Goal: Task Accomplishment & Management: Use online tool/utility

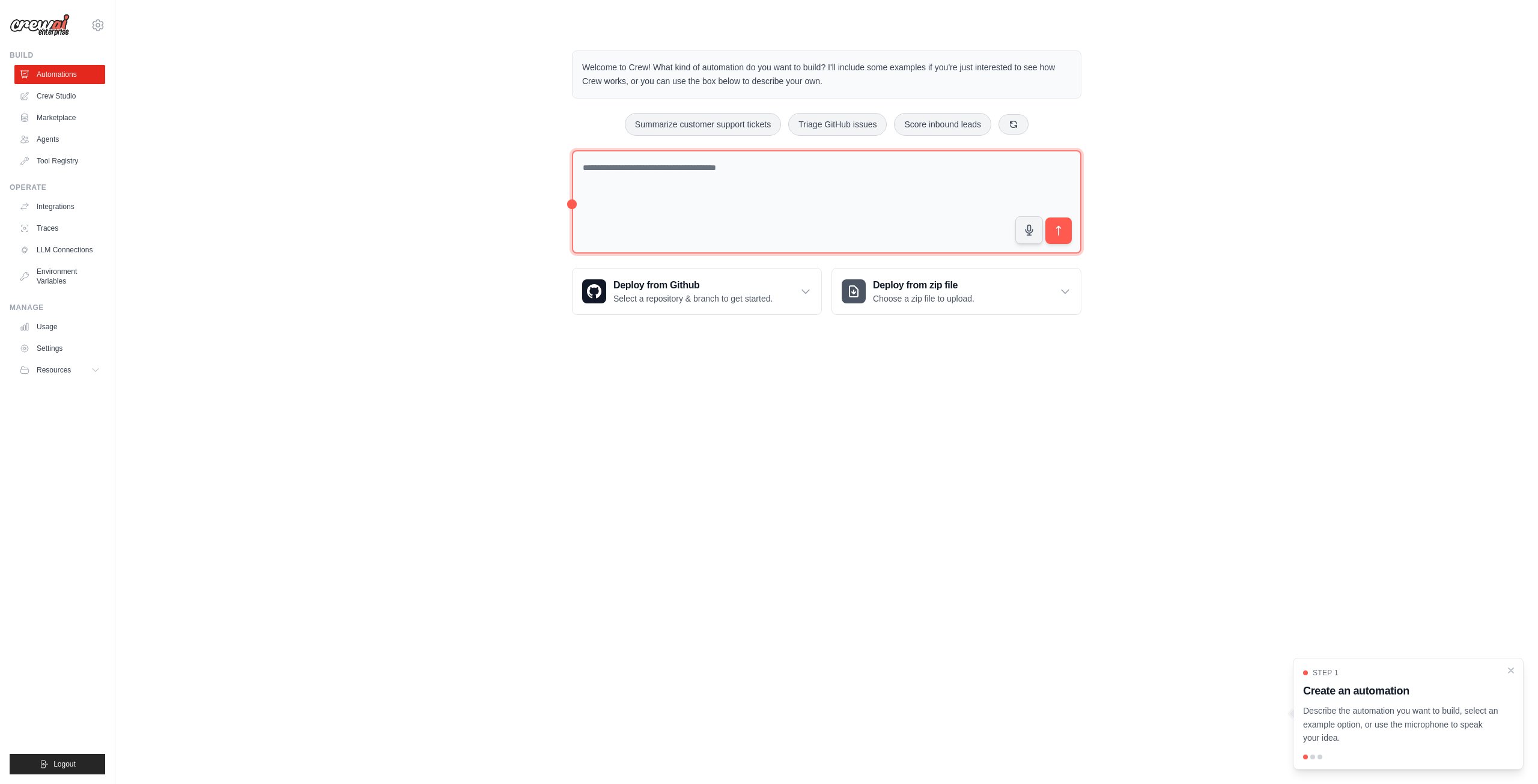
click at [730, 174] on textarea at bounding box center [826, 202] width 510 height 104
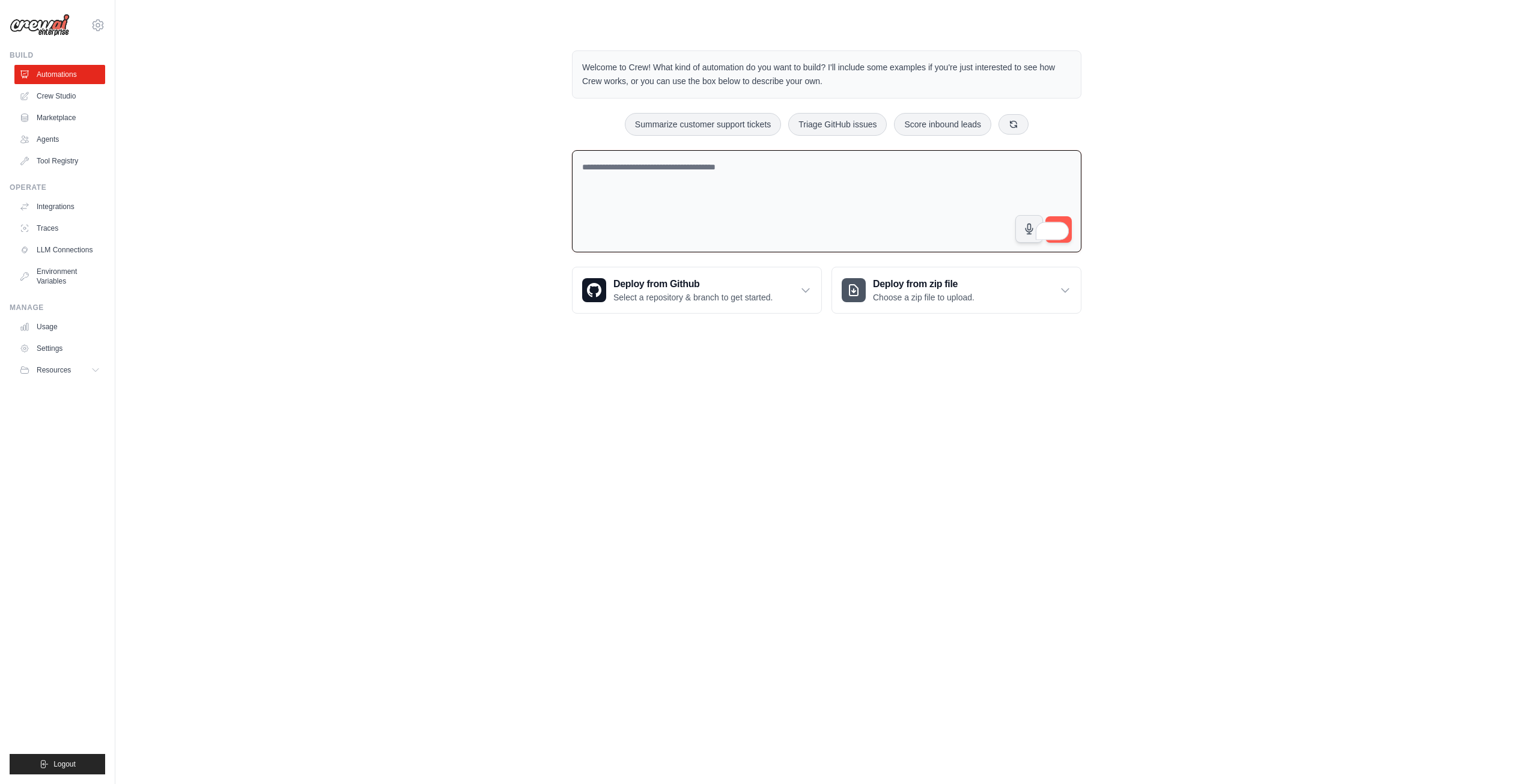
paste textarea "**********"
type textarea "**********"
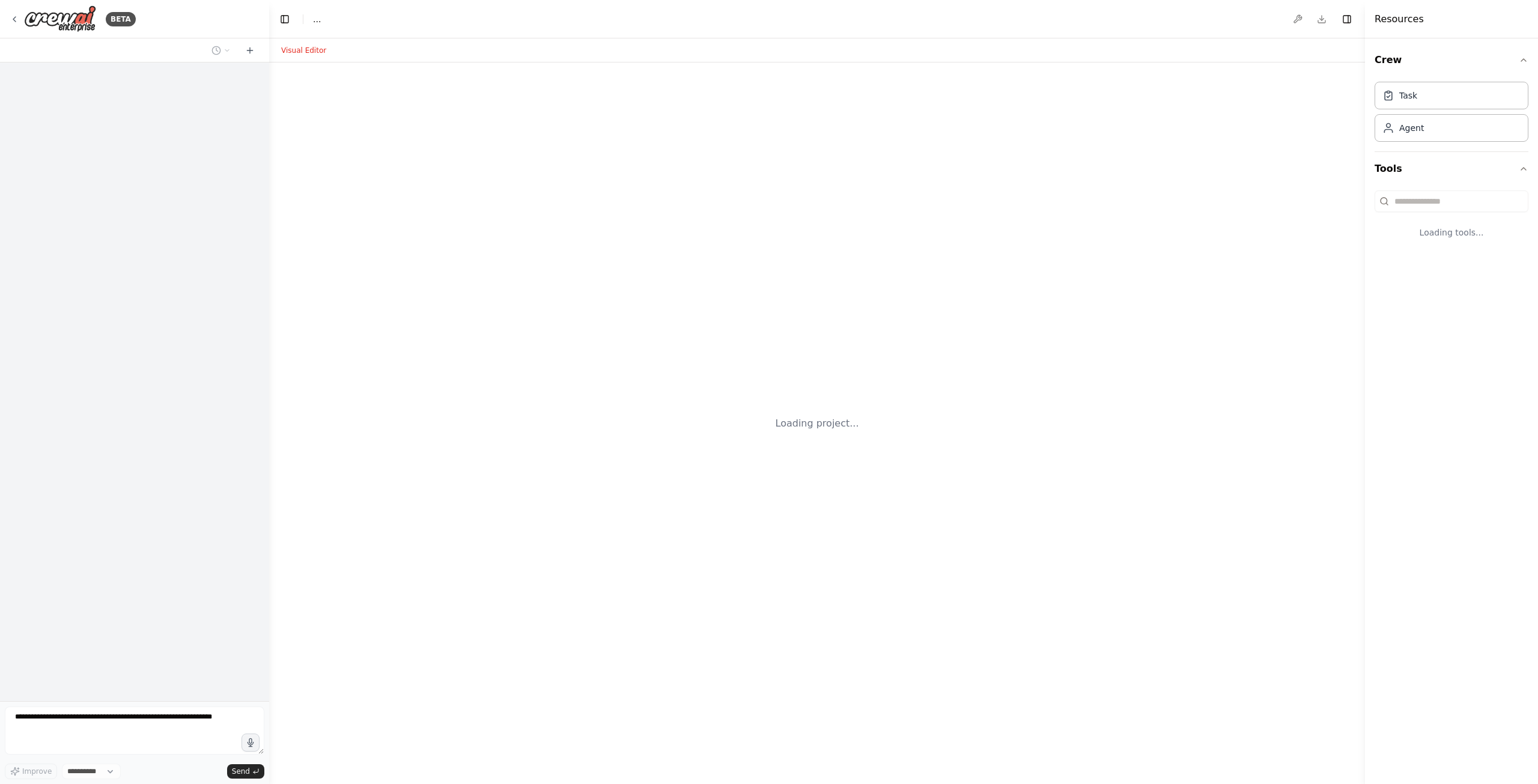
select select "****"
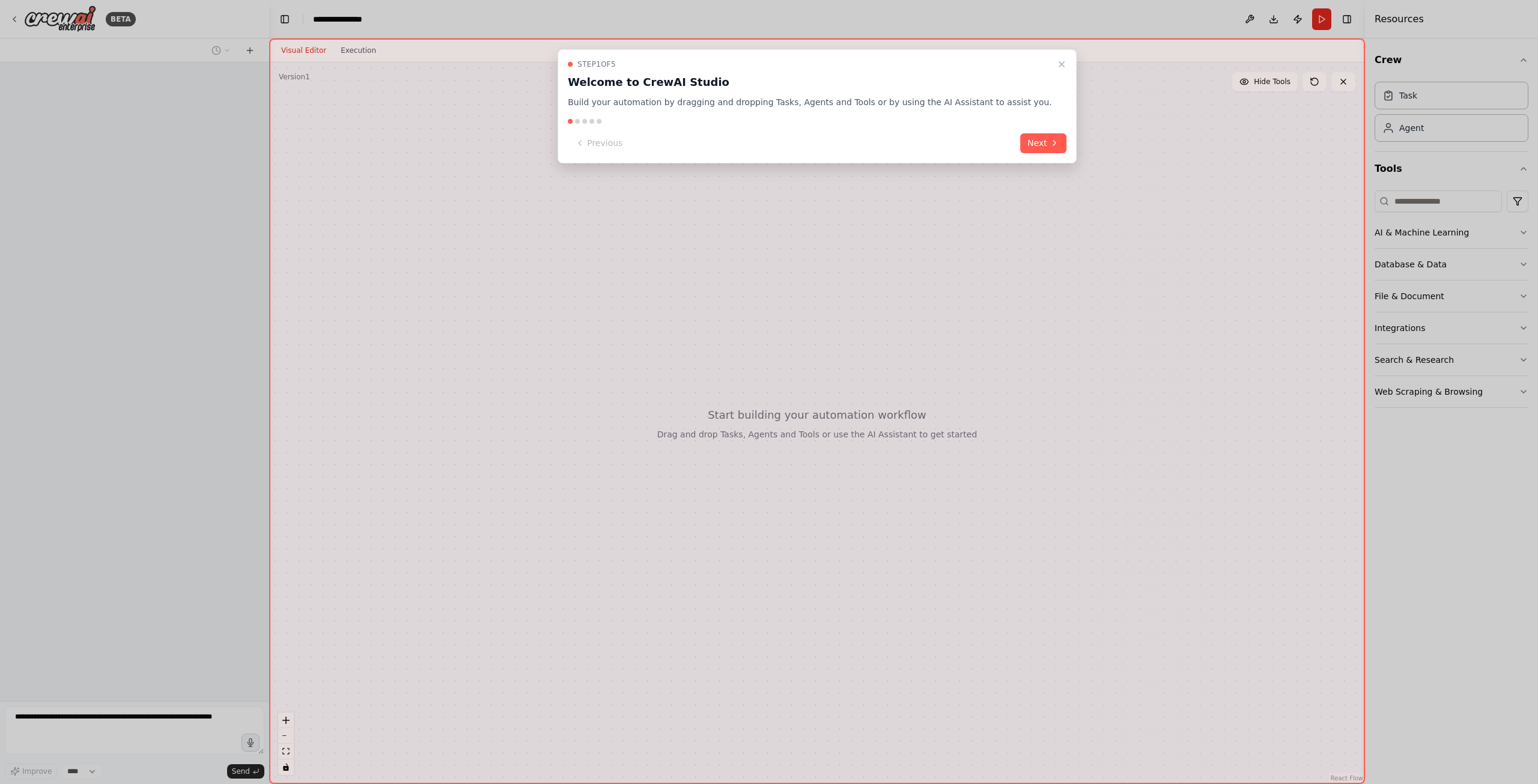
scroll to position [193, 0]
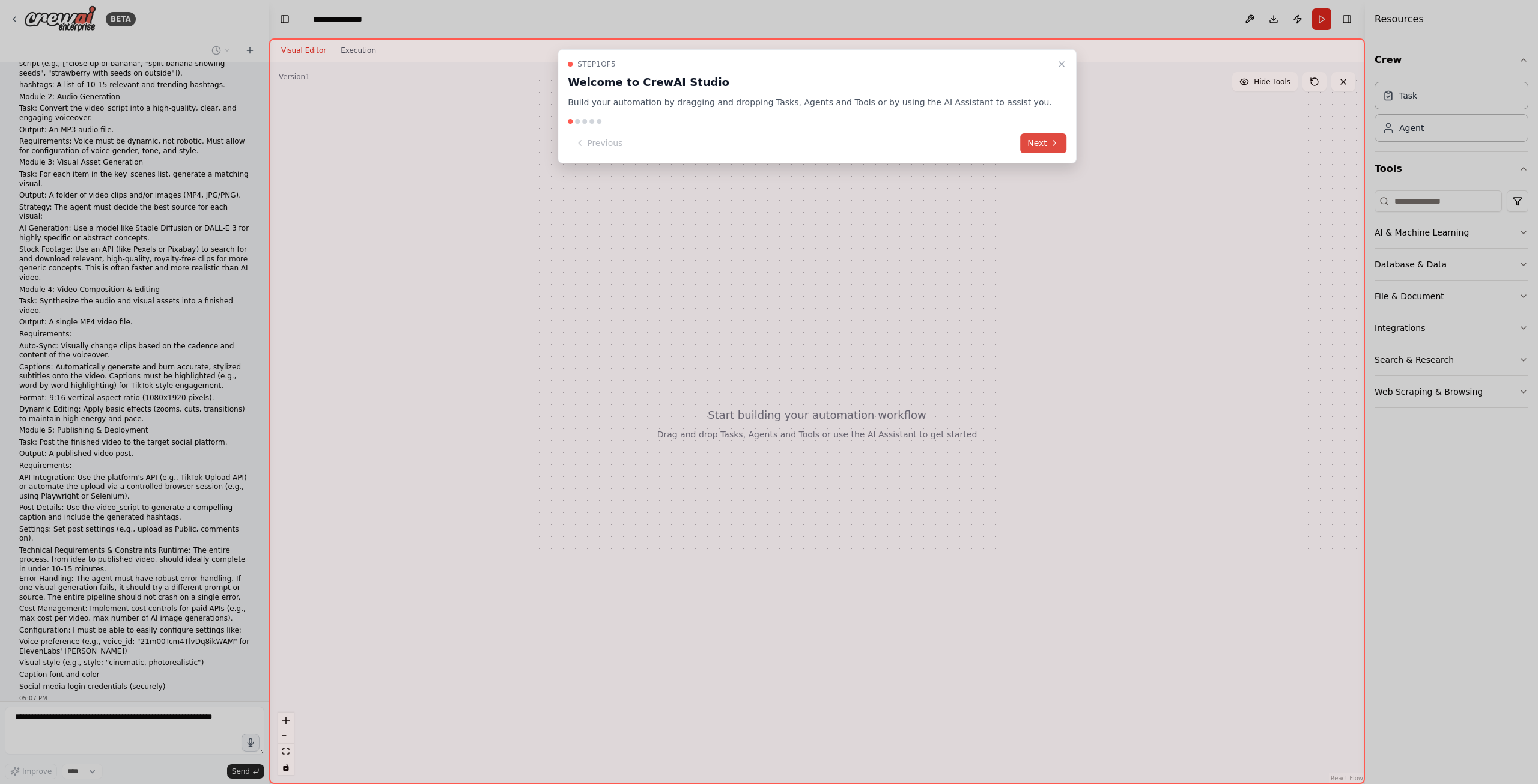
click at [1021, 137] on button "Next" at bounding box center [1043, 144] width 46 height 20
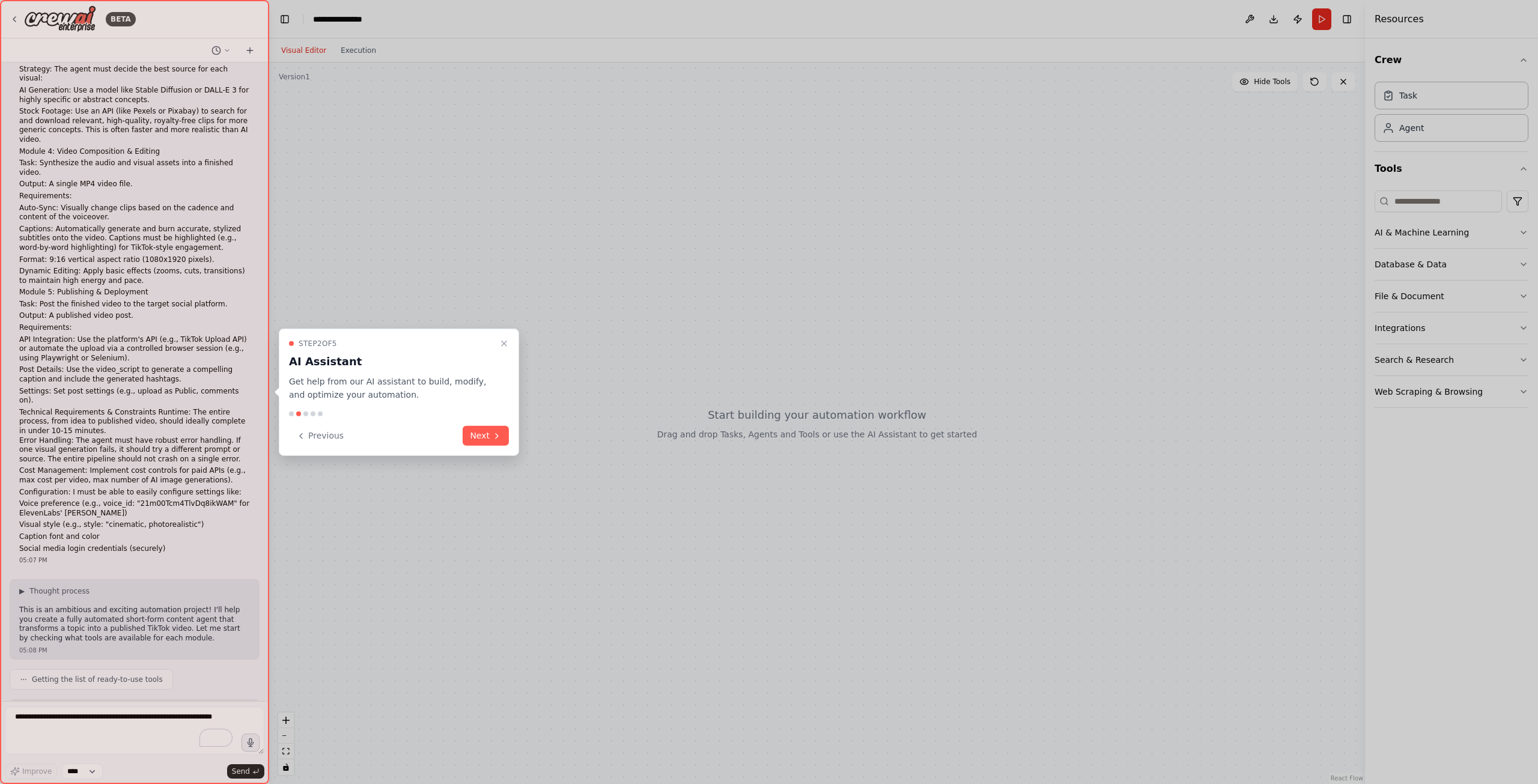
scroll to position [393, 0]
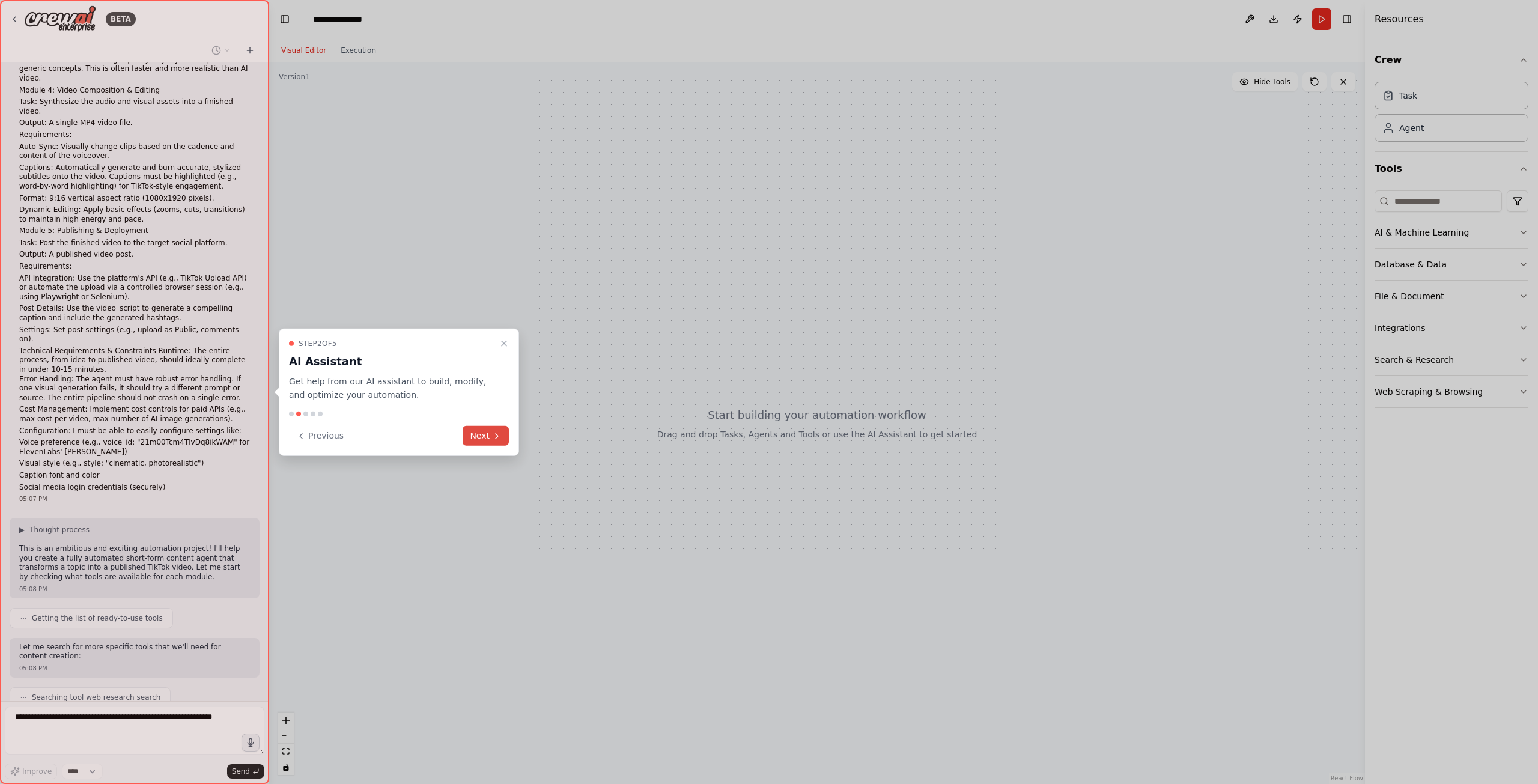
click at [486, 431] on button "Next" at bounding box center [486, 436] width 46 height 20
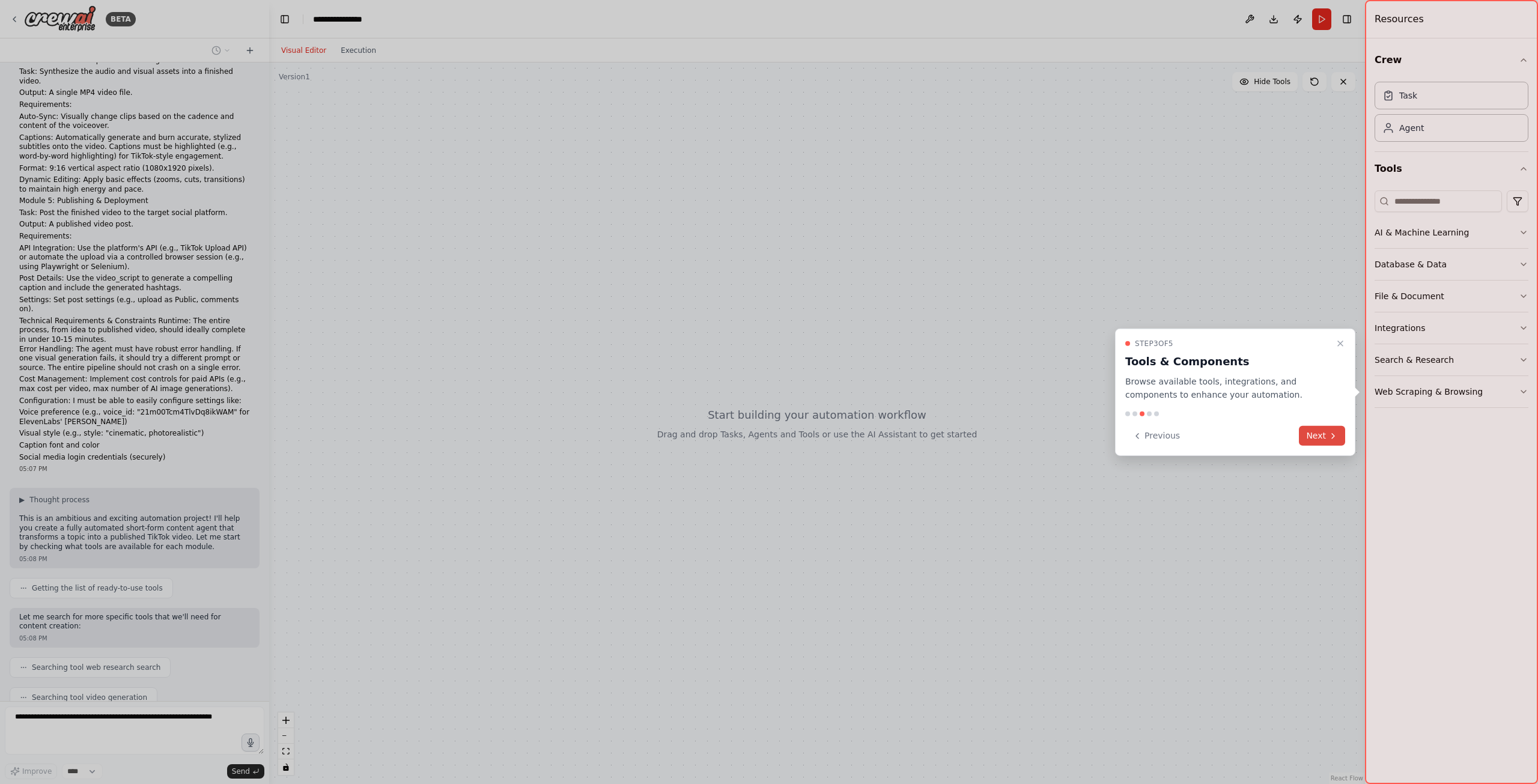
scroll to position [453, 0]
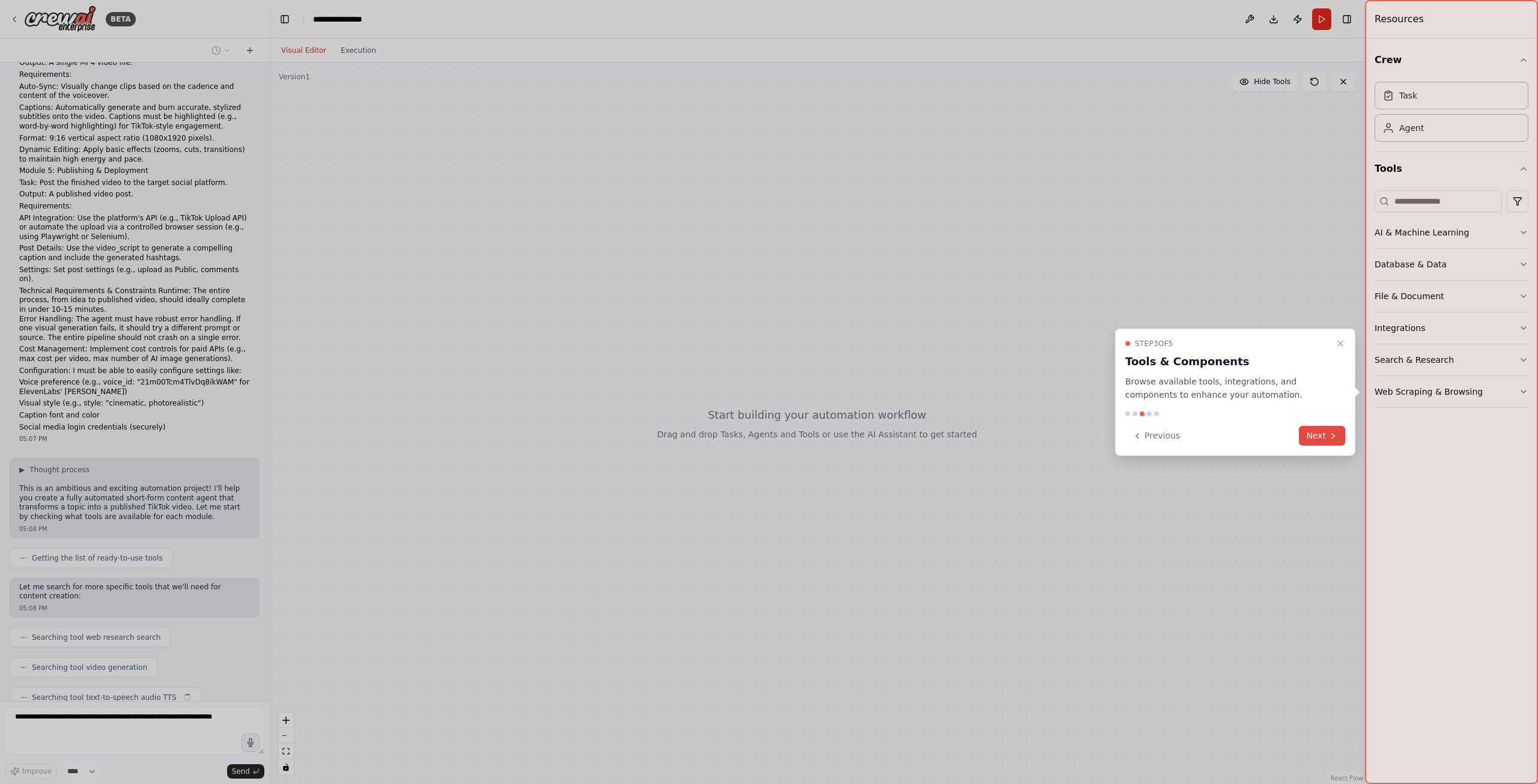
click at [1334, 437] on icon at bounding box center [1333, 436] width 2 height 5
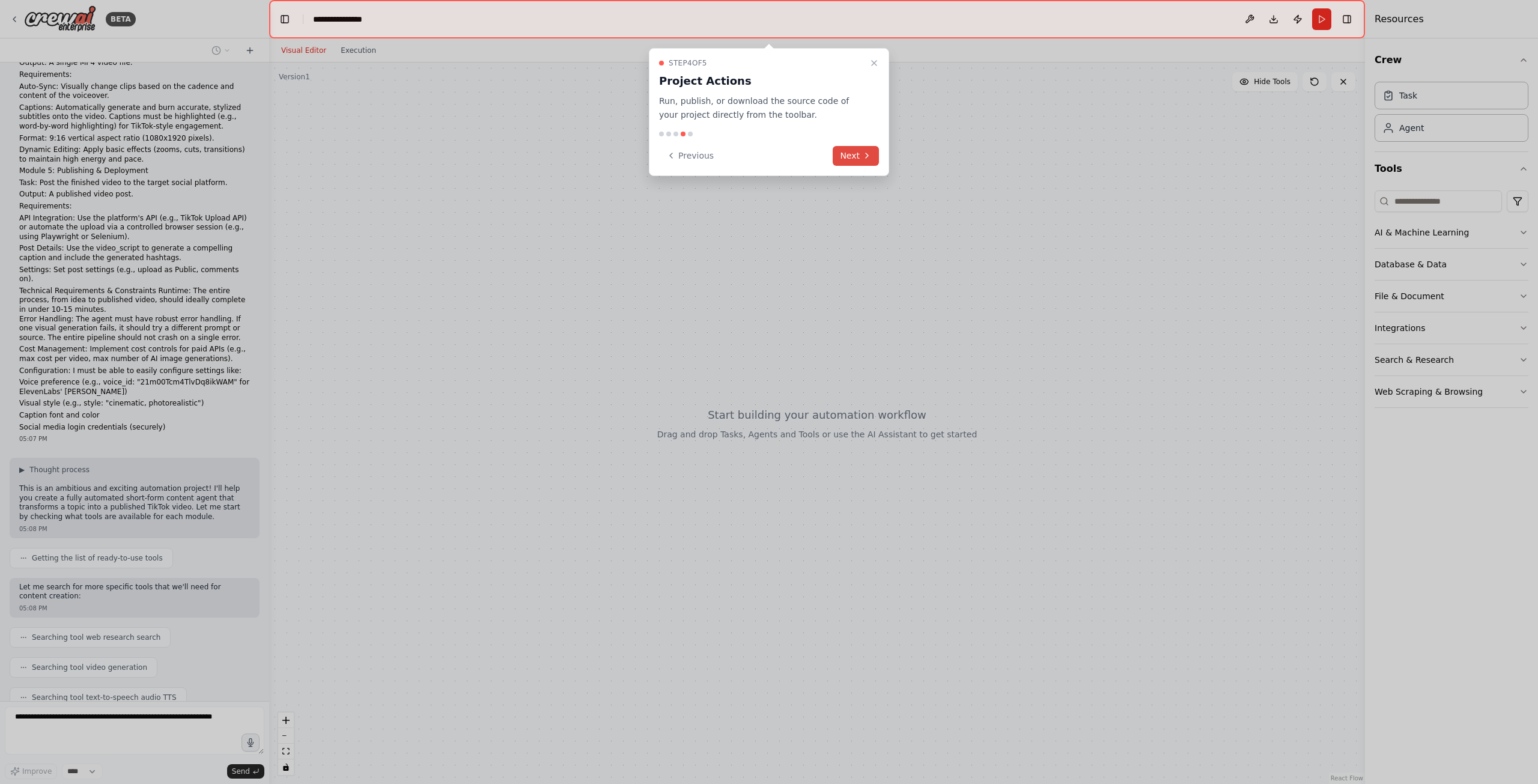
scroll to position [483, 0]
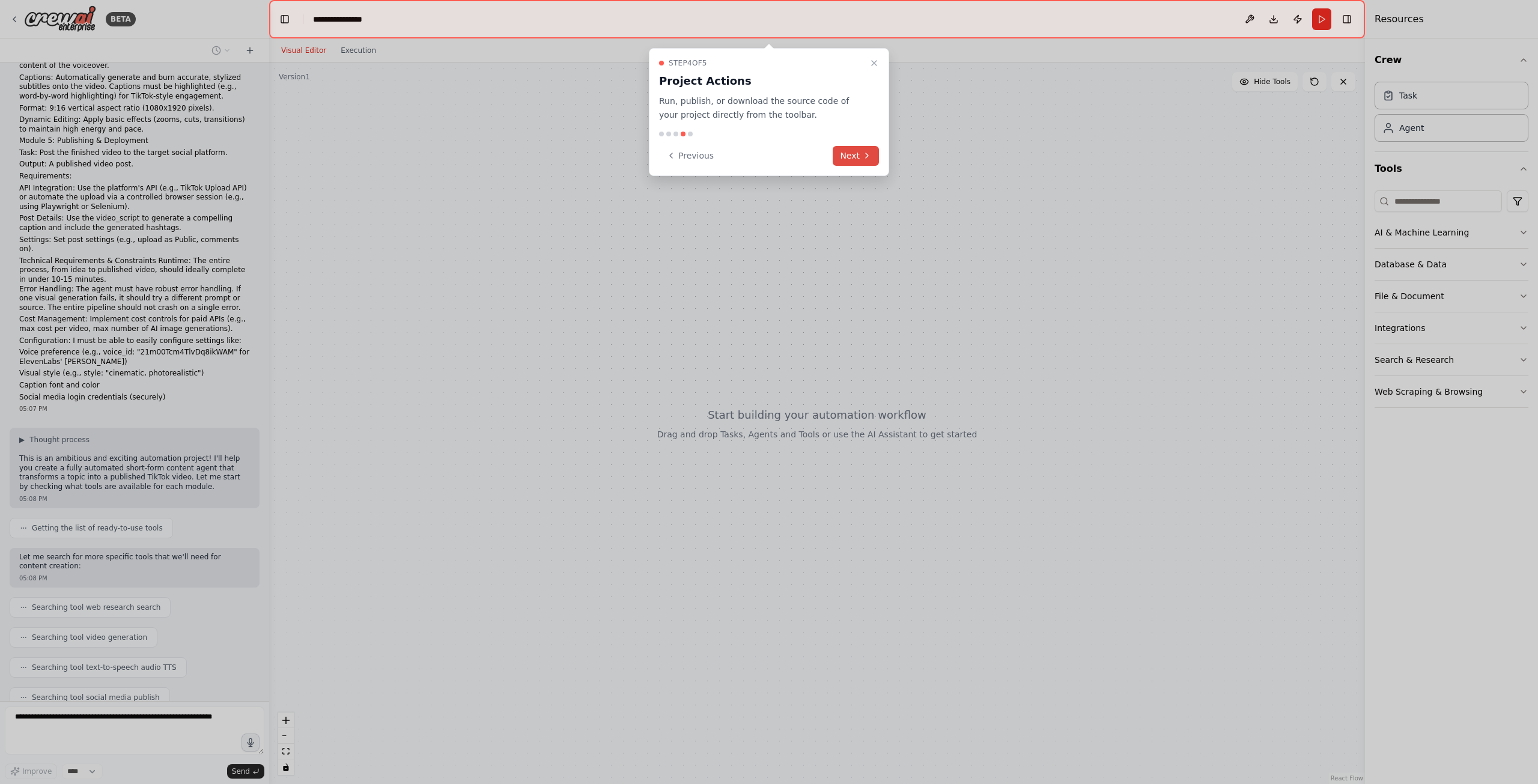
click at [855, 156] on button "Next" at bounding box center [856, 156] width 46 height 20
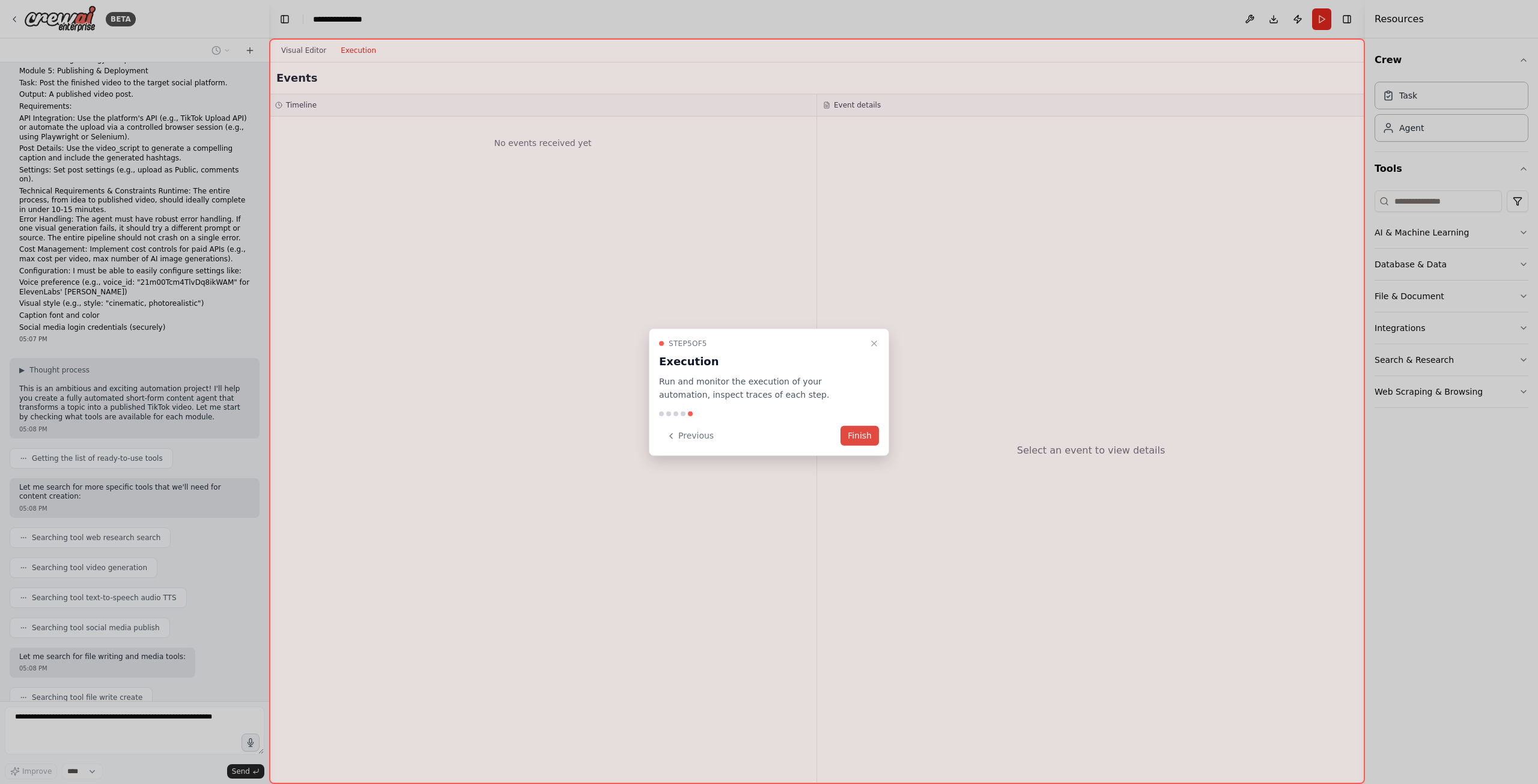
scroll to position [583, 0]
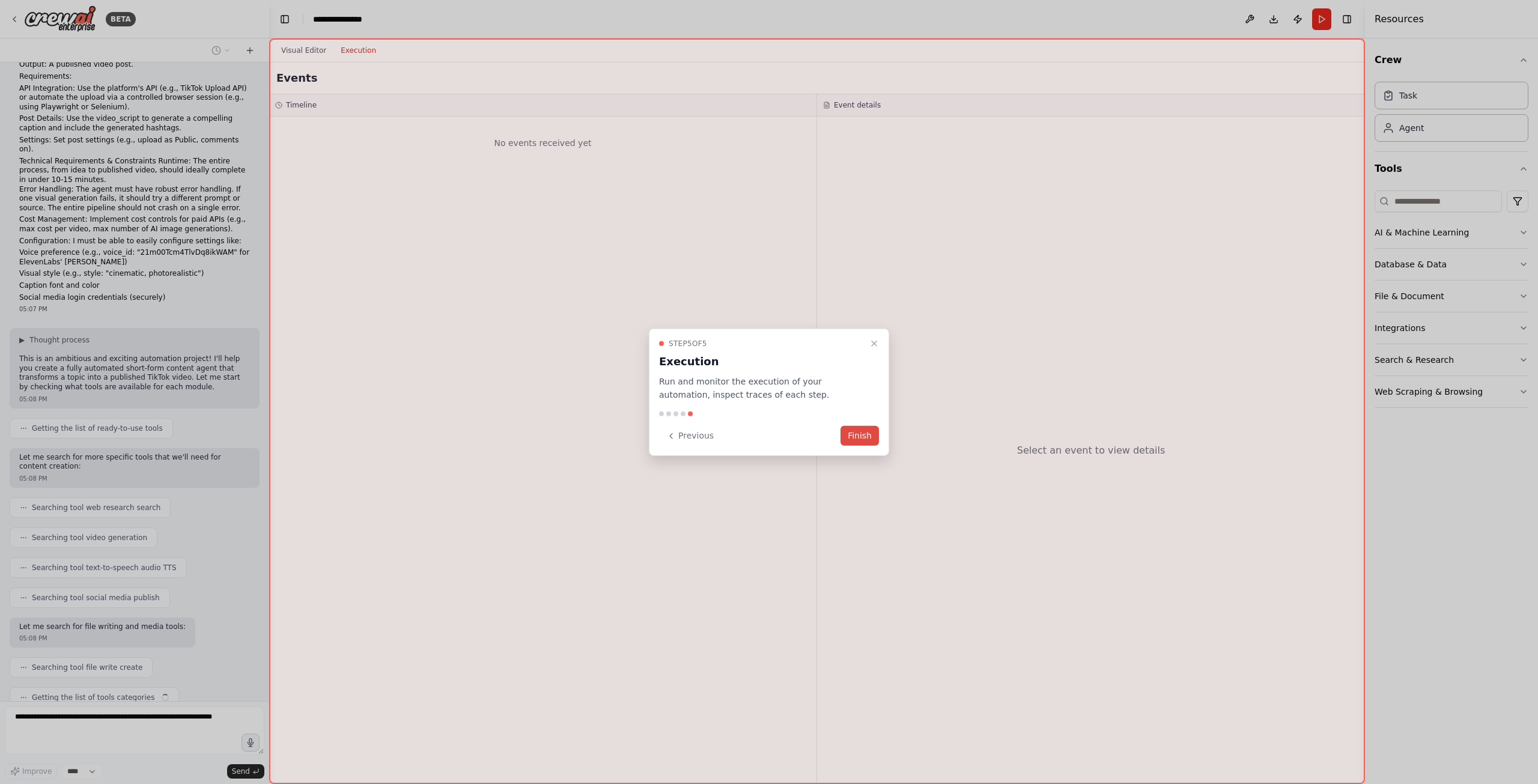
click at [874, 436] on button "Finish" at bounding box center [860, 436] width 39 height 20
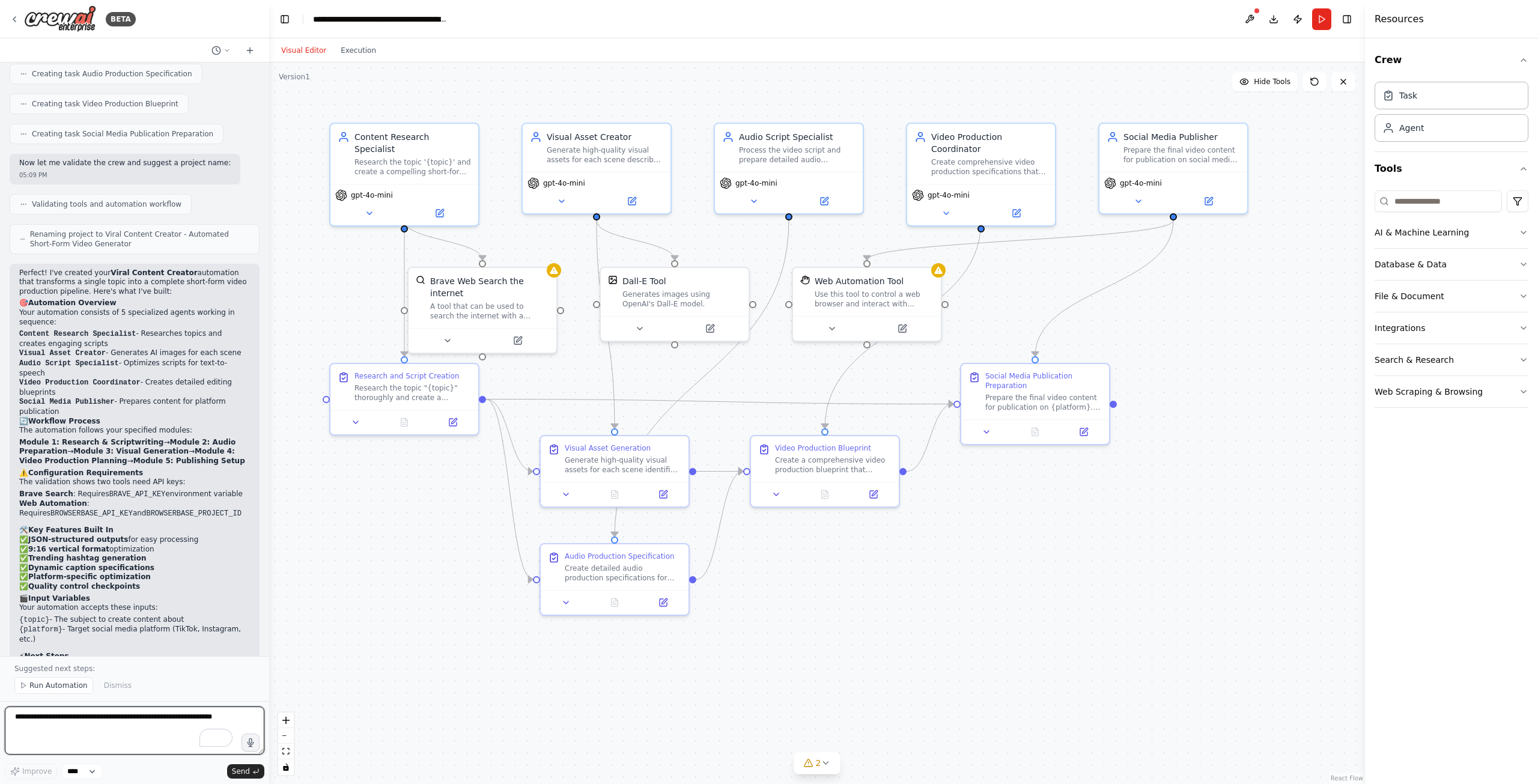
scroll to position [1734, 0]
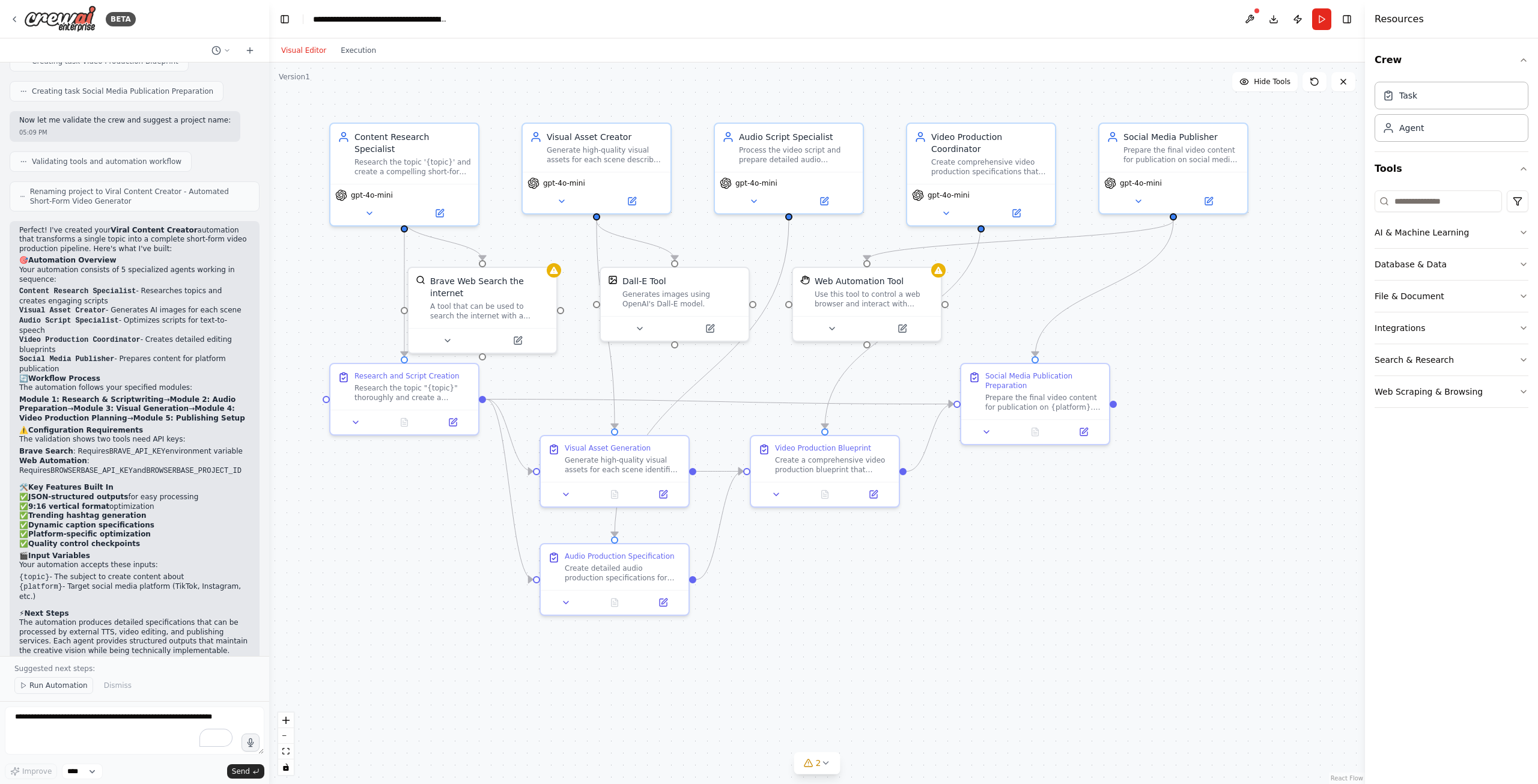
click at [81, 687] on span "Run Automation" at bounding box center [58, 685] width 58 height 10
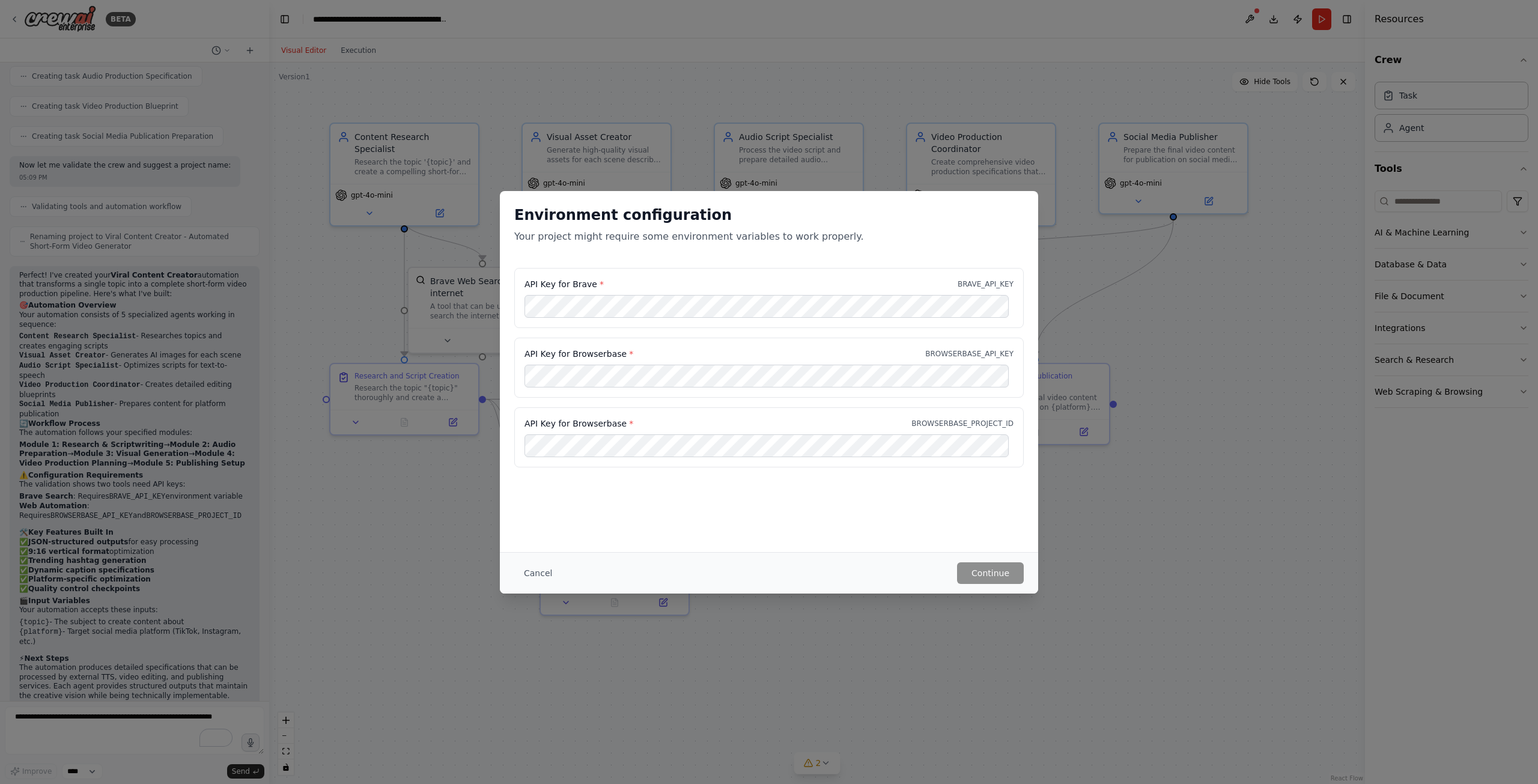
click at [463, 523] on div "Environment configuration Your project might require some environment variables…" at bounding box center [769, 392] width 1538 height 784
drag, startPoint x: 525, startPoint y: 283, endPoint x: 589, endPoint y: 277, distance: 64.3
click at [589, 277] on div "API Key for Brave * BRAVE_API_KEY" at bounding box center [769, 298] width 510 height 60
copy label "API Key for Brave"
drag, startPoint x: 570, startPoint y: 353, endPoint x: 616, endPoint y: 351, distance: 46.0
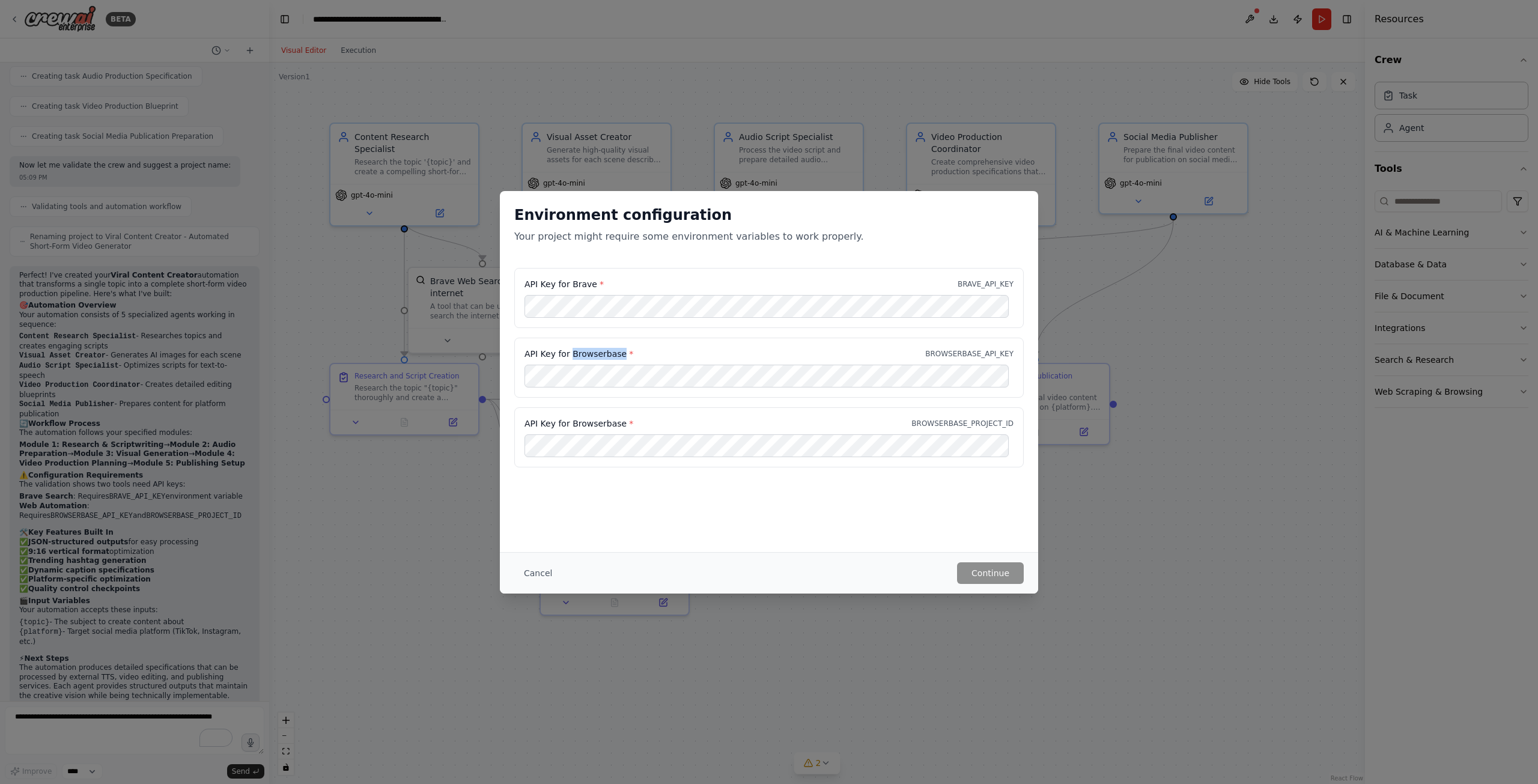
click at [616, 351] on label "API Key for Browserbase *" at bounding box center [579, 354] width 109 height 12
copy label "Browserbase"
click at [1002, 573] on button "Continue" at bounding box center [990, 573] width 66 height 22
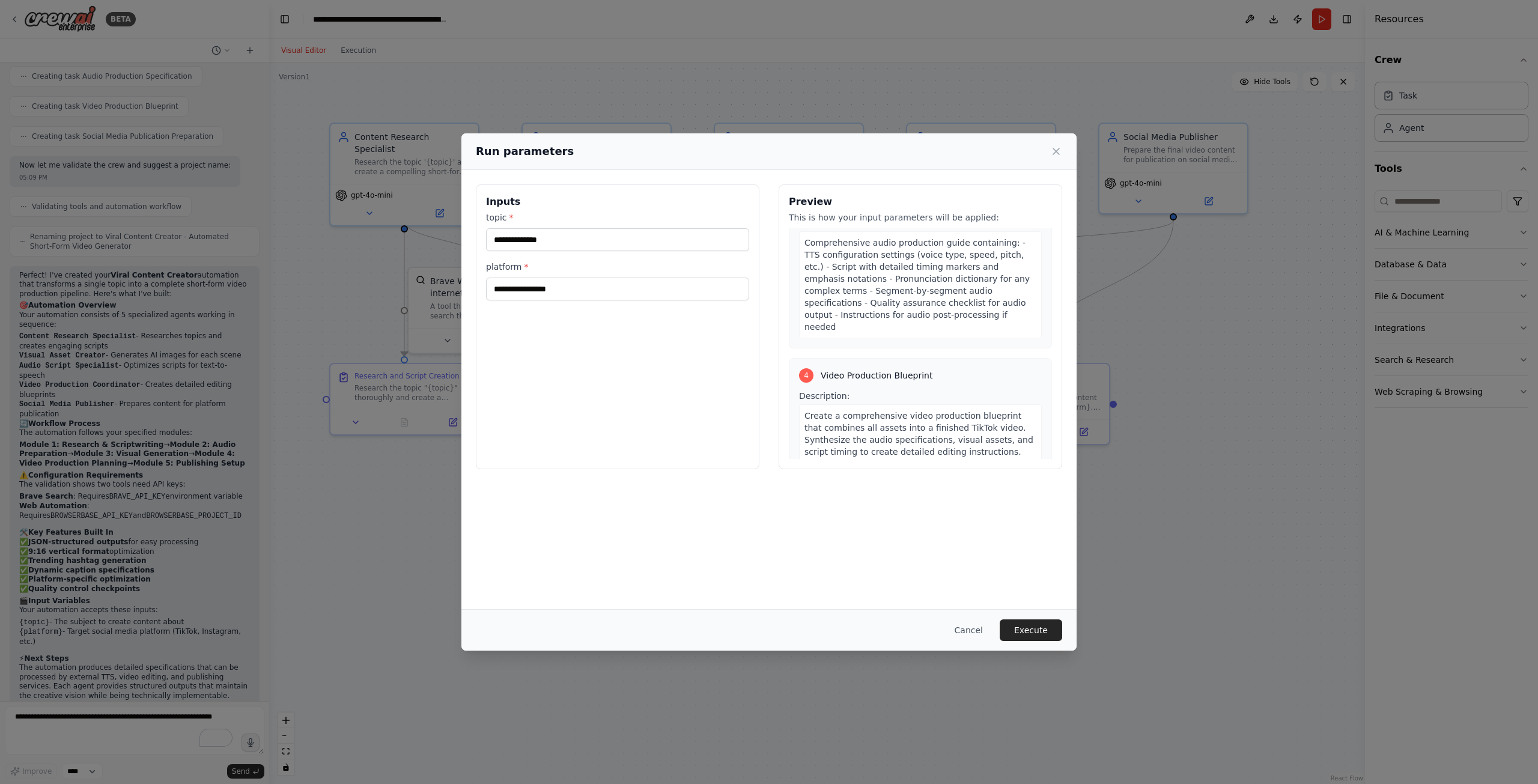
scroll to position [619, 0]
click at [666, 292] on input "platform *" at bounding box center [618, 289] width 263 height 23
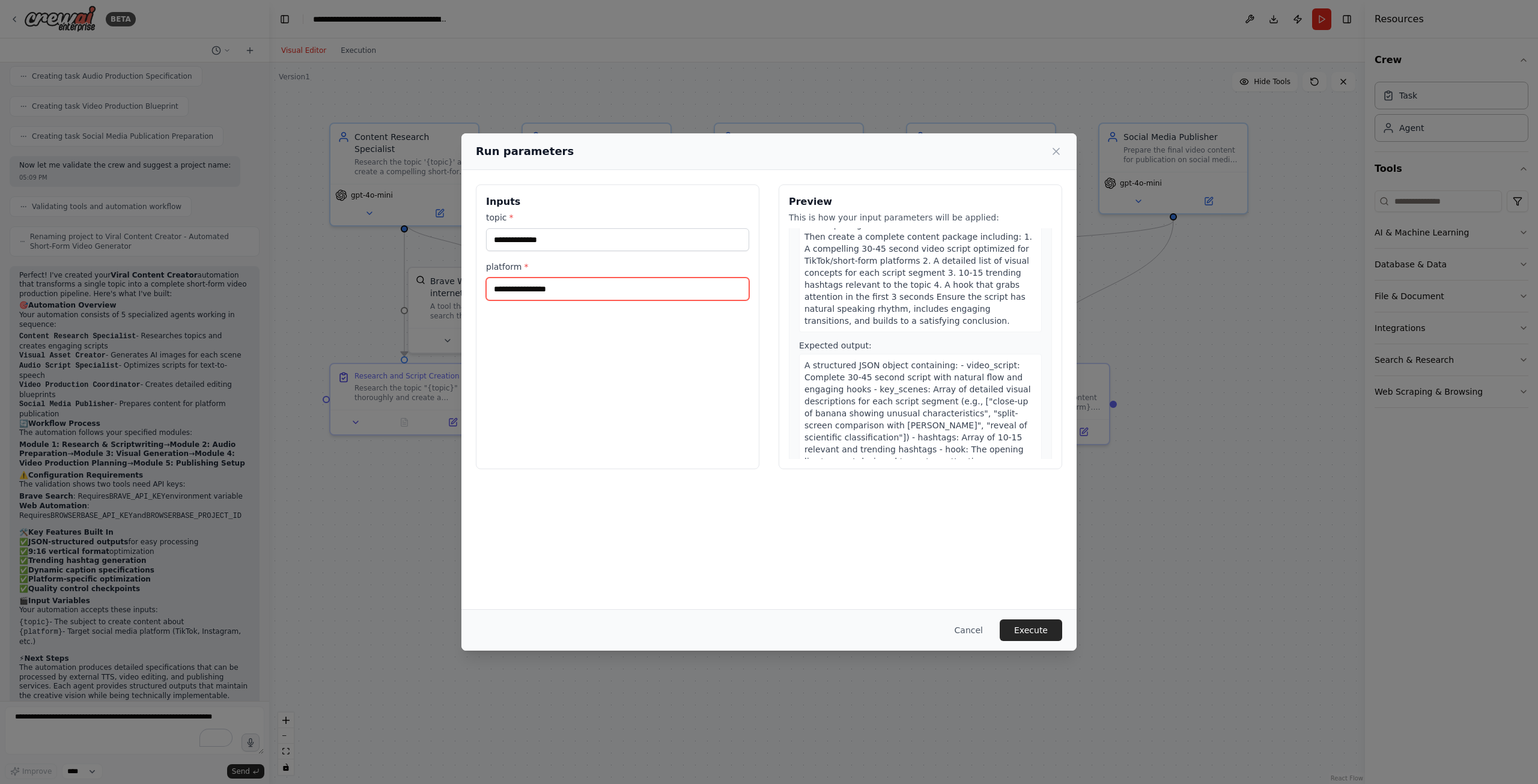
scroll to position [0, 0]
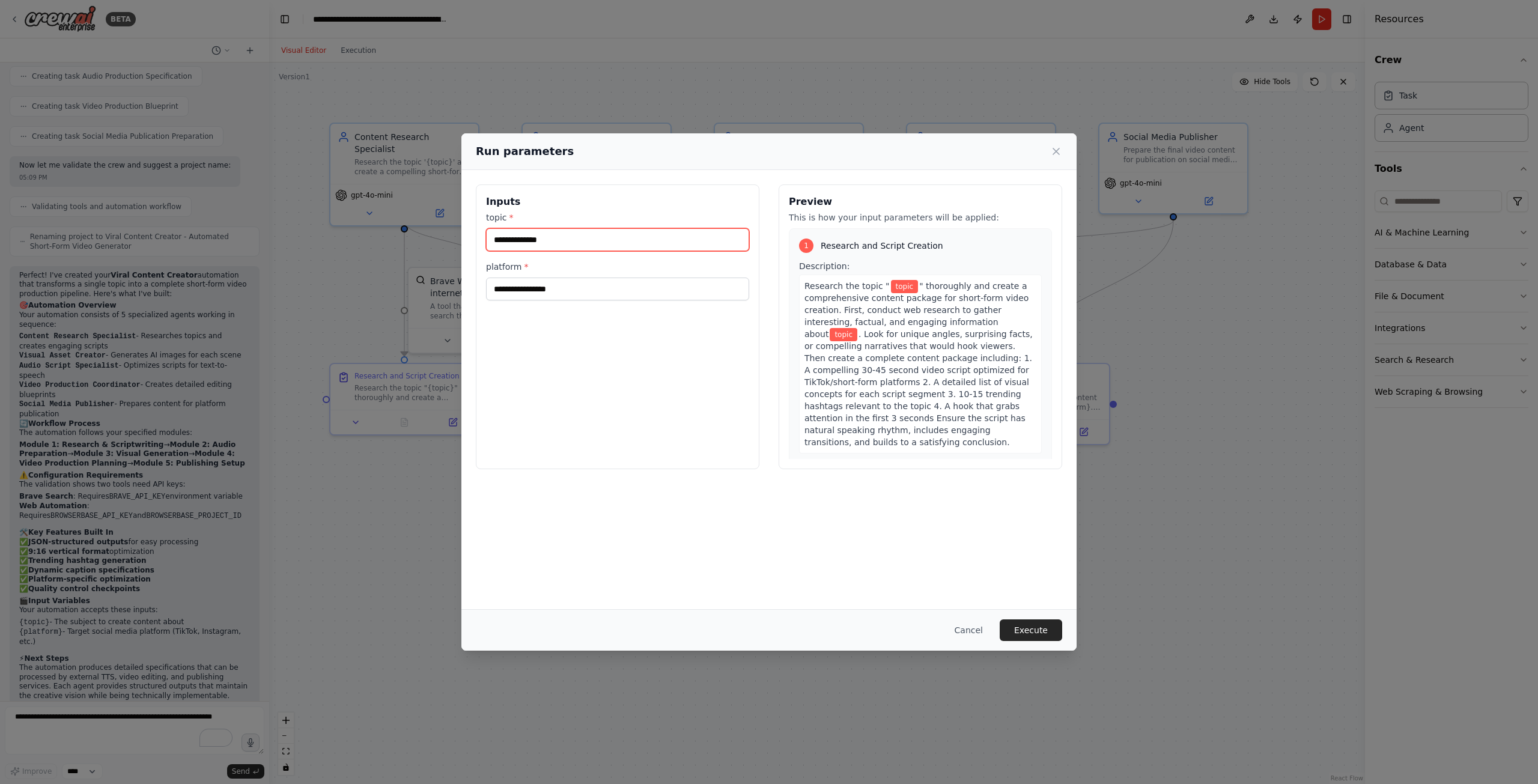
click at [591, 233] on input "topic *" at bounding box center [618, 239] width 263 height 23
click at [606, 291] on input "platform *" at bounding box center [618, 289] width 263 height 23
type input "******"
click at [595, 242] on input "topic *" at bounding box center [618, 239] width 263 height 23
type input "*"
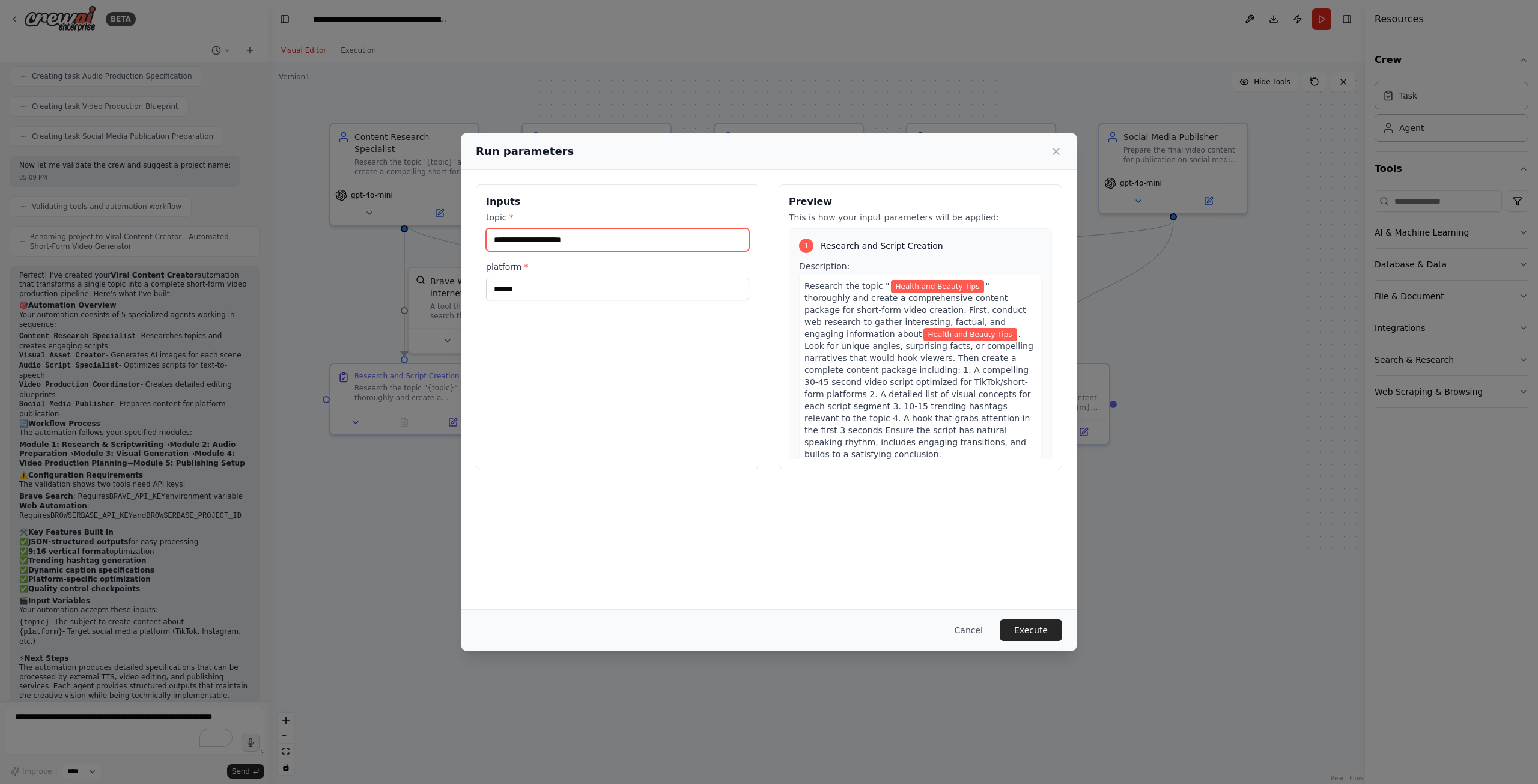
click at [493, 239] on input "**********" at bounding box center [618, 239] width 263 height 23
type input "**********"
click at [1047, 628] on button "Execute" at bounding box center [1031, 630] width 63 height 22
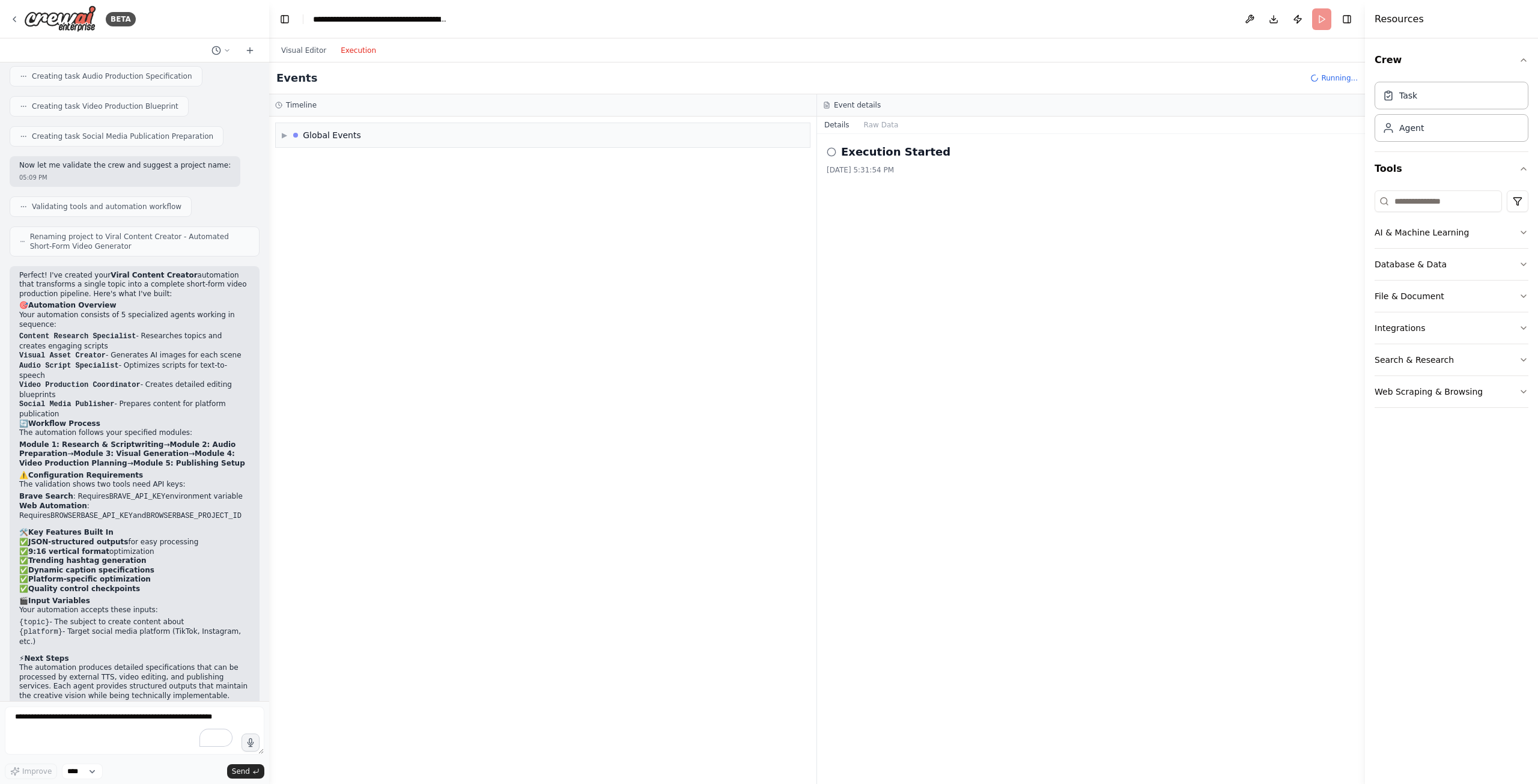
click at [351, 54] on button "Execution" at bounding box center [358, 50] width 50 height 14
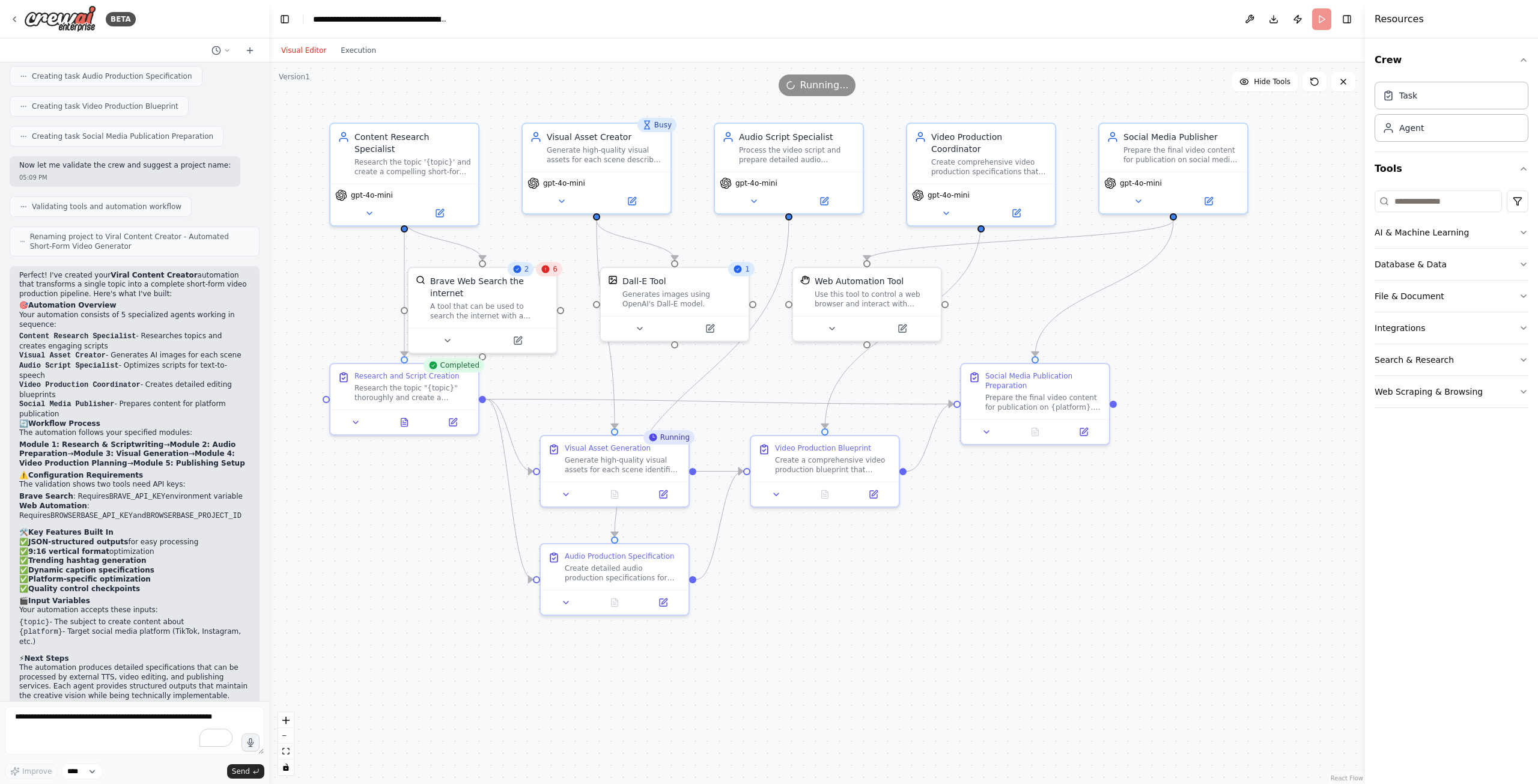
click at [298, 45] on button "Visual Editor" at bounding box center [304, 50] width 60 height 14
click at [349, 48] on button "Execution" at bounding box center [358, 50] width 50 height 14
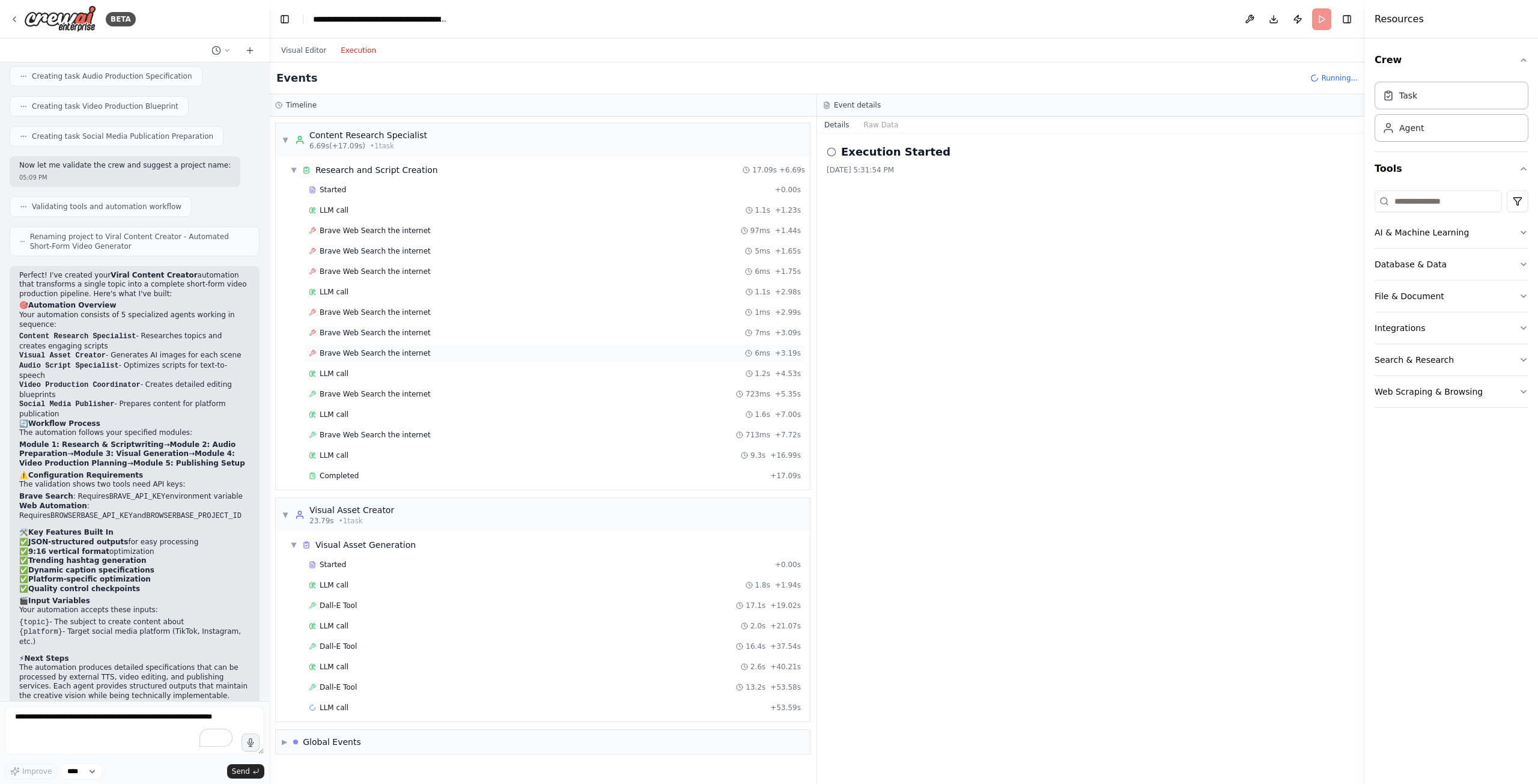
click at [310, 349] on div "Brave Web Search the internet" at bounding box center [369, 353] width 122 height 10
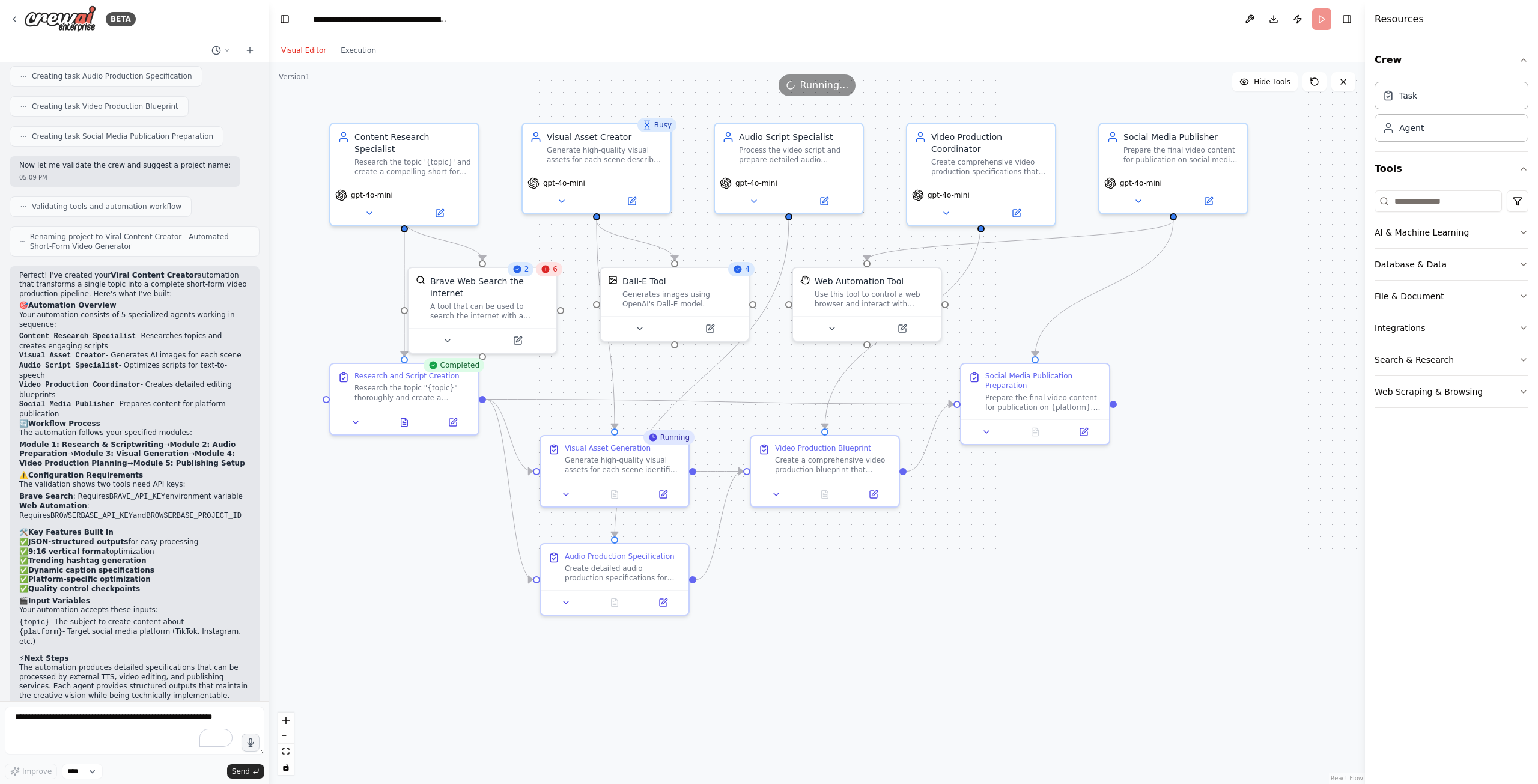
click at [312, 57] on button "Visual Editor" at bounding box center [304, 50] width 60 height 14
click at [1532, 232] on div "Crew Task Agent Tools AI & Machine Learning Database & Data File & Document Int…" at bounding box center [1451, 411] width 173 height 745
click at [1527, 231] on icon "button" at bounding box center [1524, 232] width 10 height 10
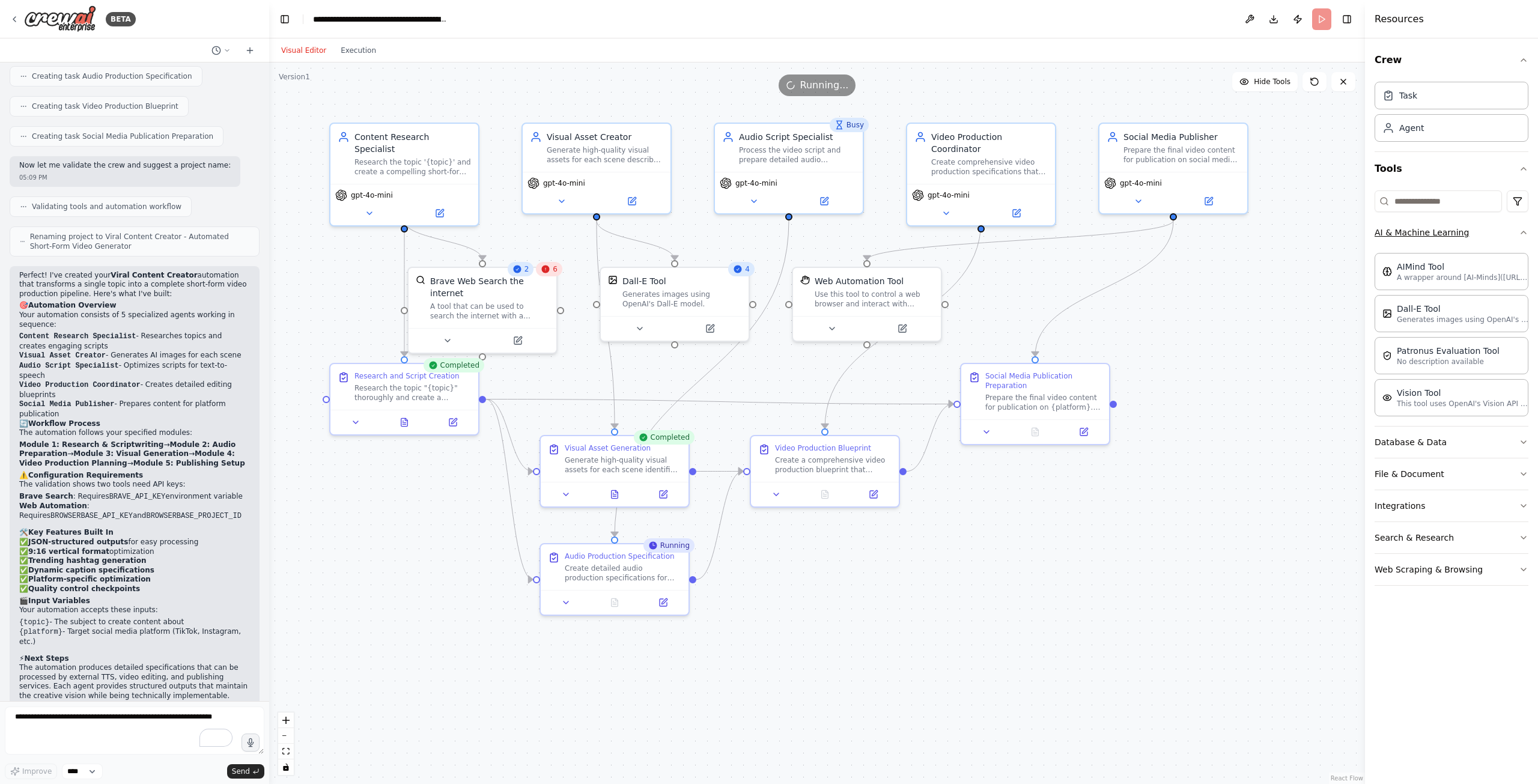
click at [1524, 232] on icon "button" at bounding box center [1524, 232] width 10 height 10
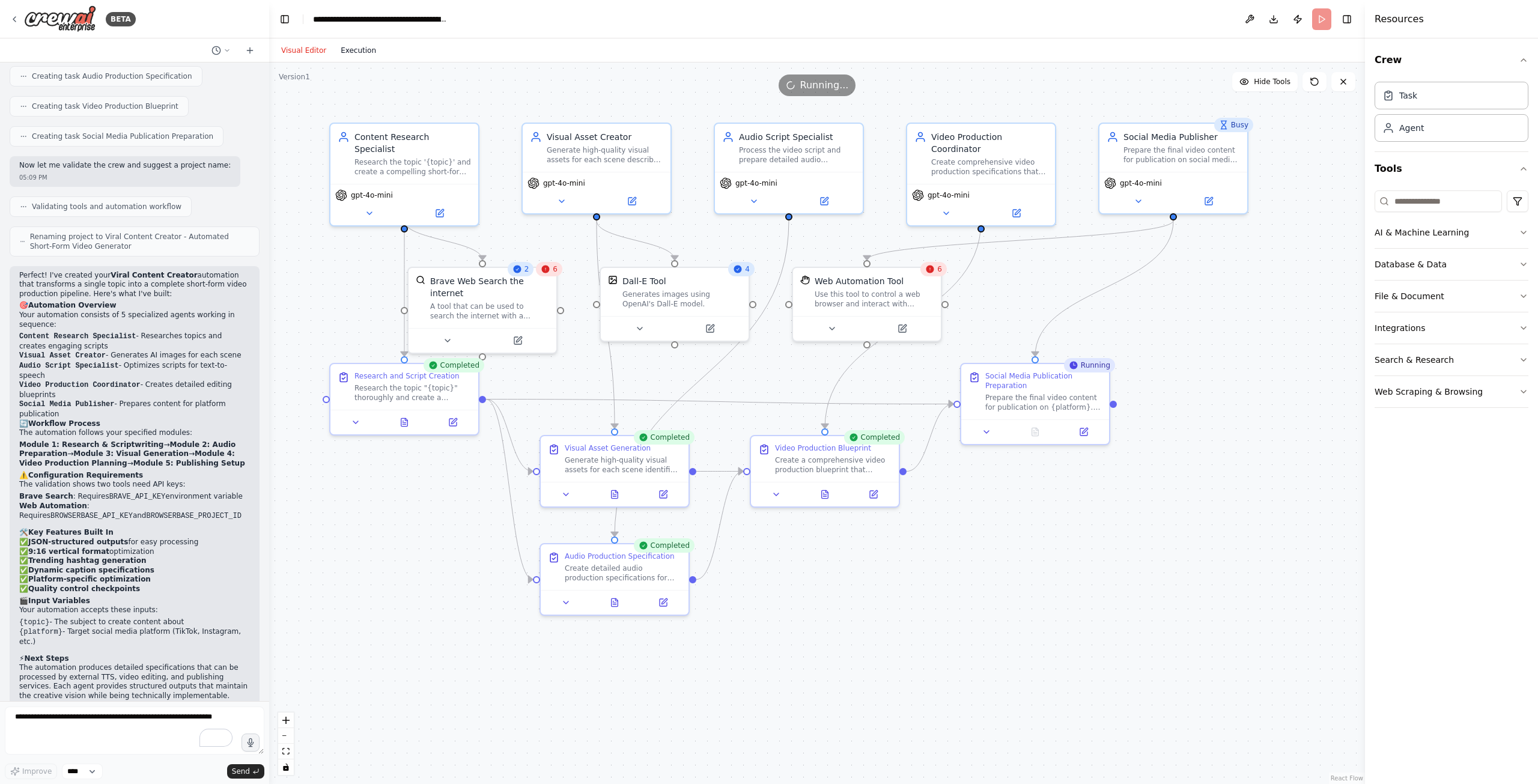
click at [355, 45] on button "Execution" at bounding box center [358, 50] width 50 height 14
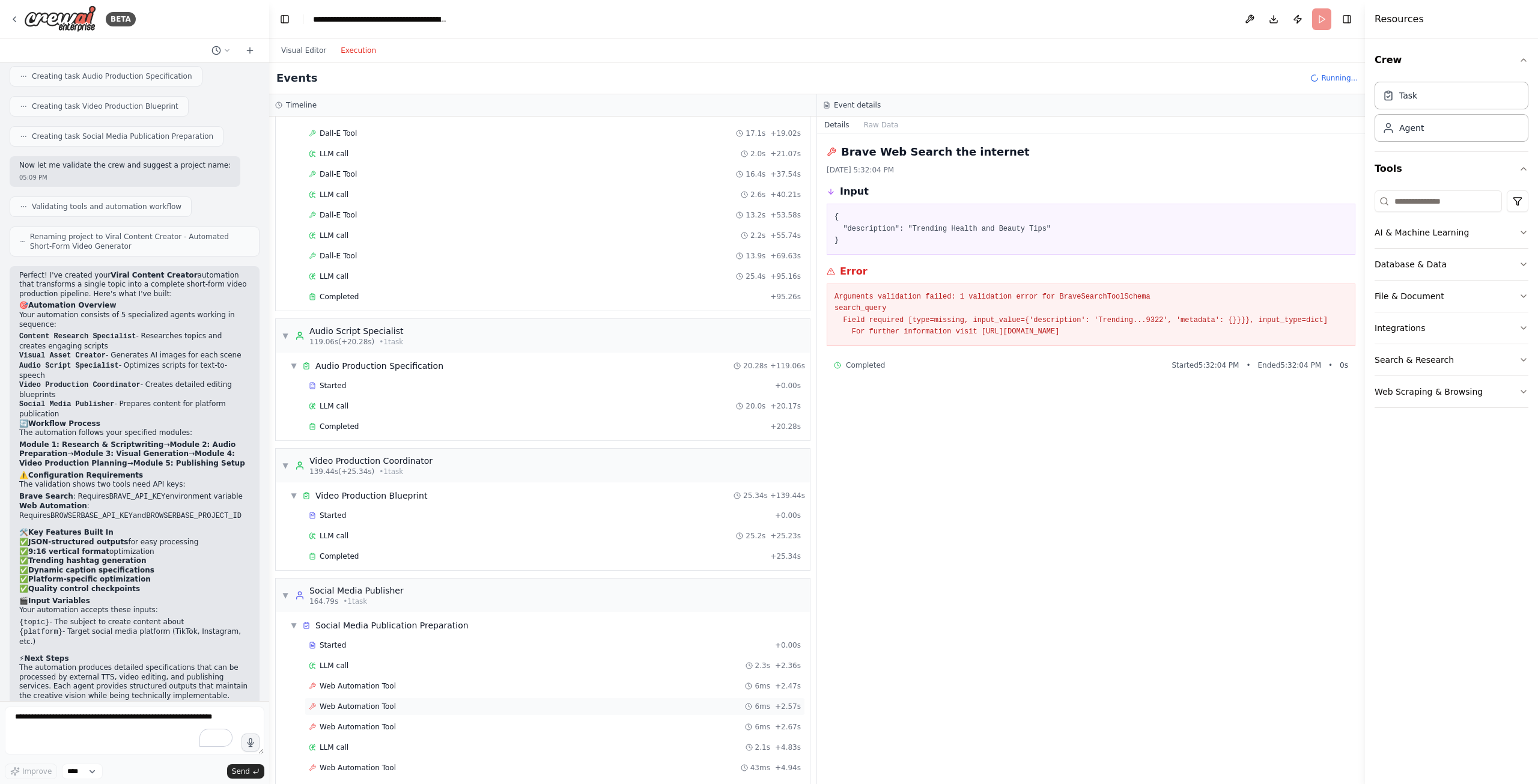
scroll to position [659, 0]
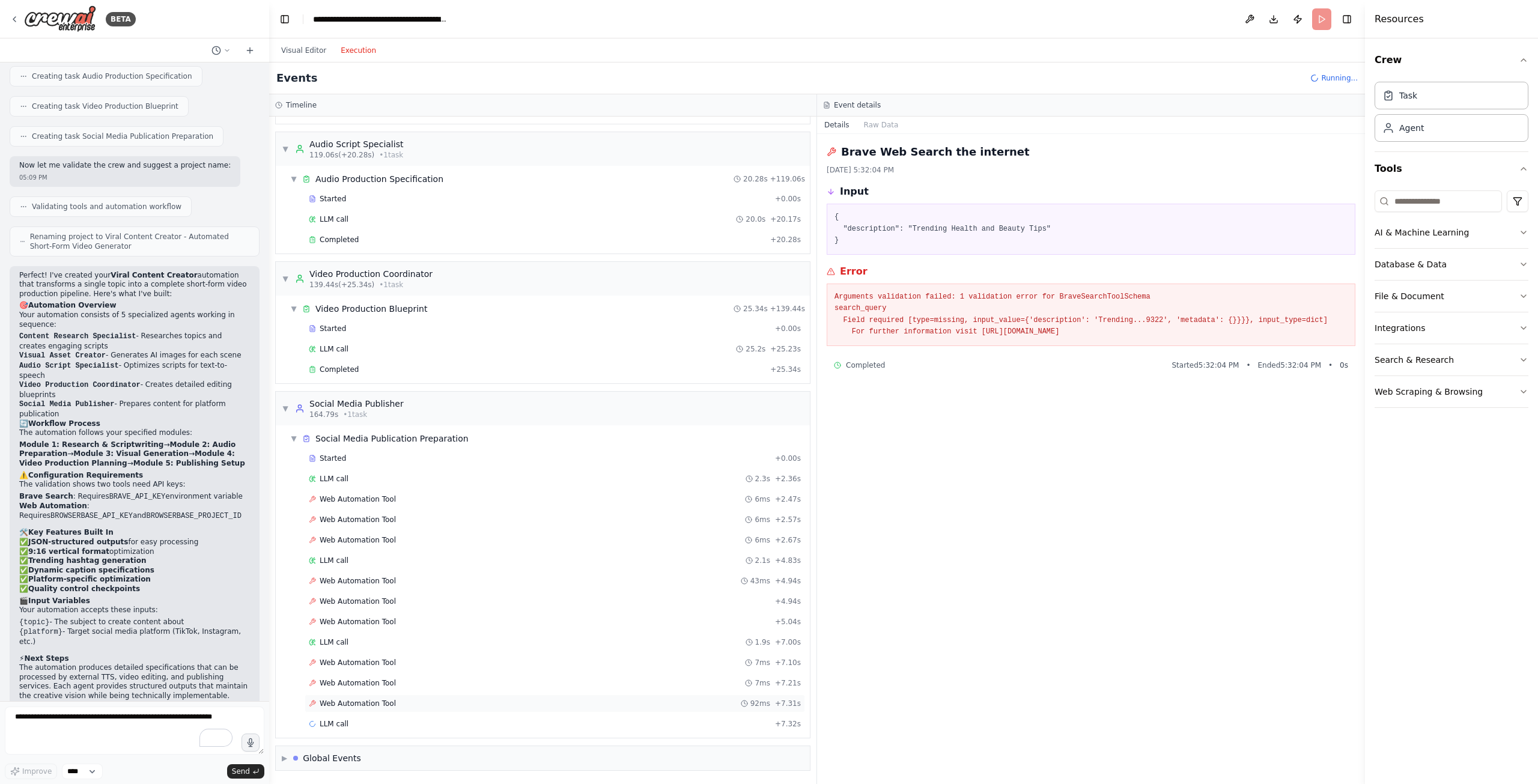
click at [486, 703] on div "Web Automation Tool 92ms + 7.31s" at bounding box center [554, 703] width 492 height 10
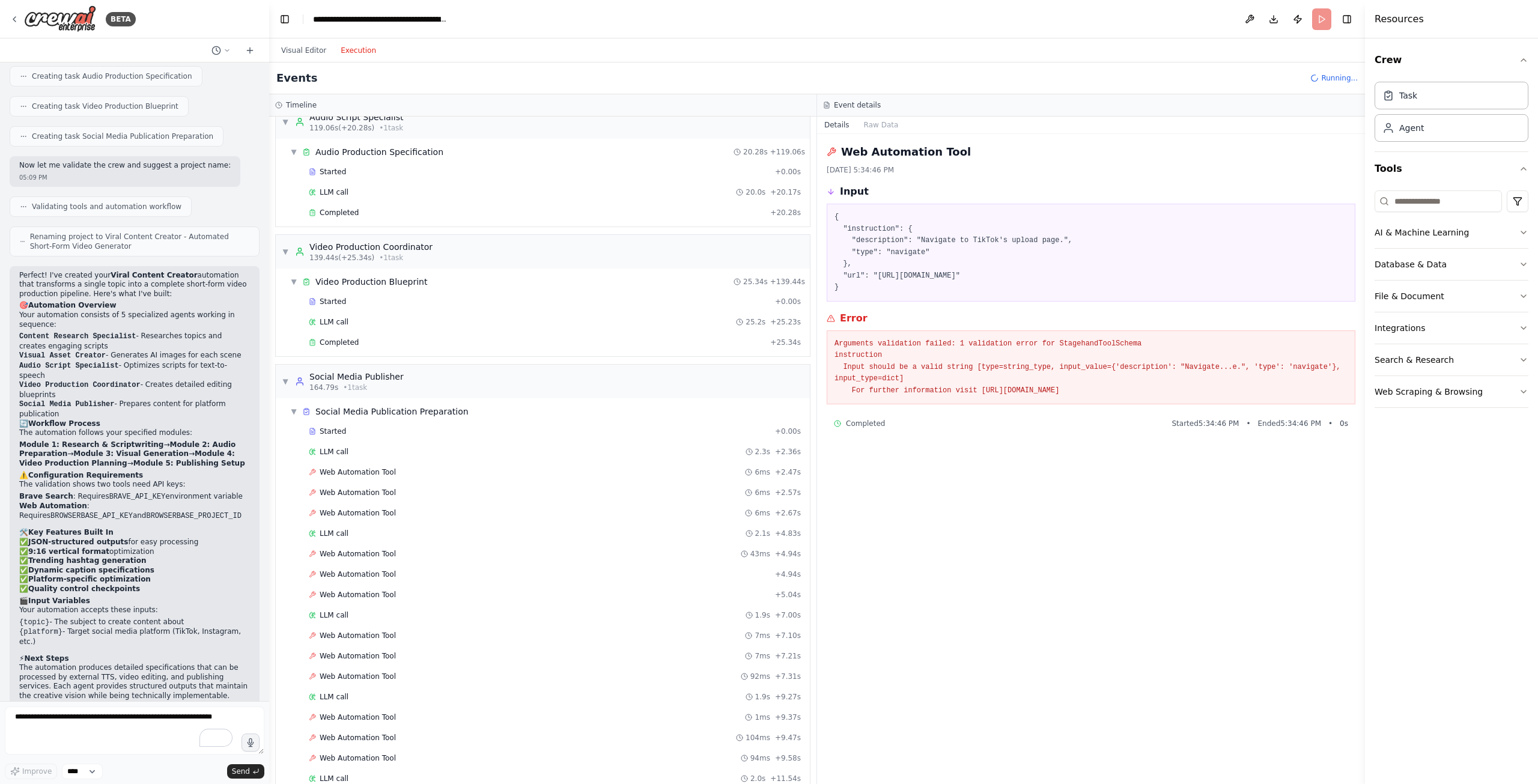
scroll to position [823, 0]
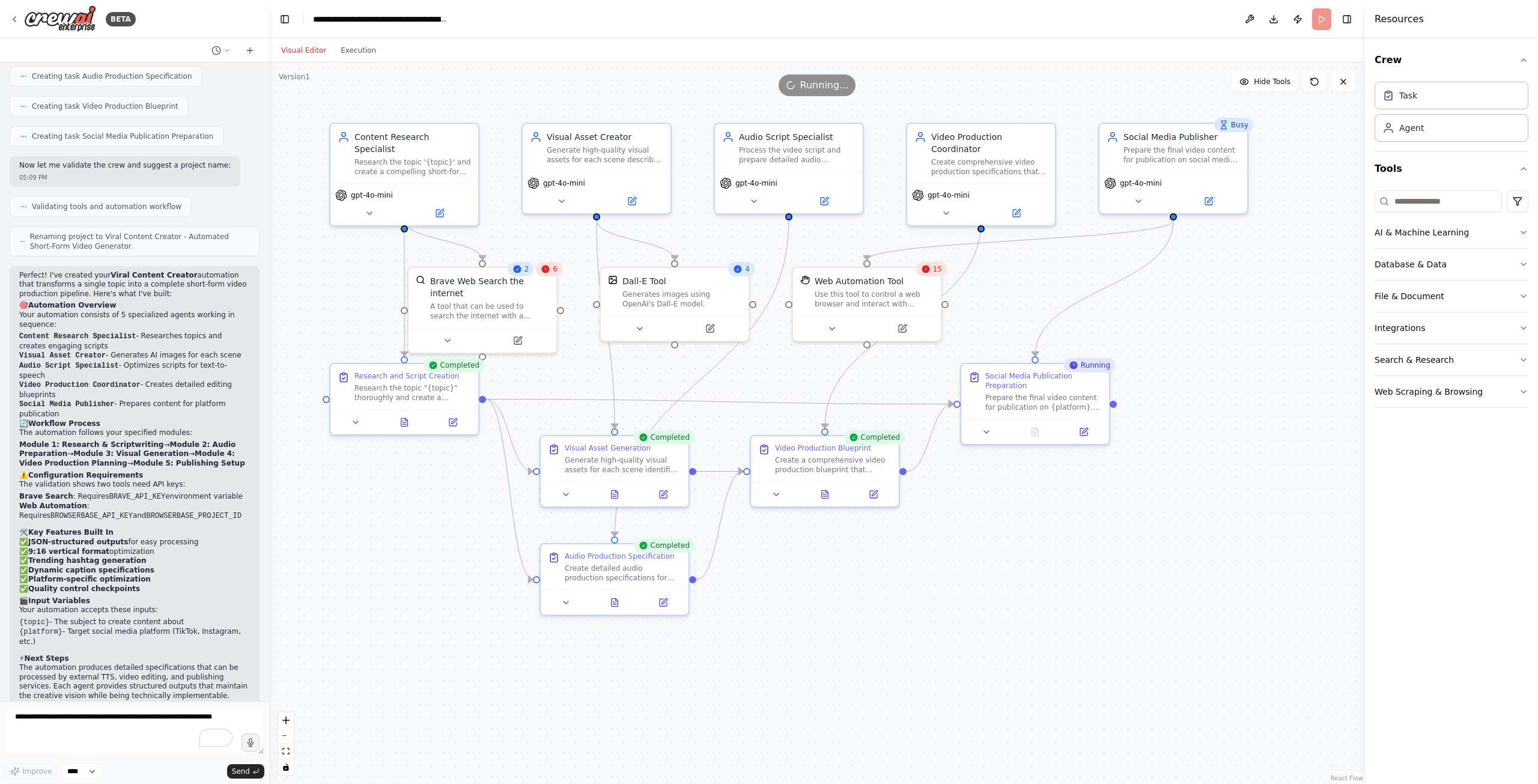
click at [320, 46] on button "Visual Editor" at bounding box center [304, 50] width 60 height 14
click at [907, 323] on button at bounding box center [902, 326] width 68 height 14
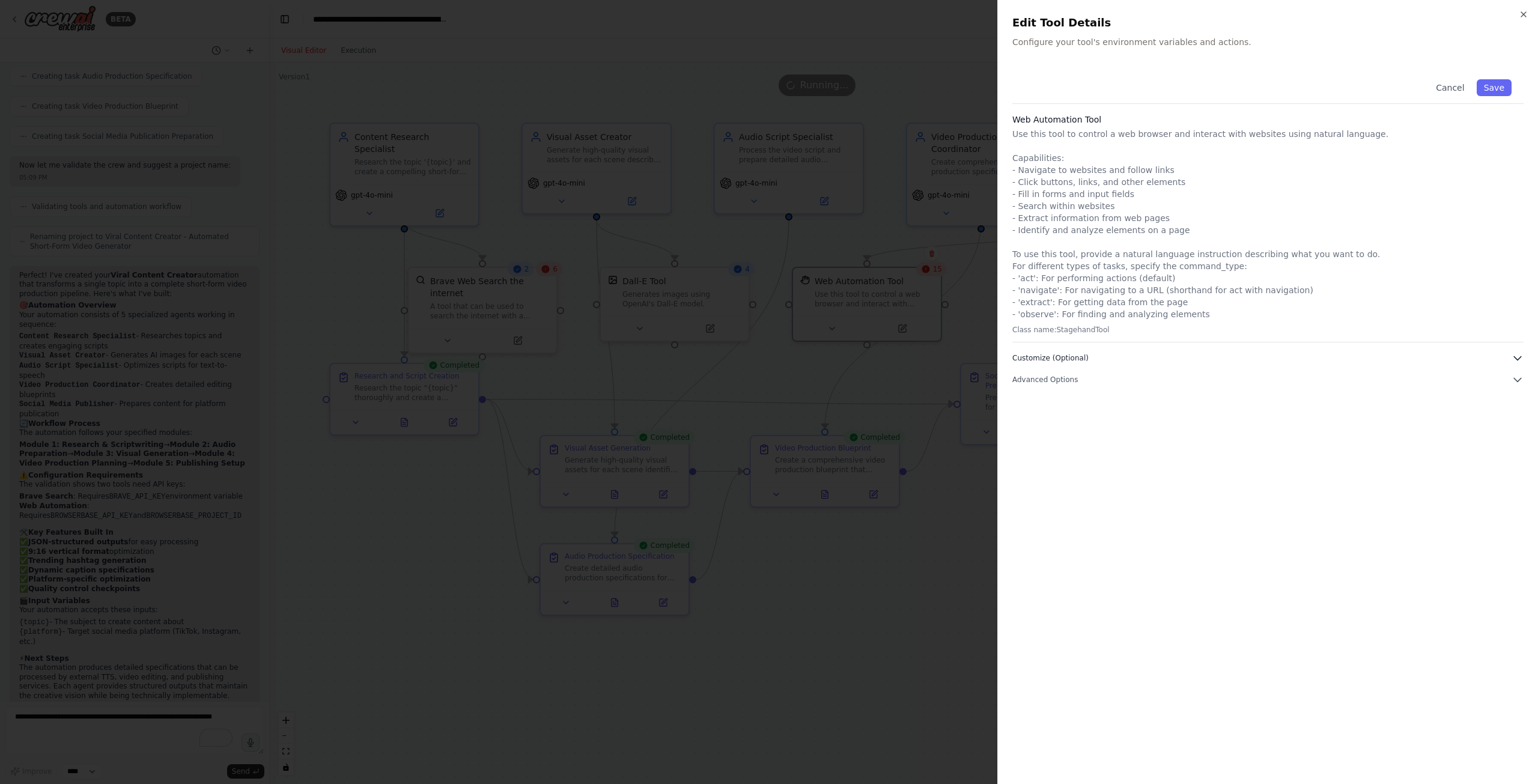
click at [1086, 356] on button "Customize (Optional)" at bounding box center [1268, 358] width 511 height 12
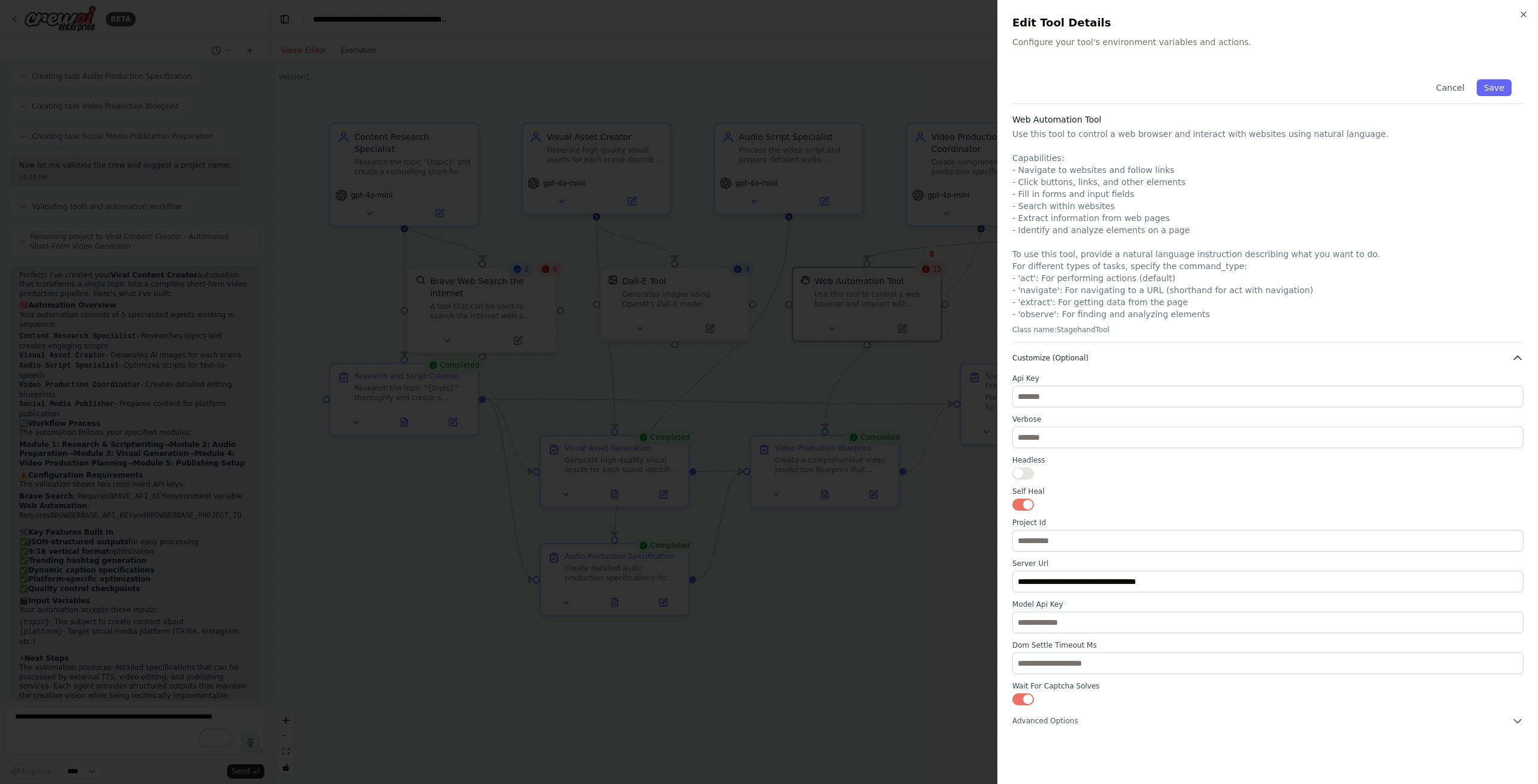
click at [1082, 353] on span "Customize (Optional)" at bounding box center [1050, 358] width 76 height 10
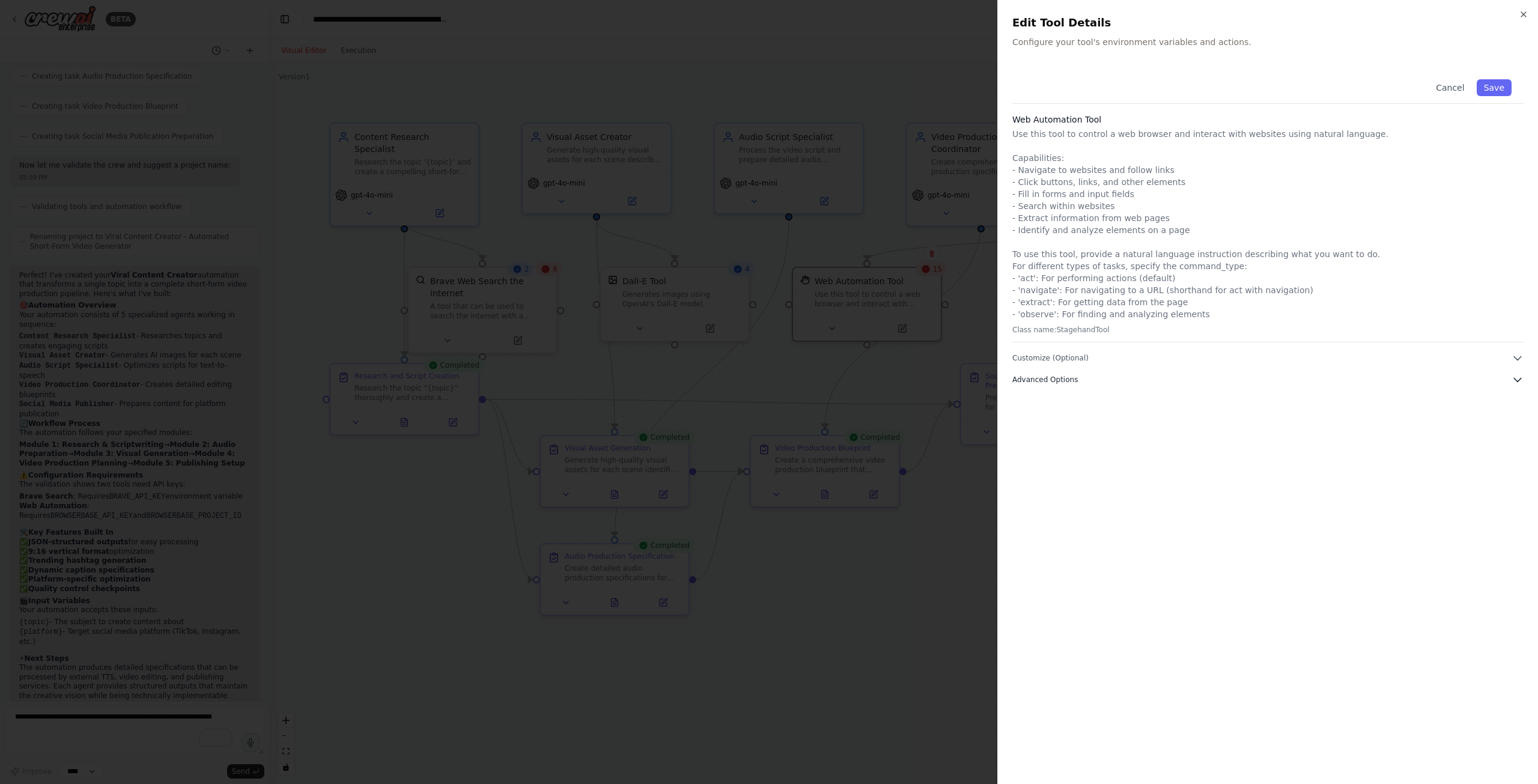
click at [1095, 381] on button "Advanced Options" at bounding box center [1268, 380] width 511 height 12
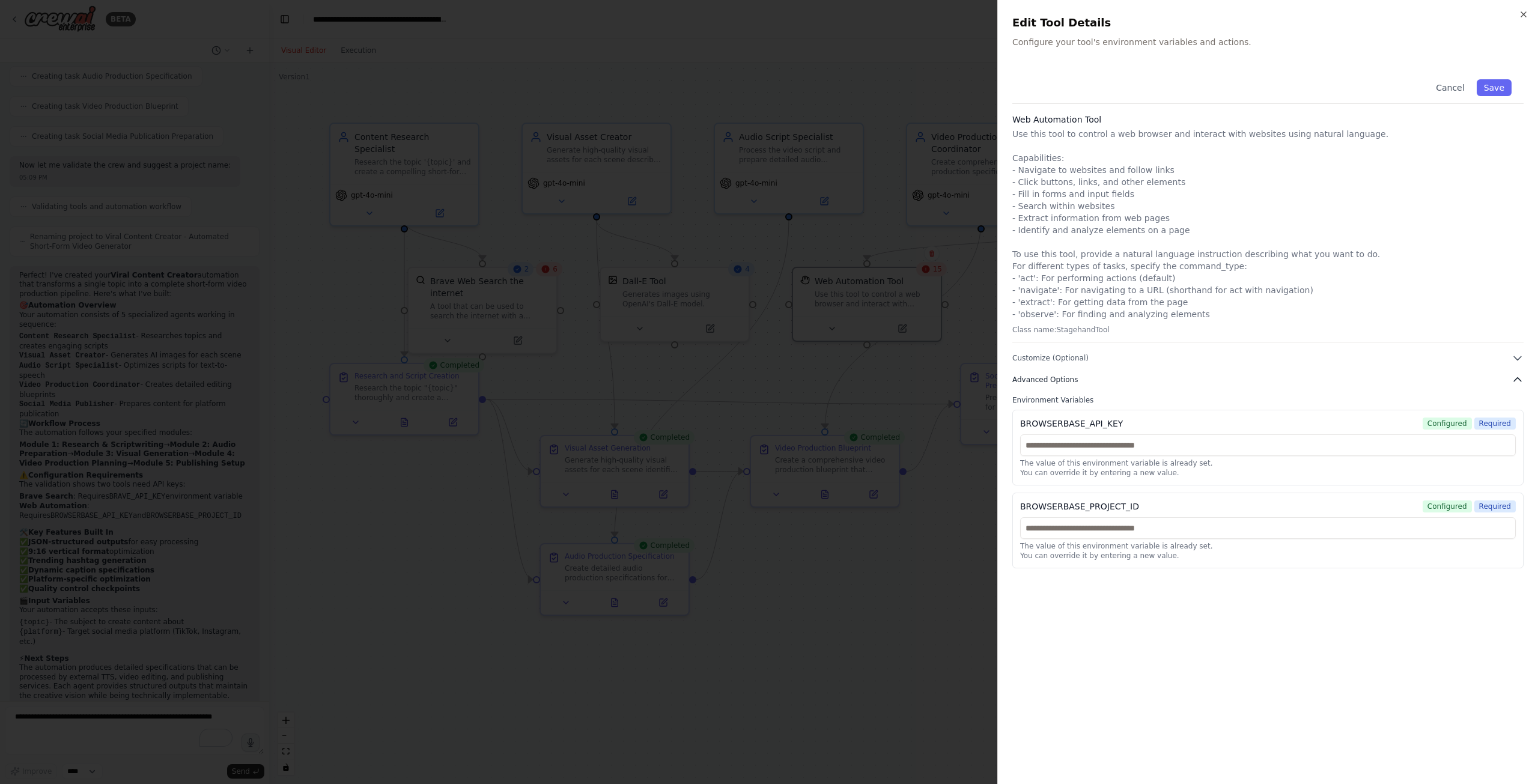
click at [1092, 384] on button "Advanced Options" at bounding box center [1268, 380] width 511 height 12
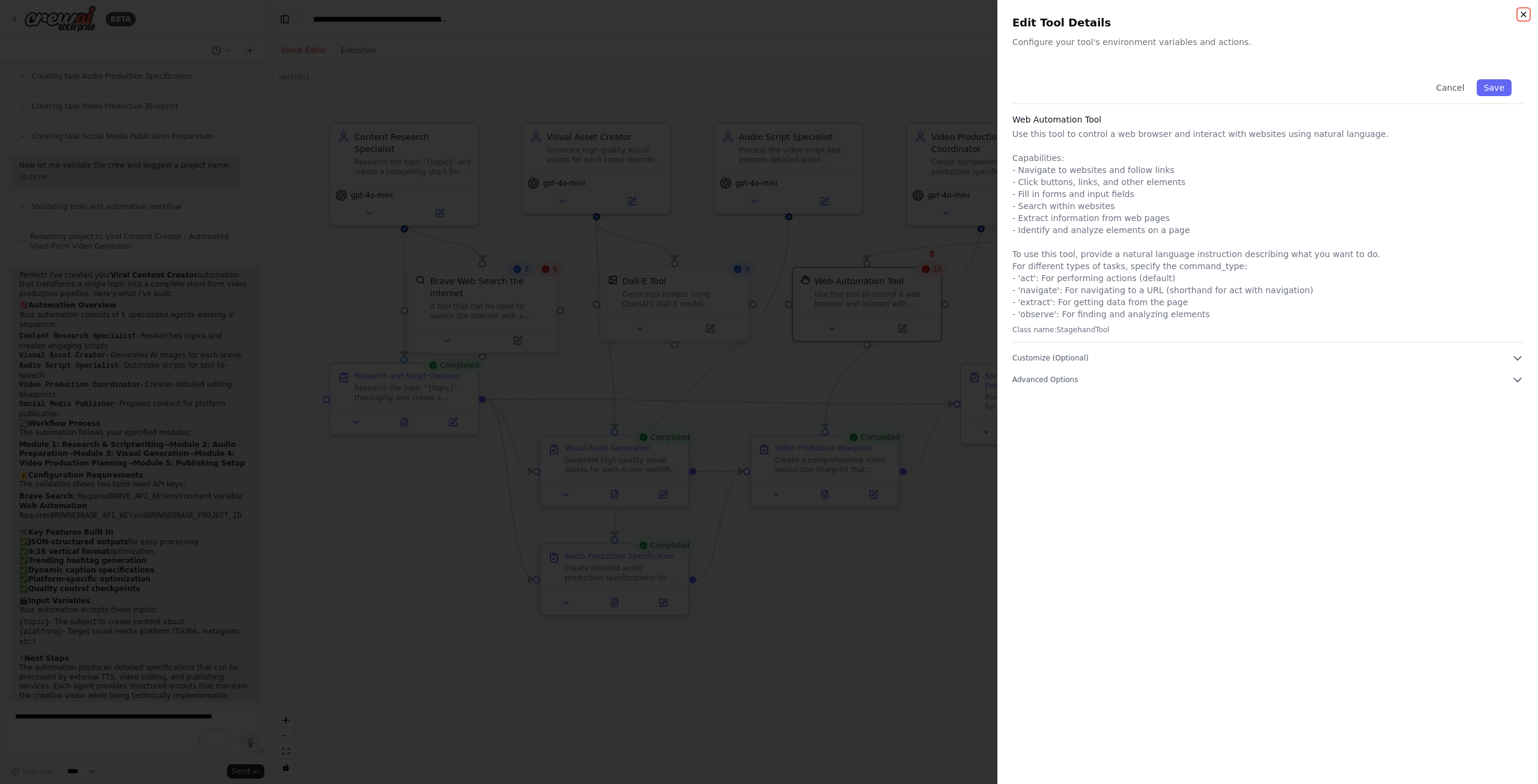
click at [1519, 16] on icon "button" at bounding box center [1524, 14] width 10 height 10
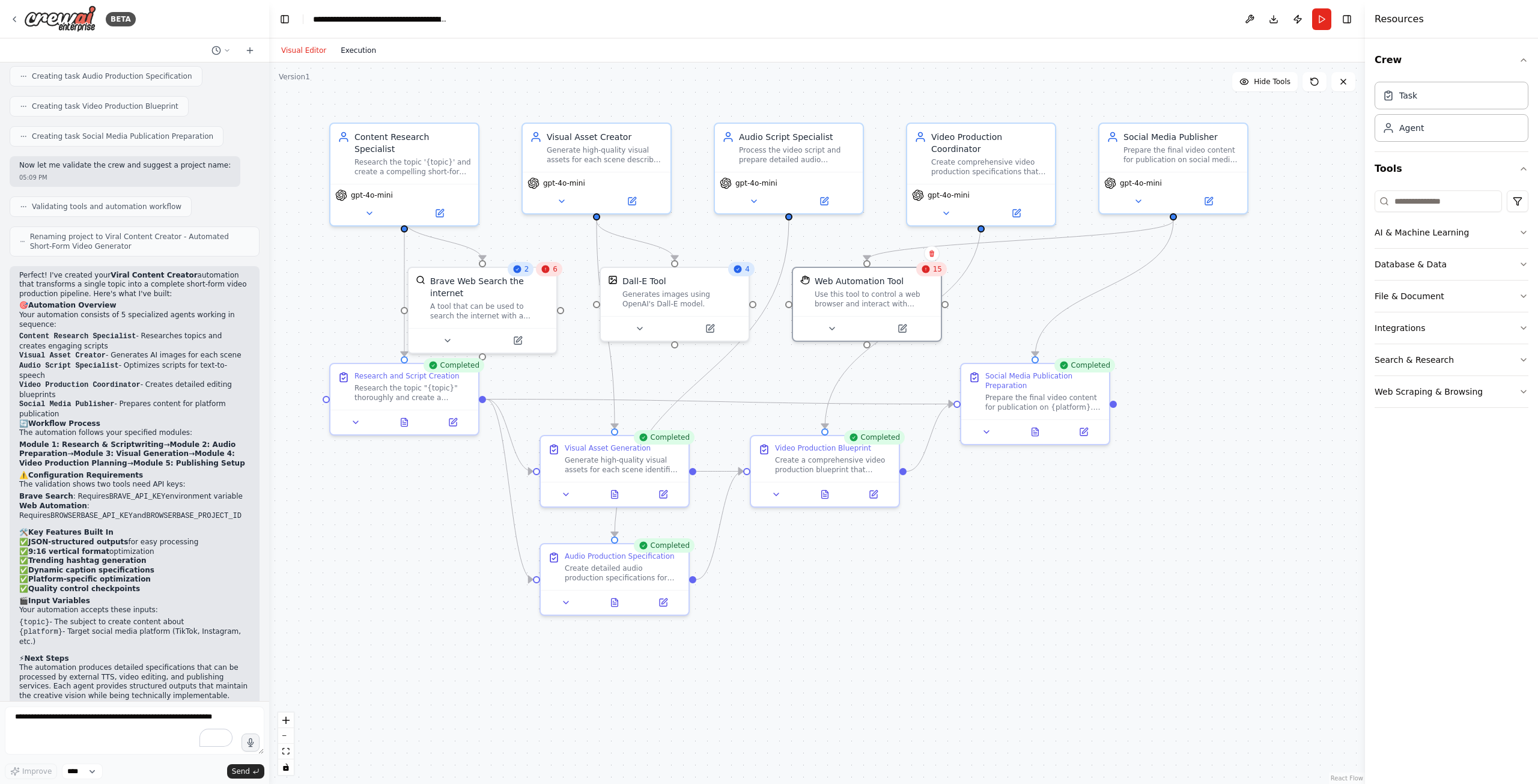
click at [360, 57] on div "Visual Editor Execution" at bounding box center [329, 51] width 110 height 24
click at [356, 43] on button "Execution" at bounding box center [358, 50] width 50 height 14
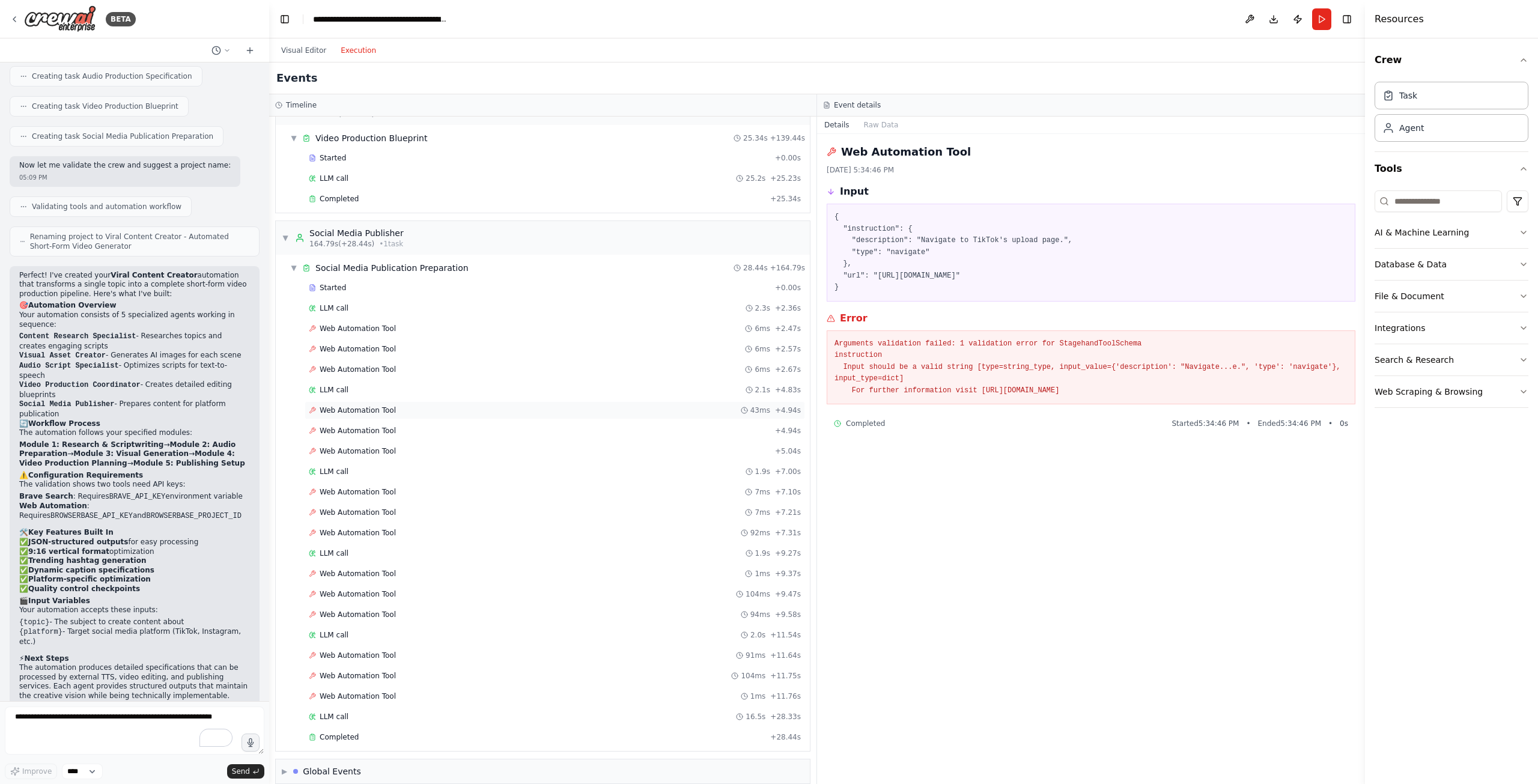
scroll to position [843, 0]
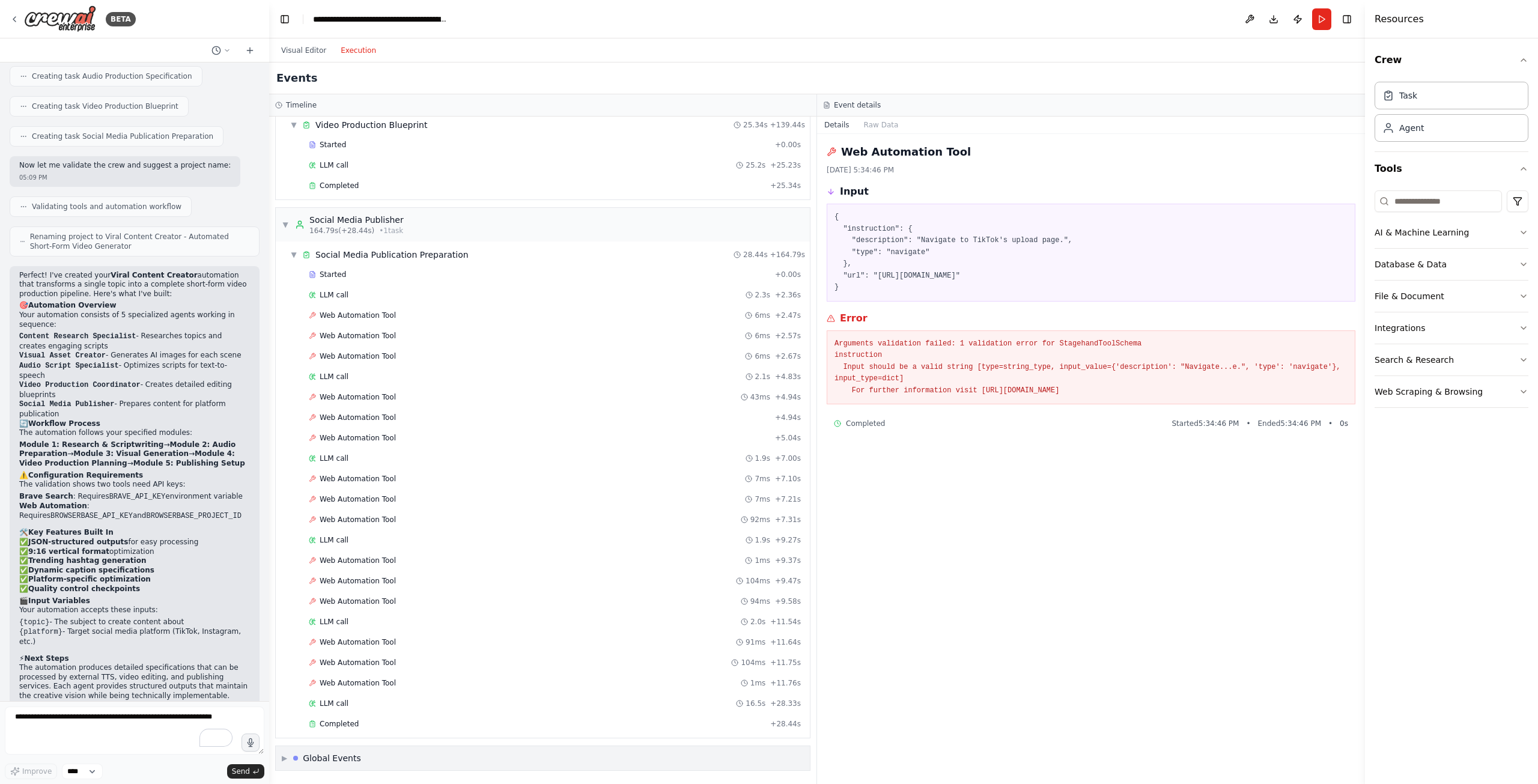
click at [388, 757] on div "▶ Global Events" at bounding box center [542, 758] width 534 height 24
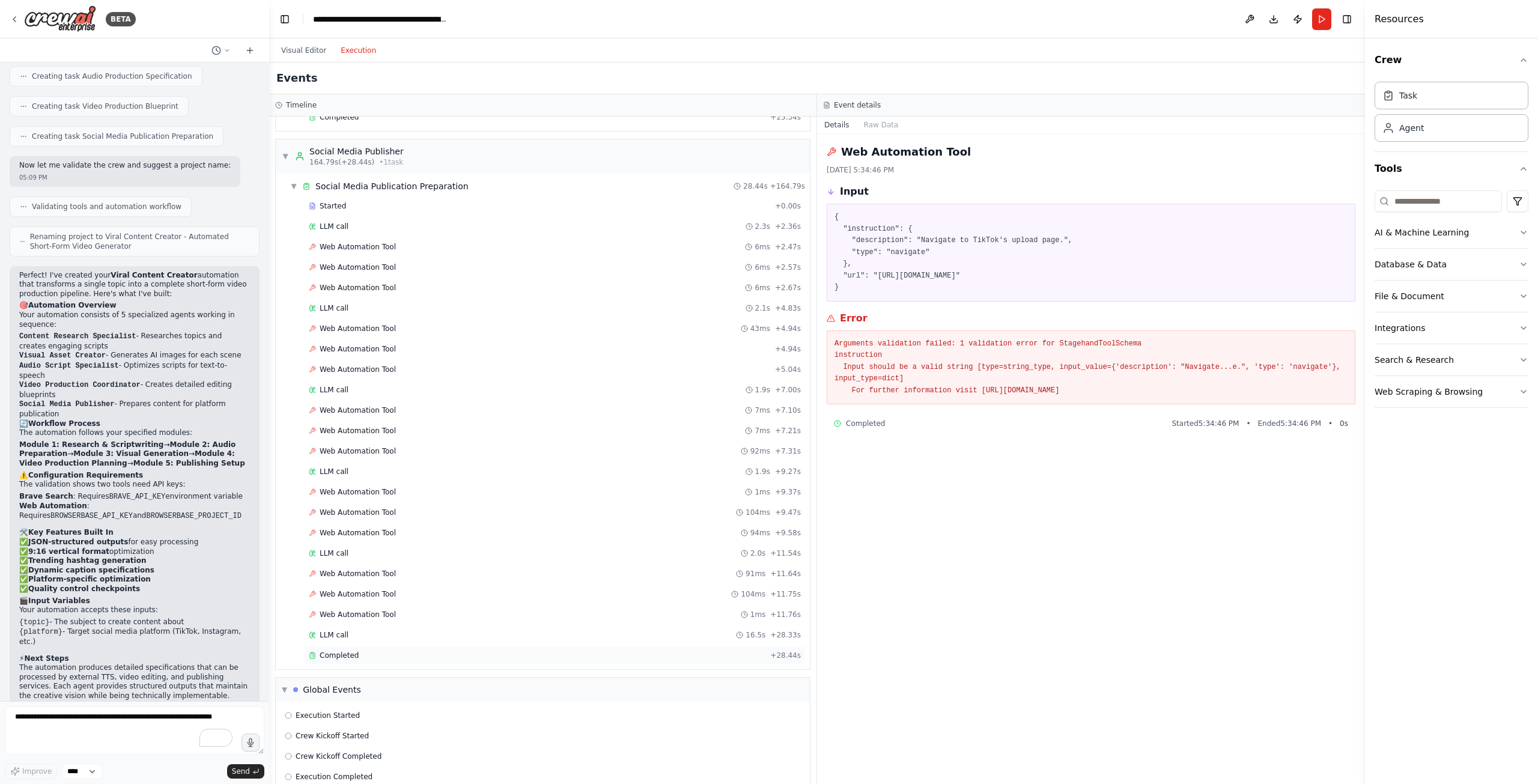
scroll to position [932, 0]
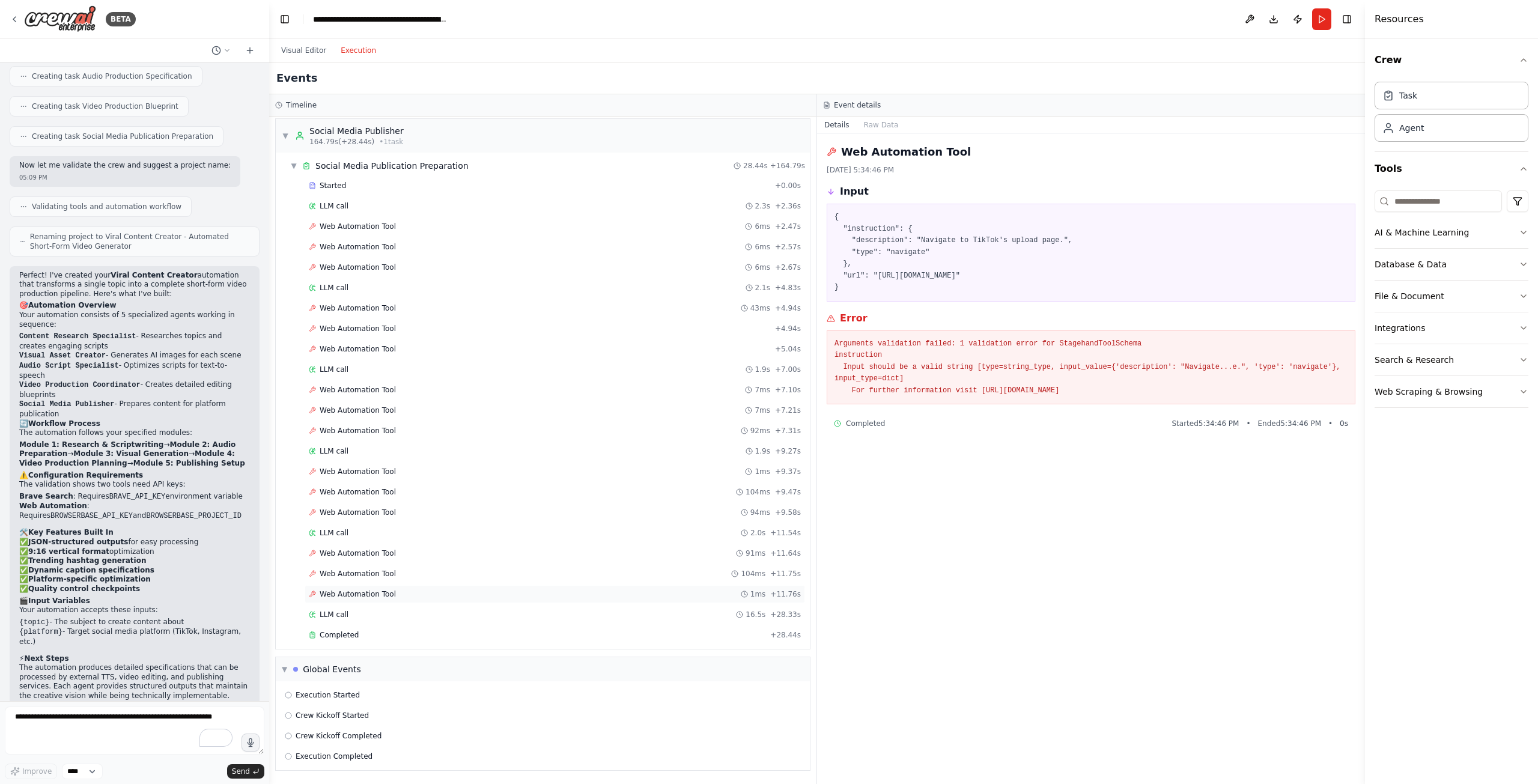
click at [386, 599] on div "Web Automation Tool 1ms + 11.76s" at bounding box center [554, 594] width 501 height 18
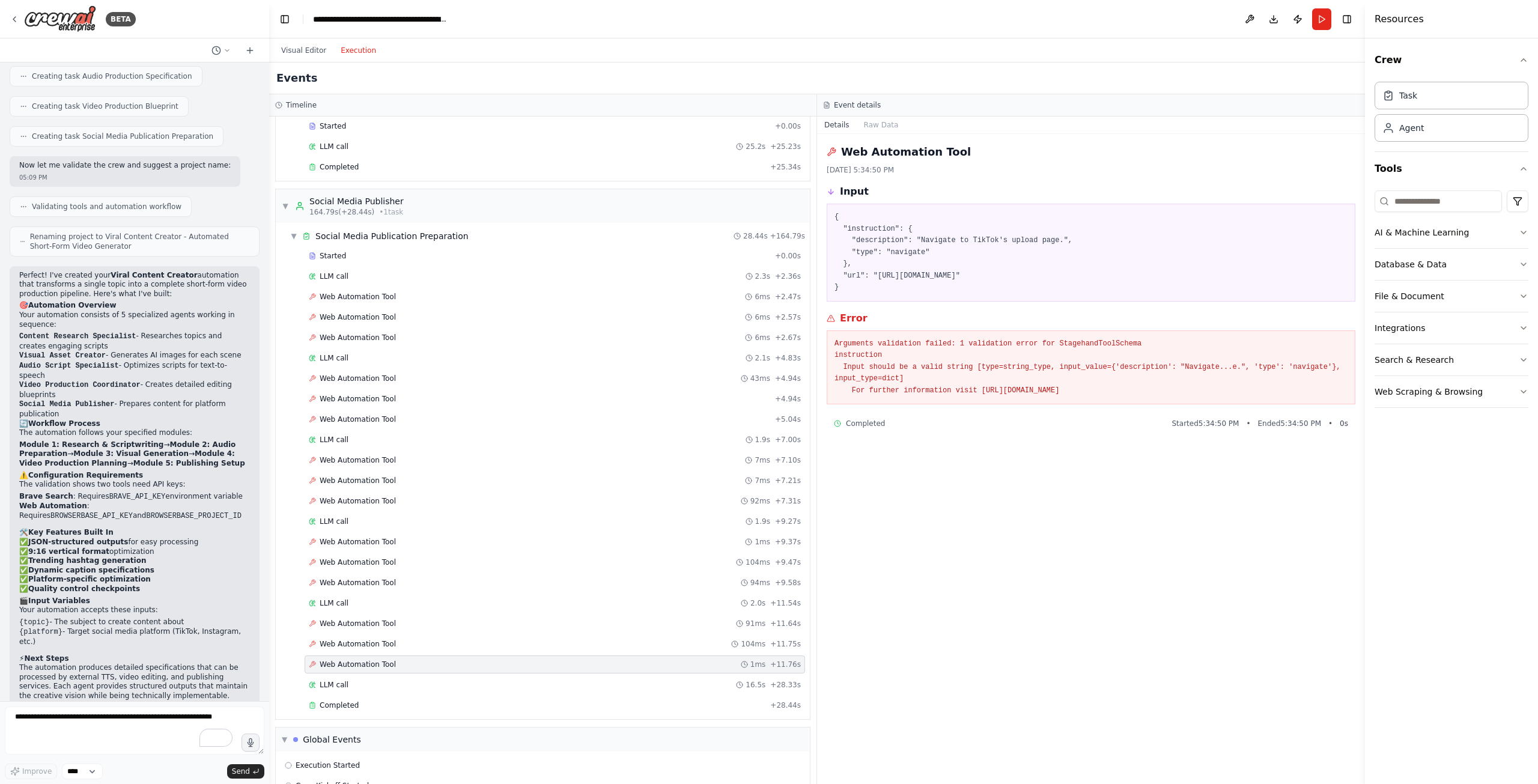
scroll to position [872, 0]
click at [889, 114] on div "Event details" at bounding box center [1091, 105] width 548 height 22
click at [889, 116] on button "Raw Data" at bounding box center [881, 125] width 49 height 17
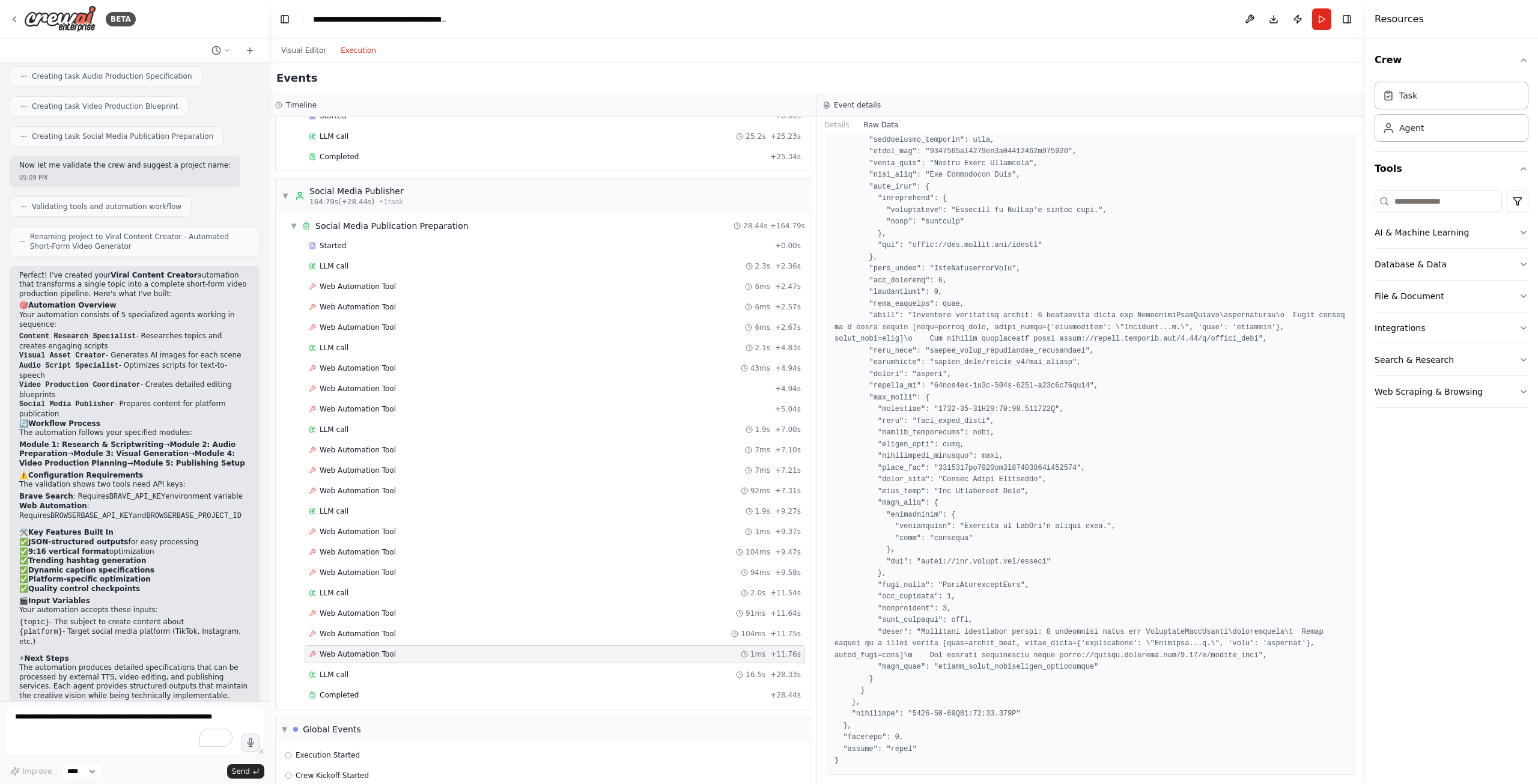
scroll to position [1249, 0]
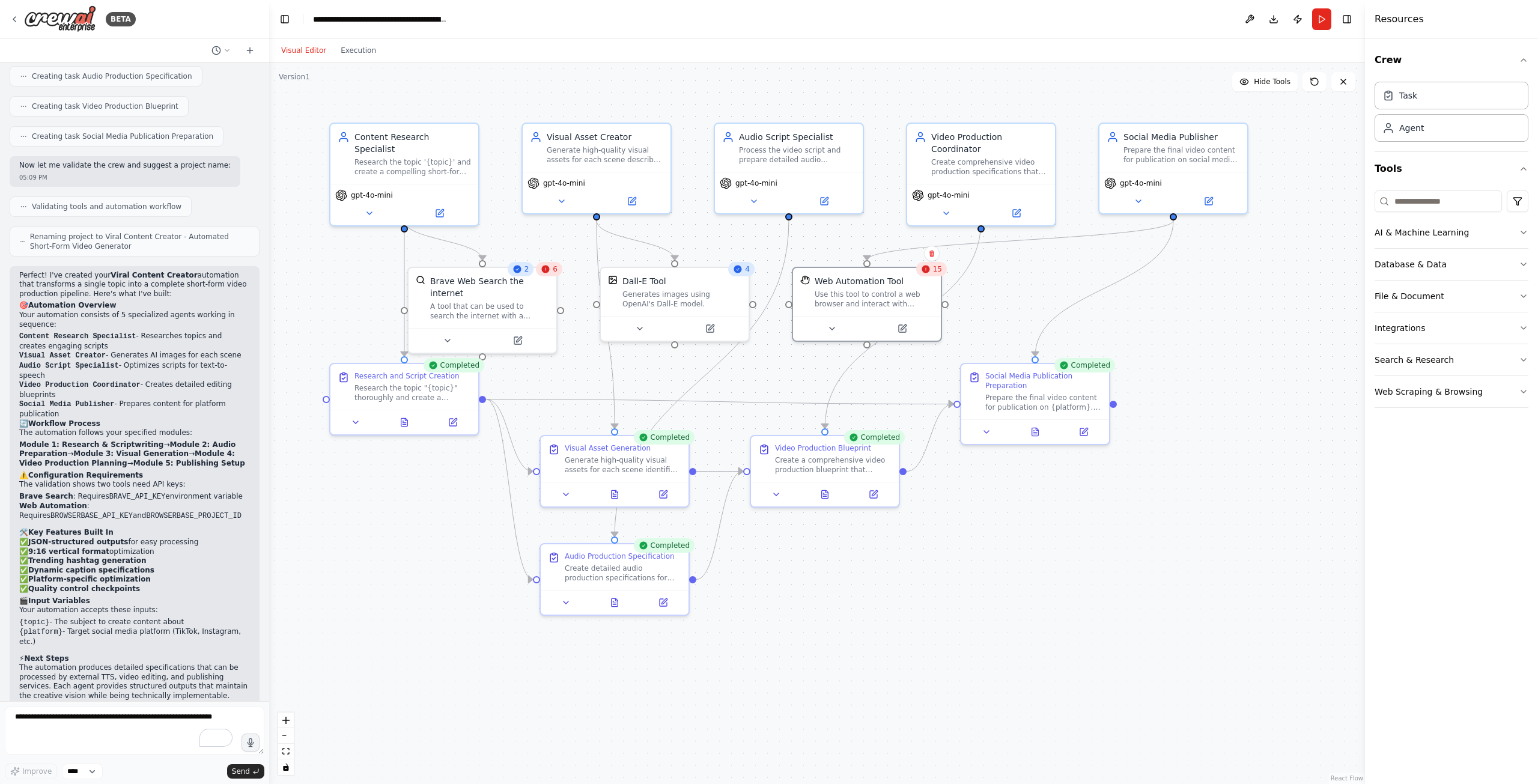
click at [320, 53] on button "Visual Editor" at bounding box center [304, 50] width 60 height 14
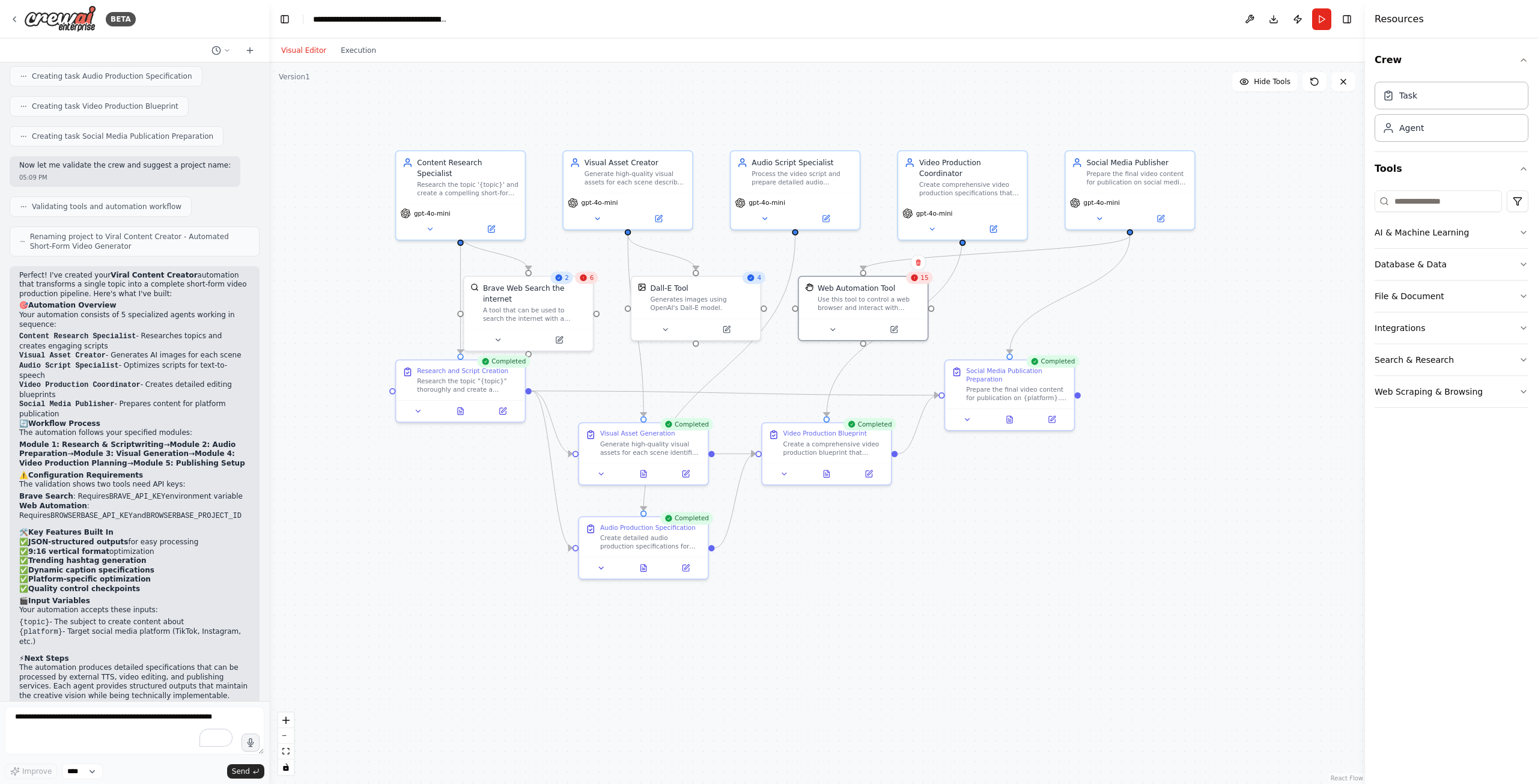
click at [833, 332] on div at bounding box center [863, 329] width 128 height 22
drag, startPoint x: 865, startPoint y: 295, endPoint x: 872, endPoint y: 301, distance: 9.2
click at [872, 301] on div "Use this tool to control a web browser and interact with websites using natural…" at bounding box center [875, 301] width 103 height 17
click at [845, 326] on button at bounding box center [838, 328] width 59 height 13
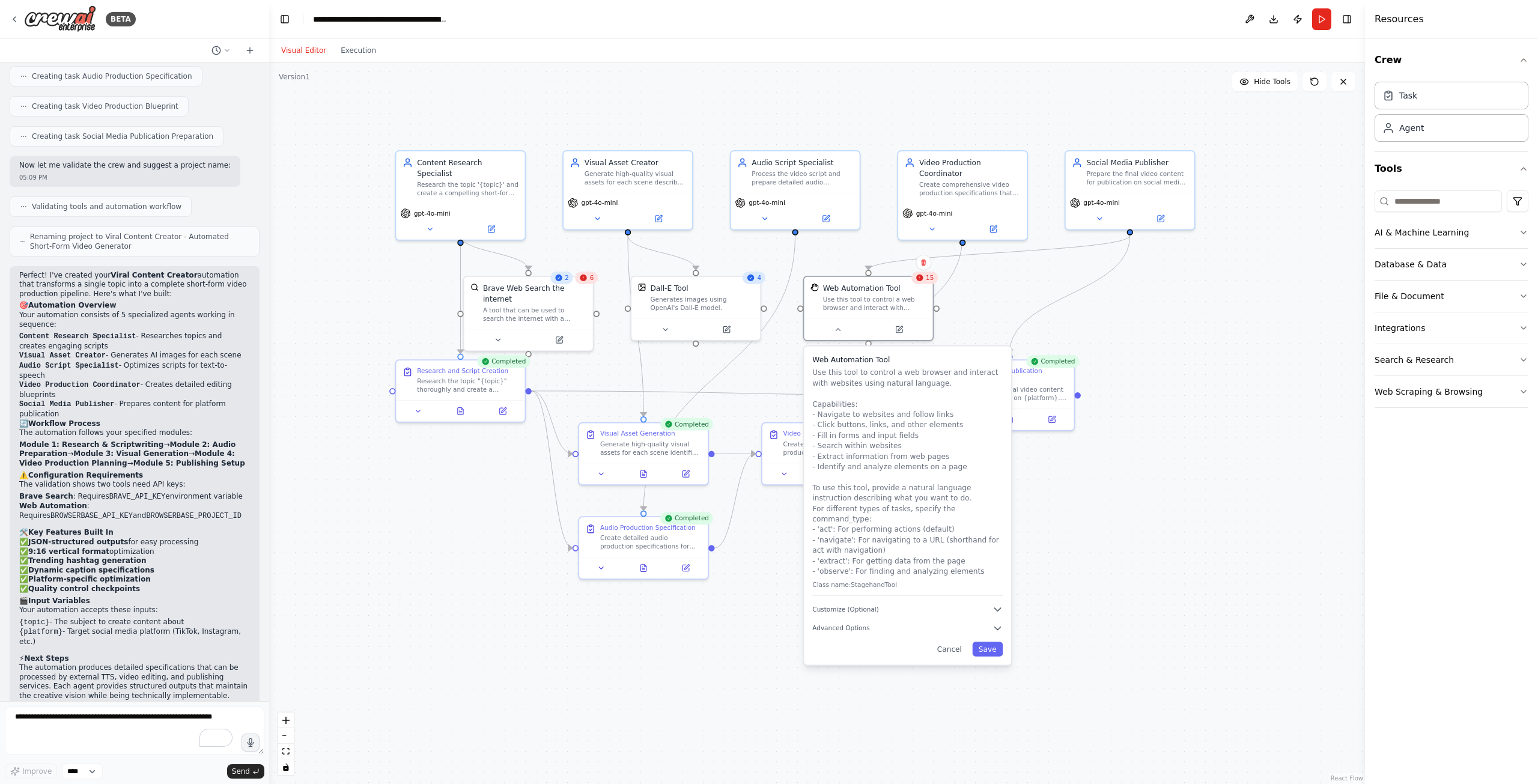
click at [859, 604] on div "Web Automation Tool Use this tool to control a web browser and interact with we…" at bounding box center [907, 505] width 207 height 319
click at [868, 605] on span "Customize (Optional)" at bounding box center [845, 609] width 66 height 8
click at [1003, 600] on div "Web Automation Tool Use this tool to control a web browser and interact with we…" at bounding box center [907, 505] width 207 height 319
click at [997, 608] on icon "button" at bounding box center [998, 610] width 6 height 3
click at [996, 604] on icon "button" at bounding box center [998, 610] width 11 height 11
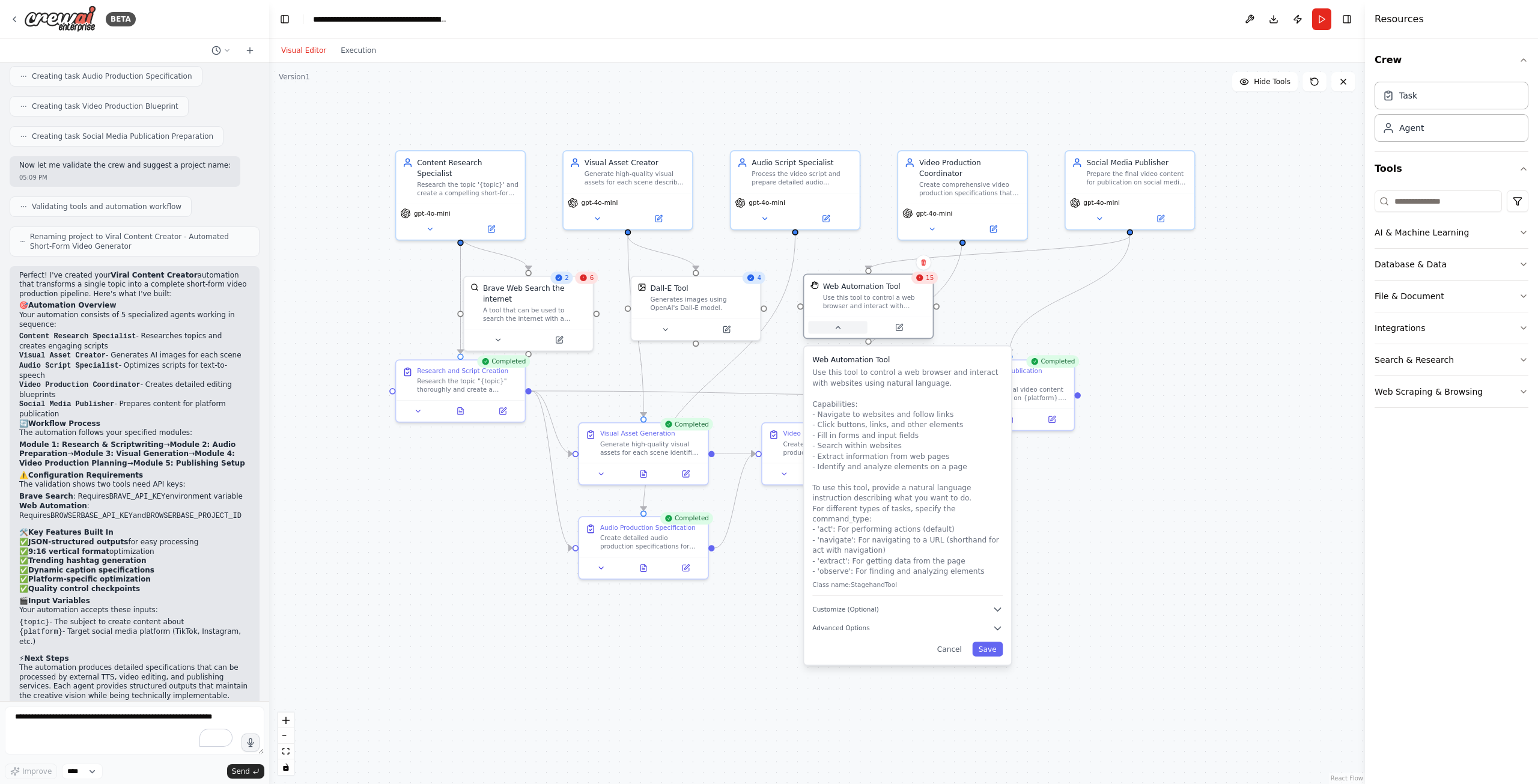
click at [843, 329] on button at bounding box center [838, 328] width 59 height 13
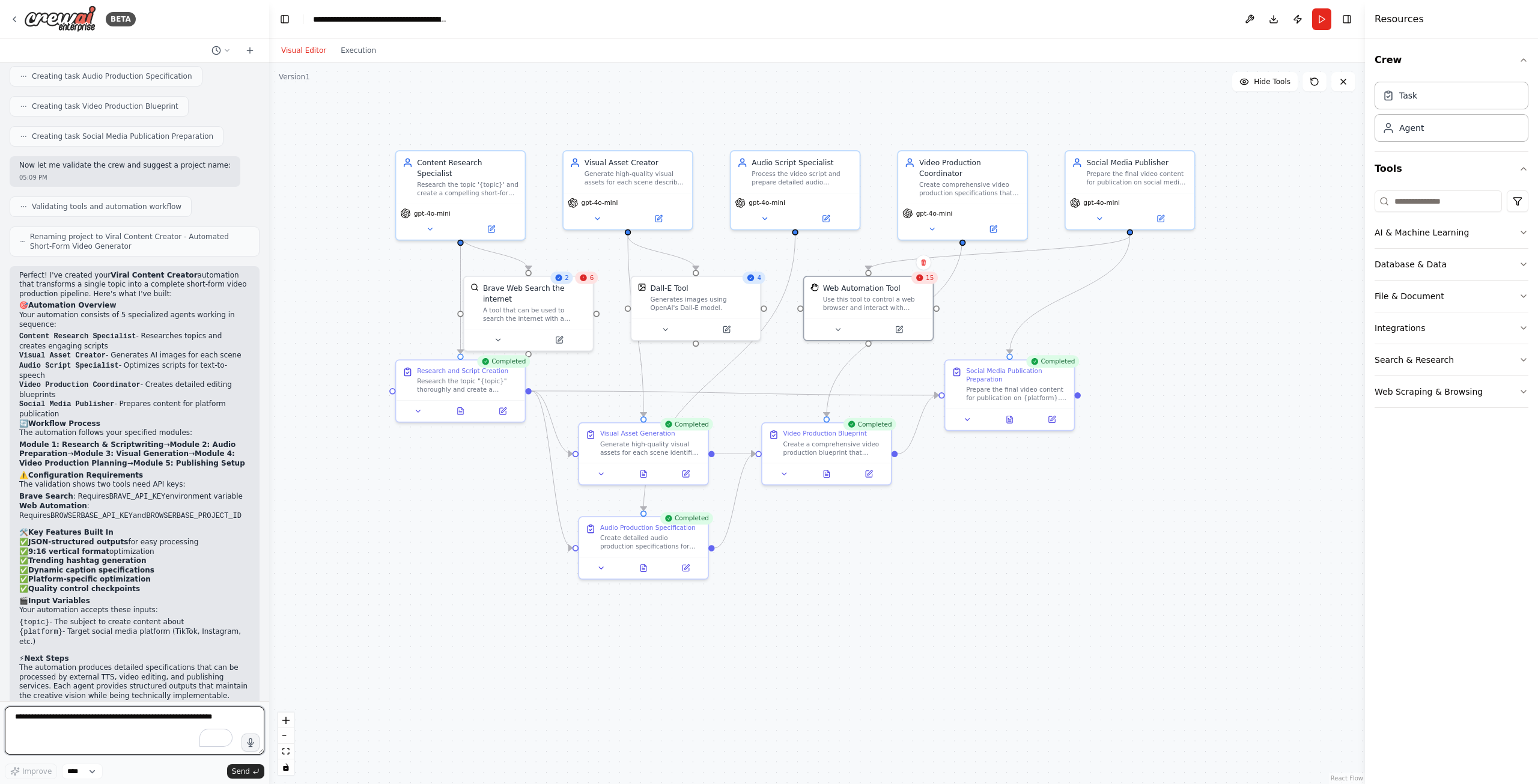
click at [96, 726] on textarea "To enrich screen reader interactions, please activate Accessibility in Grammarl…" at bounding box center [134, 730] width 260 height 48
click at [89, 732] on p "You should run the automation to test the complete workflow! Try it with an int…" at bounding box center [134, 755] width 230 height 47
click at [184, 718] on textarea "**********" at bounding box center [134, 730] width 260 height 48
type textarea "**********"
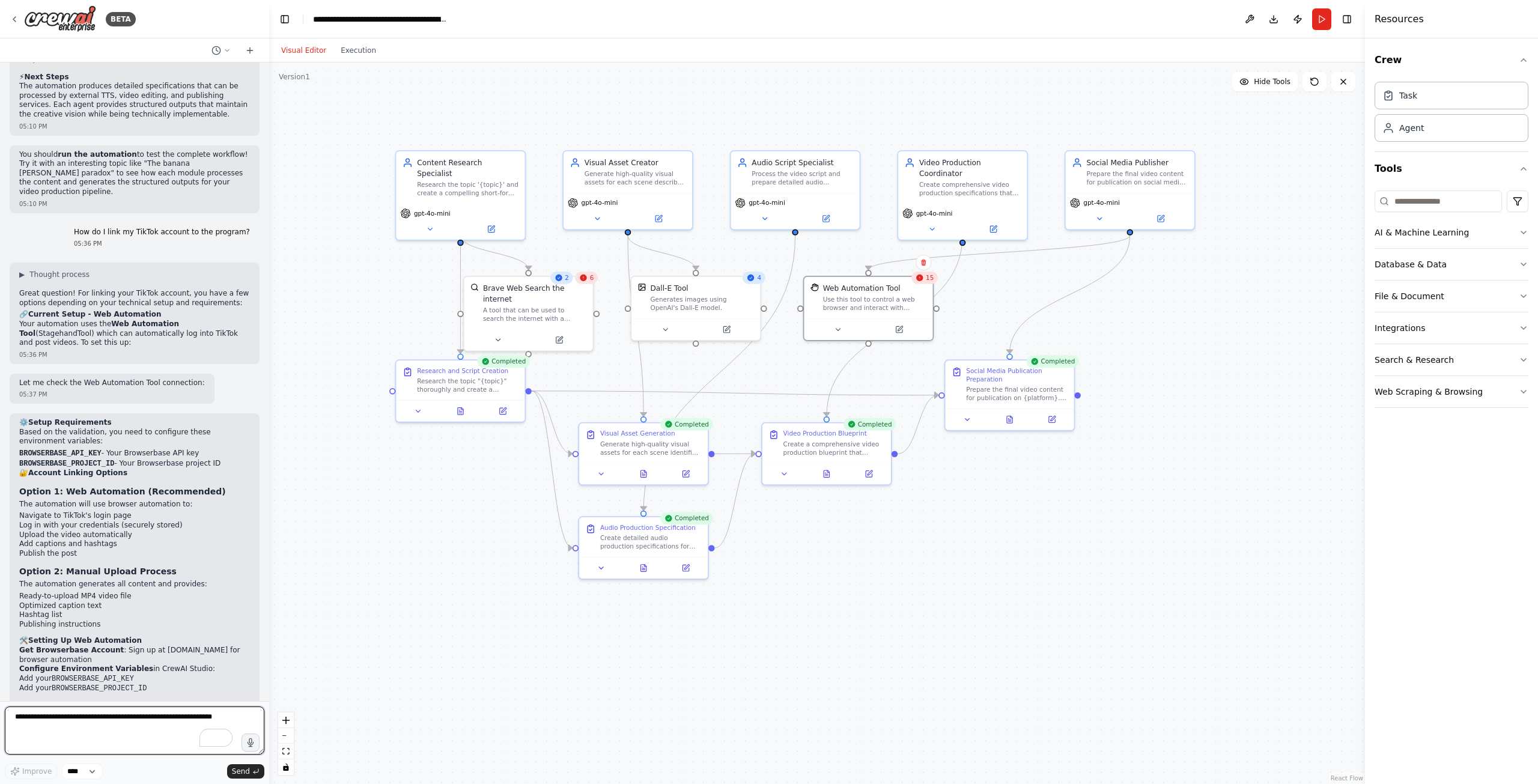
scroll to position [2289, 0]
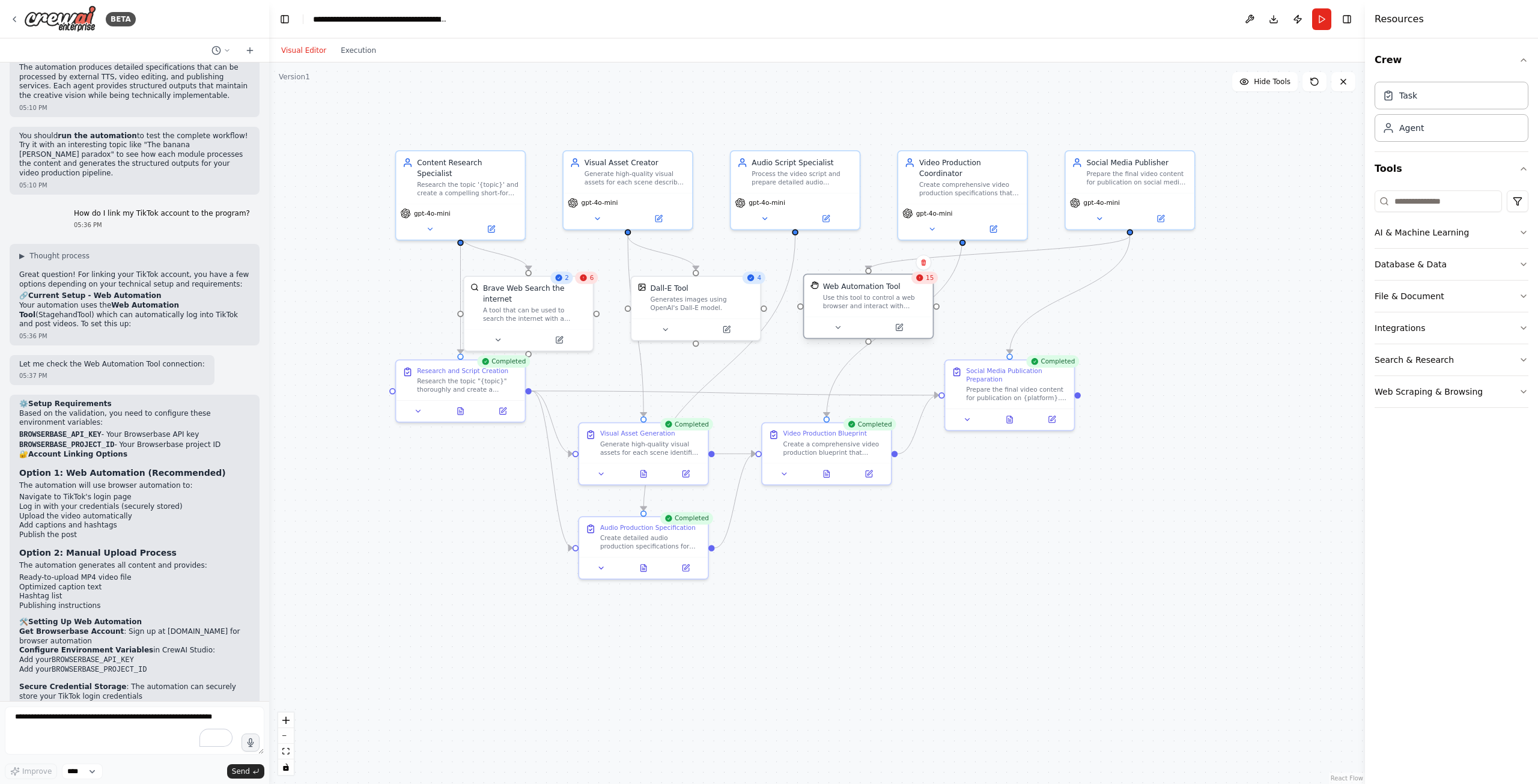
click at [884, 297] on div "Use this tool to control a web browser and interact with websites using natural…" at bounding box center [875, 301] width 103 height 17
click at [903, 331] on button at bounding box center [899, 328] width 59 height 13
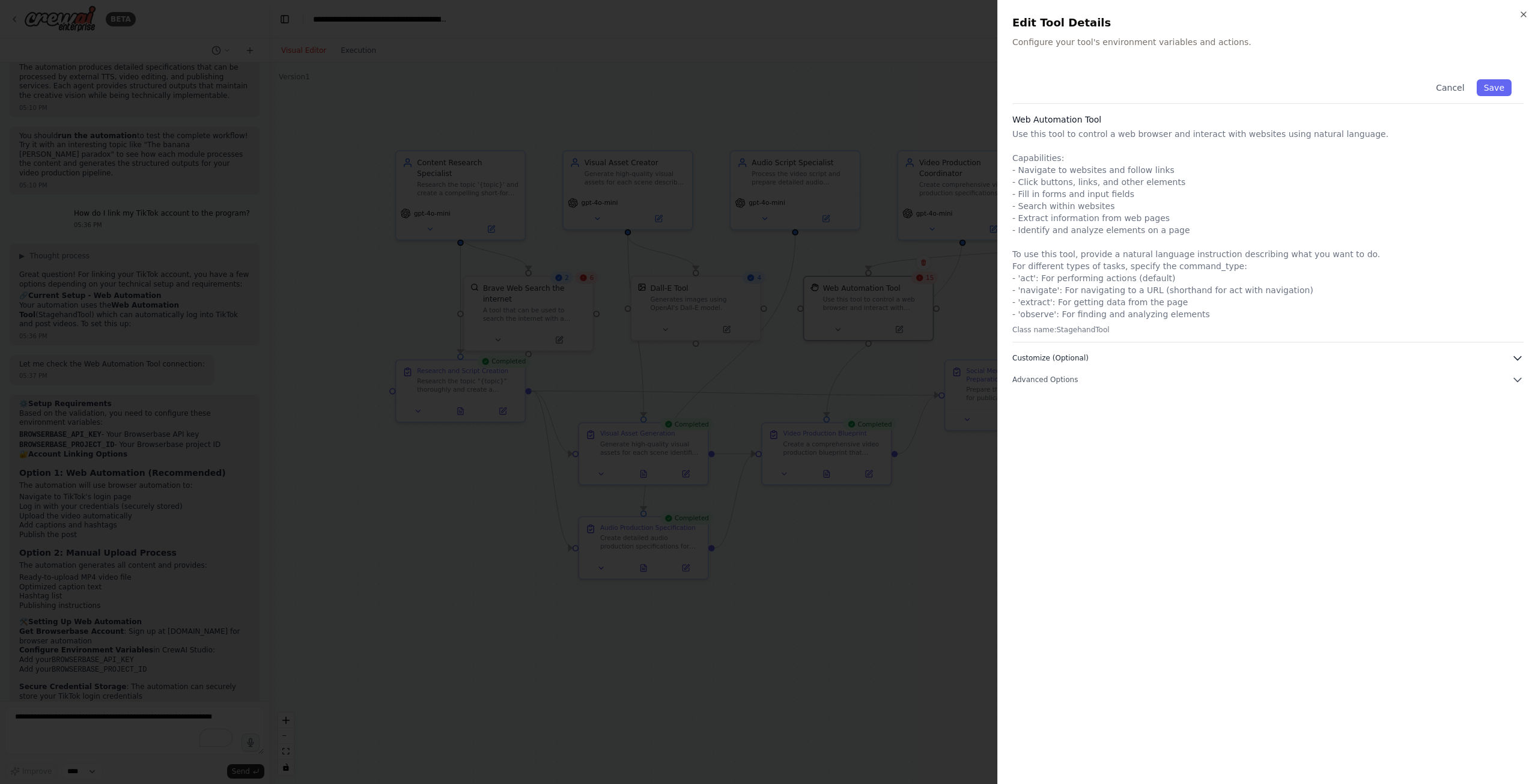
click at [1028, 360] on span "Customize (Optional)" at bounding box center [1050, 358] width 76 height 10
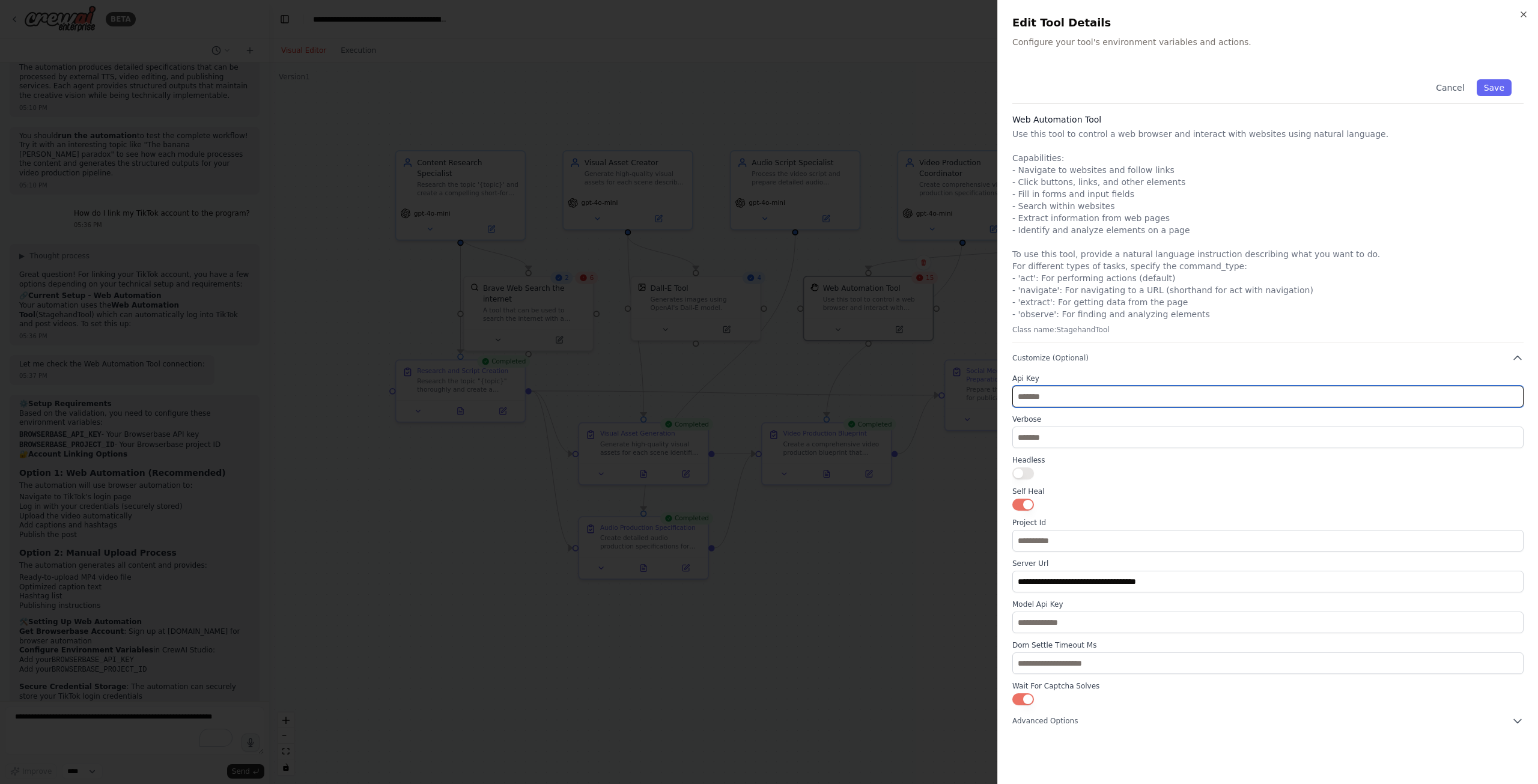
click at [1061, 395] on input "text" at bounding box center [1268, 397] width 511 height 22
paste input "**********"
type input "**********"
drag, startPoint x: 1189, startPoint y: 396, endPoint x: 930, endPoint y: 377, distance: 259.7
click at [931, 378] on body "BETA Project Specification: Fully Automated Short-Form Content Agent Objective:…" at bounding box center [769, 392] width 1538 height 784
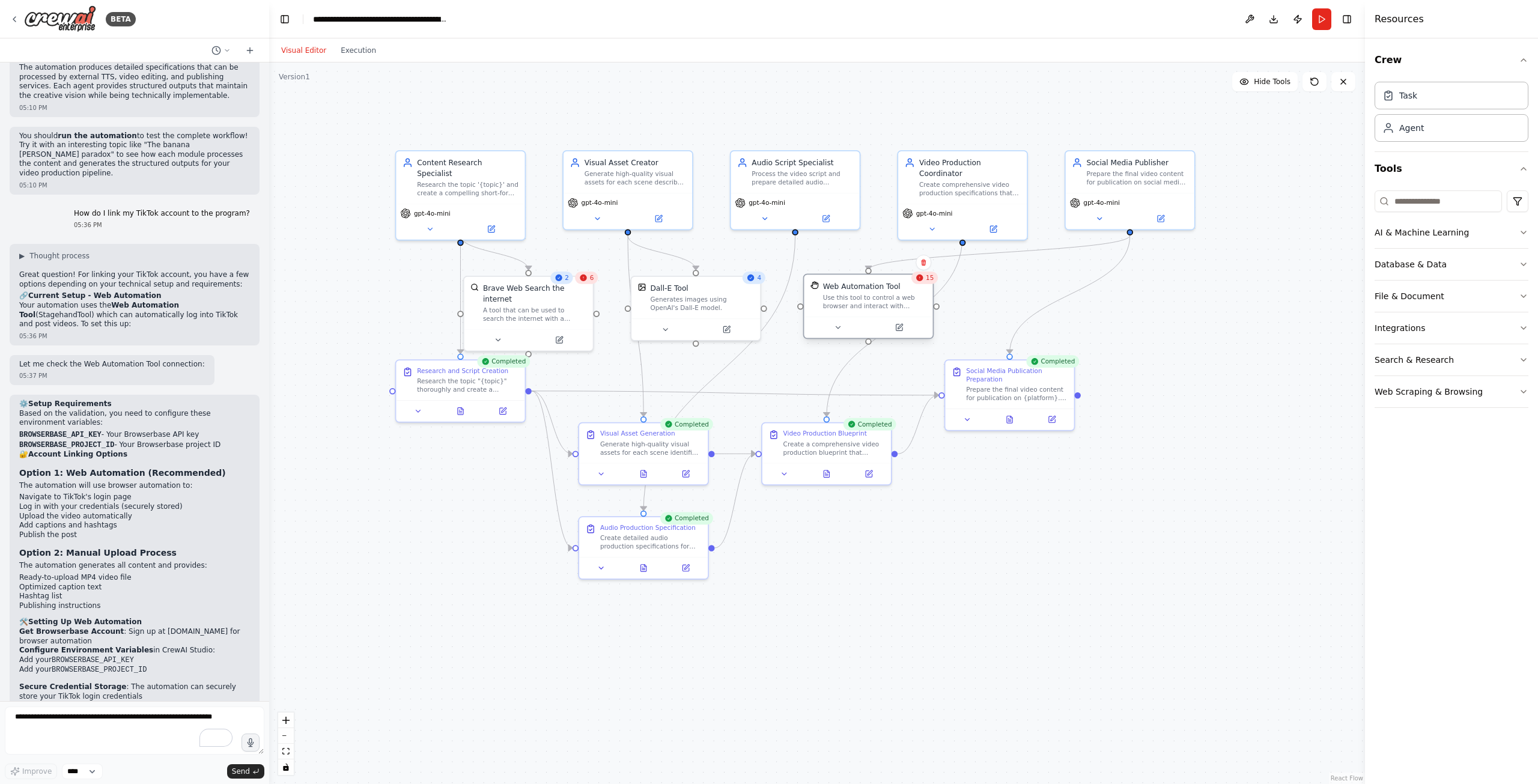
click at [887, 298] on div "Use this tool to control a web browser and interact with websites using natural…" at bounding box center [875, 301] width 103 height 17
click at [903, 327] on button at bounding box center [899, 328] width 59 height 13
click at [901, 325] on icon at bounding box center [900, 326] width 5 height 5
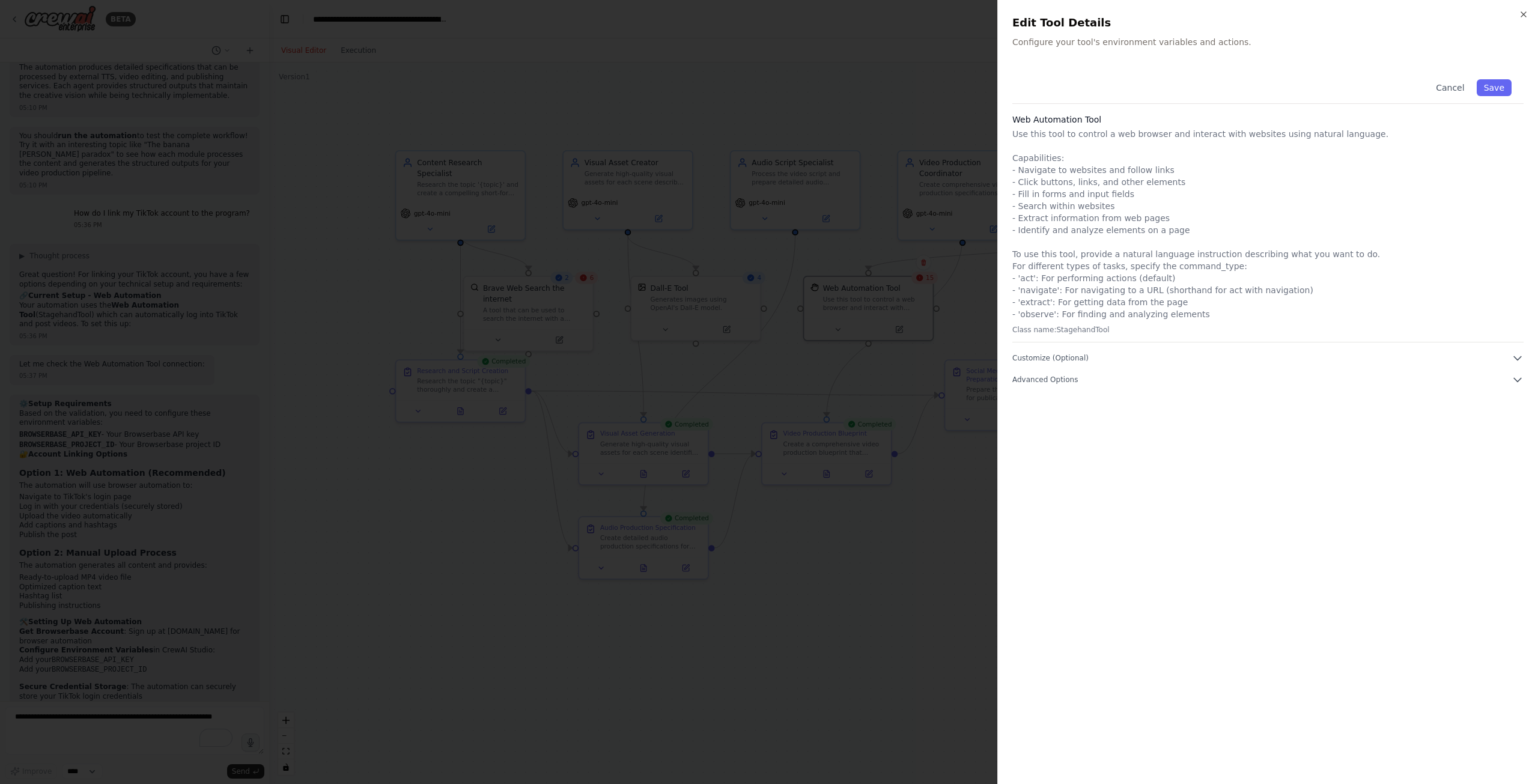
click at [1079, 351] on div "Cancel Save Web Automation Tool Use this tool to control a web browser and inte…" at bounding box center [1268, 227] width 511 height 319
click at [1080, 355] on span "Customize (Optional)" at bounding box center [1050, 358] width 76 height 10
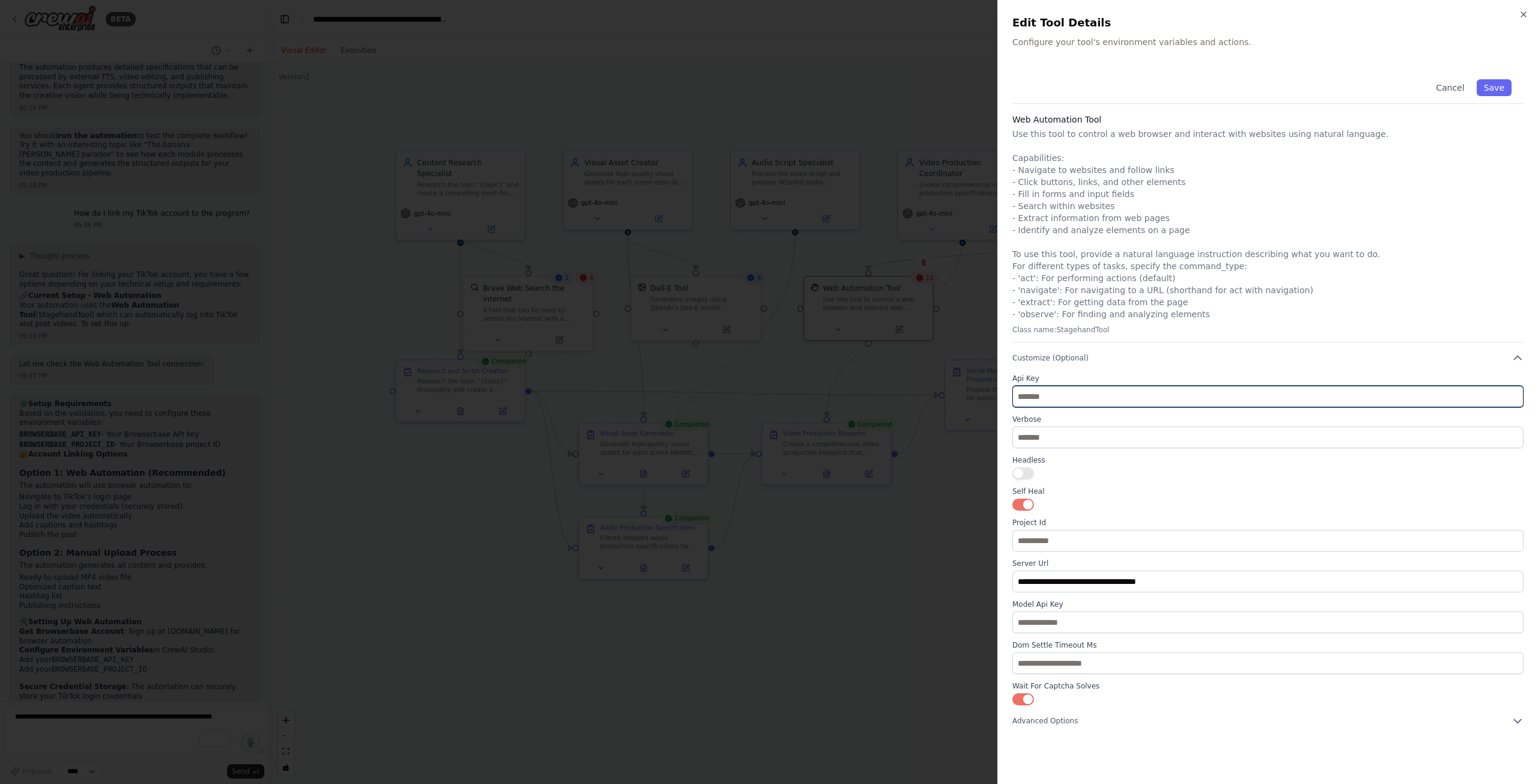
click at [1045, 395] on input "text" at bounding box center [1268, 397] width 511 height 22
paste input "**********"
type input "**********"
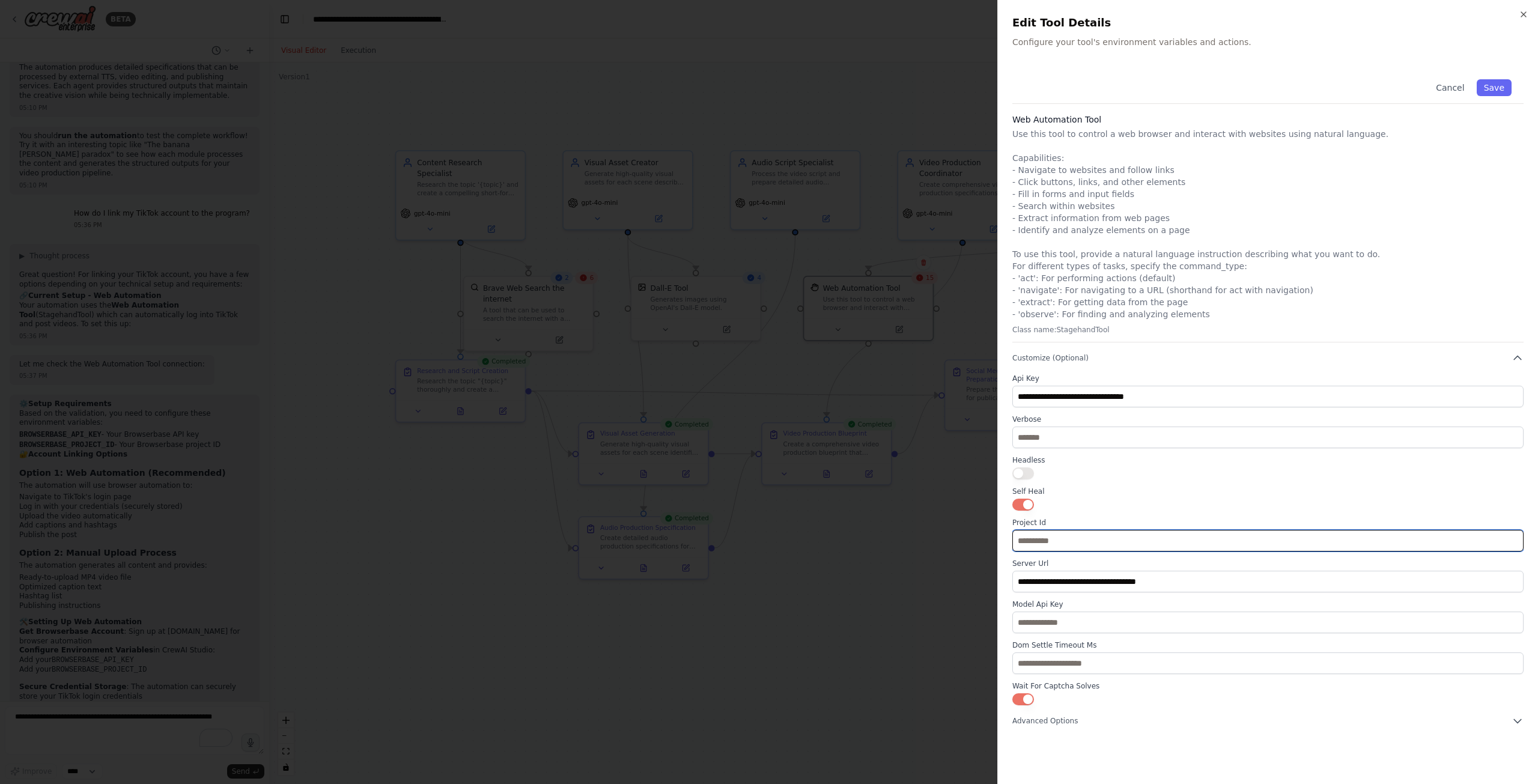
click at [1082, 538] on input "text" at bounding box center [1268, 541] width 511 height 22
click at [1482, 84] on button "Save" at bounding box center [1494, 88] width 35 height 17
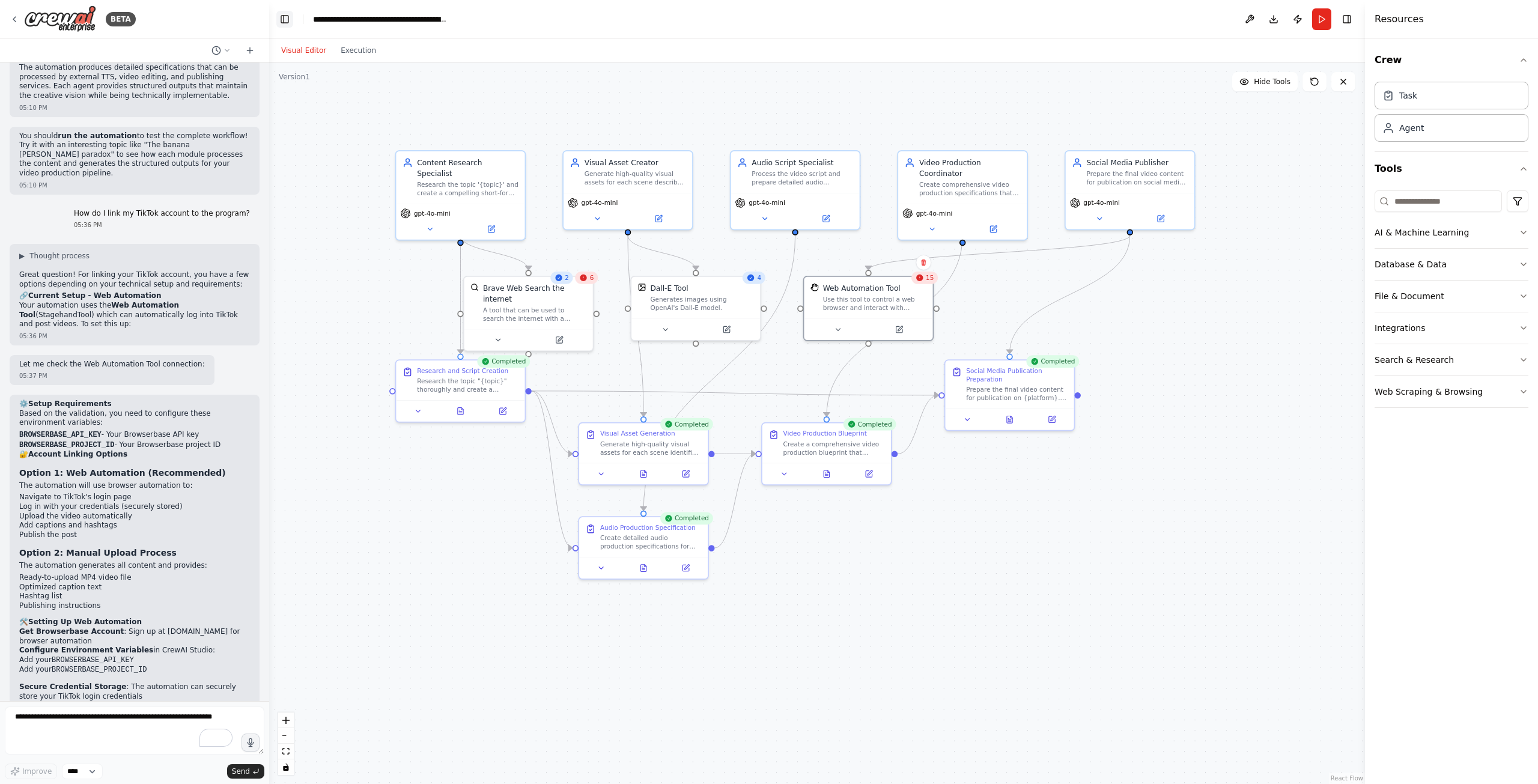
click at [286, 16] on button "Toggle Left Sidebar" at bounding box center [285, 19] width 17 height 17
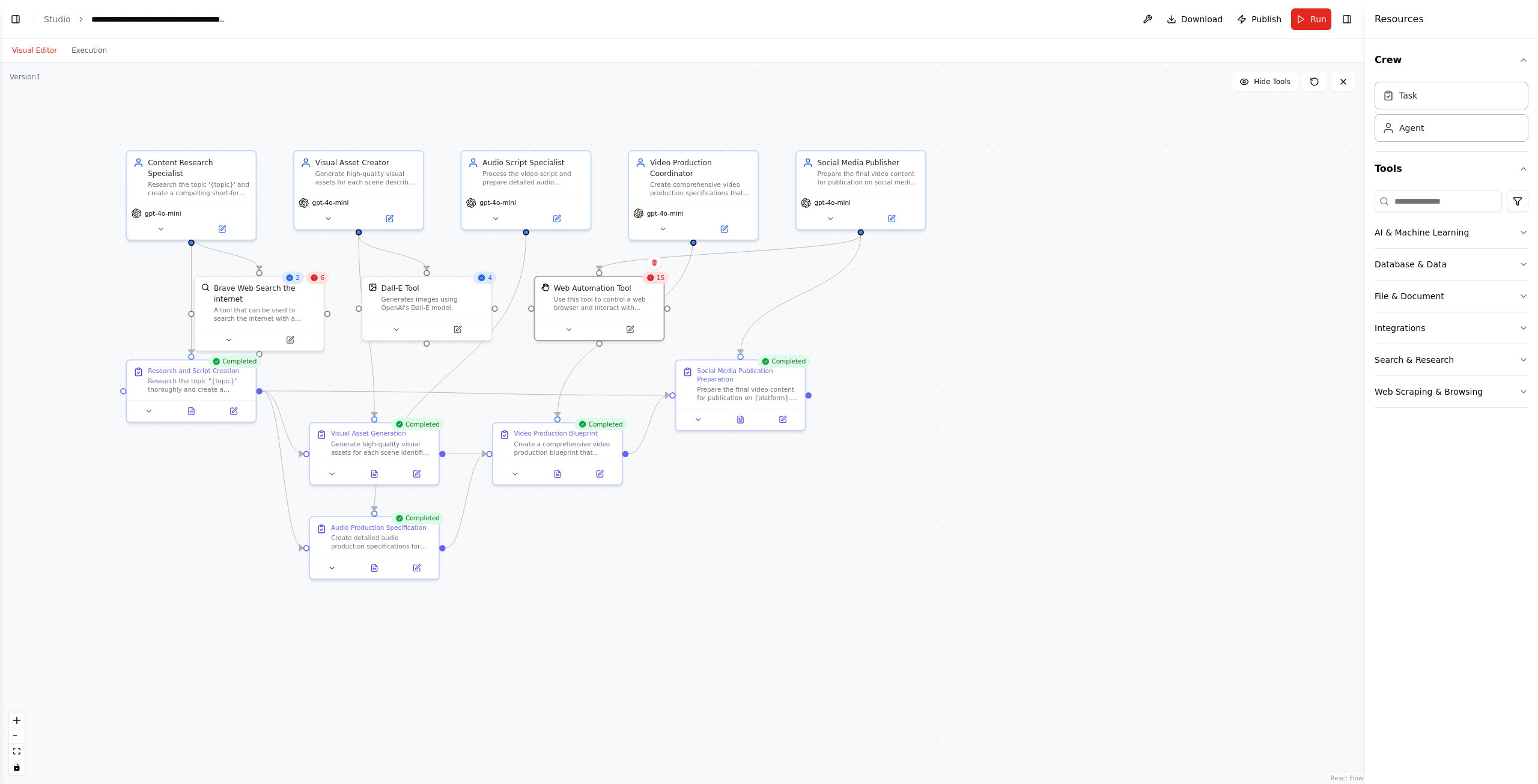
click at [17, 23] on button "Toggle Left Sidebar" at bounding box center [16, 19] width 17 height 17
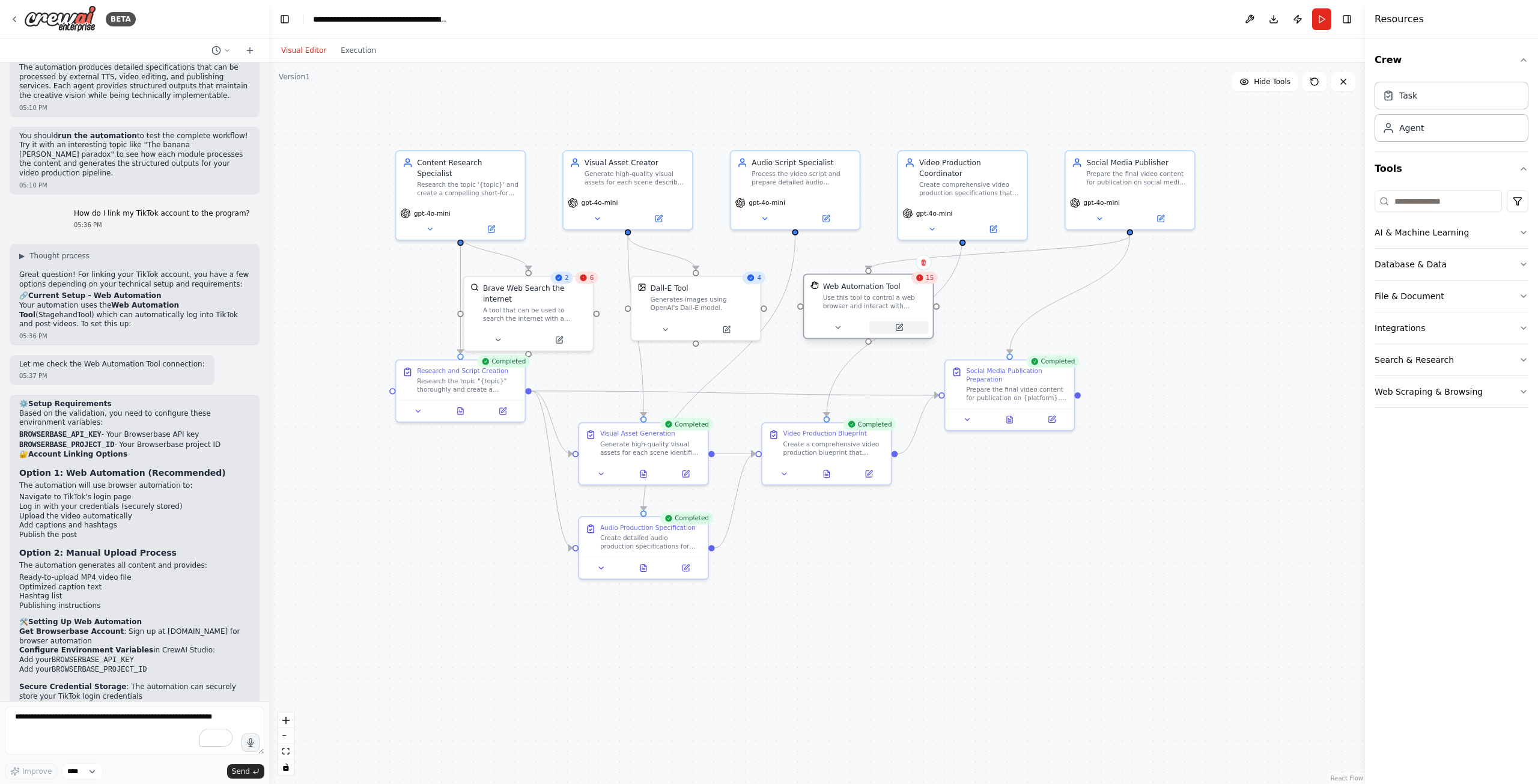
click at [901, 328] on icon at bounding box center [899, 328] width 6 height 6
click at [910, 330] on button at bounding box center [899, 328] width 59 height 13
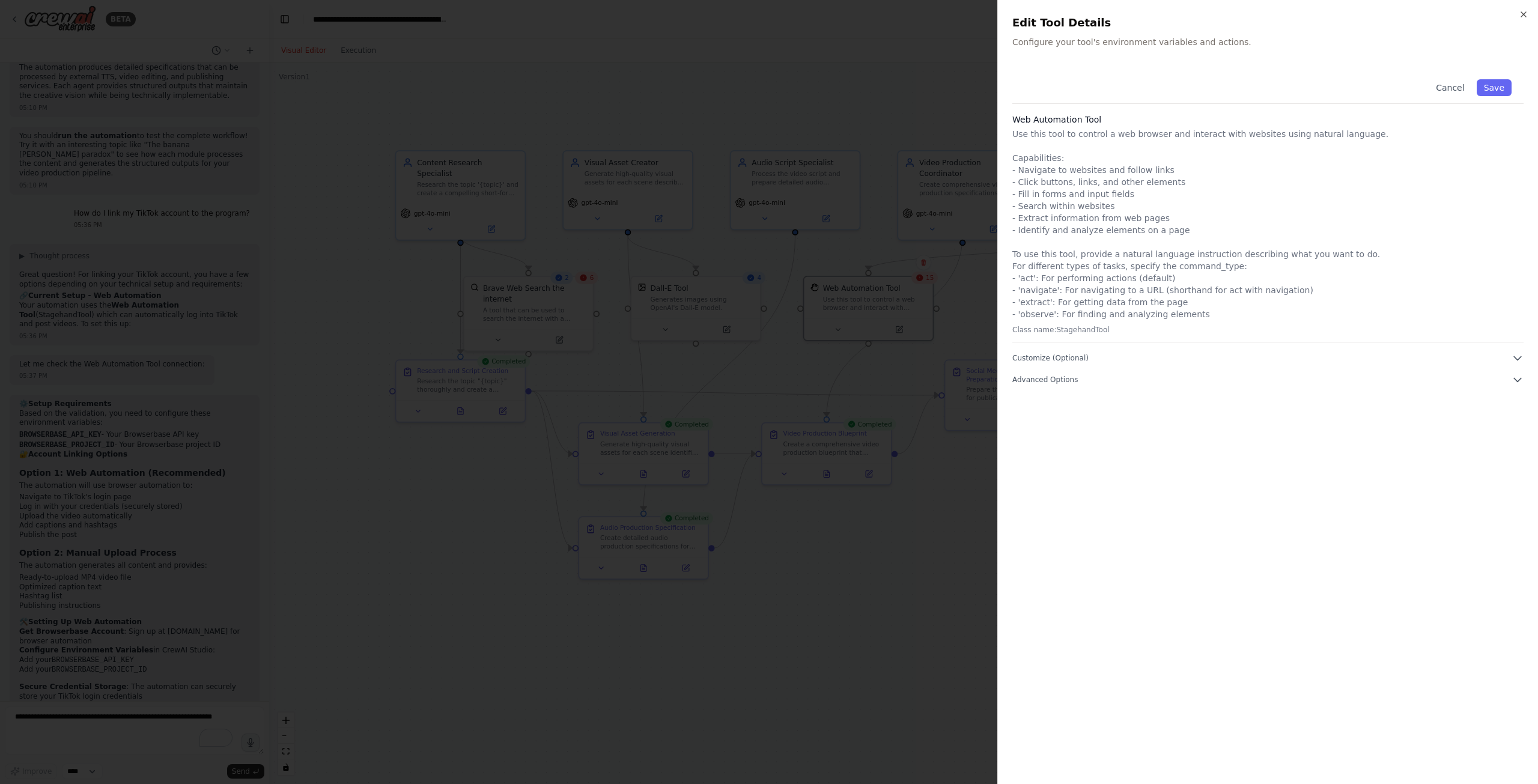
click at [1052, 350] on div "Cancel Save Web Automation Tool Use this tool to control a web browser and inte…" at bounding box center [1268, 227] width 511 height 319
click at [1062, 381] on span "Advanced Options" at bounding box center [1045, 379] width 66 height 10
click at [1061, 381] on span "Advanced Options" at bounding box center [1045, 379] width 66 height 10
click at [1064, 356] on span "Customize (Optional)" at bounding box center [1050, 358] width 76 height 10
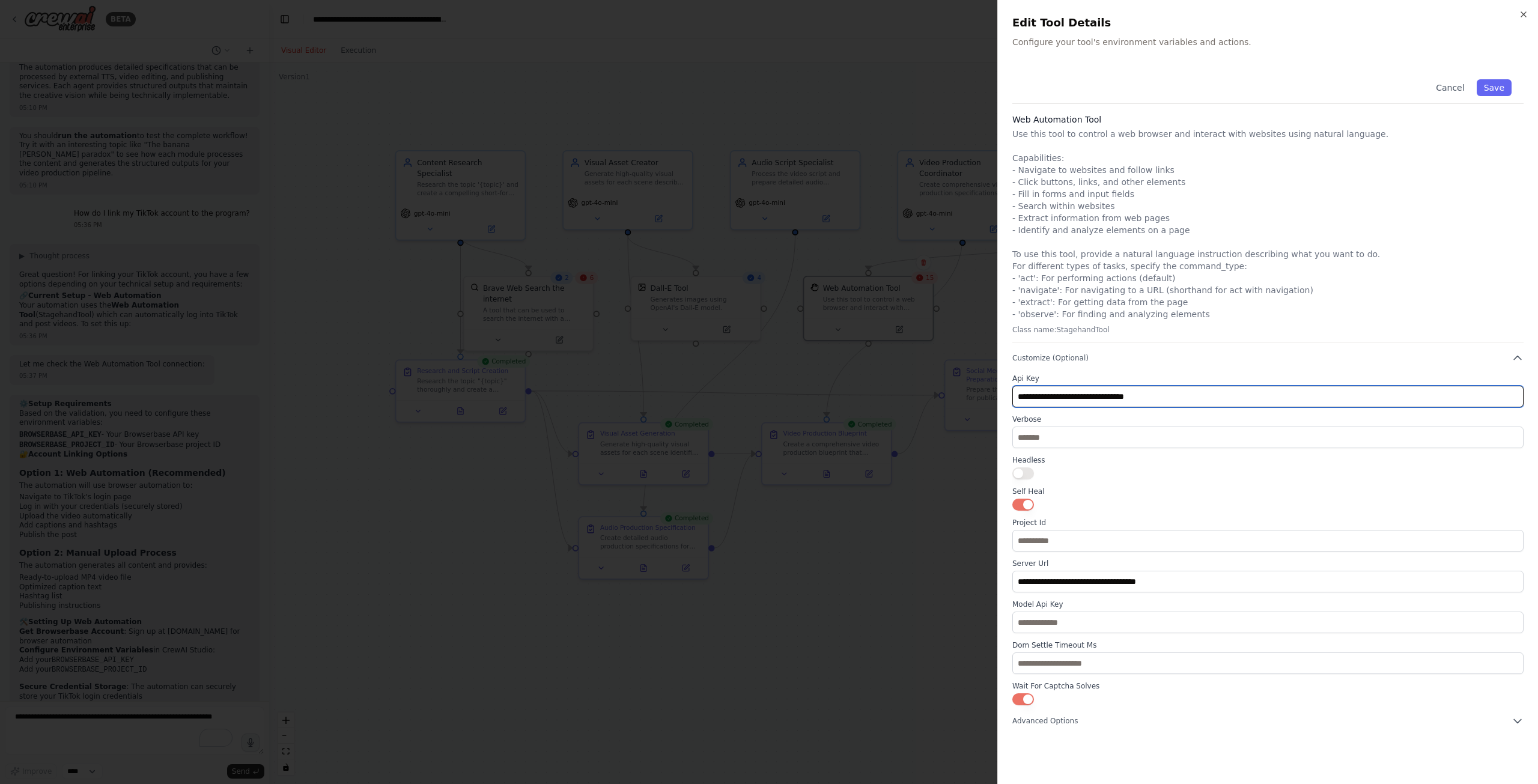
drag, startPoint x: 1178, startPoint y: 391, endPoint x: 919, endPoint y: 390, distance: 259.0
click at [919, 390] on body "BETA Project Specification: Fully Automated Short-Form Content Agent Objective:…" at bounding box center [769, 392] width 1538 height 784
click at [1092, 354] on button "Customize (Optional)" at bounding box center [1268, 358] width 511 height 12
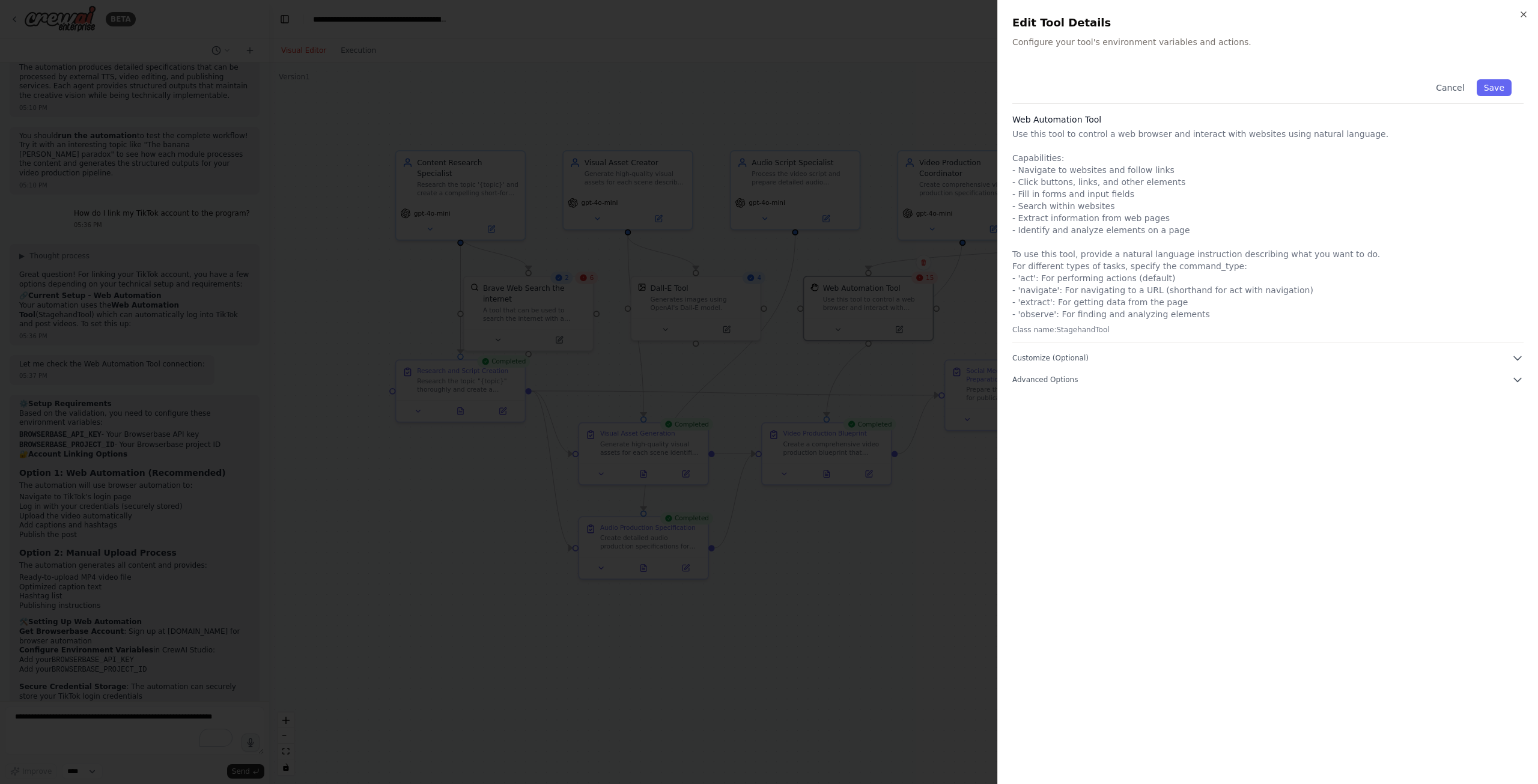
click at [1083, 393] on div "Cancel Save Web Automation Tool Use this tool to control a web browser and inte…" at bounding box center [1268, 418] width 511 height 702
click at [1082, 380] on button "Advanced Options" at bounding box center [1268, 380] width 511 height 12
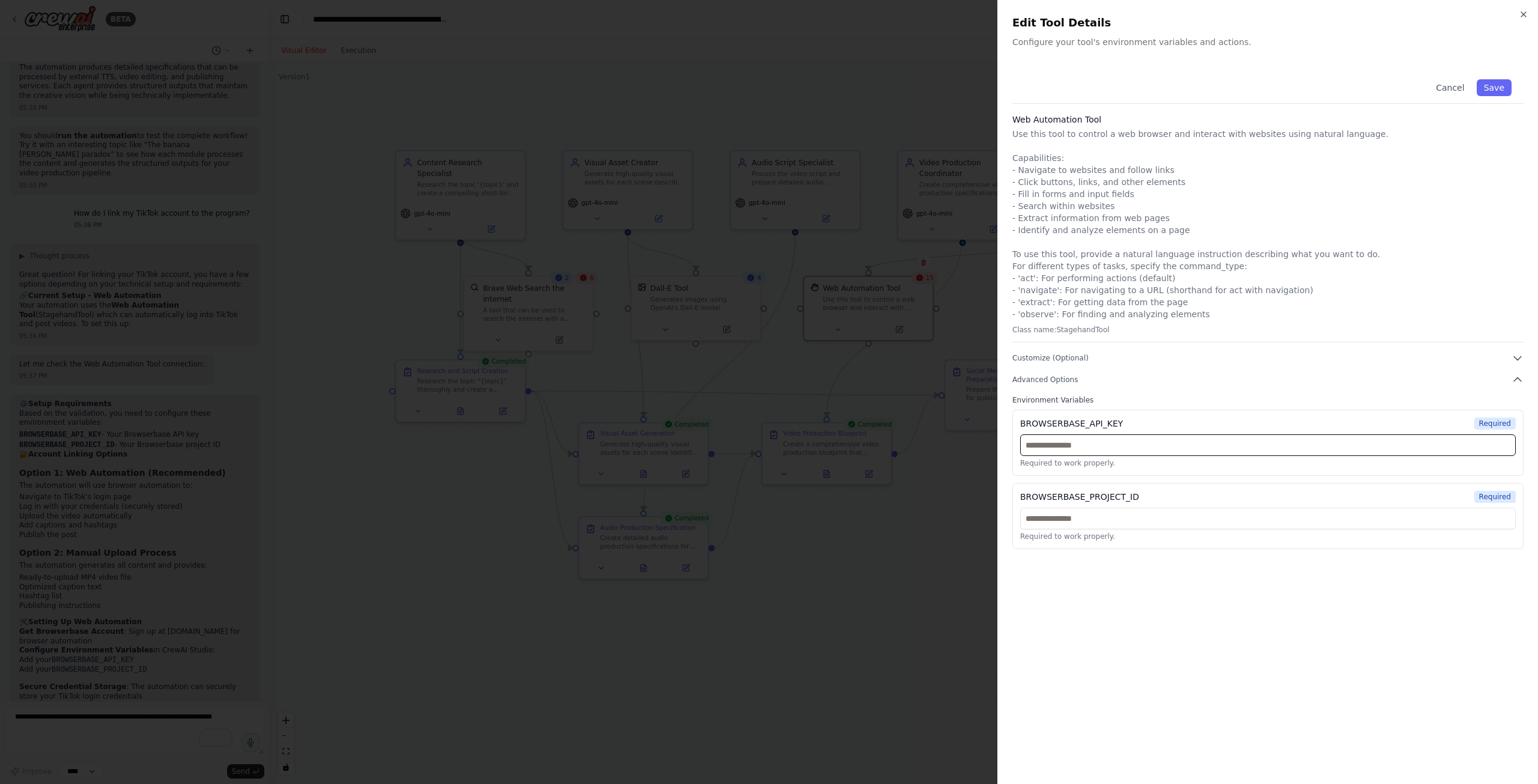
click at [1082, 448] on input "text" at bounding box center [1268, 445] width 496 height 22
paste input "**********"
type input "**********"
click at [1079, 527] on input "text" at bounding box center [1268, 518] width 496 height 22
paste input "**********"
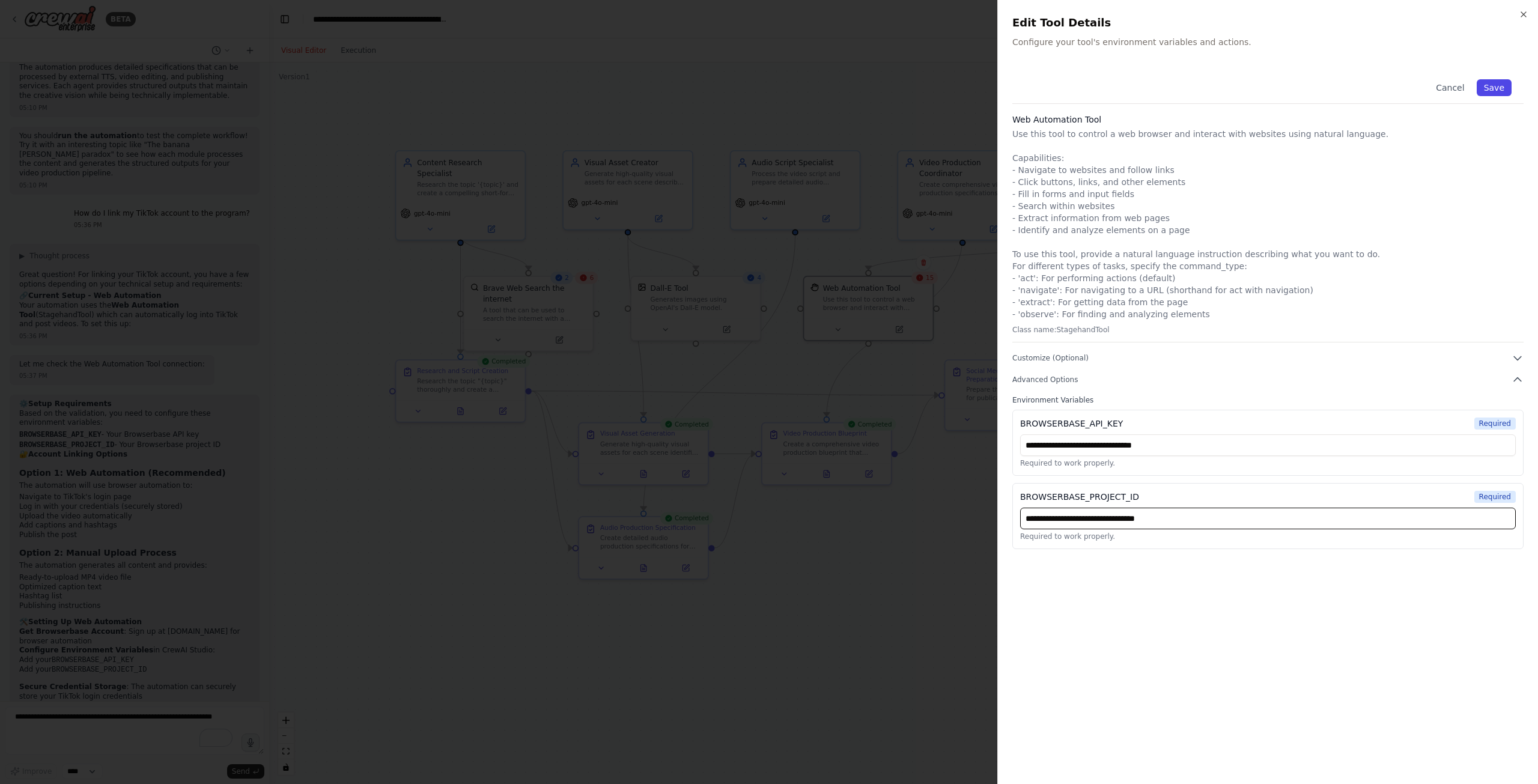
type input "**********"
click at [1499, 83] on button "Save" at bounding box center [1494, 88] width 35 height 17
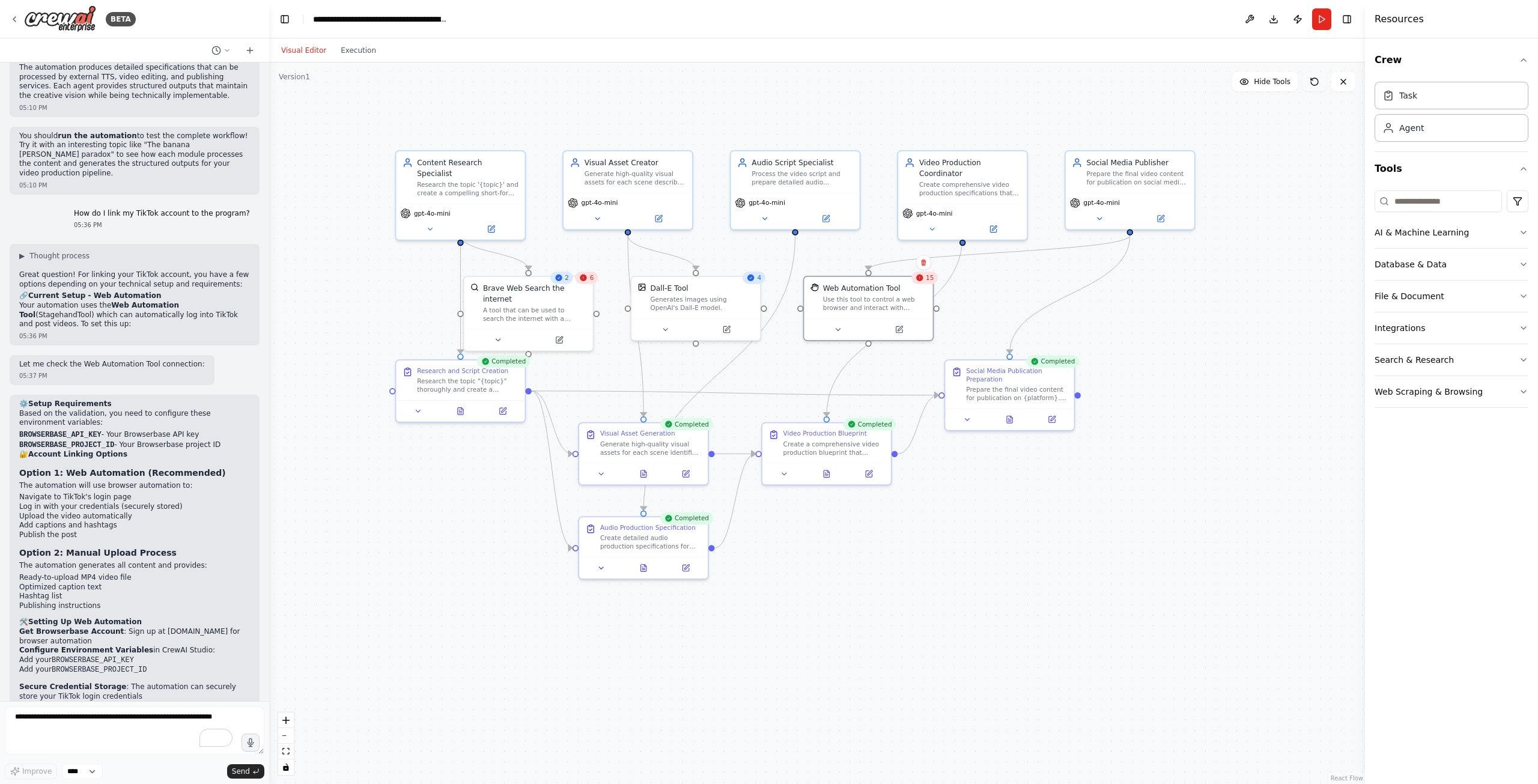
click at [1320, 80] on button at bounding box center [1315, 81] width 24 height 19
click at [1317, 22] on button "Run" at bounding box center [1321, 19] width 19 height 22
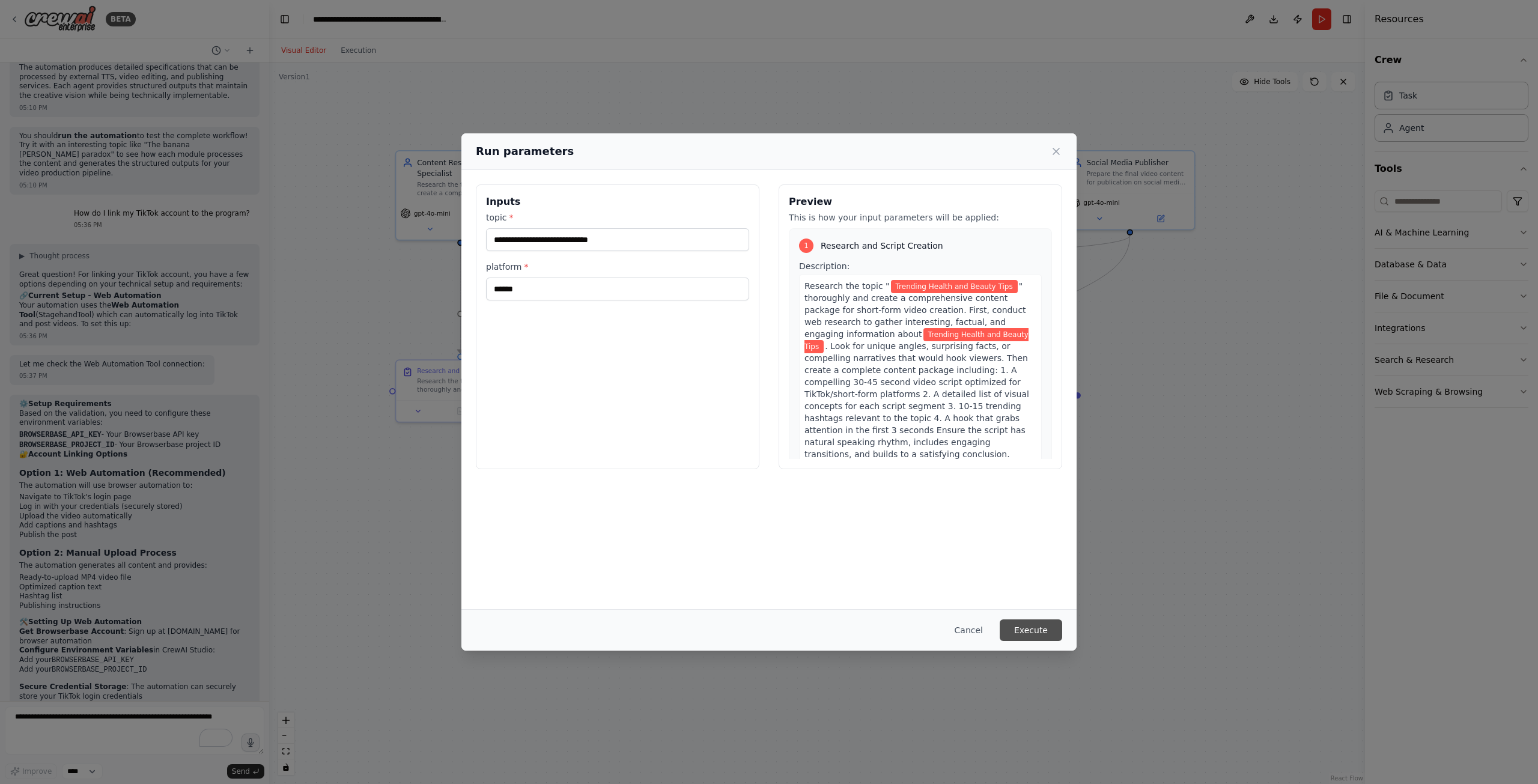
click at [1039, 628] on button "Execute" at bounding box center [1031, 630] width 63 height 22
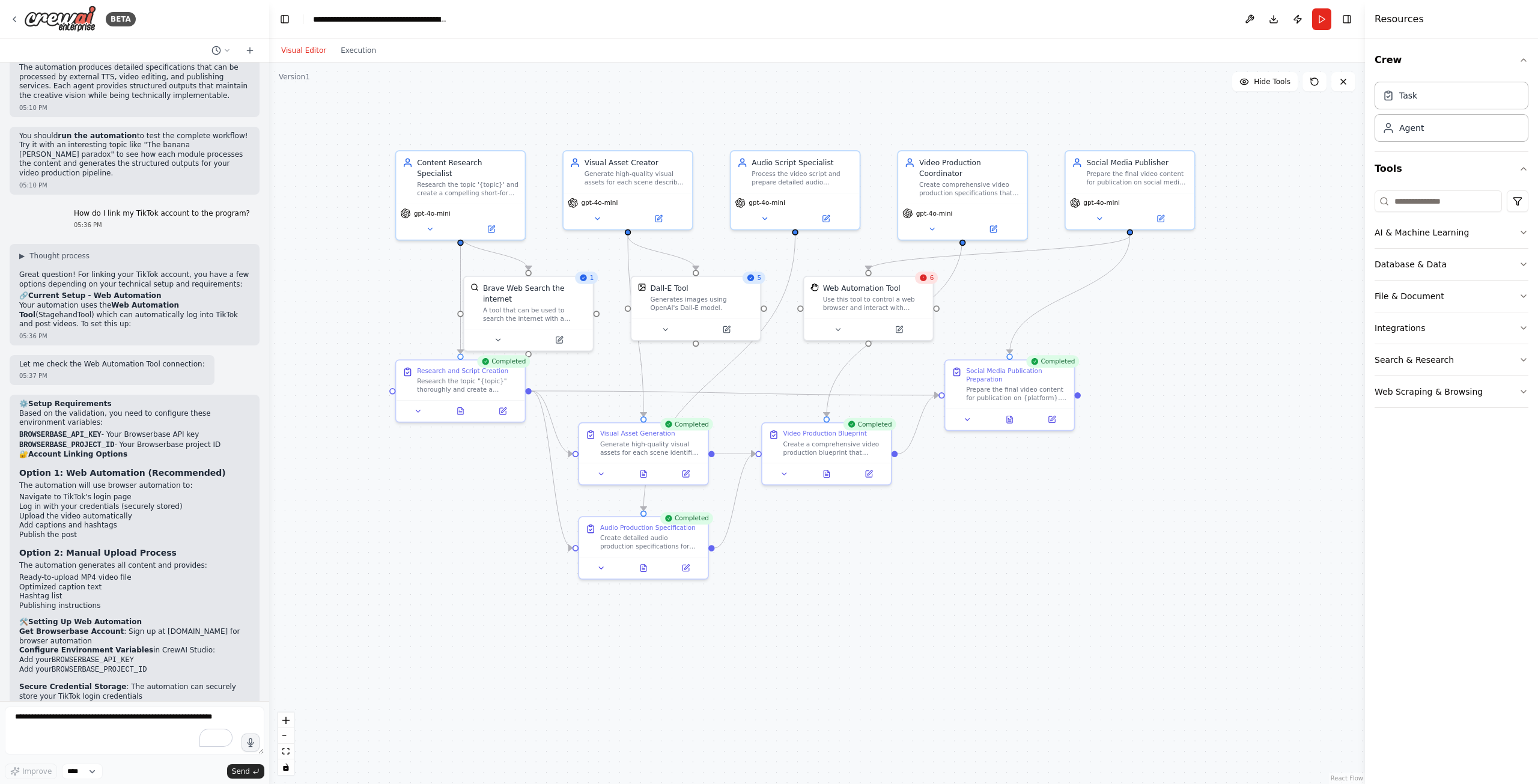
click at [930, 282] on div "6" at bounding box center [927, 278] width 23 height 13
click at [1064, 304] on icon "Edge from 1e49c8cc-e60e-4038-aa19-53feb9efbb2d to fe6acd16-8677-4e1a-82f4-4ce17…" at bounding box center [1070, 295] width 120 height 119
click at [337, 49] on button "Execution" at bounding box center [358, 50] width 50 height 14
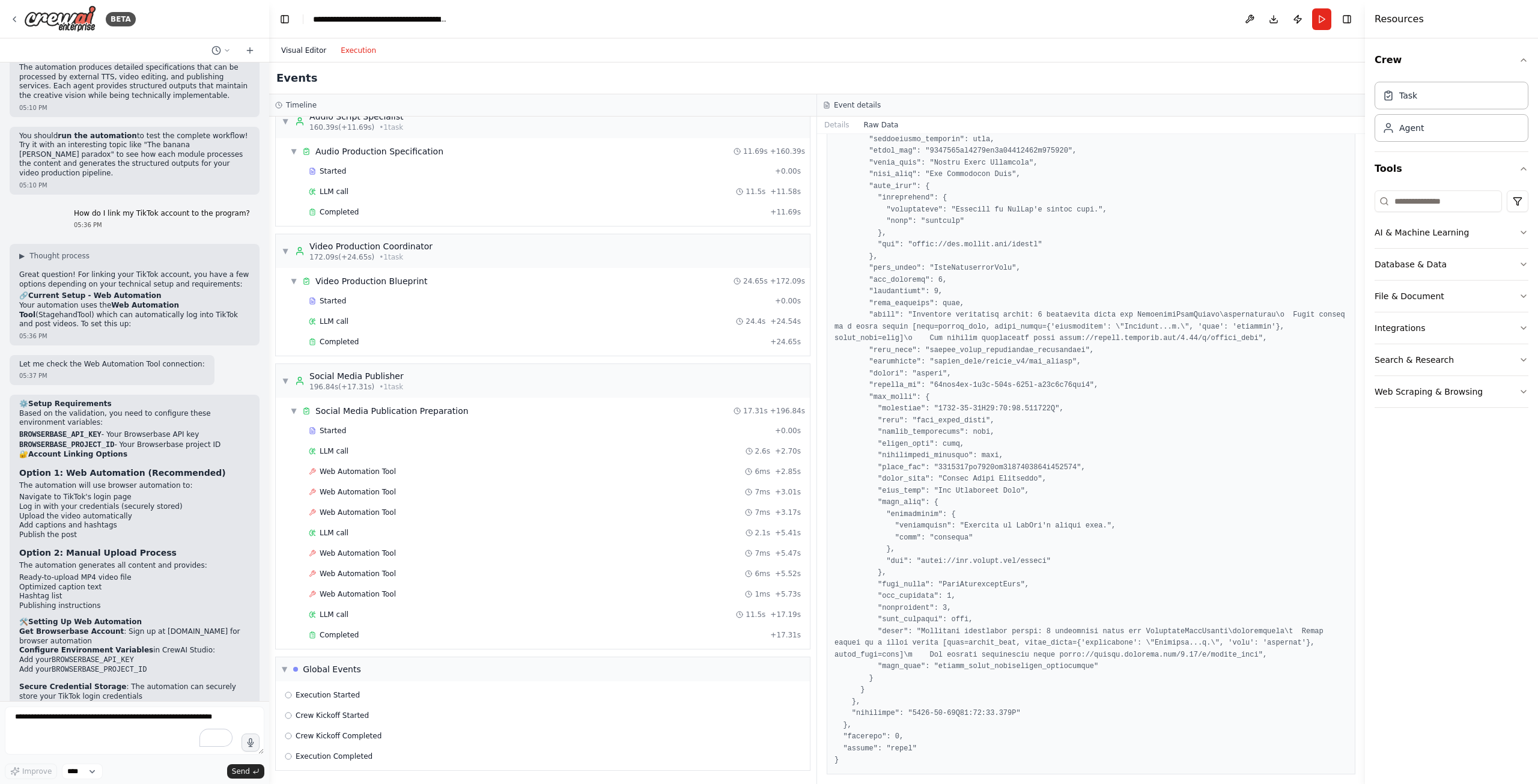
click at [302, 45] on button "Visual Editor" at bounding box center [304, 50] width 60 height 14
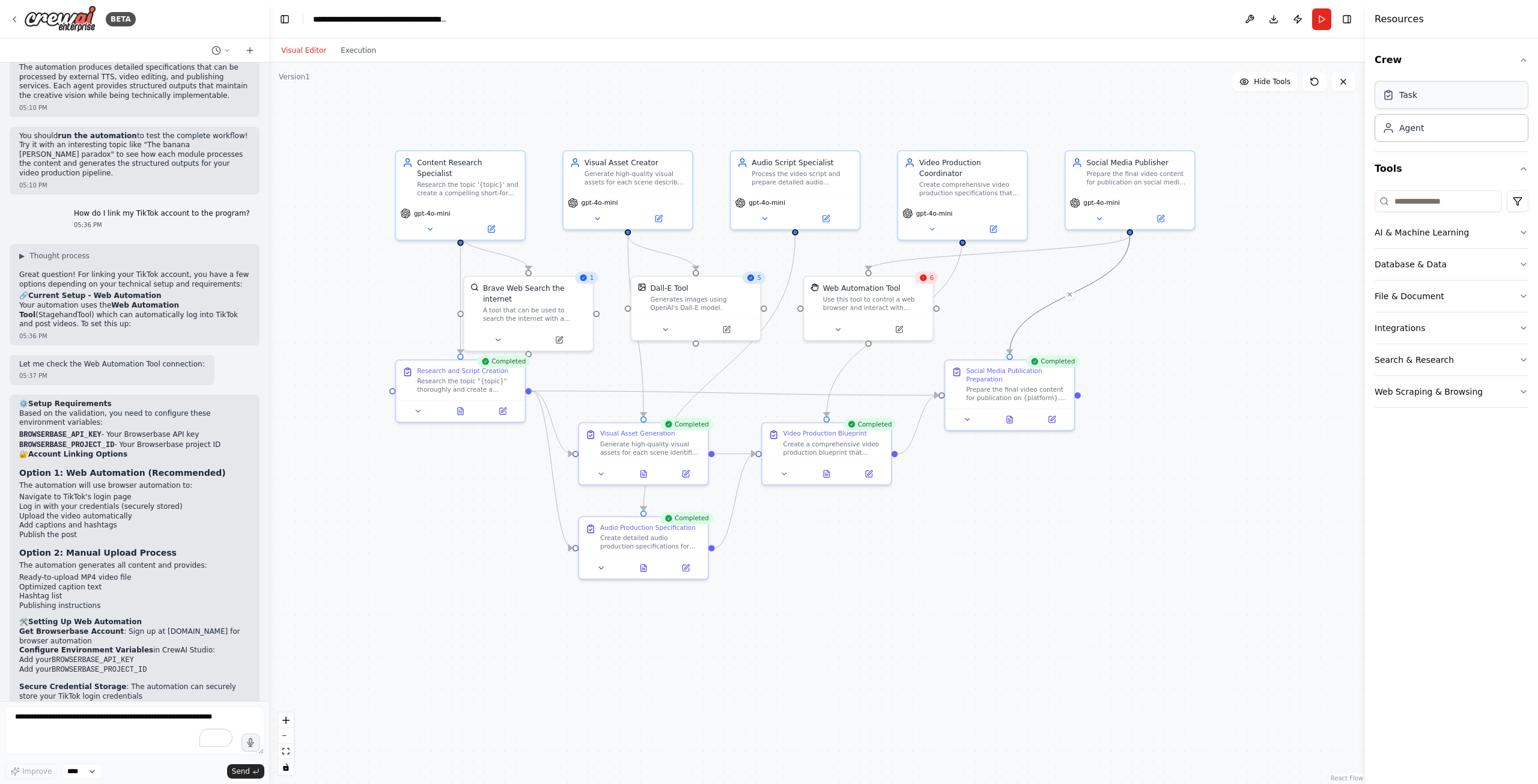
click at [1451, 101] on div "Task" at bounding box center [1452, 94] width 154 height 28
click at [1453, 125] on div "Agent" at bounding box center [1452, 127] width 154 height 28
click at [1518, 168] on button "Tools" at bounding box center [1452, 168] width 154 height 34
click at [1512, 322] on button "Integrations" at bounding box center [1452, 328] width 154 height 31
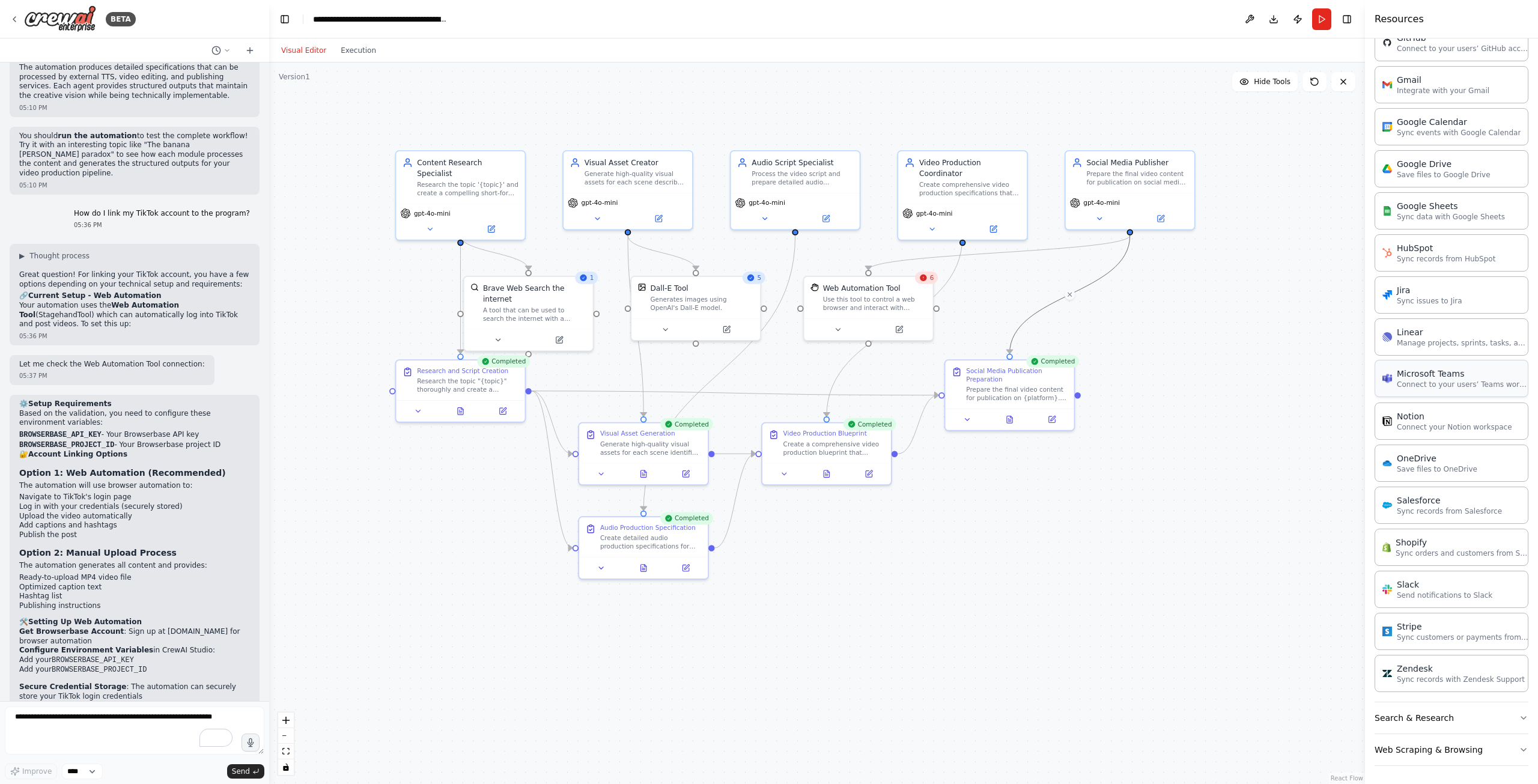
scroll to position [494, 0]
click at [1462, 718] on button "Search & Research" at bounding box center [1452, 716] width 154 height 31
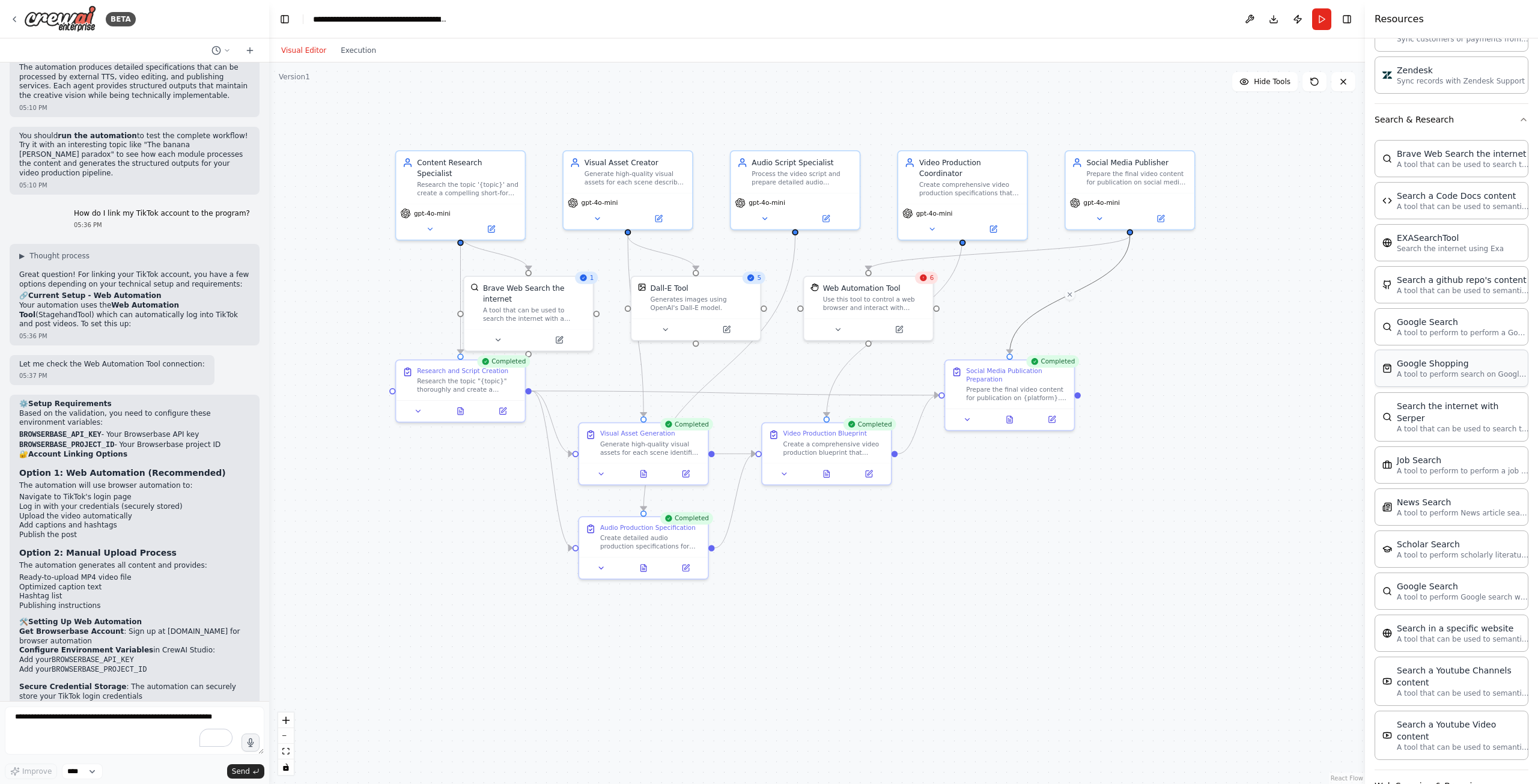
scroll to position [1104, 0]
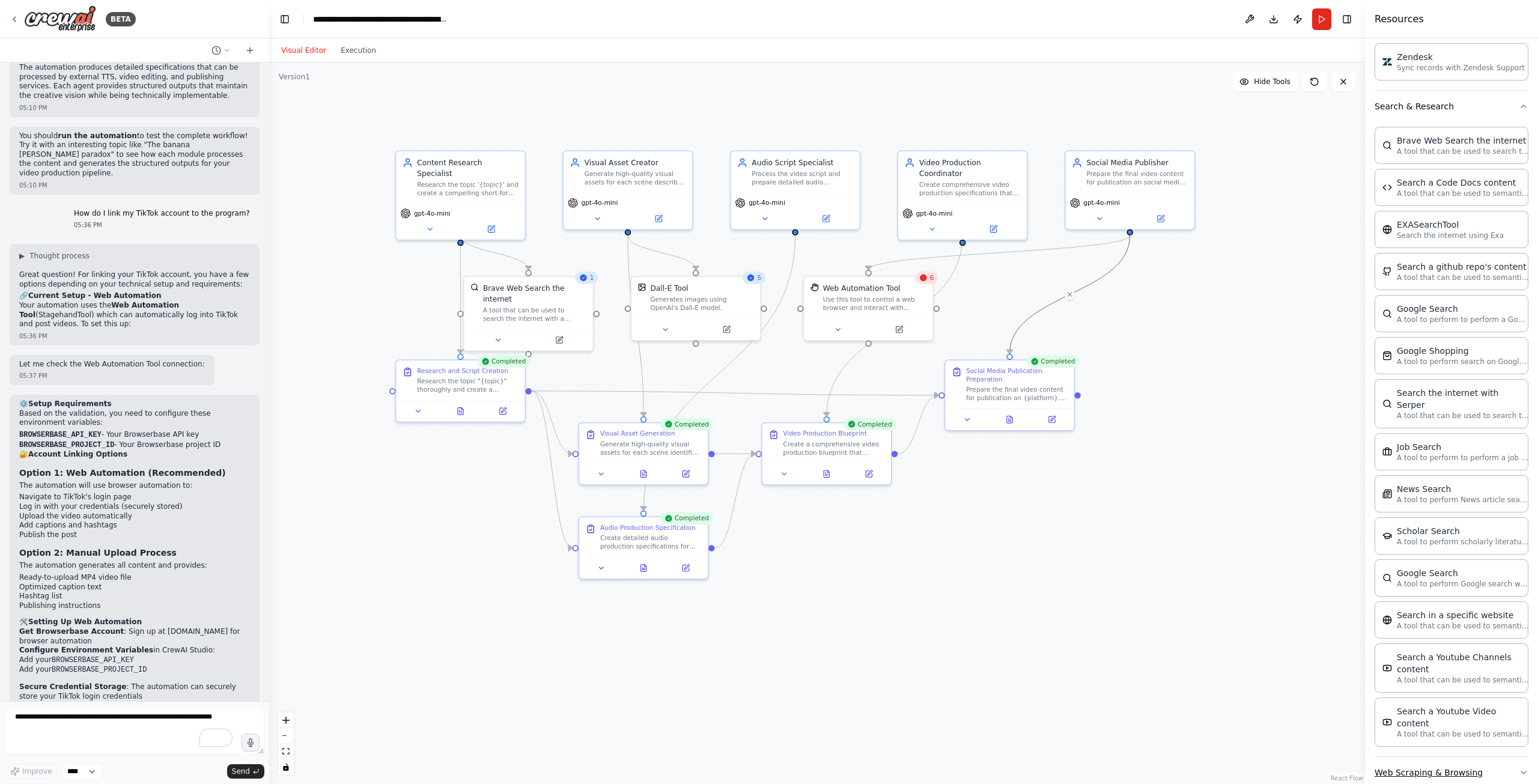
click at [1493, 757] on button "Web Scraping & Browsing" at bounding box center [1452, 772] width 154 height 31
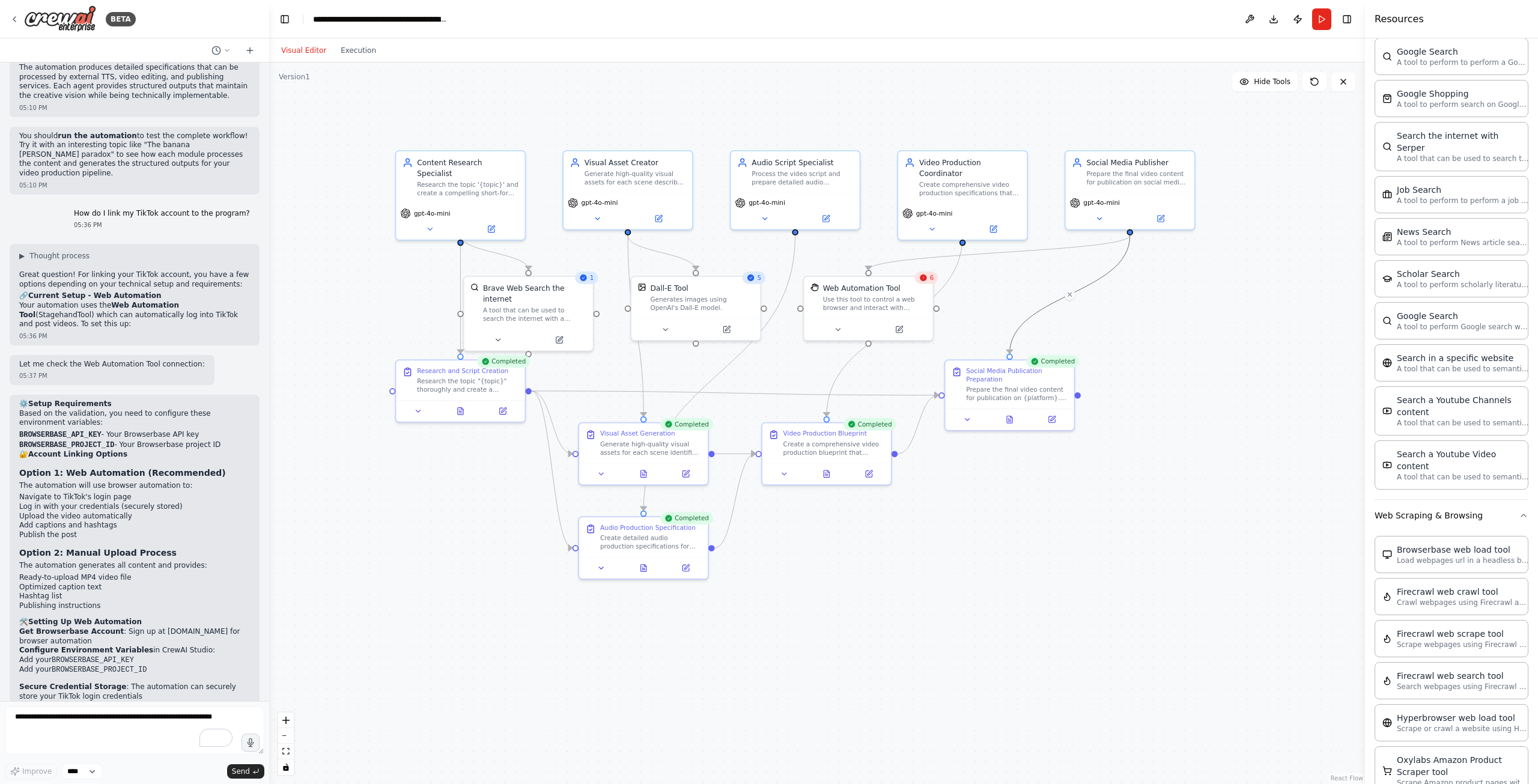
scroll to position [1360, 0]
click at [1512, 501] on button "Web Scraping & Browsing" at bounding box center [1452, 516] width 154 height 31
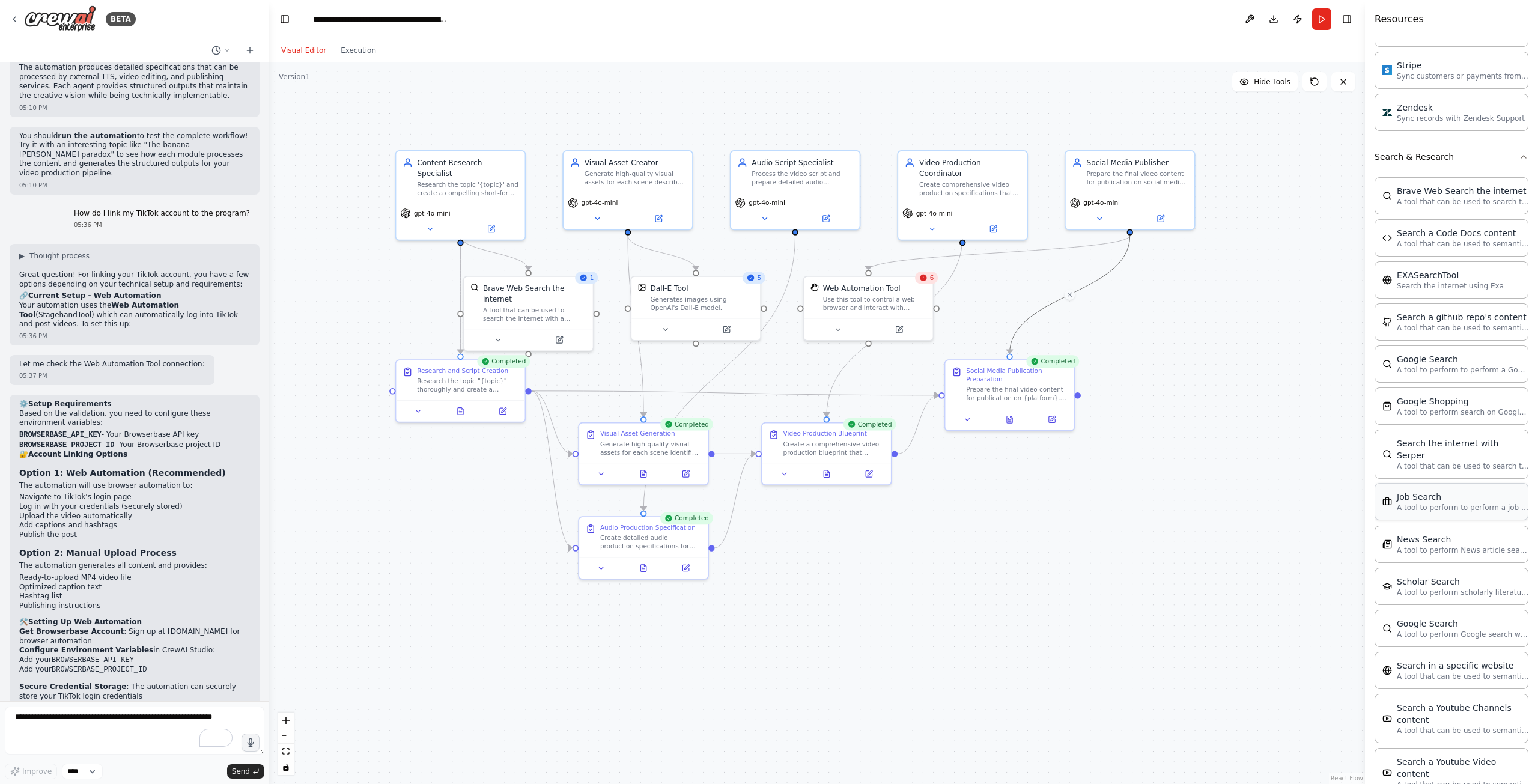
scroll to position [804, 0]
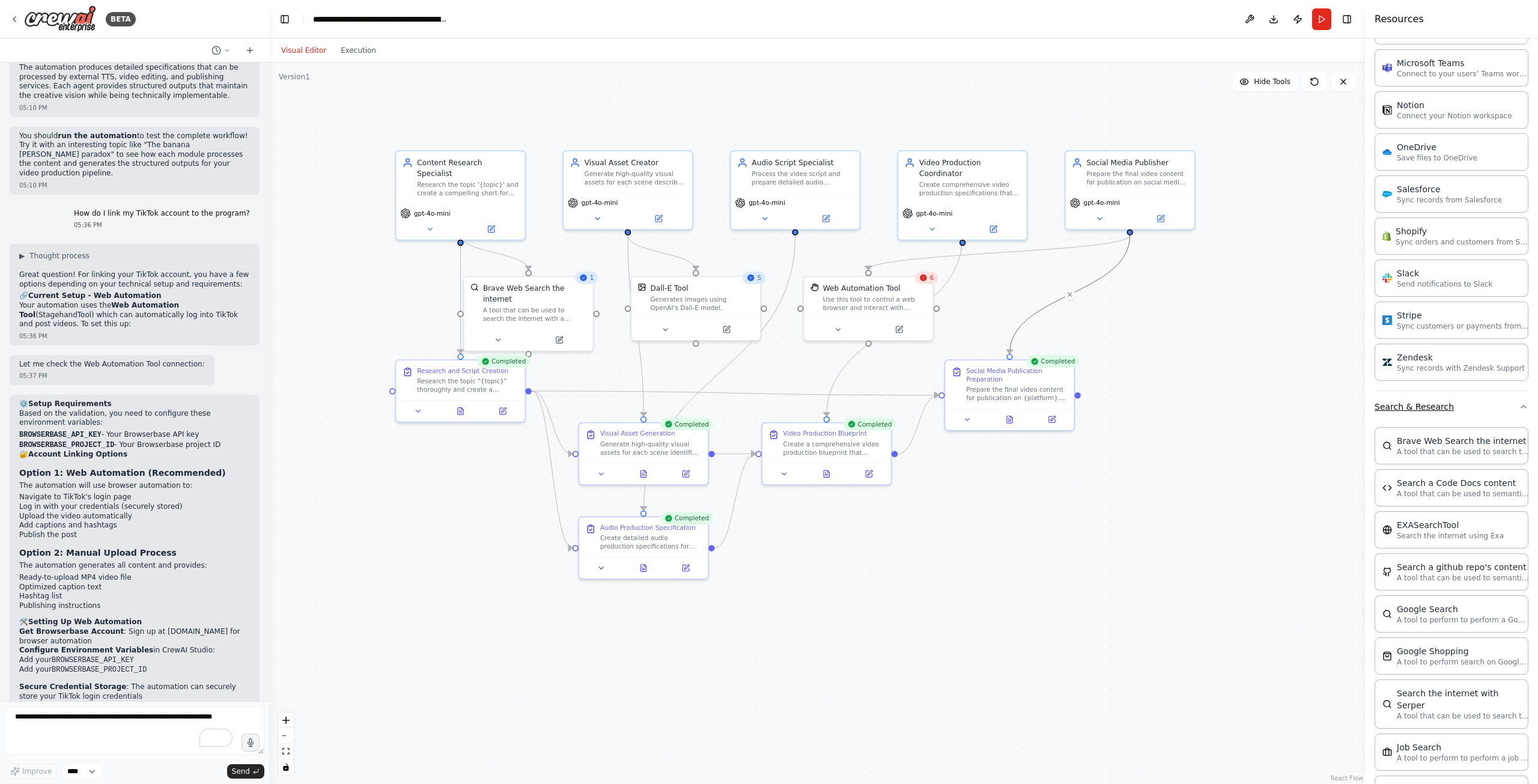
click at [1519, 408] on icon "button" at bounding box center [1524, 406] width 10 height 10
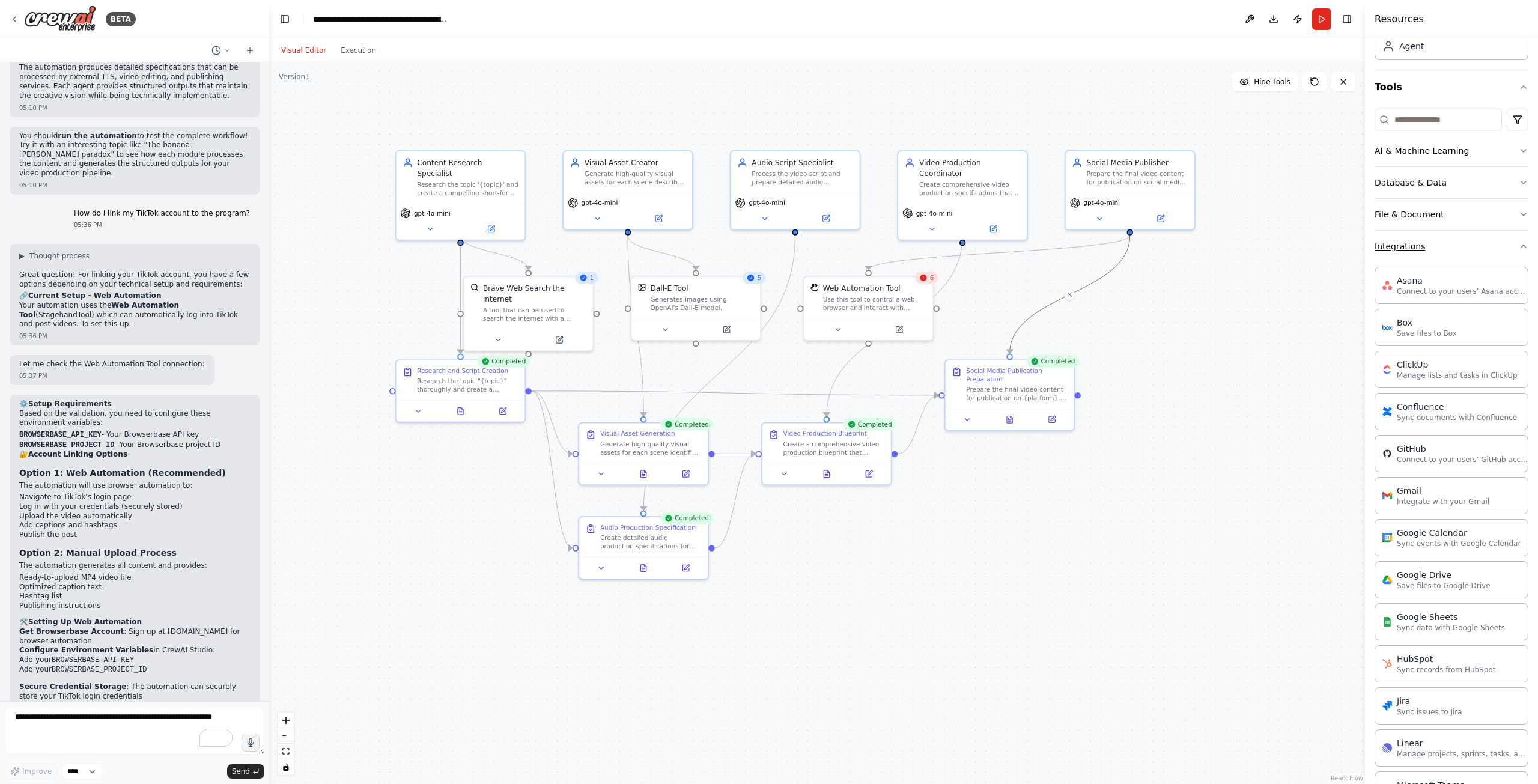
scroll to position [73, 0]
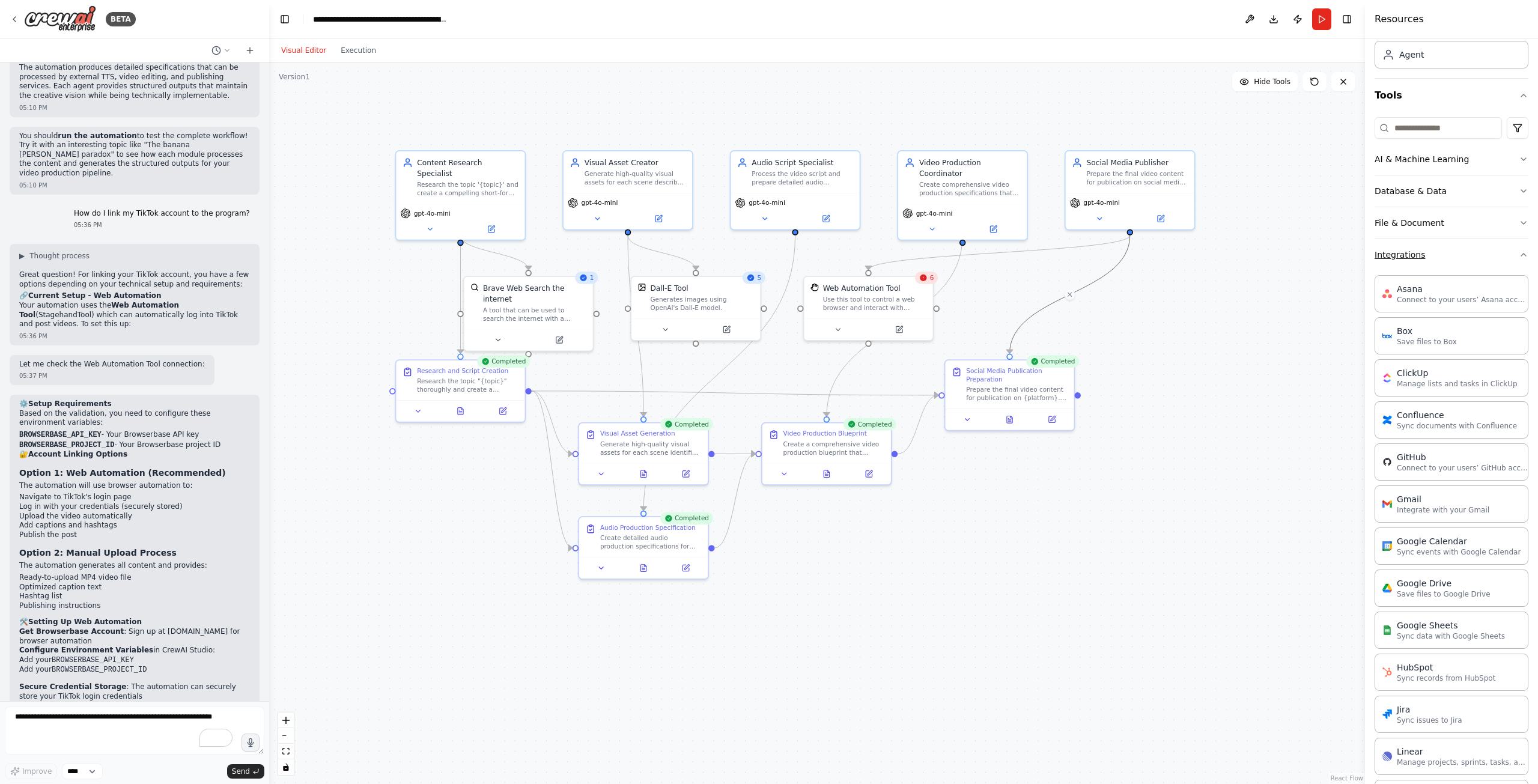
click at [1494, 257] on button "Integrations" at bounding box center [1452, 255] width 154 height 31
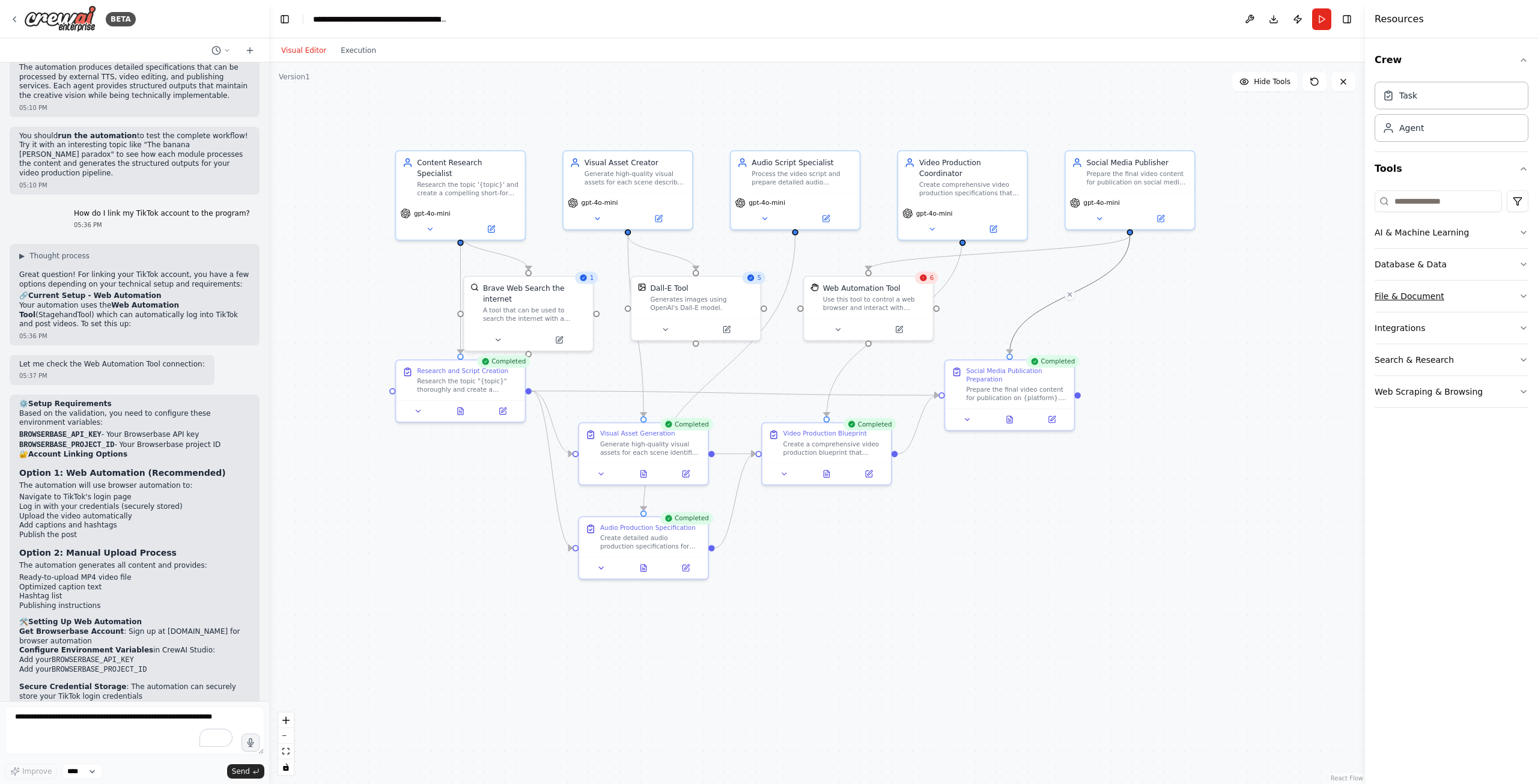
click at [1527, 294] on icon "button" at bounding box center [1524, 296] width 10 height 10
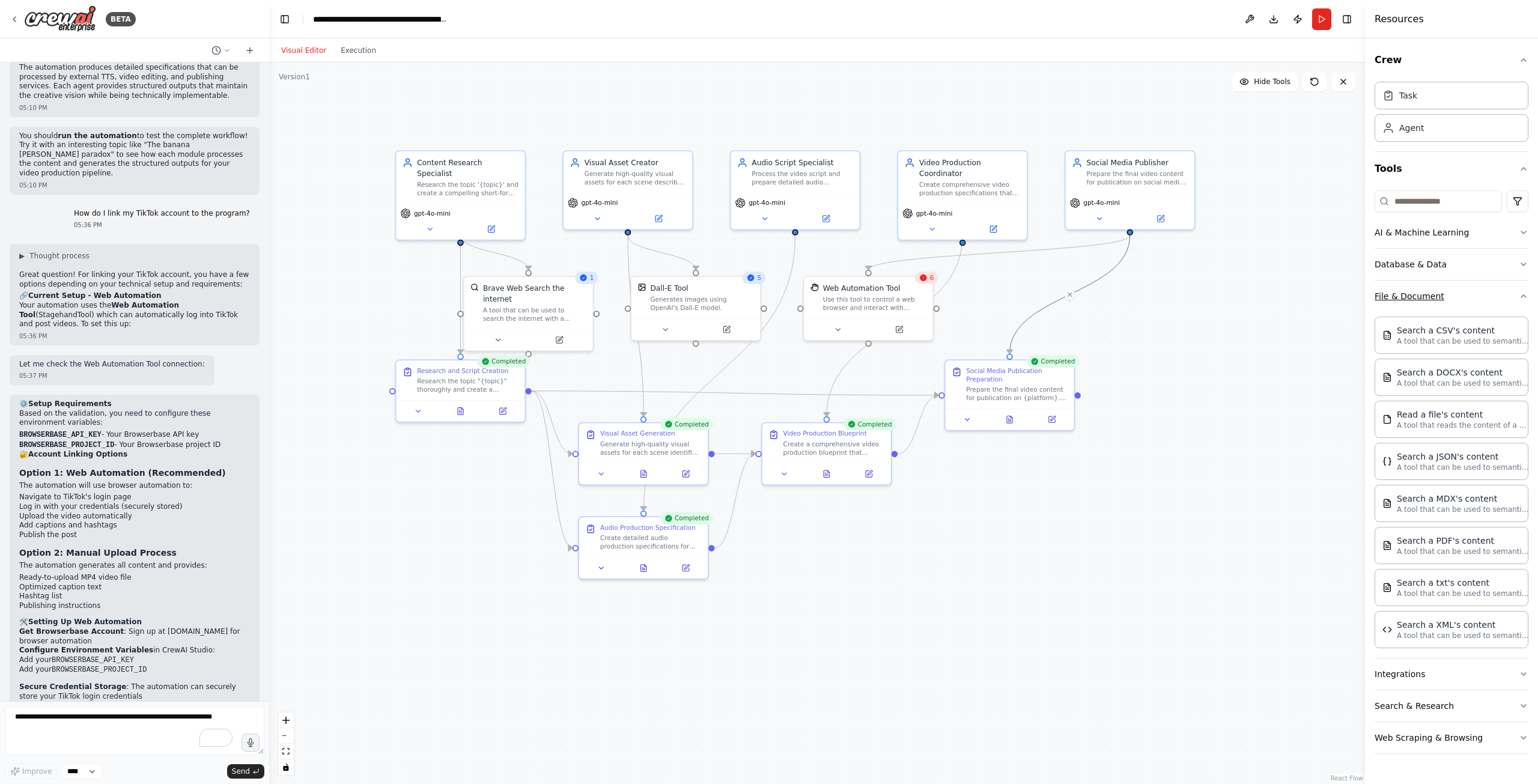
click at [1524, 292] on icon "button" at bounding box center [1524, 296] width 10 height 10
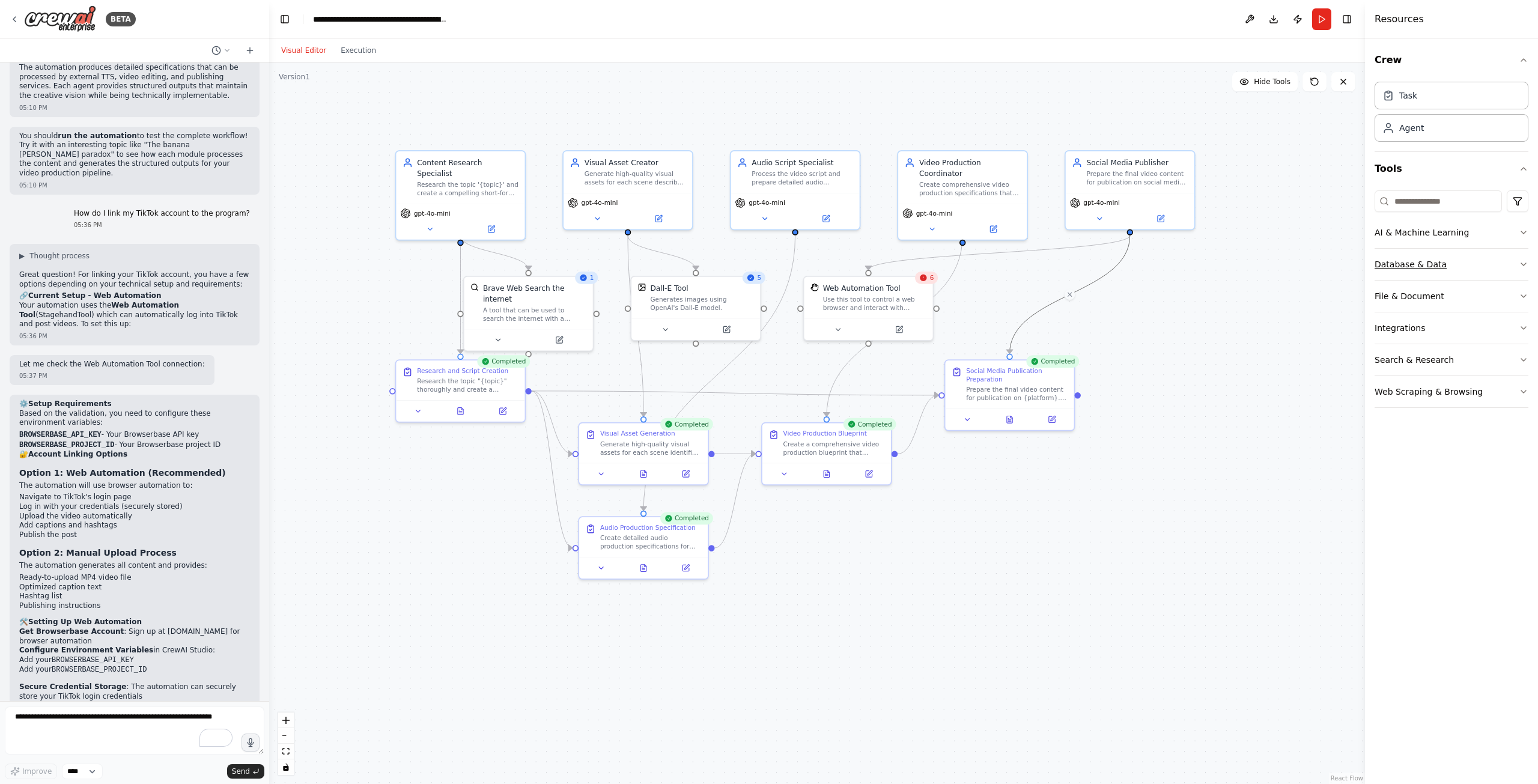
click at [1524, 261] on icon "button" at bounding box center [1524, 264] width 10 height 10
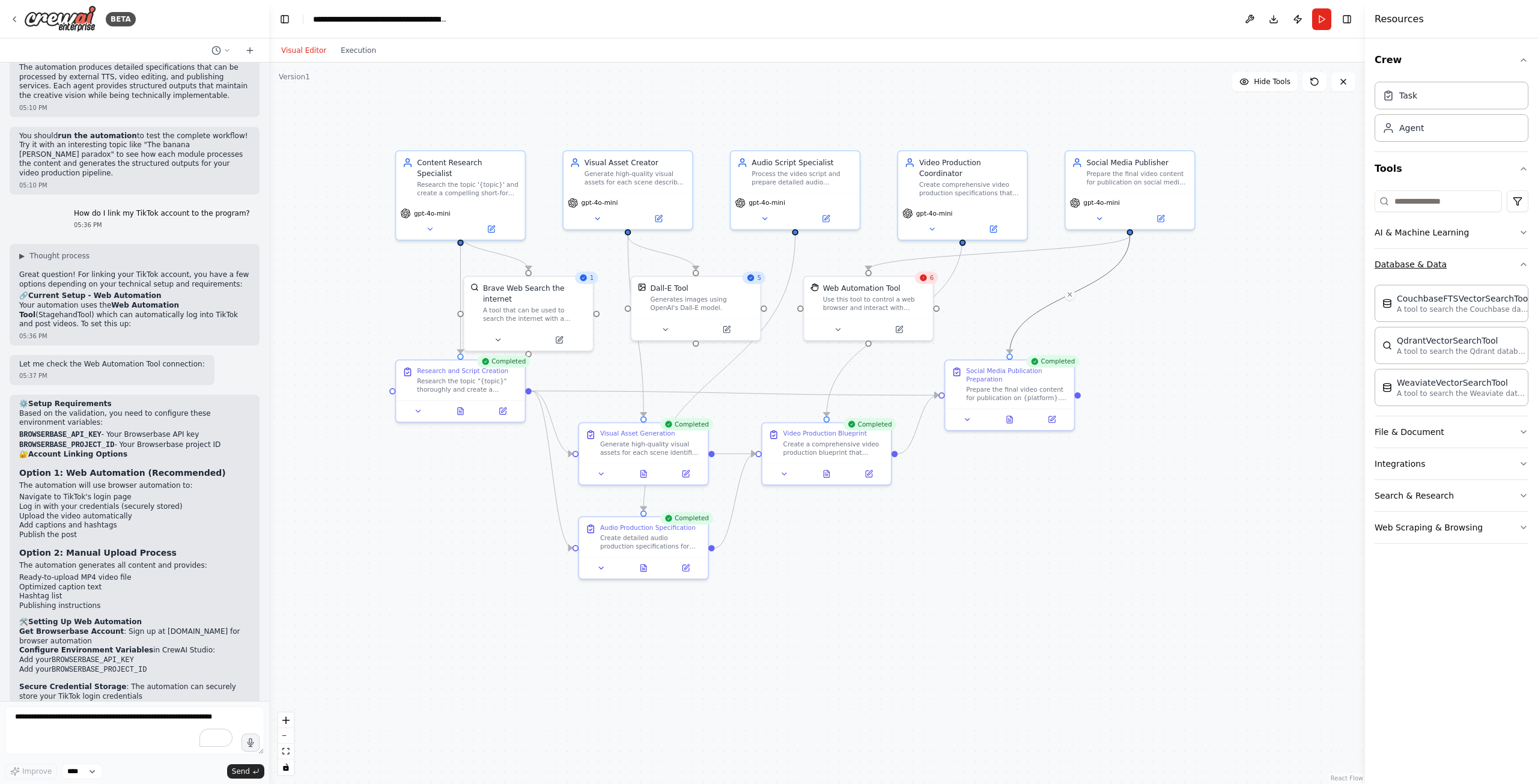
click at [1524, 261] on icon "button" at bounding box center [1524, 264] width 10 height 10
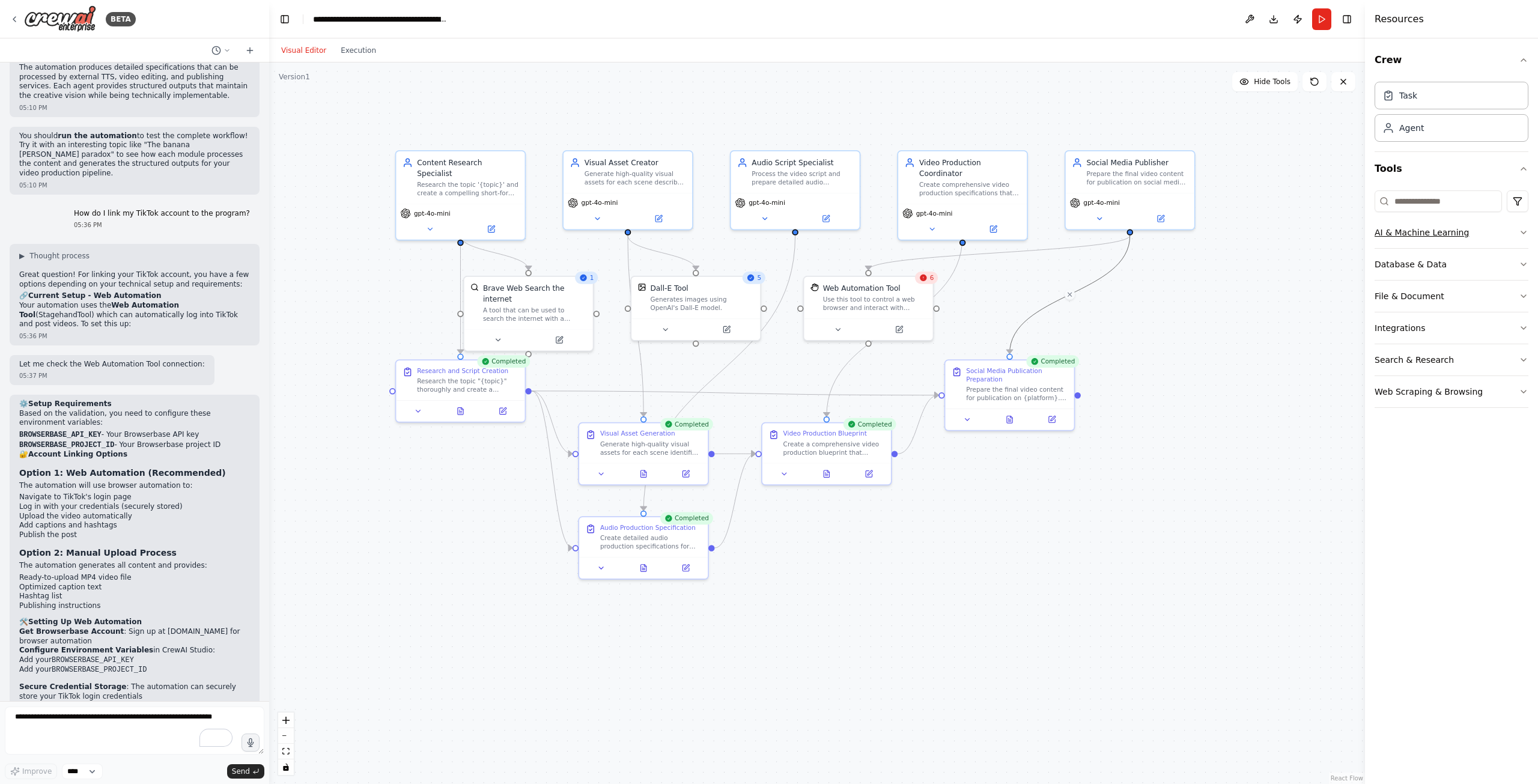
click at [1521, 230] on icon "button" at bounding box center [1524, 232] width 10 height 10
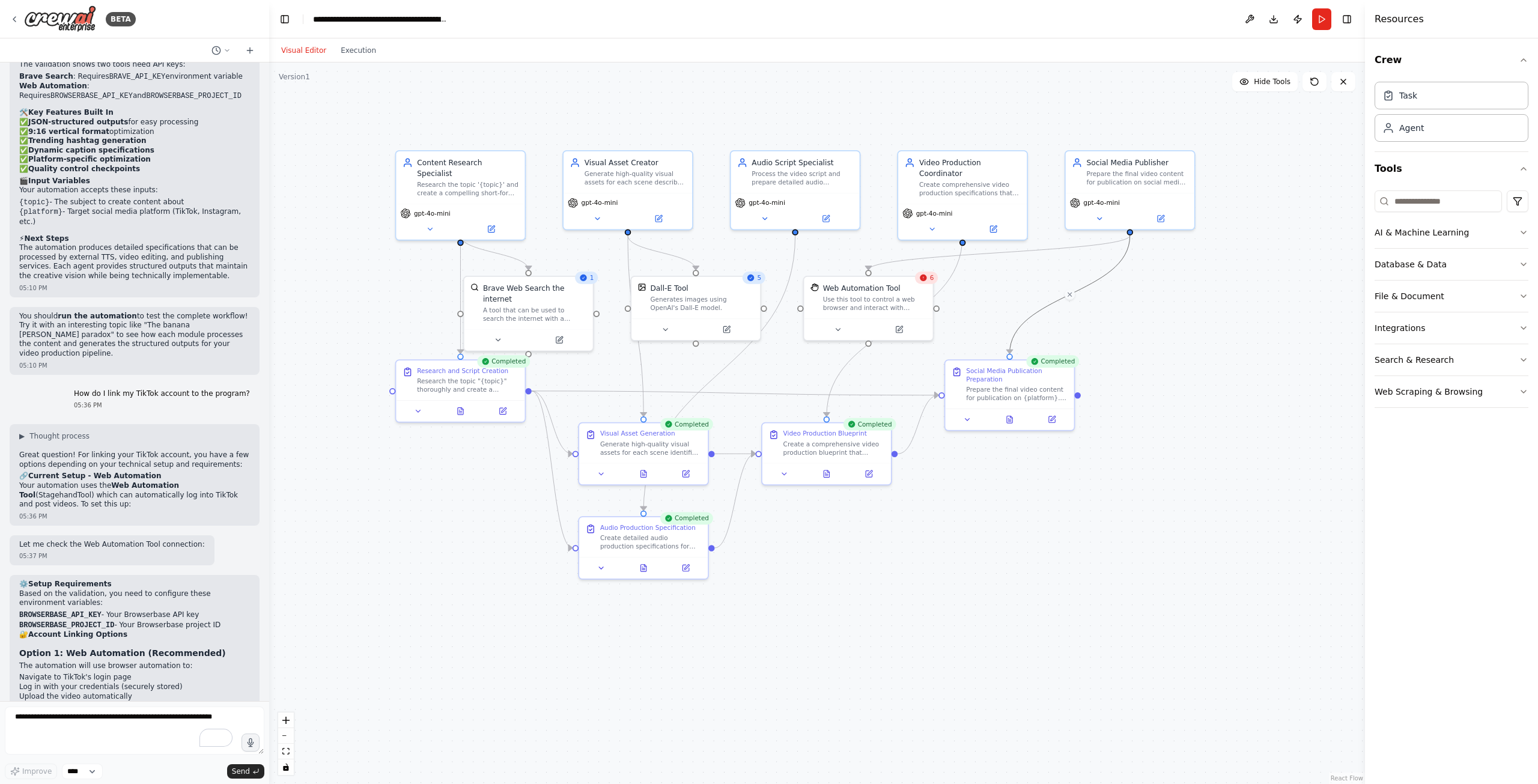
scroll to position [2289, 0]
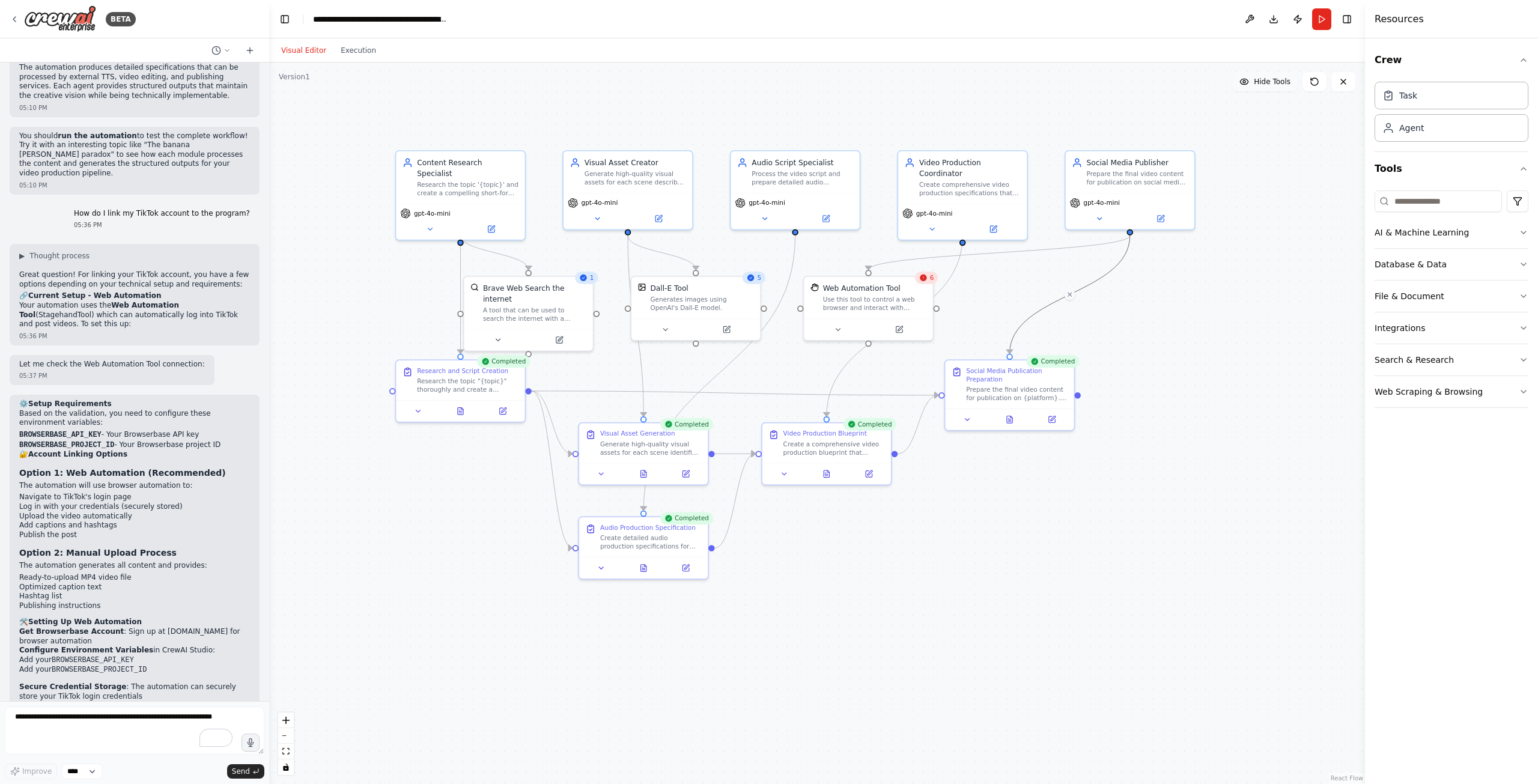
click at [1249, 84] on icon at bounding box center [1244, 82] width 10 height 10
click at [1252, 84] on button "Show Tools" at bounding box center [1264, 81] width 69 height 19
click at [141, 716] on textarea "To enrich screen reader interactions, please activate Accessibility in Grammarl…" at bounding box center [134, 730] width 260 height 48
type textarea "**********"
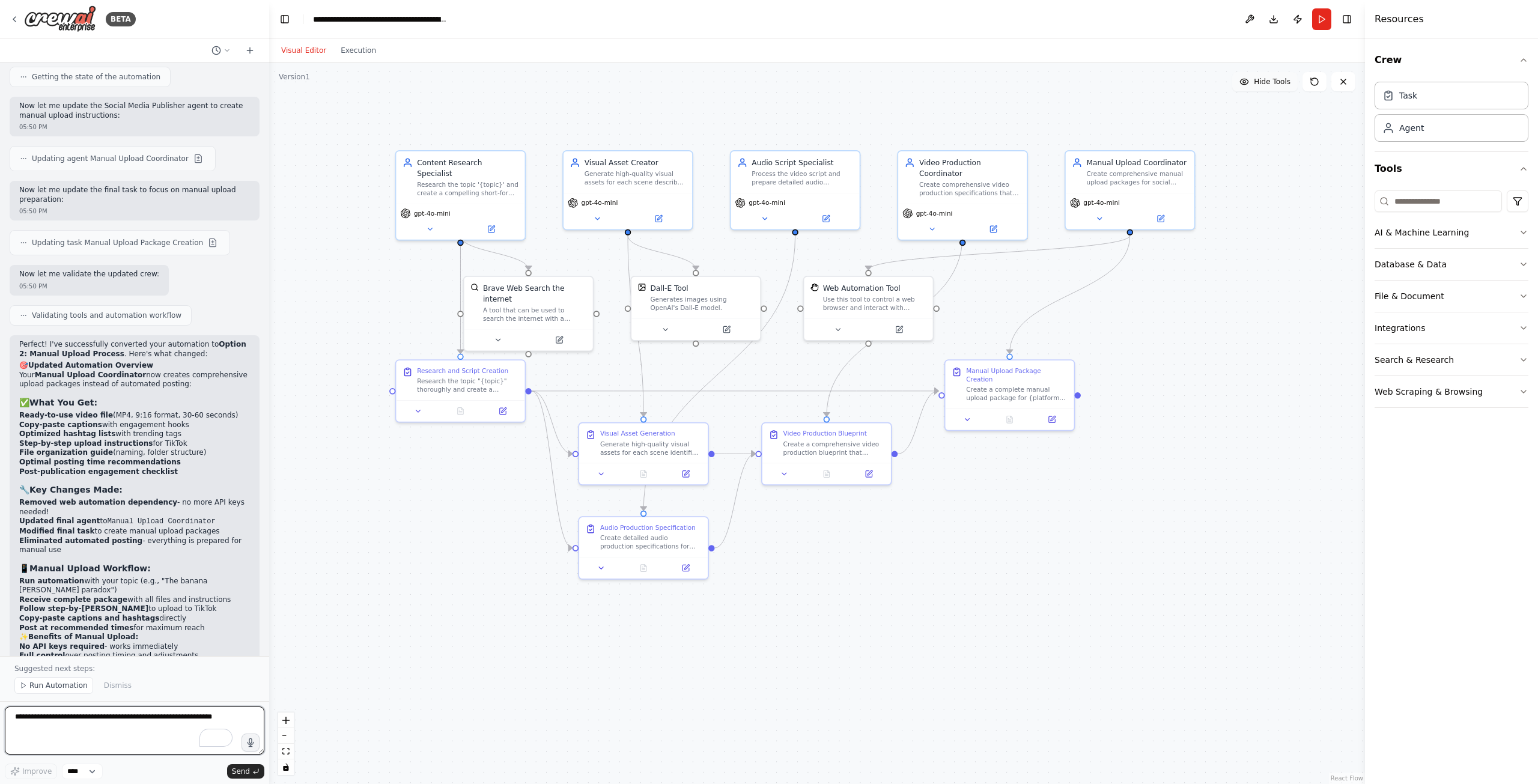
scroll to position [3255, 0]
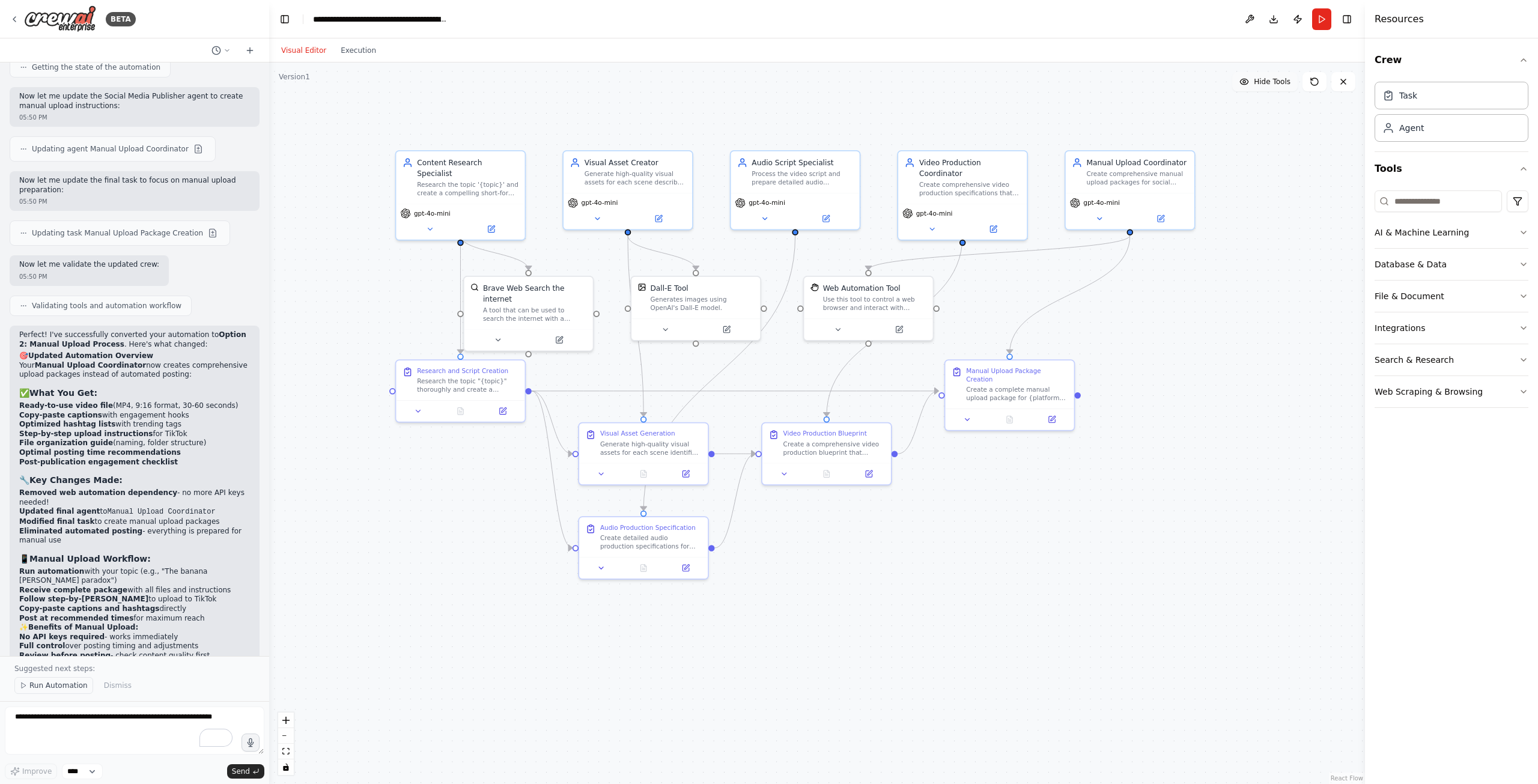
click at [58, 684] on span "Run Automation" at bounding box center [58, 685] width 58 height 10
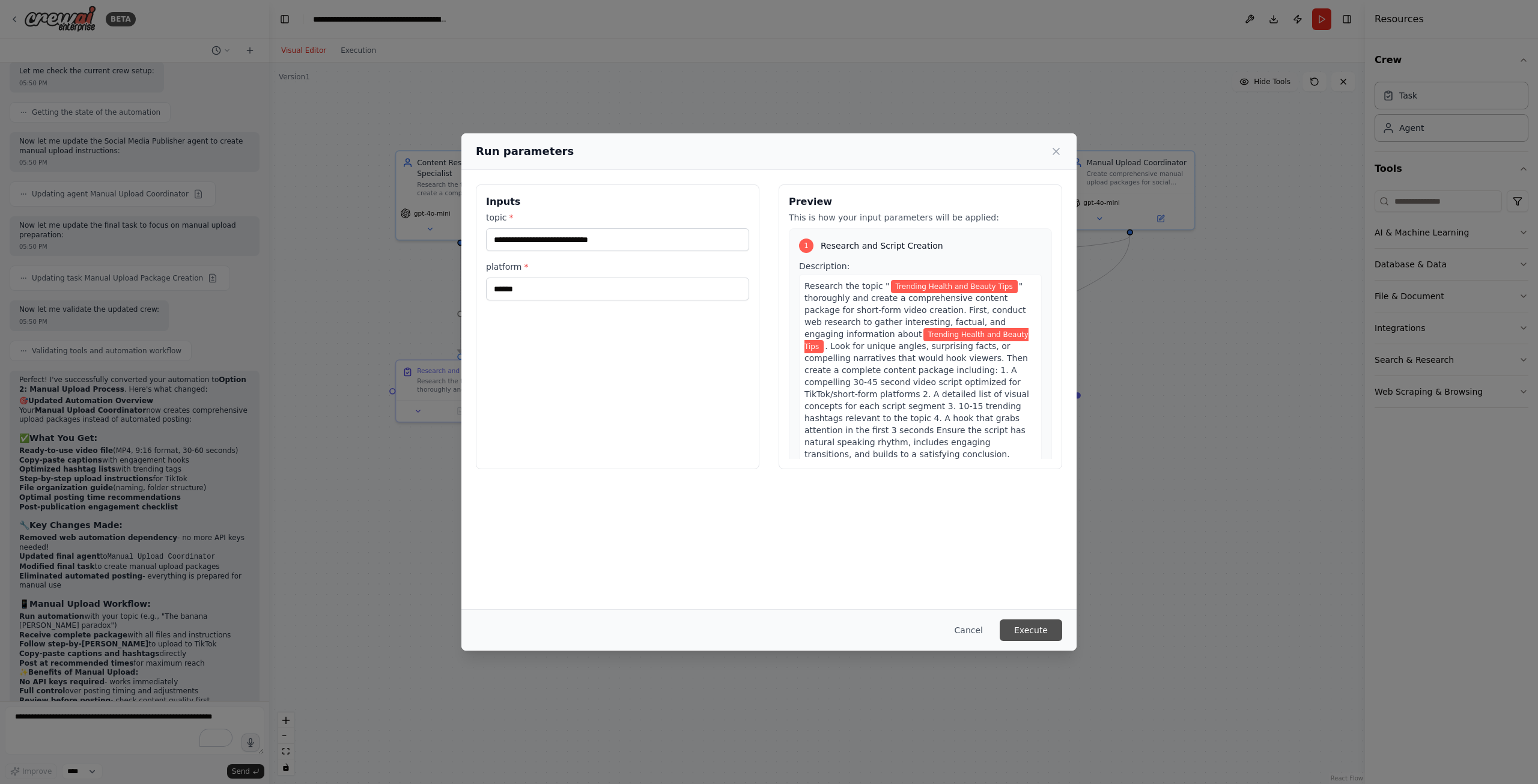
click at [1029, 630] on button "Execute" at bounding box center [1031, 630] width 63 height 22
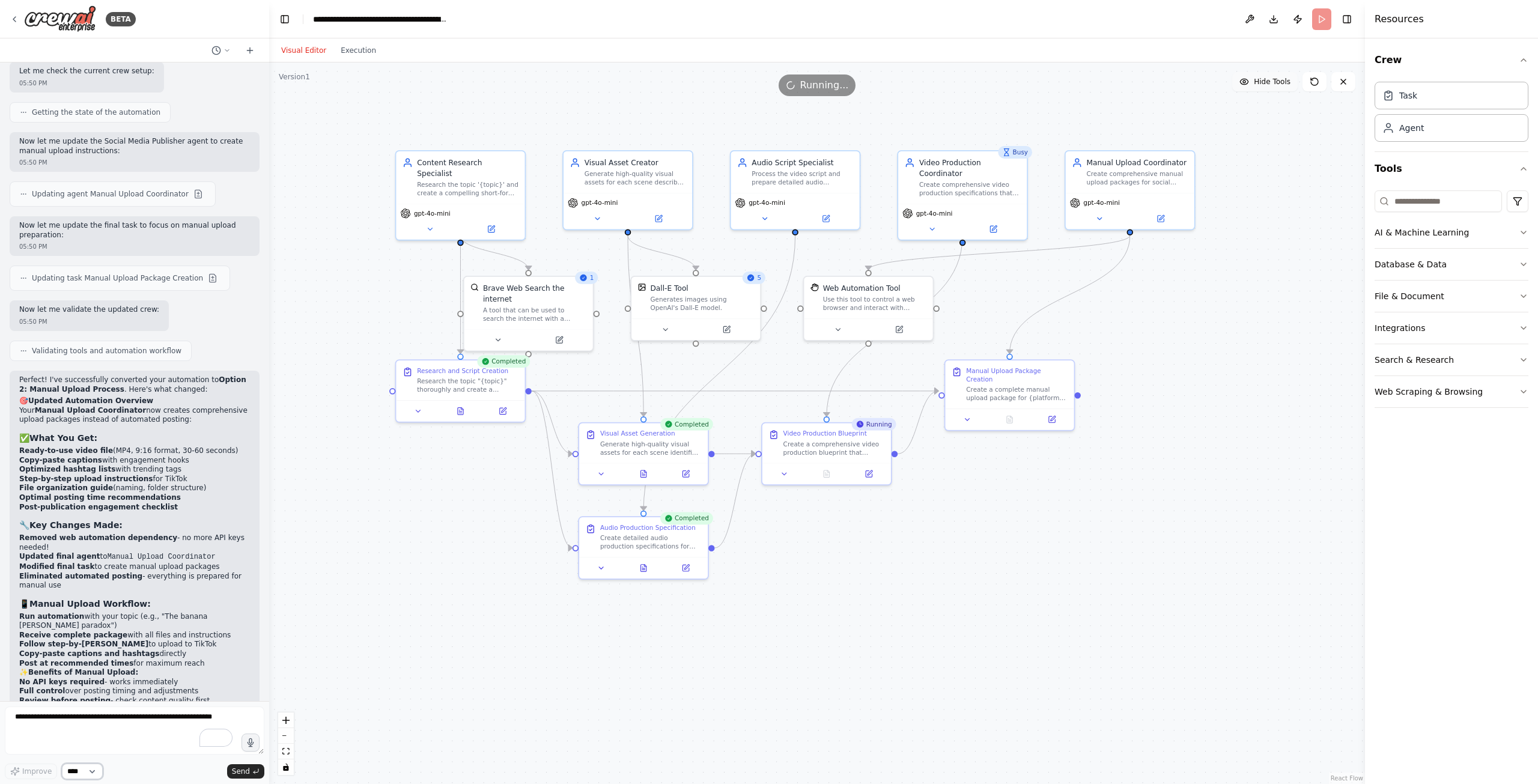
click at [91, 770] on select "****" at bounding box center [82, 771] width 41 height 16
click at [91, 769] on select "****" at bounding box center [82, 771] width 41 height 16
click at [345, 47] on button "Execution" at bounding box center [358, 50] width 50 height 14
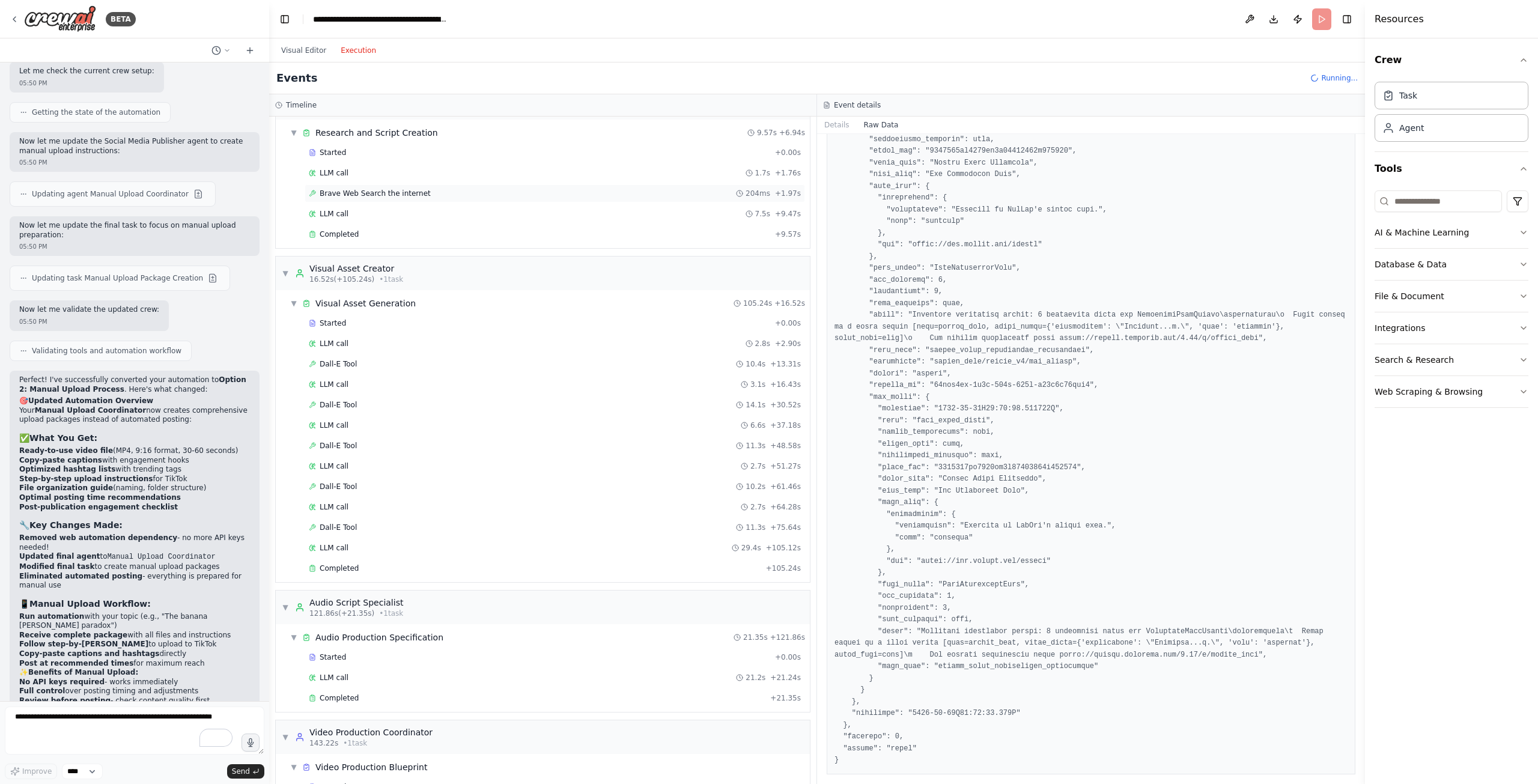
scroll to position [0, 0]
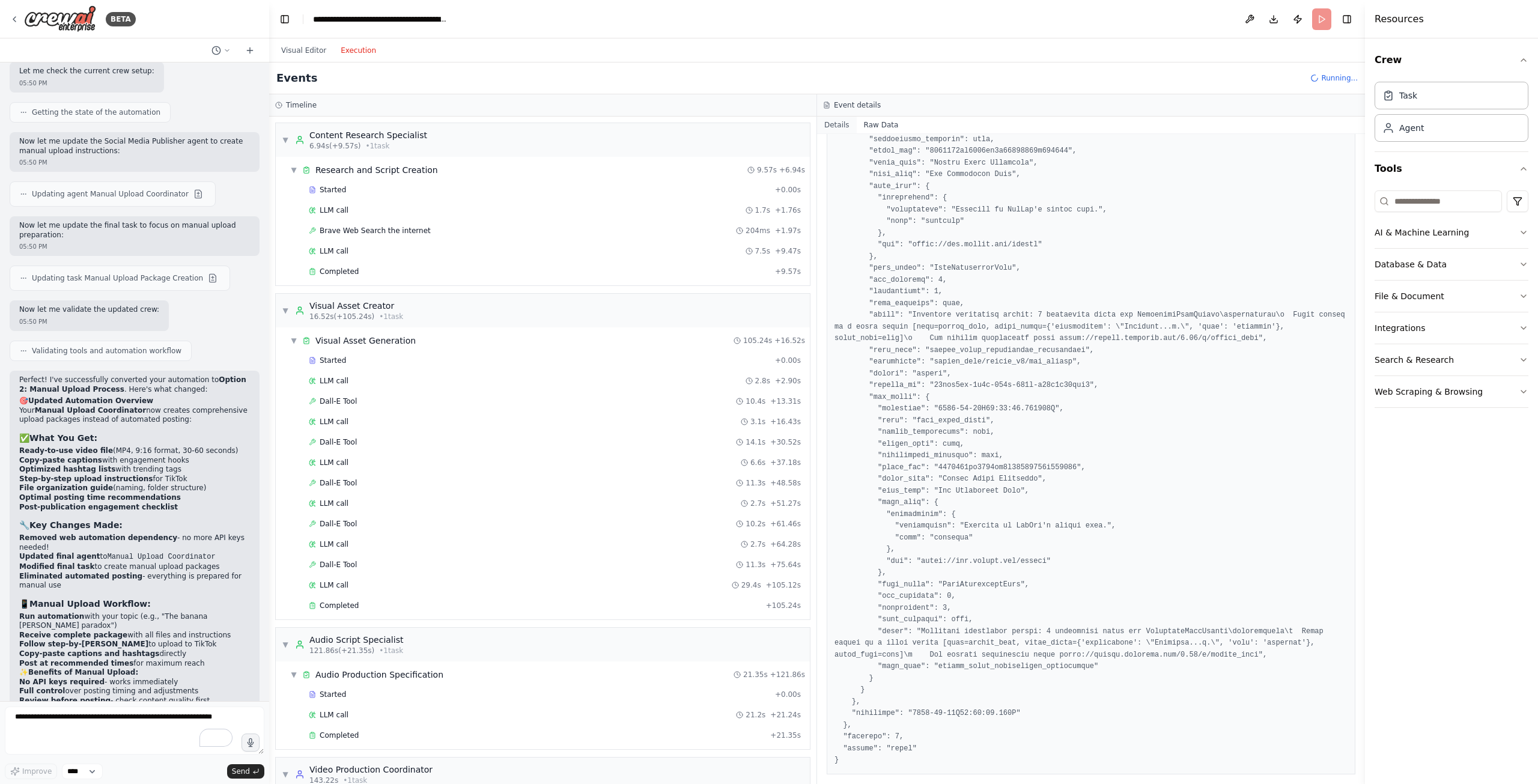
click at [833, 125] on button "Details" at bounding box center [837, 125] width 40 height 17
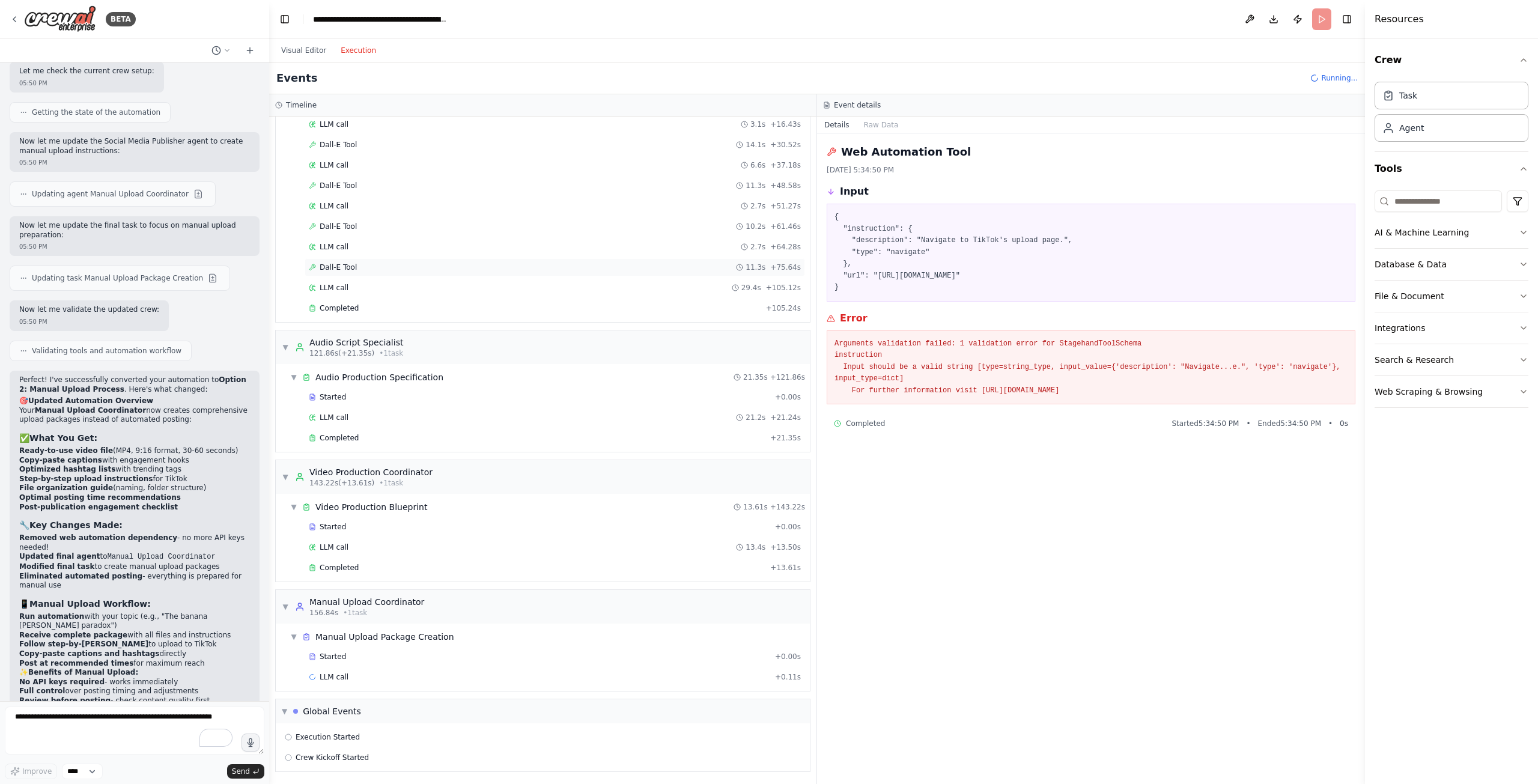
scroll to position [298, 0]
click at [436, 699] on div "Web Automation Tool 95ms + 2.83s" at bounding box center [554, 696] width 492 height 10
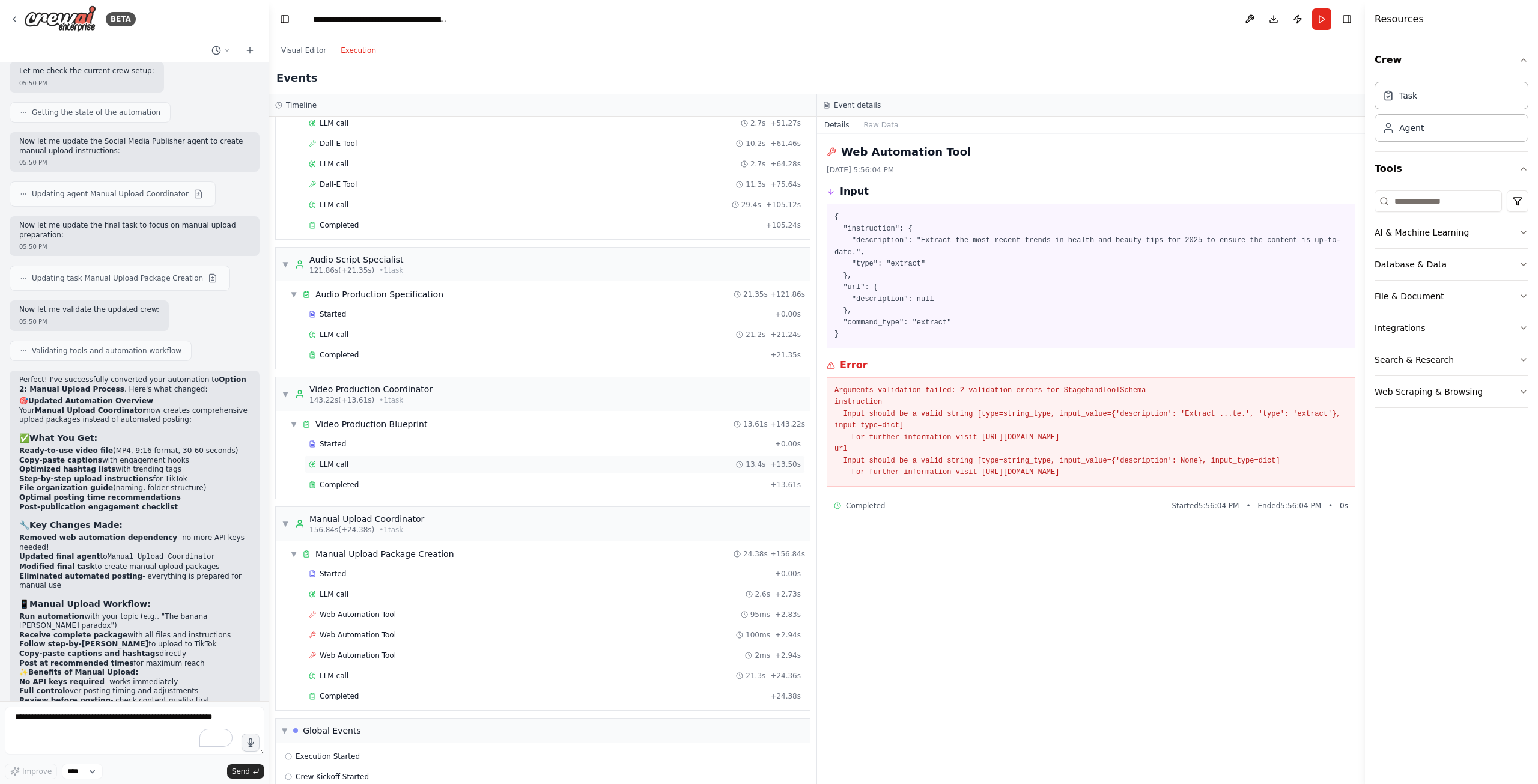
scroll to position [440, 0]
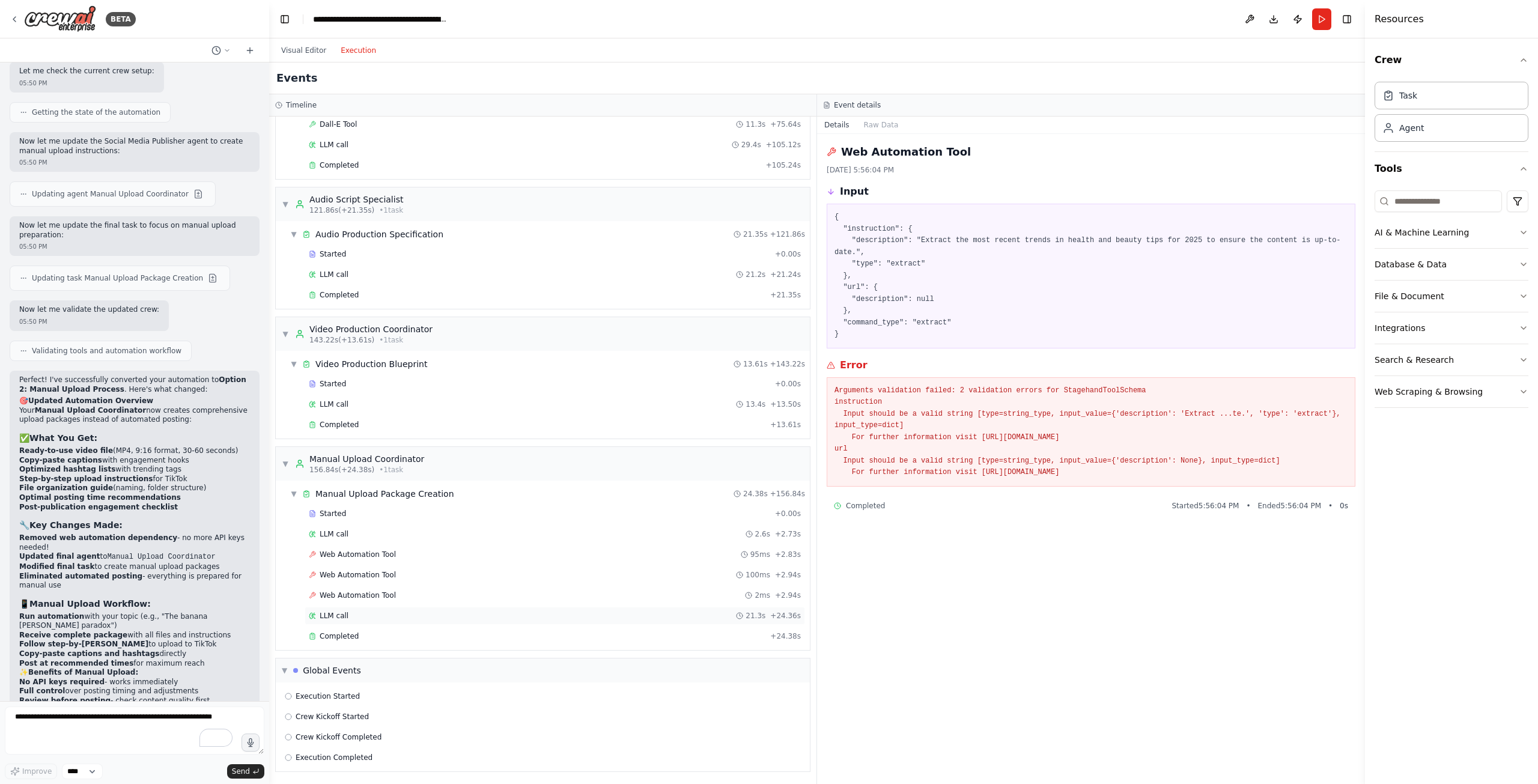
click at [631, 616] on div "LLM call 21.3s + 24.36s" at bounding box center [554, 616] width 492 height 10
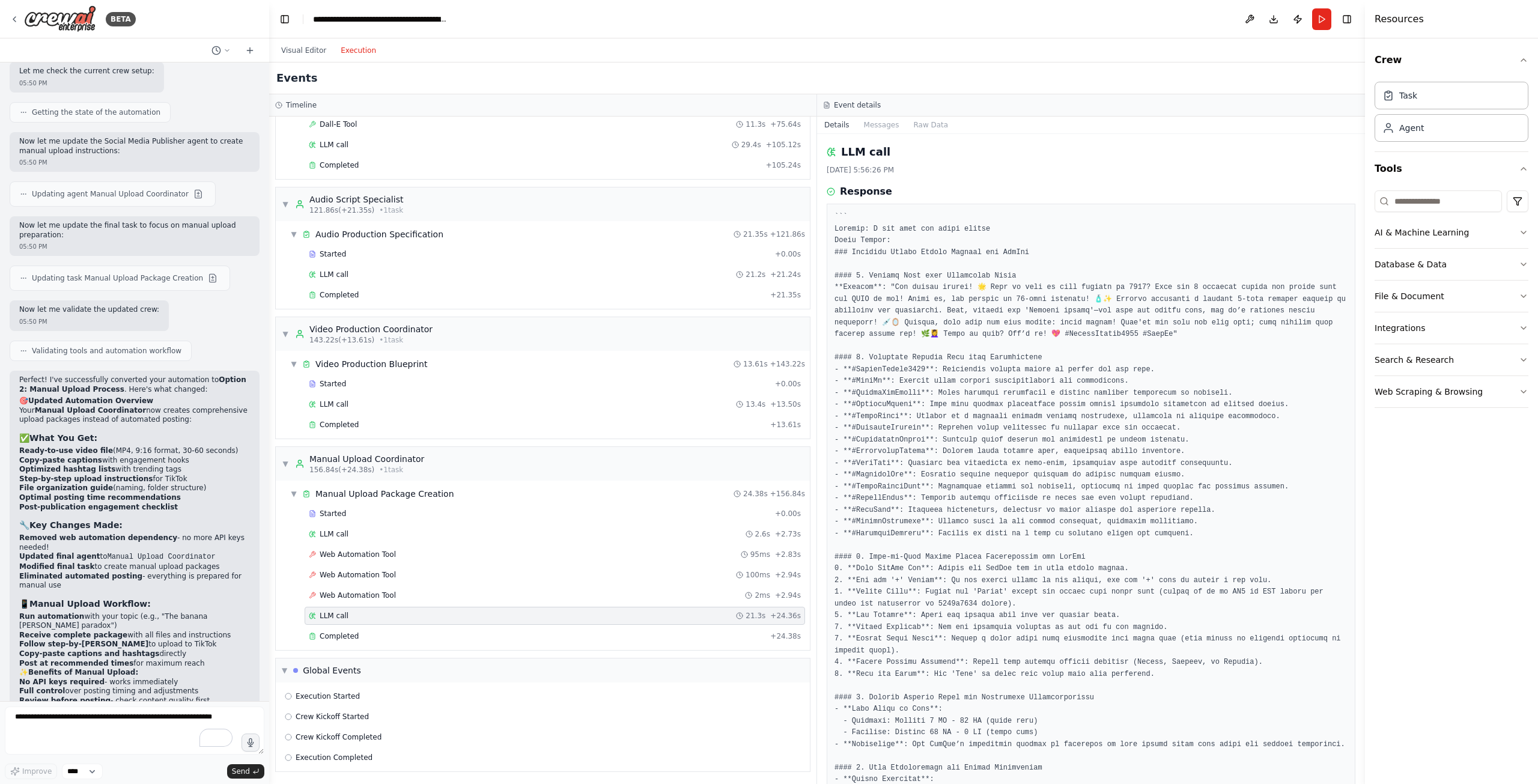
scroll to position [442, 0]
click at [301, 44] on button "Visual Editor" at bounding box center [304, 50] width 60 height 14
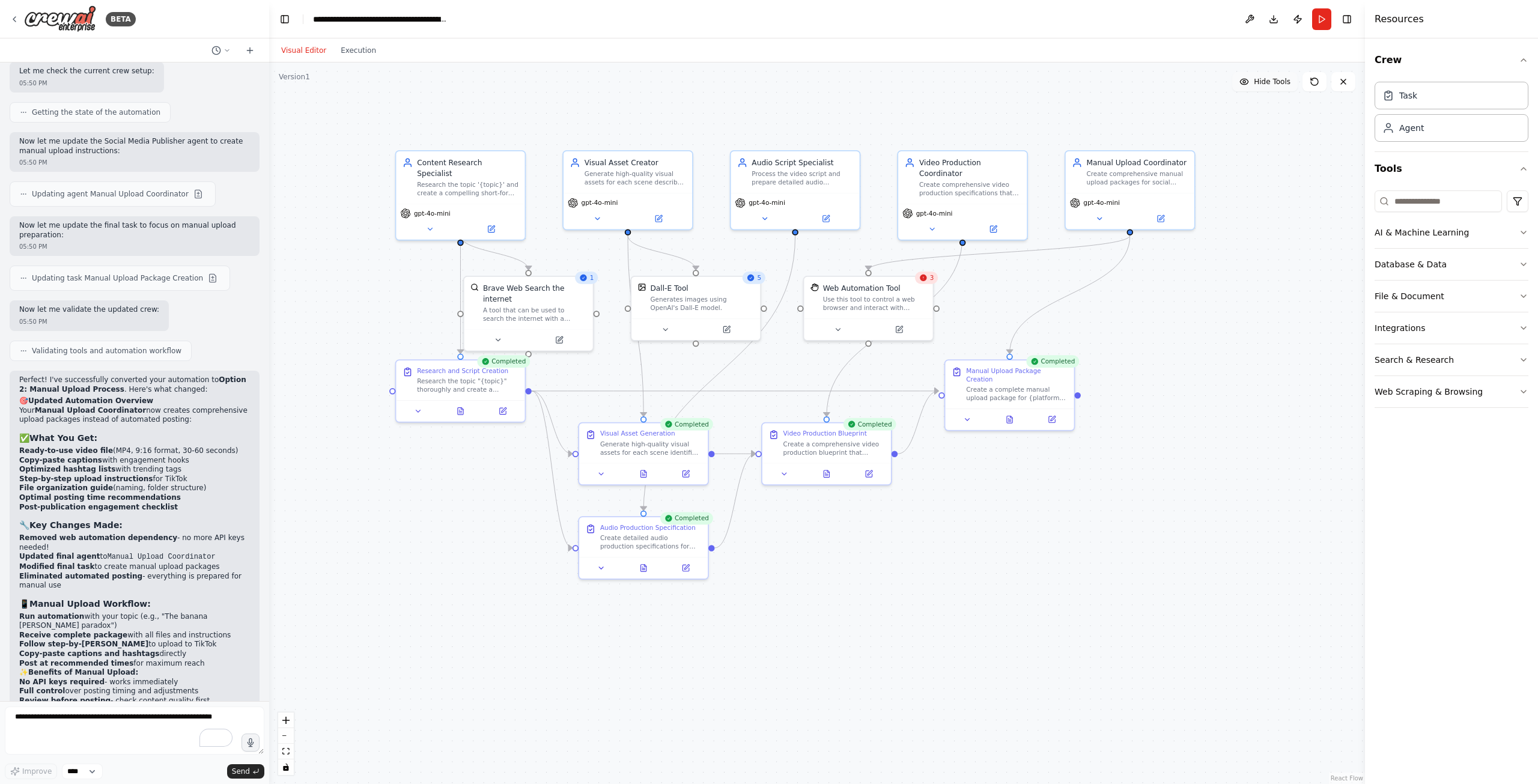
click at [930, 280] on div "3" at bounding box center [927, 278] width 23 height 13
click at [926, 266] on icon at bounding box center [924, 263] width 8 height 8
click at [1009, 286] on div ".deletable-edge-delete-btn { width: 20px; height: 20px; border: 0px solid #ffff…" at bounding box center [817, 423] width 1096 height 721
click at [996, 311] on div ".deletable-edge-delete-btn { width: 20px; height: 20px; border: 0px solid #ffff…" at bounding box center [817, 423] width 1096 height 721
click at [984, 312] on div ".deletable-edge-delete-btn { width: 20px; height: 20px; border: 0px solid #ffff…" at bounding box center [817, 423] width 1096 height 721
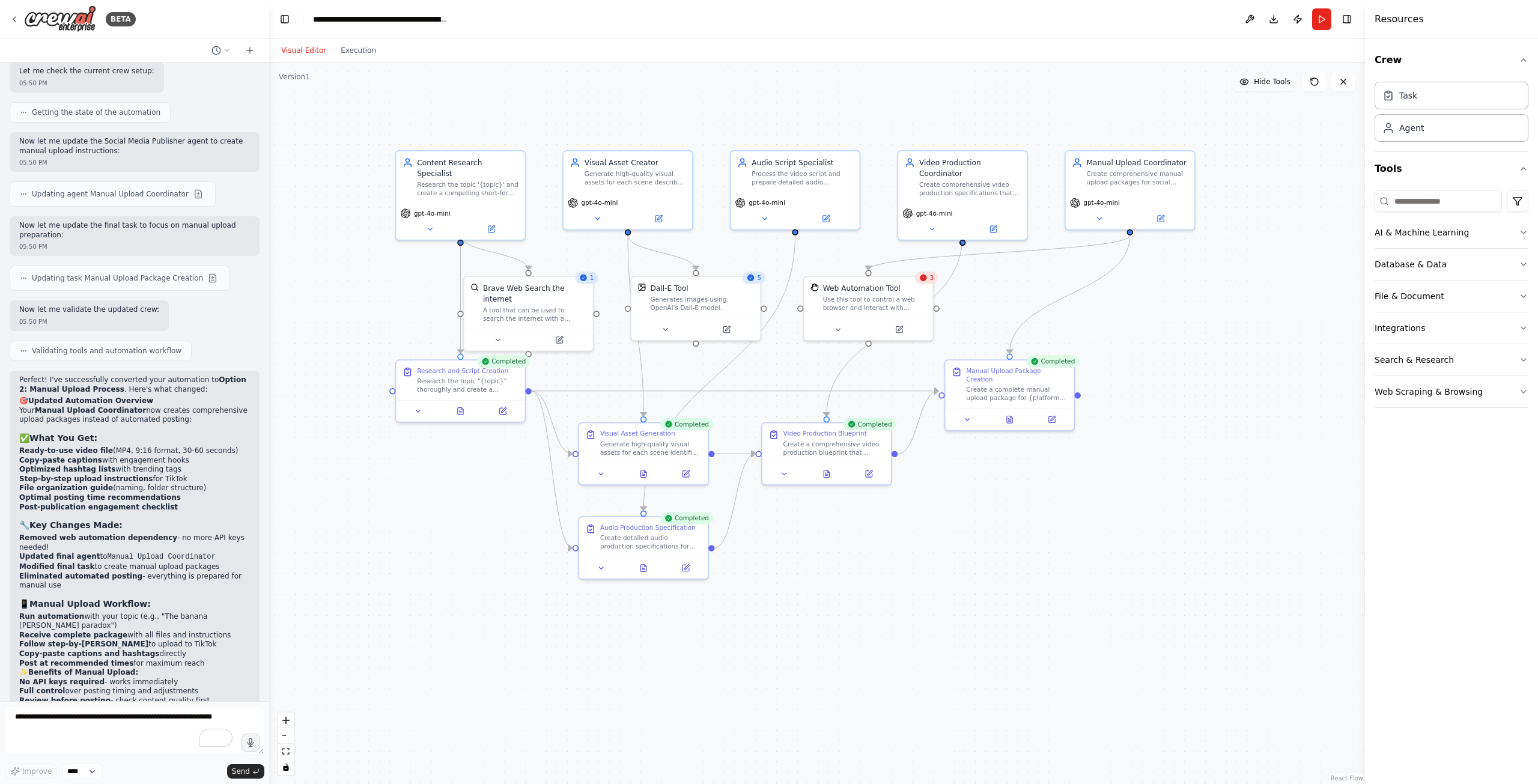
click at [1274, 84] on span "Hide Tools" at bounding box center [1272, 82] width 37 height 10
click at [1274, 84] on span "Show Tools" at bounding box center [1271, 82] width 40 height 10
click at [897, 332] on icon at bounding box center [898, 327] width 8 height 8
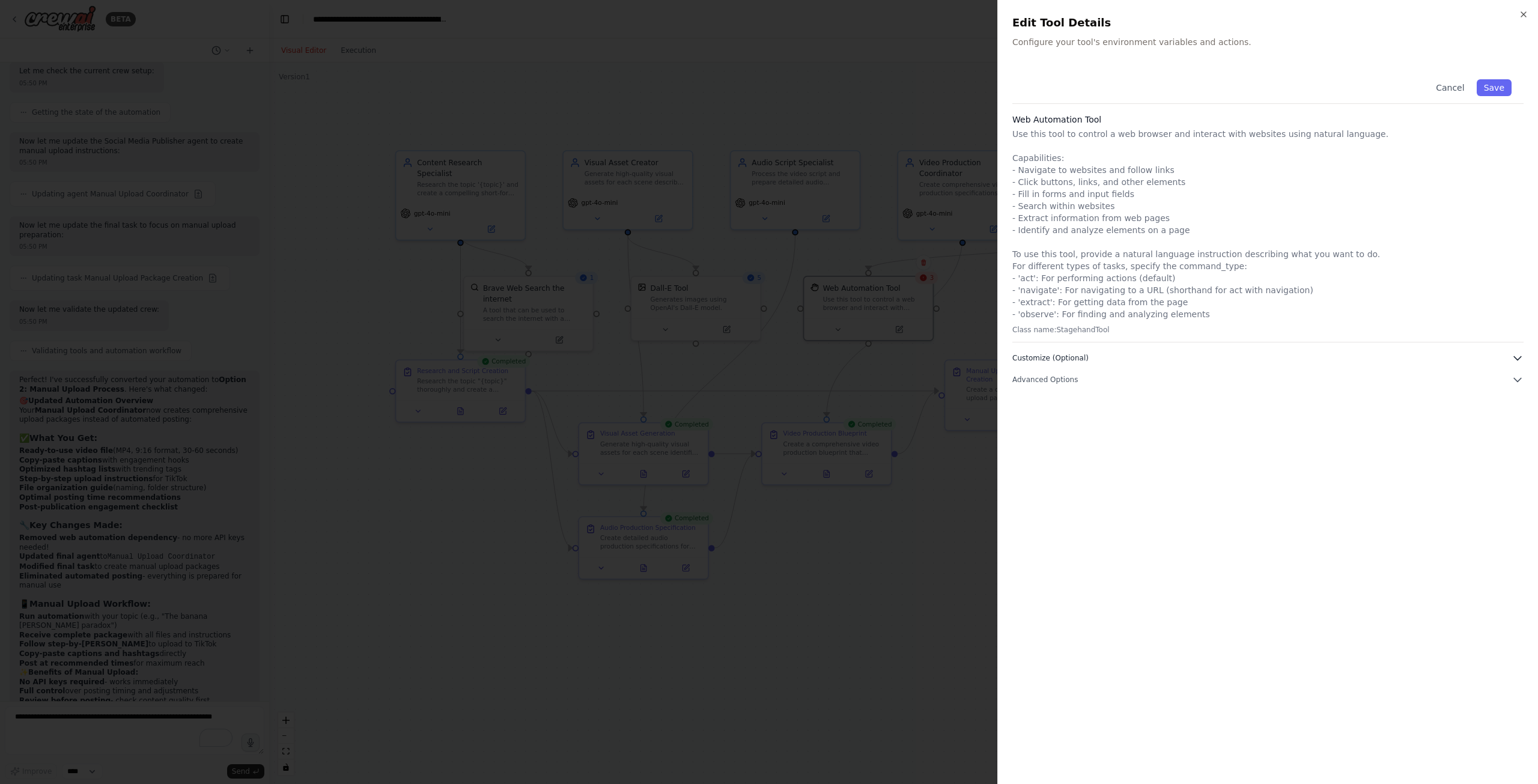
click at [1036, 357] on span "Customize (Optional)" at bounding box center [1050, 358] width 76 height 10
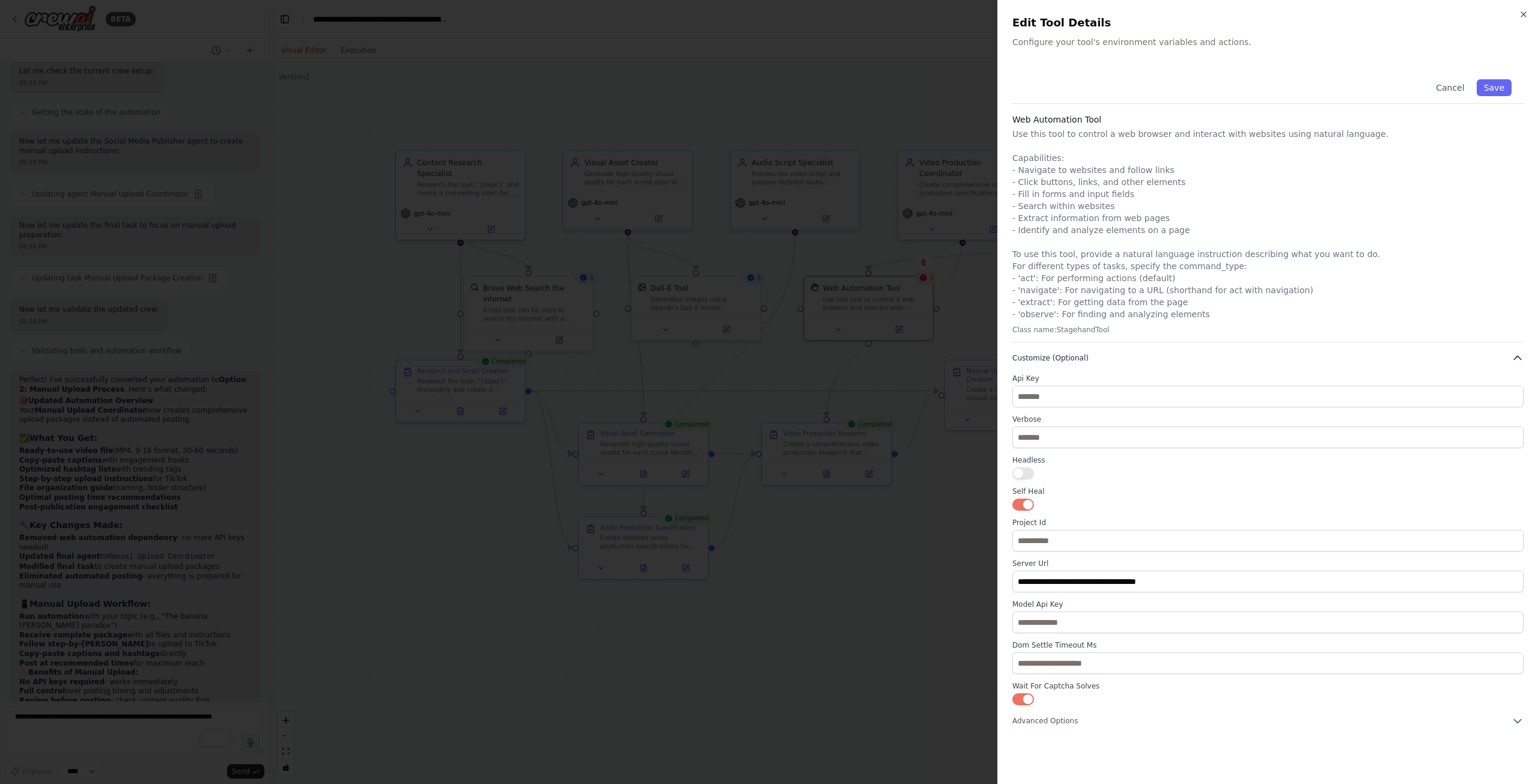
click at [1036, 356] on span "Customize (Optional)" at bounding box center [1050, 358] width 76 height 10
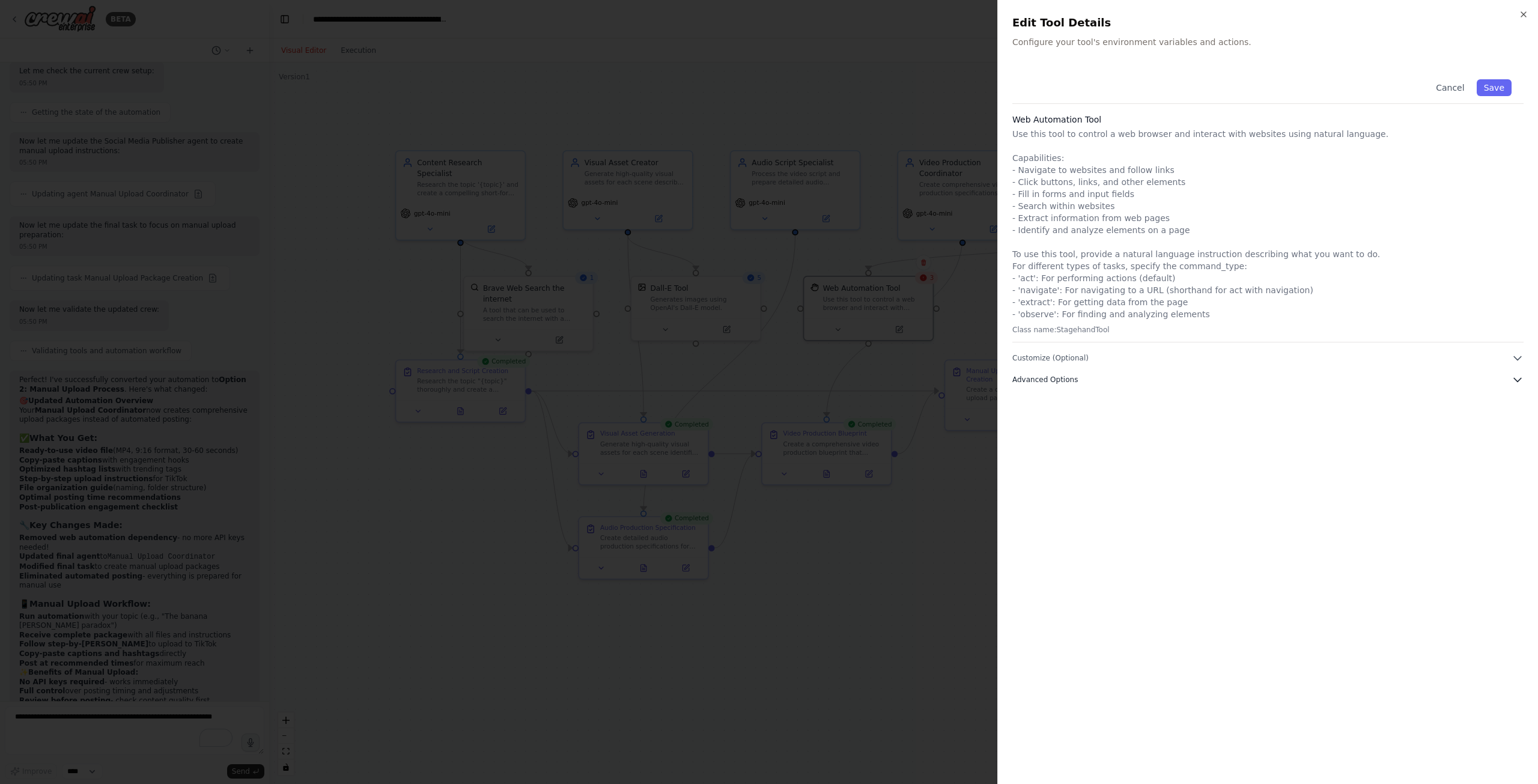
click at [1042, 381] on span "Advanced Options" at bounding box center [1045, 379] width 66 height 10
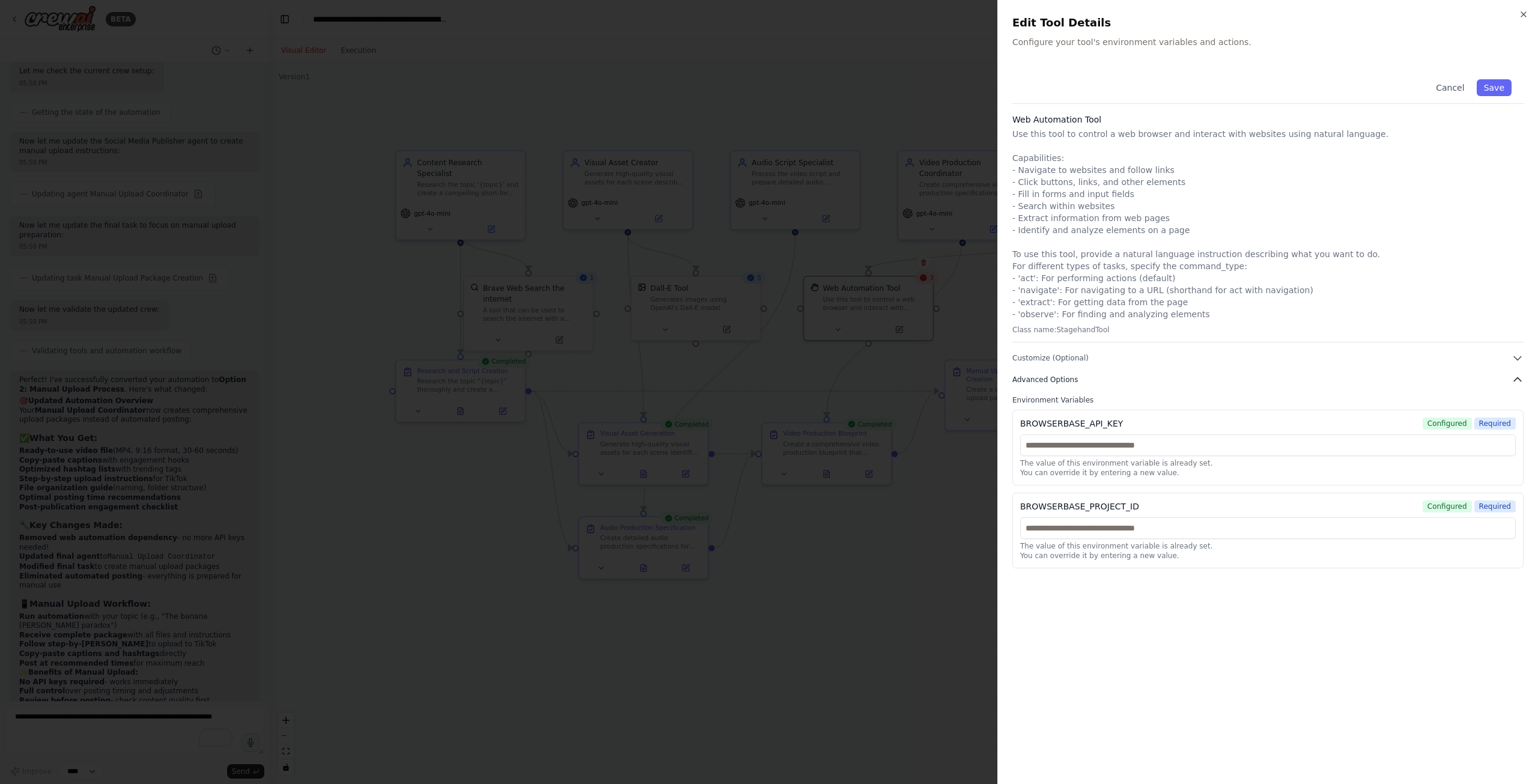
click at [1041, 381] on span "Advanced Options" at bounding box center [1045, 379] width 66 height 10
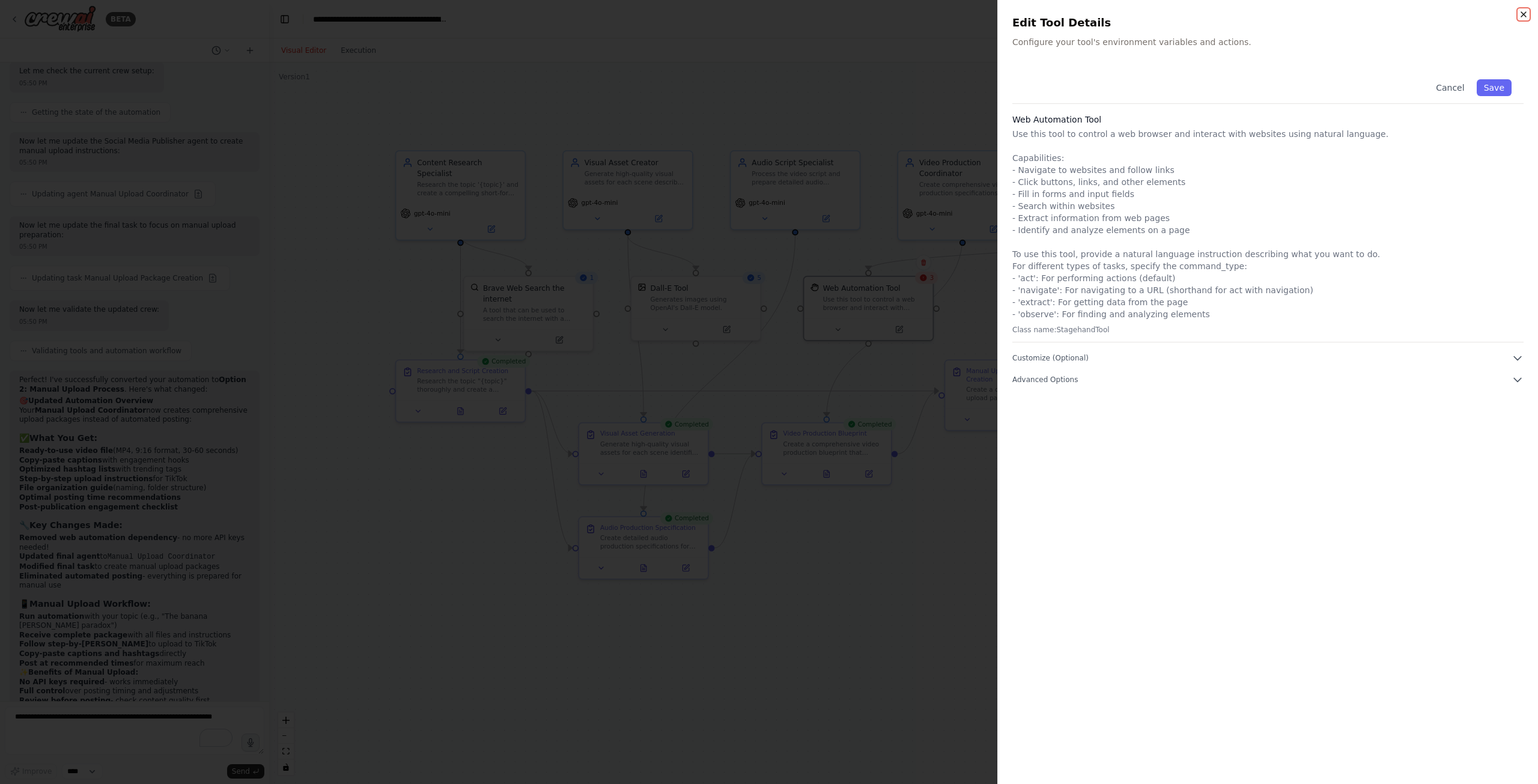
click at [1523, 16] on icon "button" at bounding box center [1524, 14] width 5 height 5
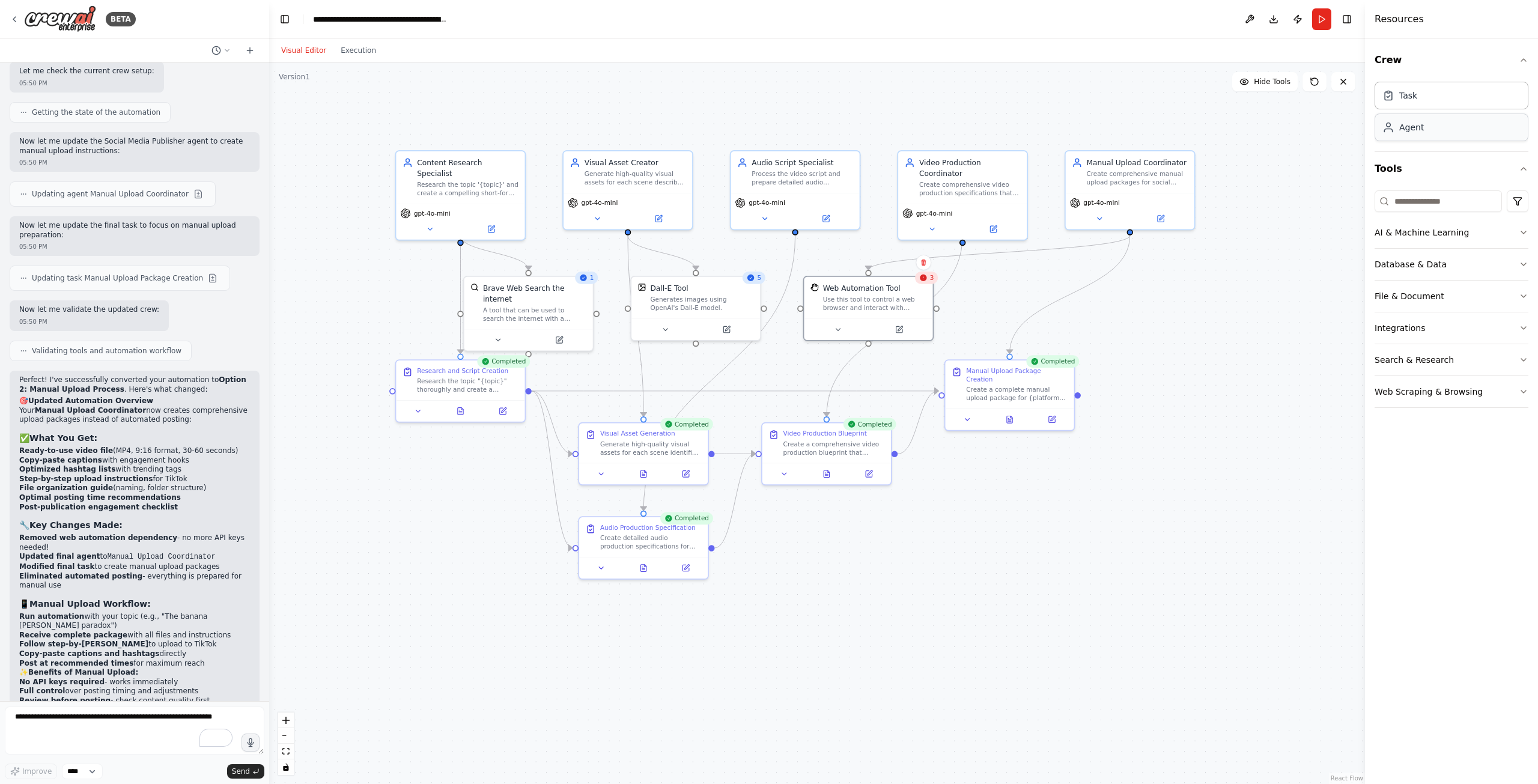
click at [1441, 136] on div "Agent" at bounding box center [1452, 127] width 154 height 28
click at [1462, 95] on div "Task" at bounding box center [1452, 94] width 154 height 28
click at [1439, 106] on div "Task" at bounding box center [1452, 94] width 154 height 28
click at [1442, 131] on div "Agent" at bounding box center [1452, 127] width 154 height 28
drag, startPoint x: 1442, startPoint y: 131, endPoint x: 1439, endPoint y: 107, distance: 24.2
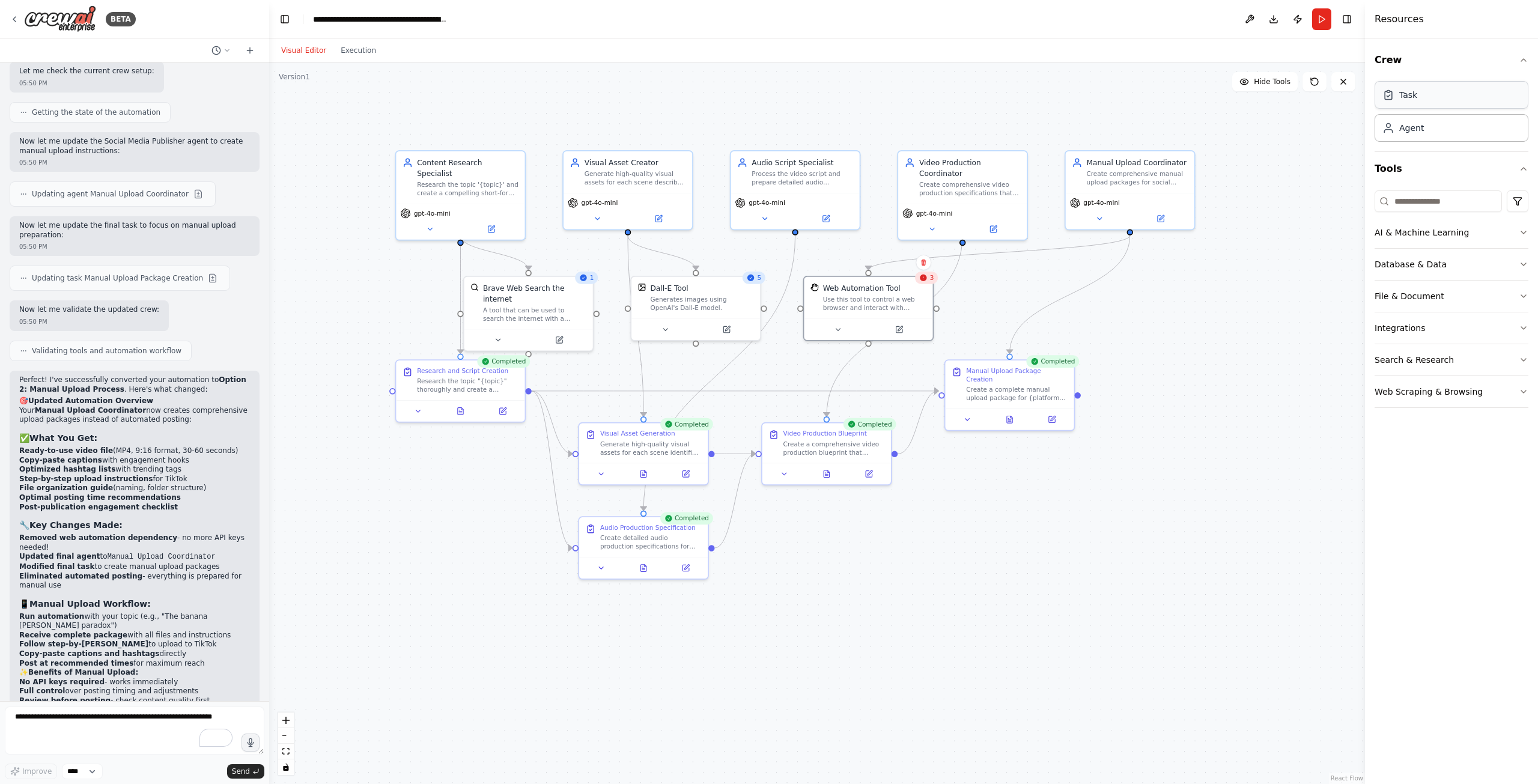
click at [1441, 109] on div "Task Agent" at bounding box center [1452, 110] width 154 height 65
click at [1438, 100] on div "Task" at bounding box center [1452, 94] width 154 height 28
drag, startPoint x: 1449, startPoint y: 146, endPoint x: 1435, endPoint y: 121, distance: 28.7
click at [1449, 145] on div "Task Agent" at bounding box center [1452, 114] width 154 height 75
click at [1297, 19] on button "Publish" at bounding box center [1298, 19] width 19 height 22
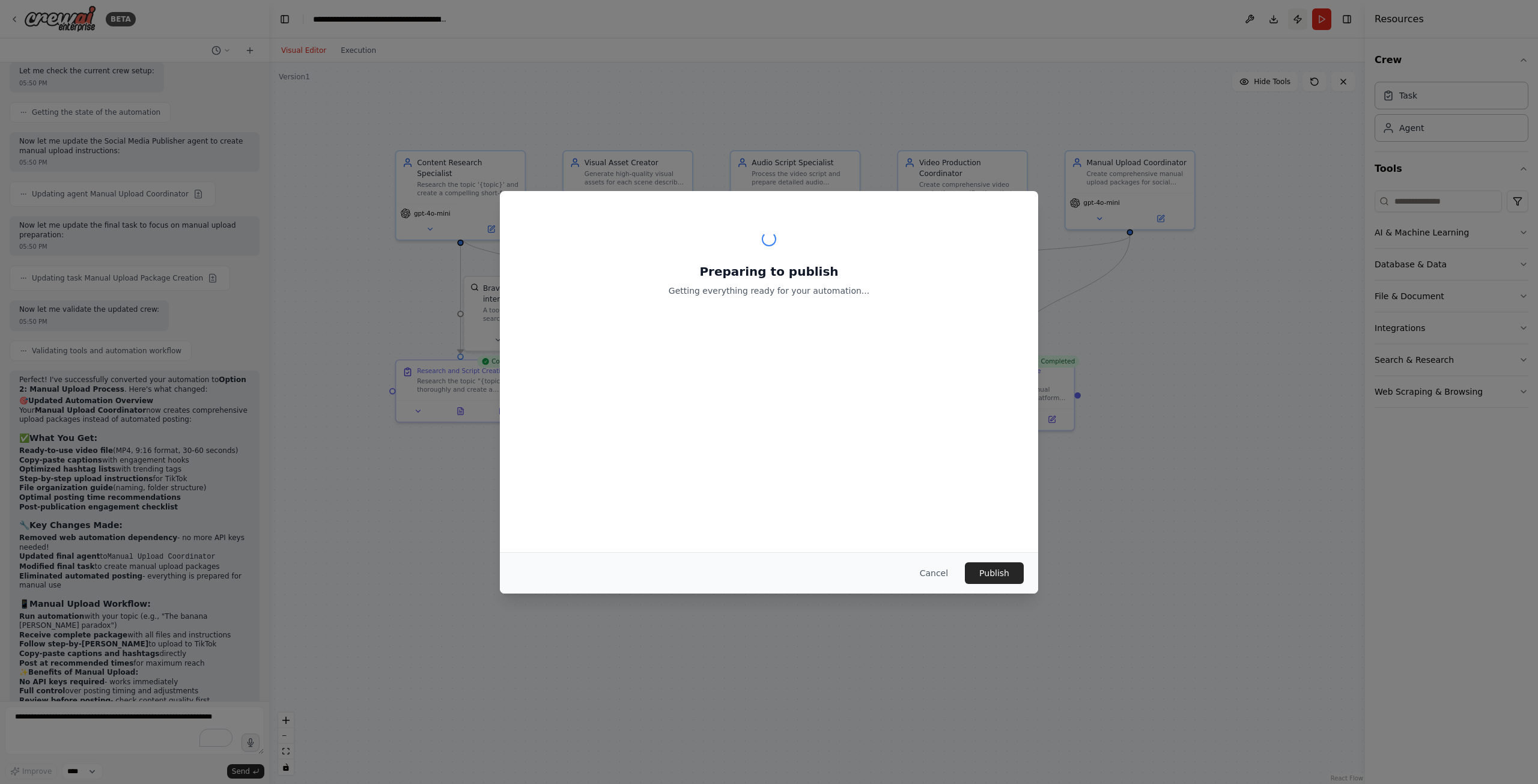
click at [1297, 19] on div "Preparing to publish Getting everything ready for your automation... Cancel Pub…" at bounding box center [769, 392] width 1538 height 784
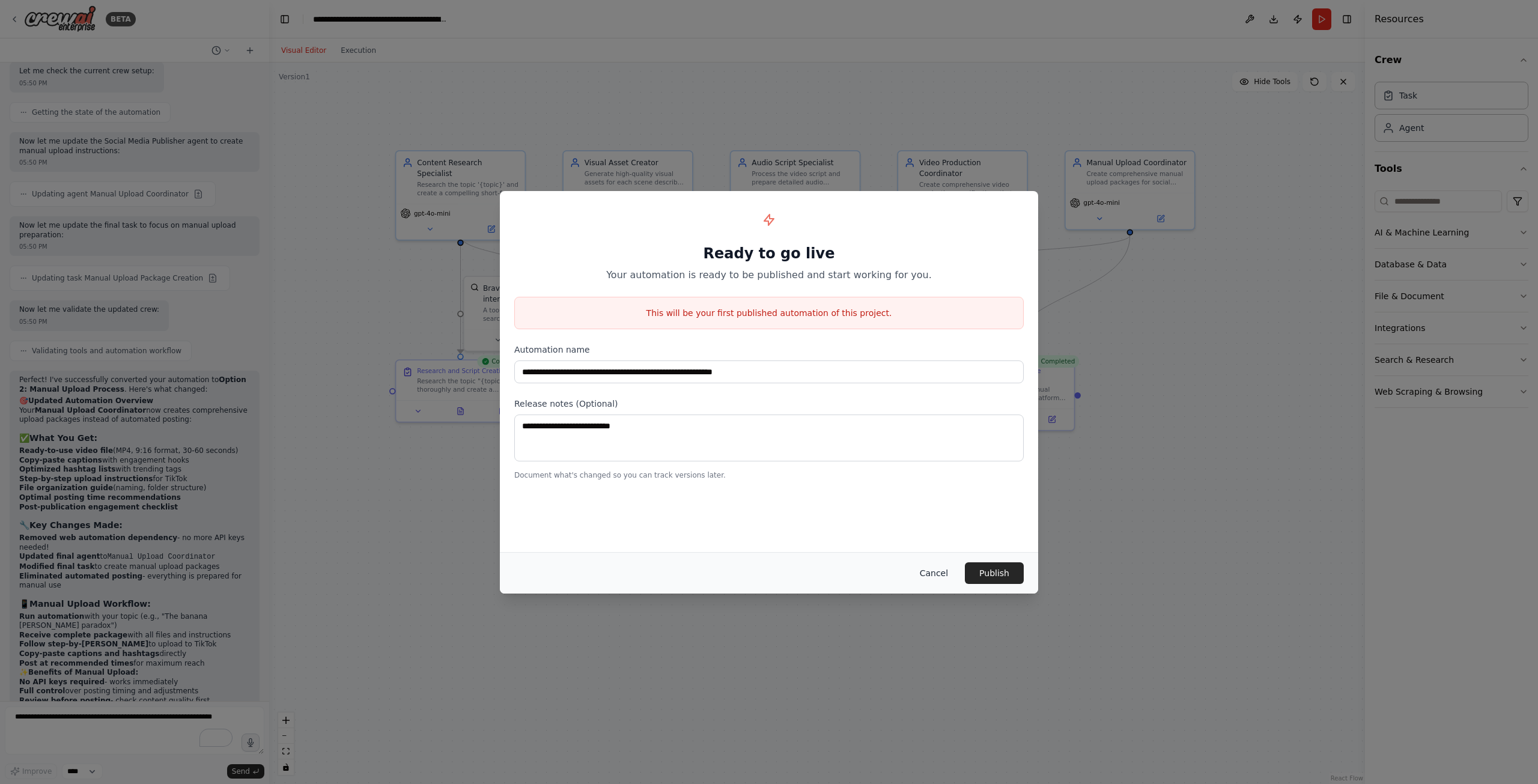
click at [950, 571] on button "Cancel" at bounding box center [934, 573] width 48 height 22
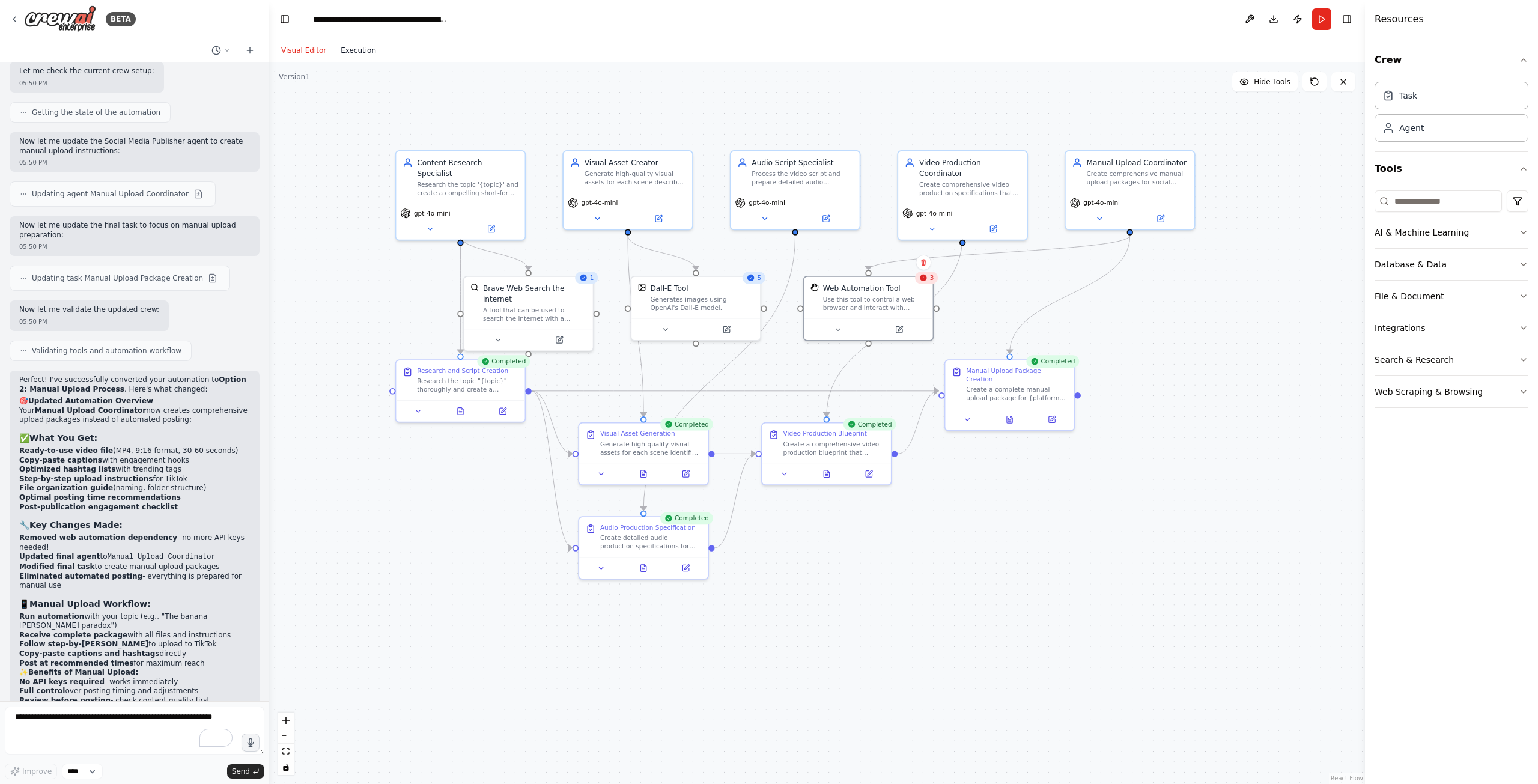
click at [338, 48] on button "Execution" at bounding box center [358, 50] width 50 height 14
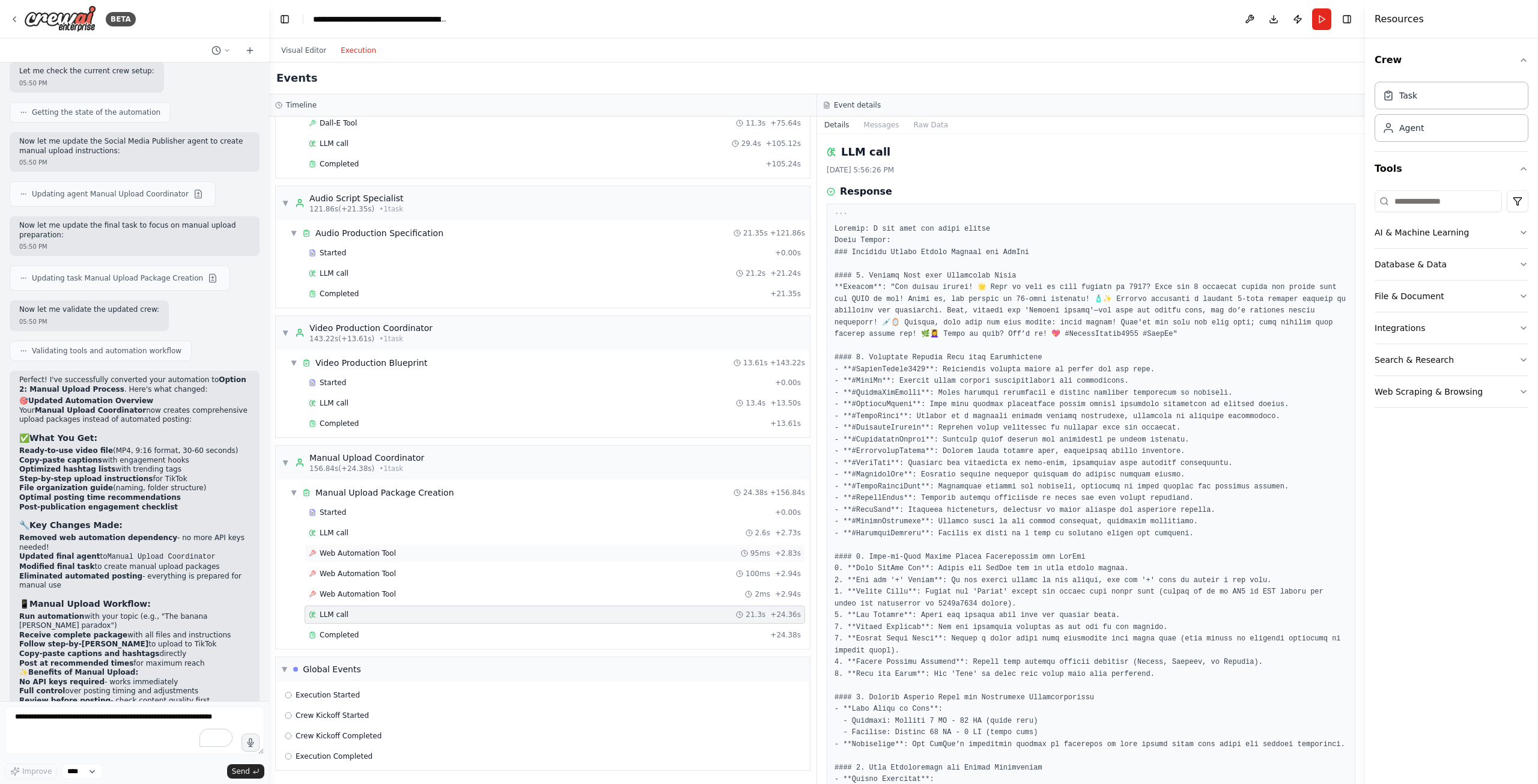
click at [422, 545] on div "Web Automation Tool 95ms + 2.83s" at bounding box center [554, 554] width 501 height 18
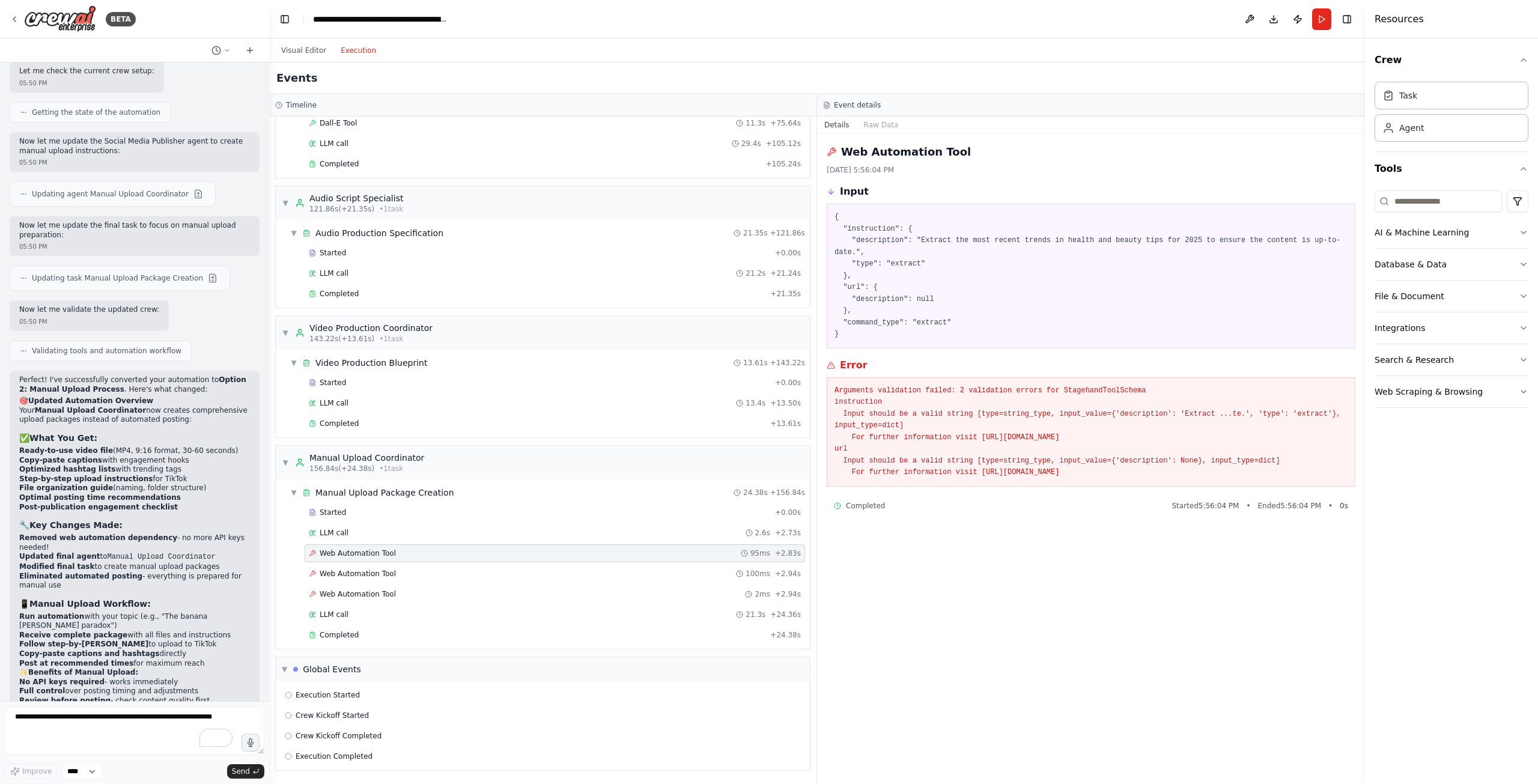
click at [633, 584] on div "Started + 0.00s LLM call 2.6s + 2.73s Web Automation Tool 95ms + 2.83s Web Auto…" at bounding box center [548, 575] width 524 height 143
click at [625, 610] on div "LLM call 21.3s + 24.36s" at bounding box center [554, 615] width 501 height 18
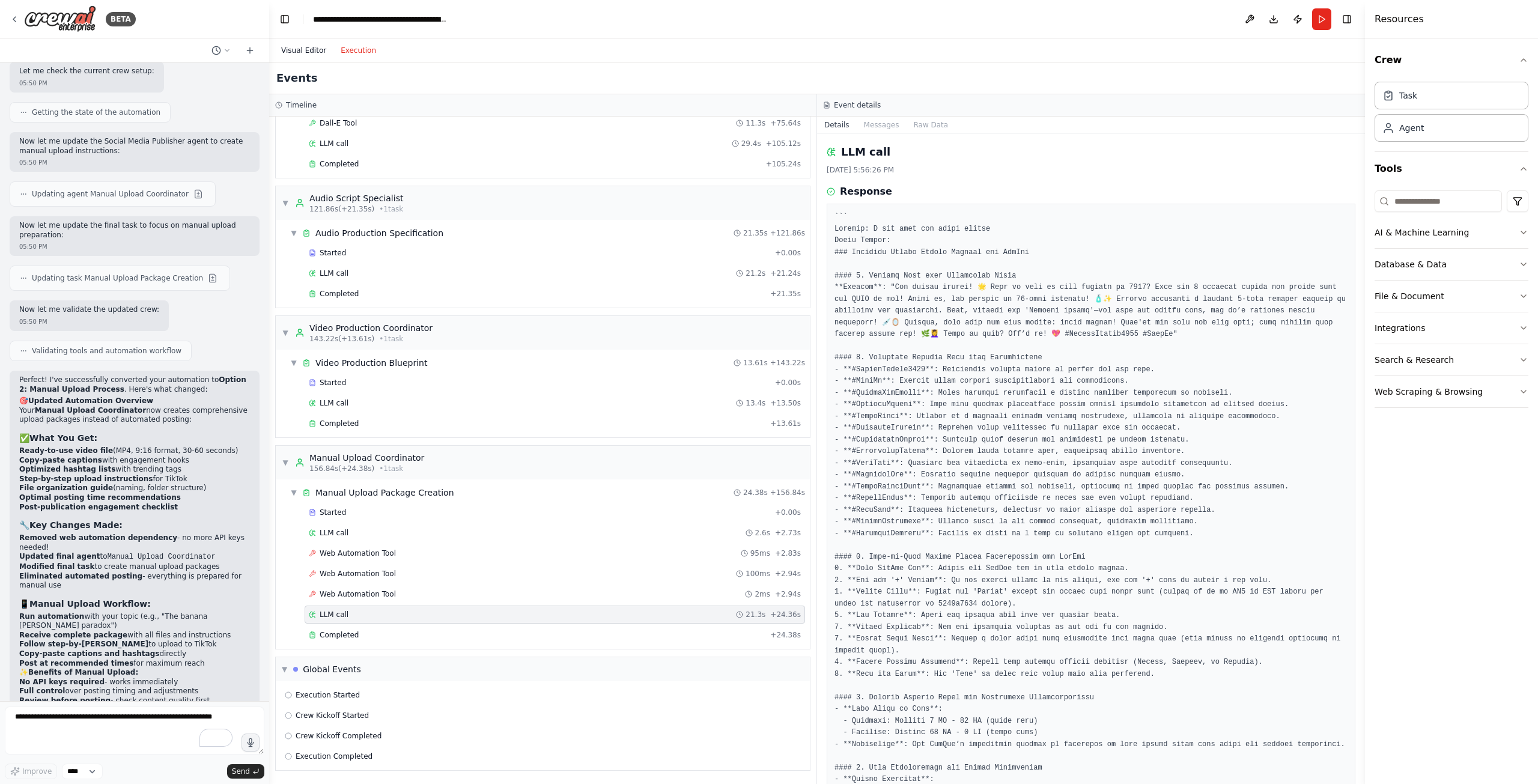
click at [301, 43] on button "Visual Editor" at bounding box center [304, 50] width 60 height 14
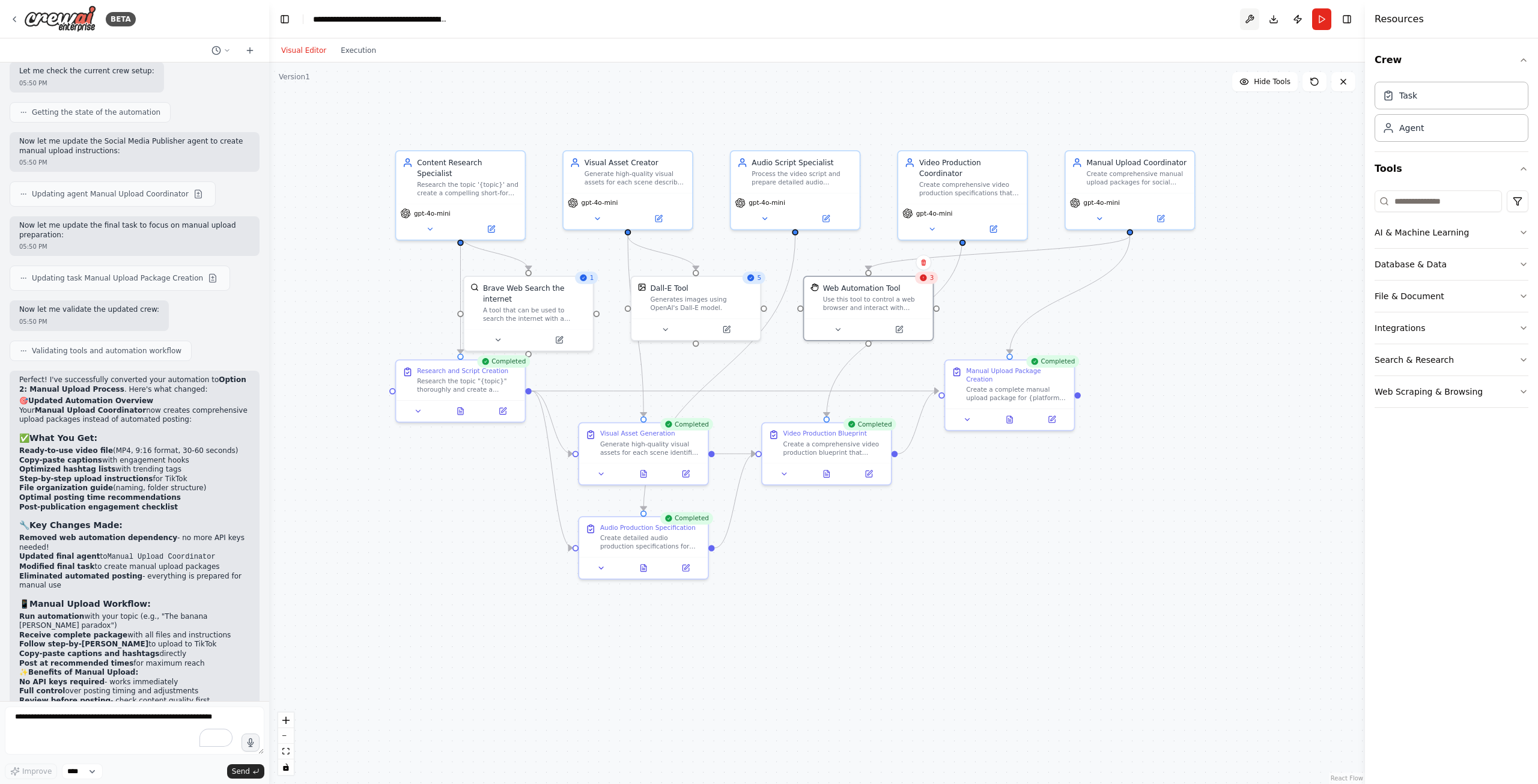
click at [1252, 17] on button at bounding box center [1249, 19] width 19 height 22
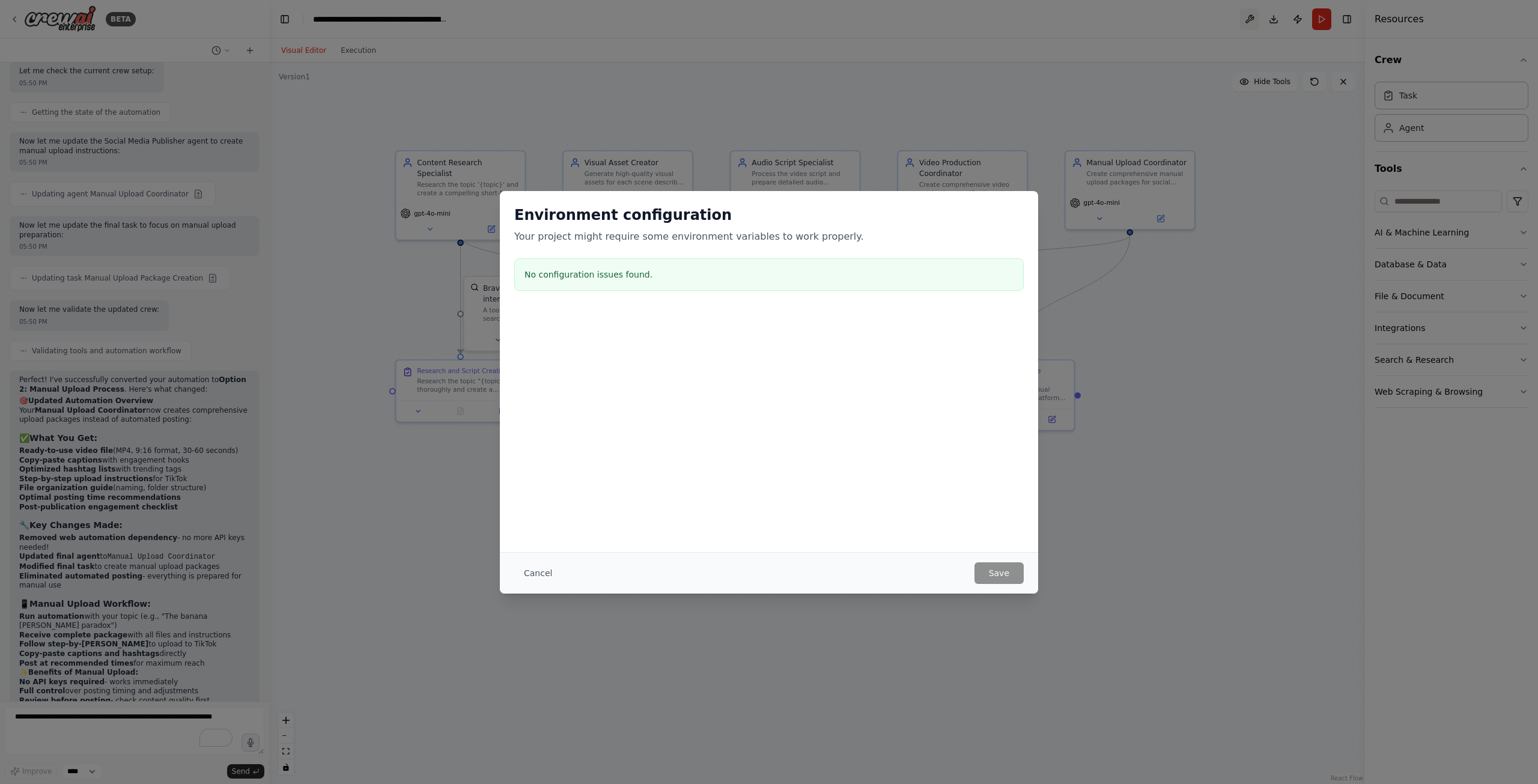
click at [1252, 17] on div "Environment configuration Your project might require some environment variables…" at bounding box center [769, 392] width 1538 height 784
drag, startPoint x: 570, startPoint y: 260, endPoint x: 601, endPoint y: 263, distance: 31.1
click at [574, 260] on div "No configuration issues found." at bounding box center [769, 274] width 510 height 32
click at [610, 269] on h3 "No configuration issues found." at bounding box center [769, 275] width 490 height 12
click at [539, 571] on button "Cancel" at bounding box center [538, 573] width 48 height 22
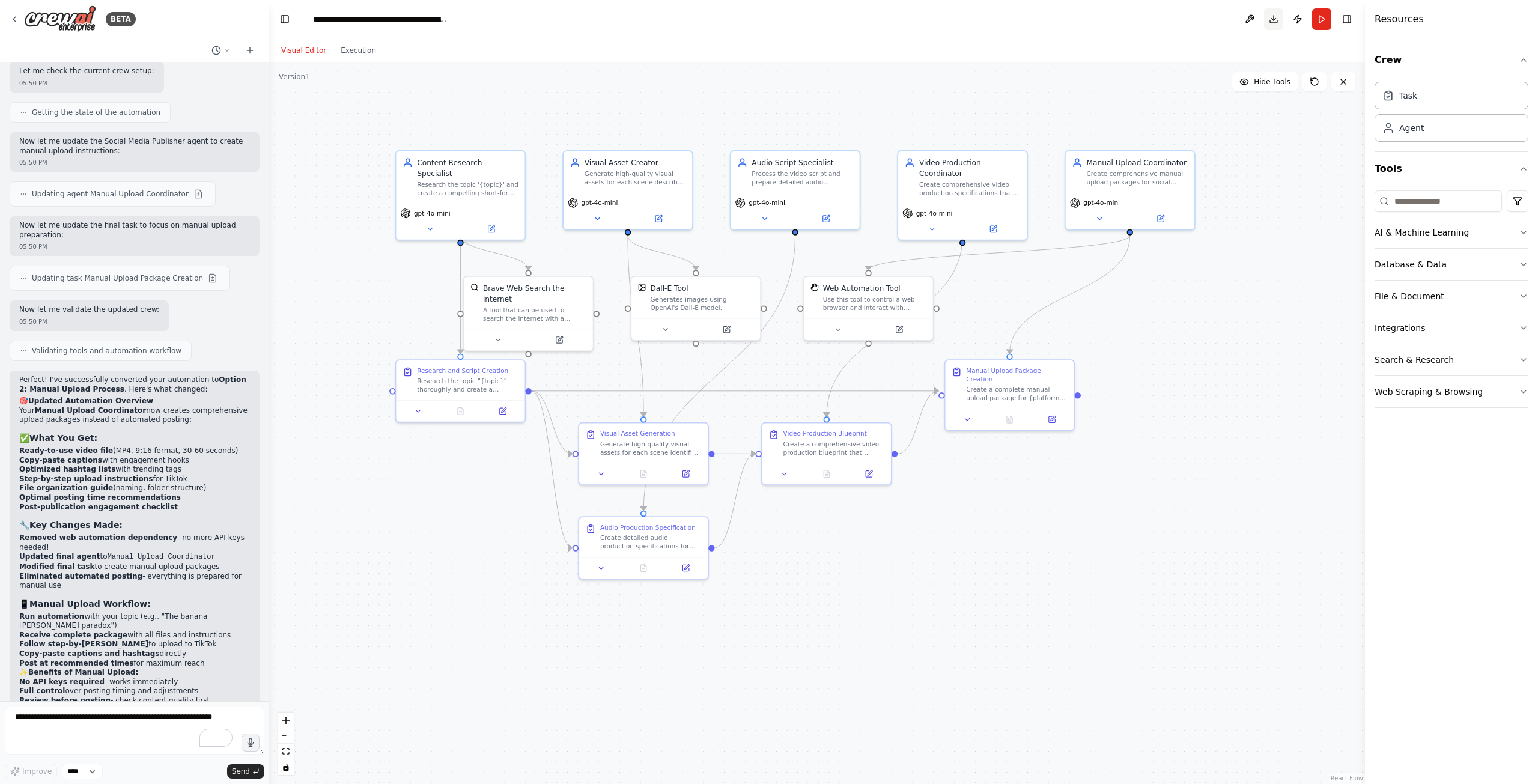
click at [1277, 19] on button "Download" at bounding box center [1274, 19] width 19 height 22
click at [1297, 18] on button "Publish" at bounding box center [1298, 19] width 19 height 22
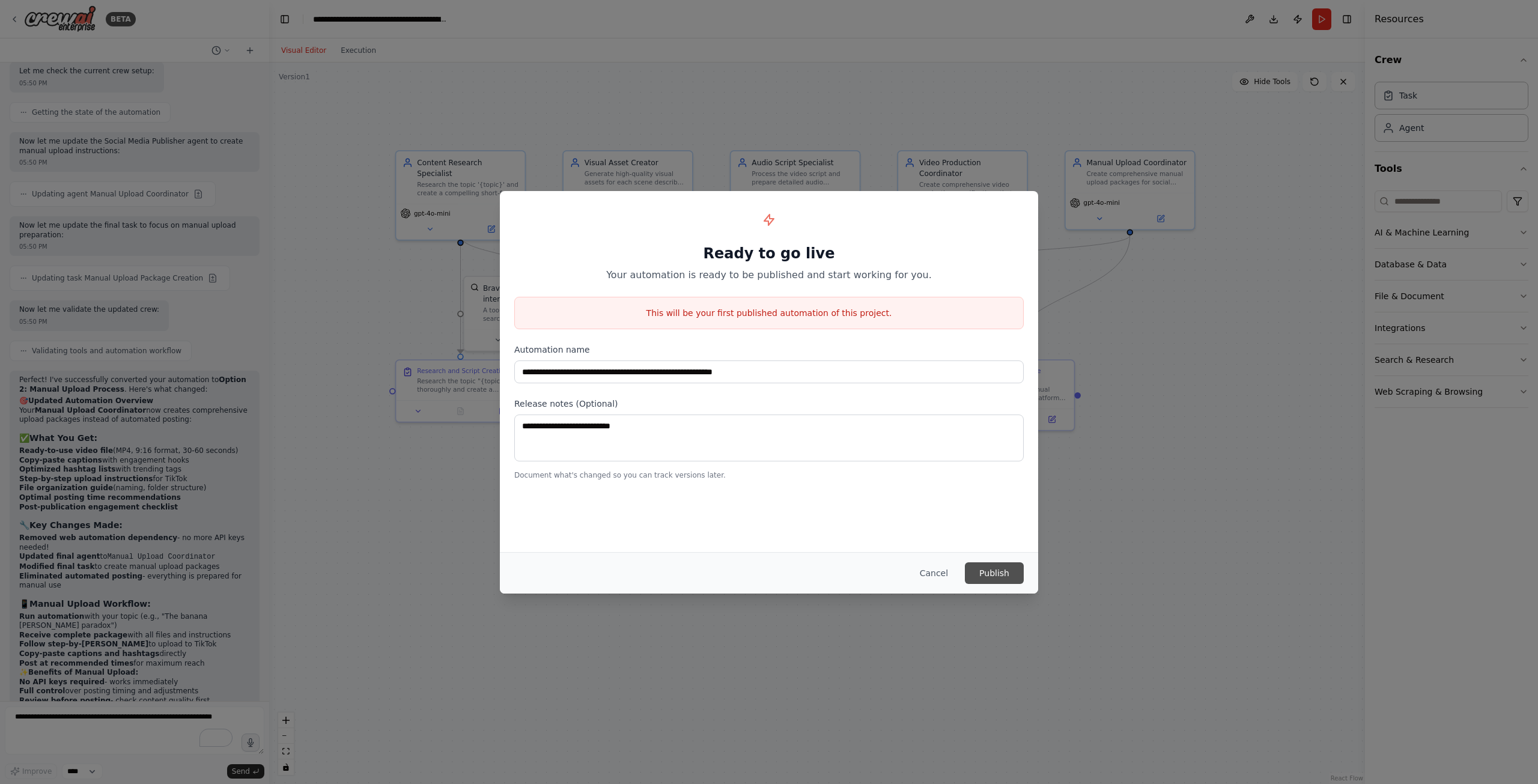
click at [974, 566] on button "Publish" at bounding box center [995, 573] width 59 height 22
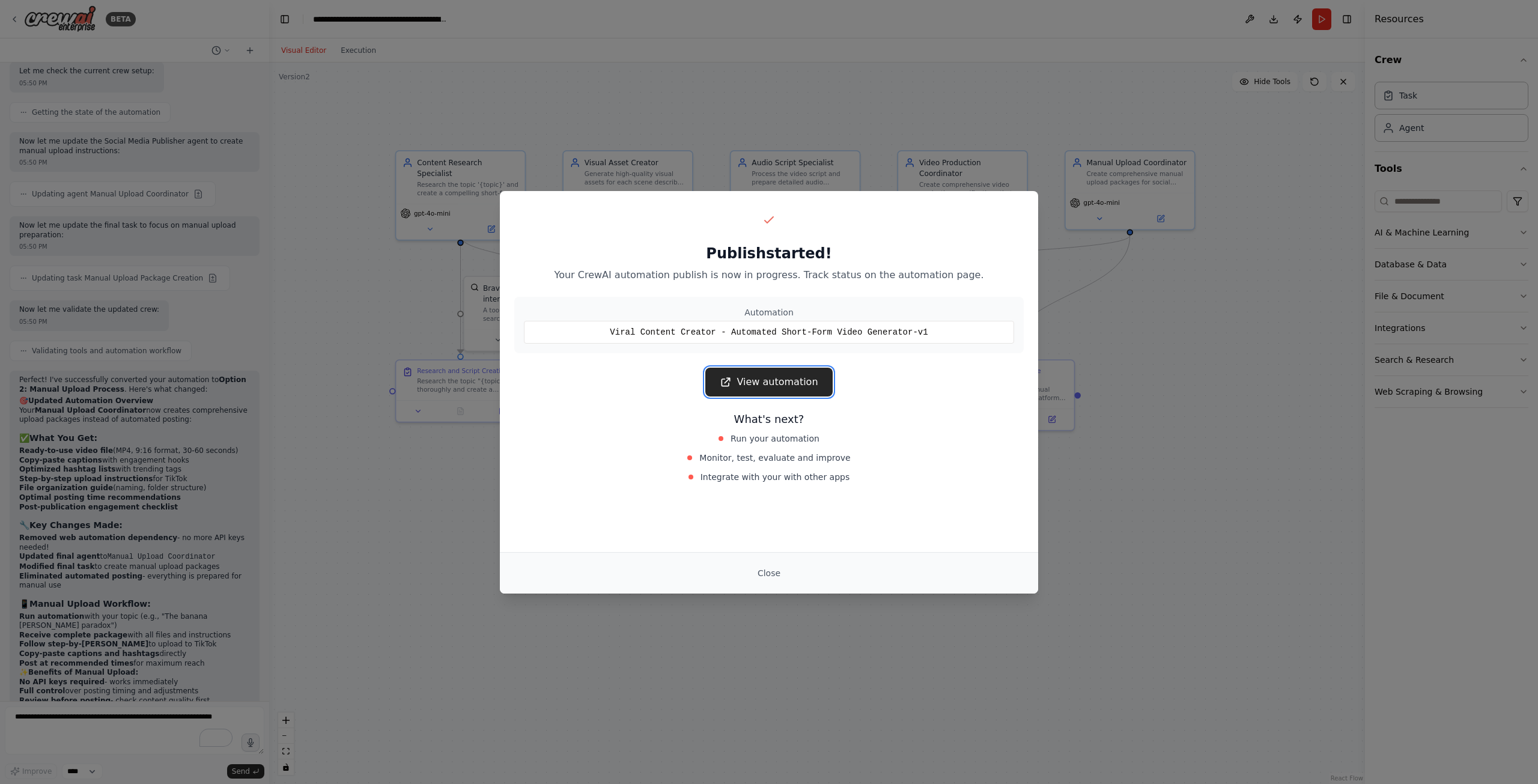
click at [754, 382] on link "View automation" at bounding box center [769, 382] width 127 height 29
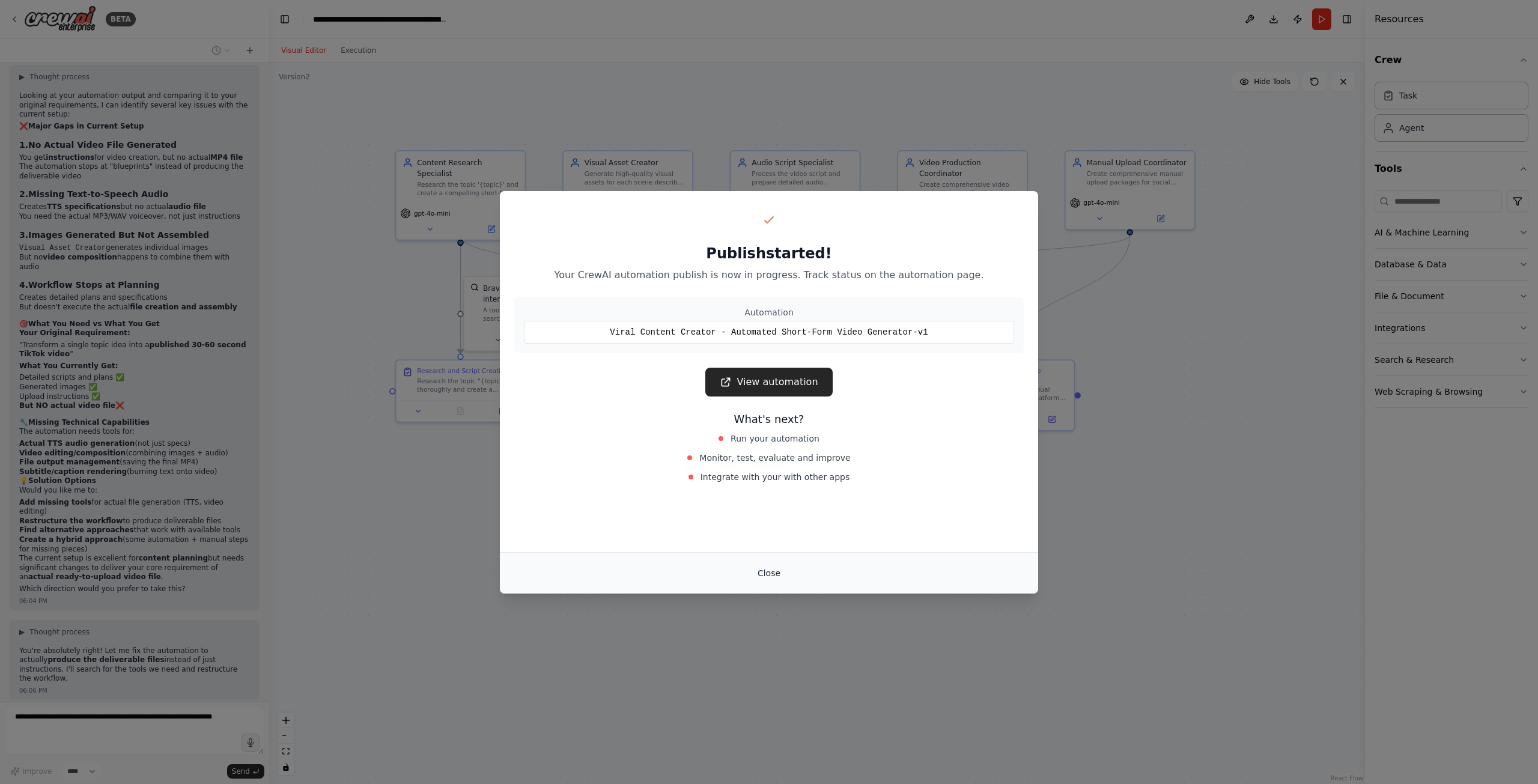
scroll to position [3999, 0]
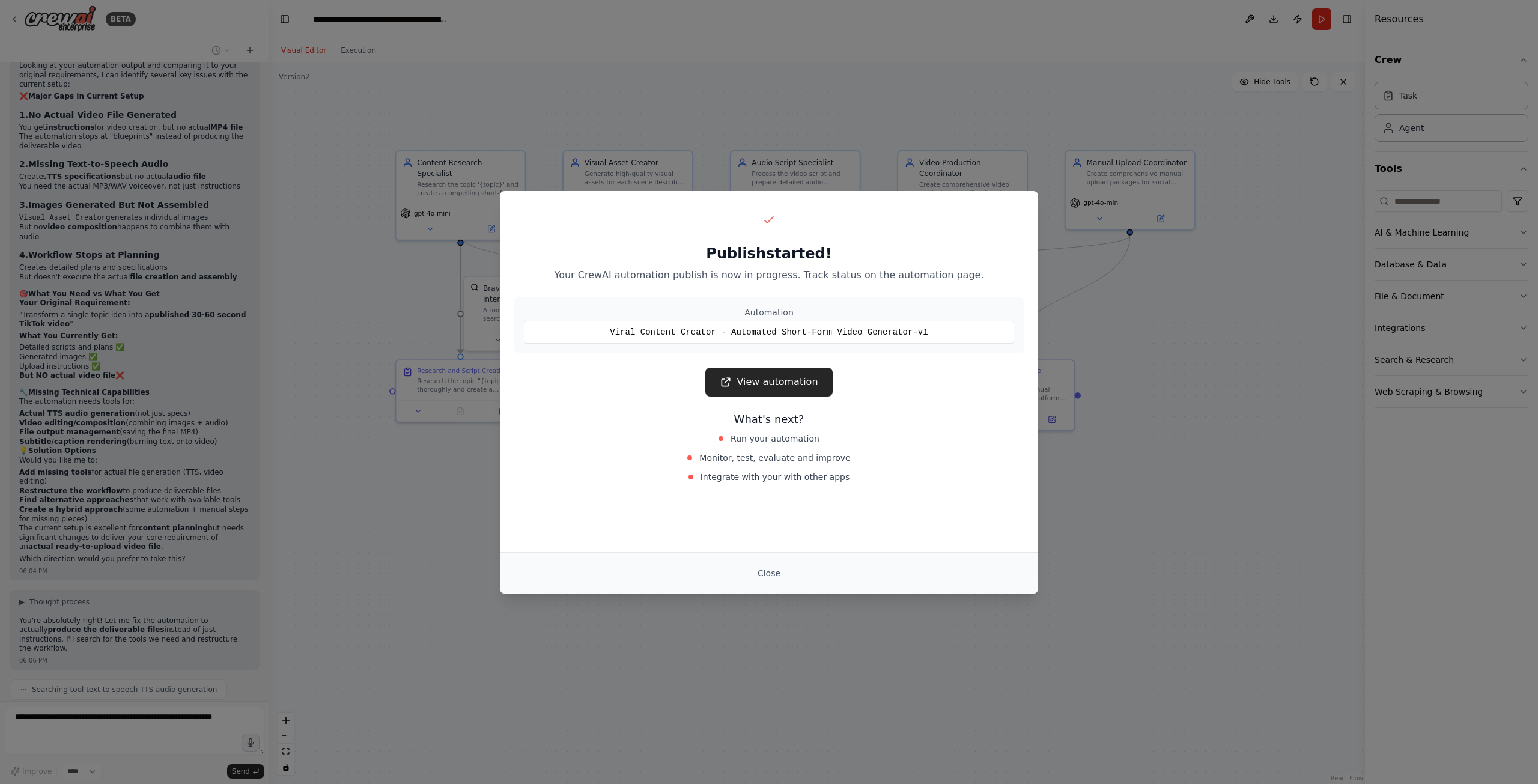
click at [758, 569] on button "Close" at bounding box center [769, 573] width 42 height 22
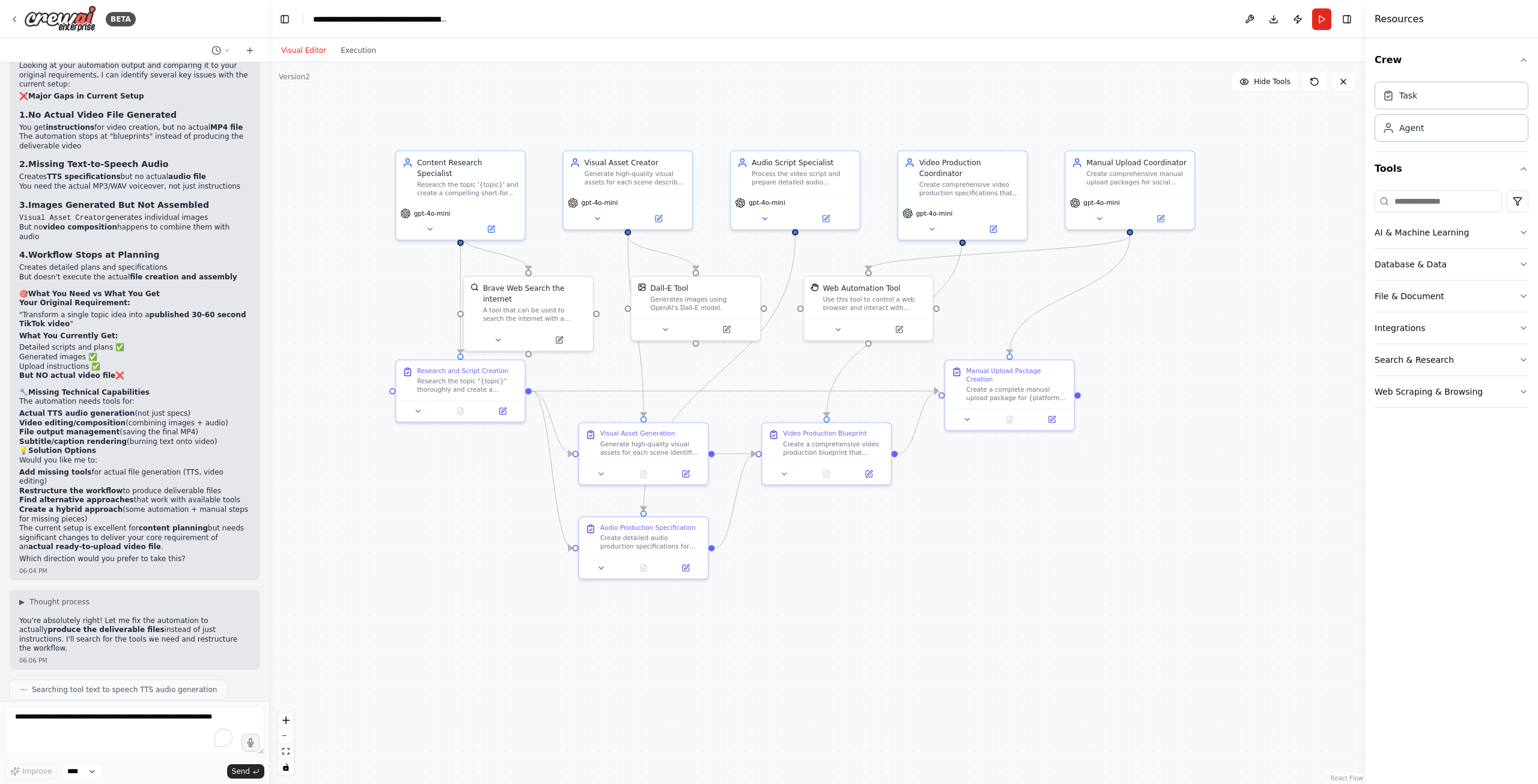
scroll to position [4069, 0]
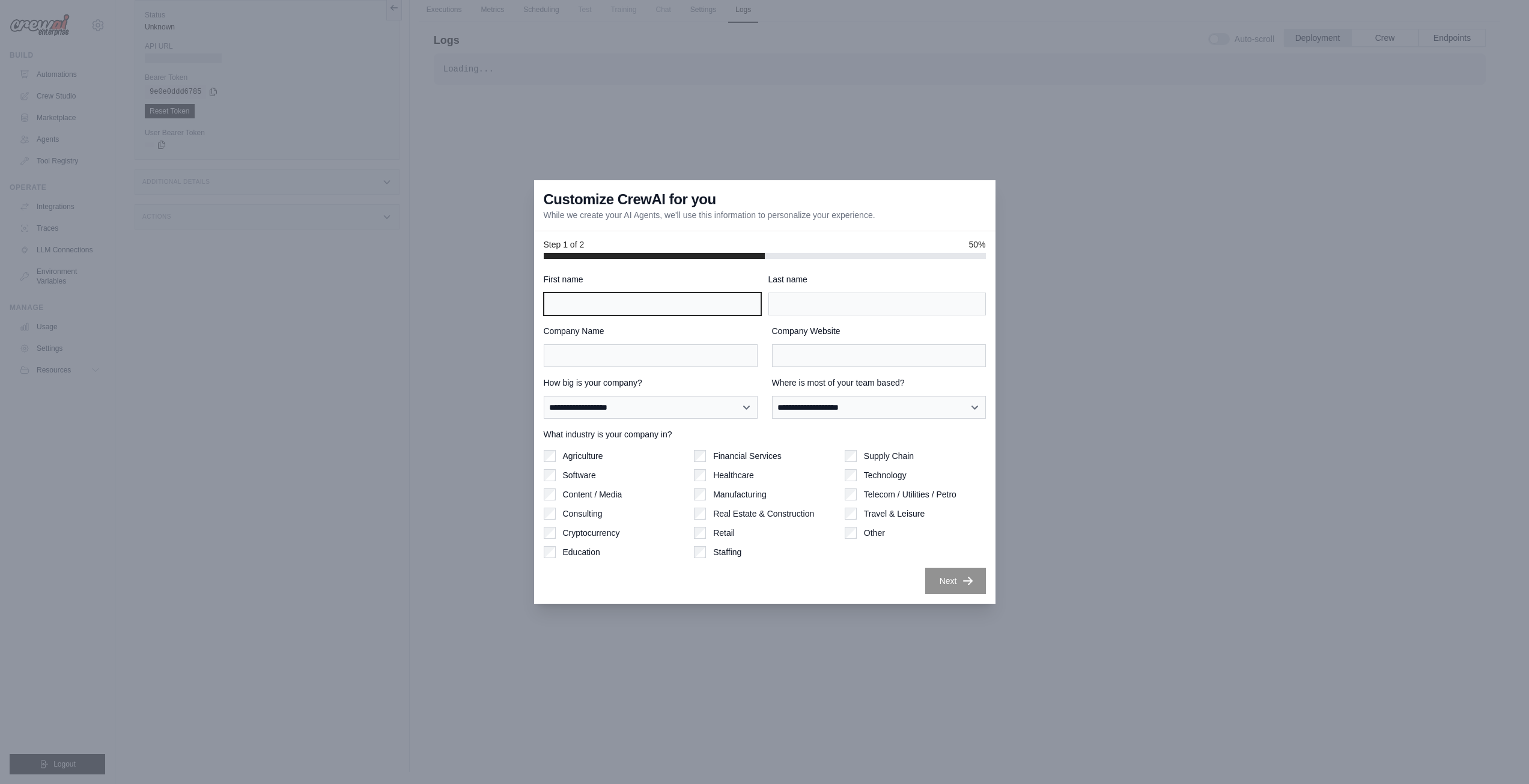
click at [685, 295] on input "First name" at bounding box center [653, 304] width 218 height 23
type input "****"
type input "********"
click at [688, 412] on select "**********" at bounding box center [650, 407] width 214 height 23
select select "**********"
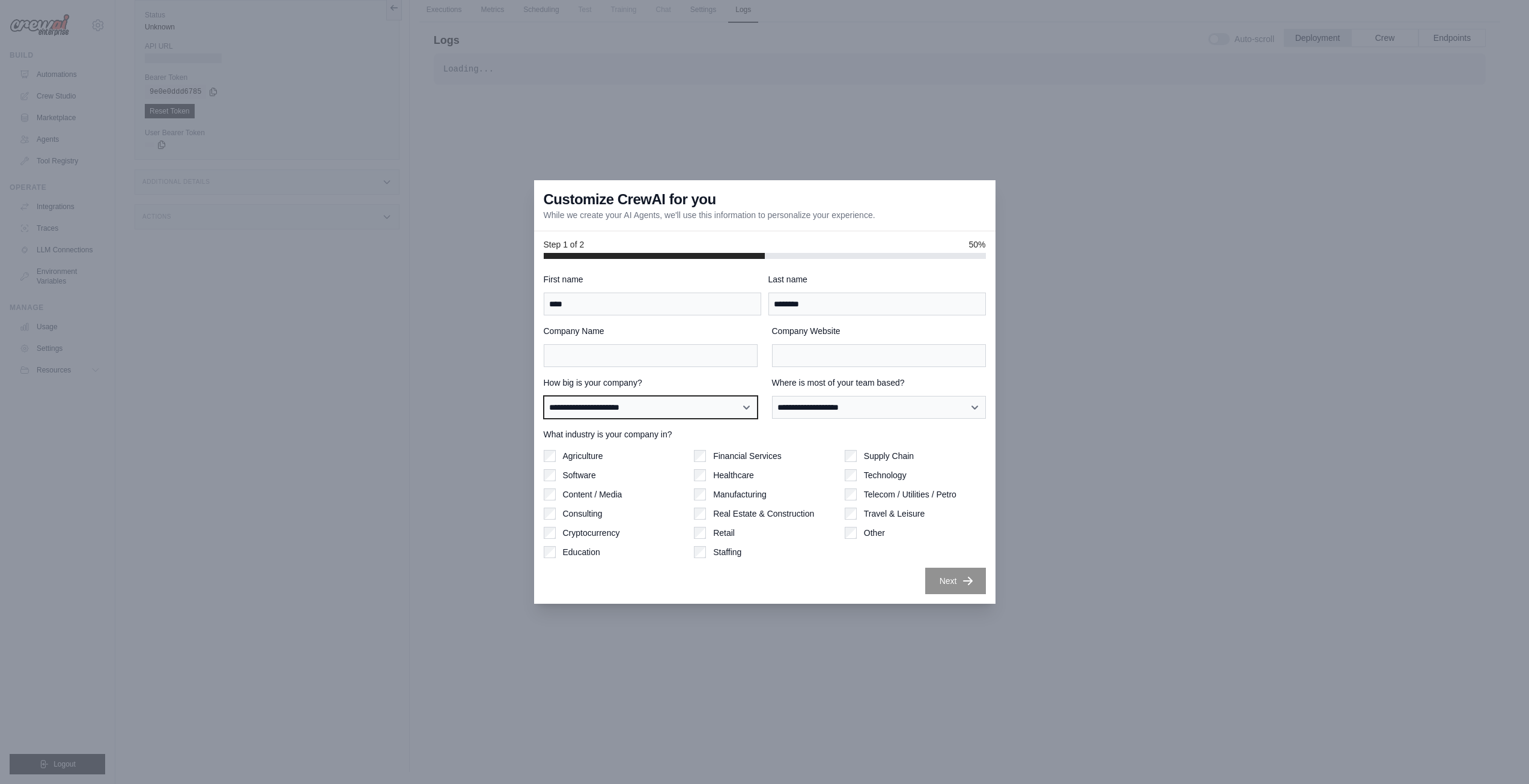
click at [544, 396] on select "**********" at bounding box center [650, 407] width 214 height 23
click at [820, 407] on select "**********" at bounding box center [879, 407] width 214 height 23
select select "**********"
click at [772, 396] on select "**********" at bounding box center [879, 407] width 214 height 23
click at [583, 492] on label "Content / Media" at bounding box center [592, 495] width 60 height 12
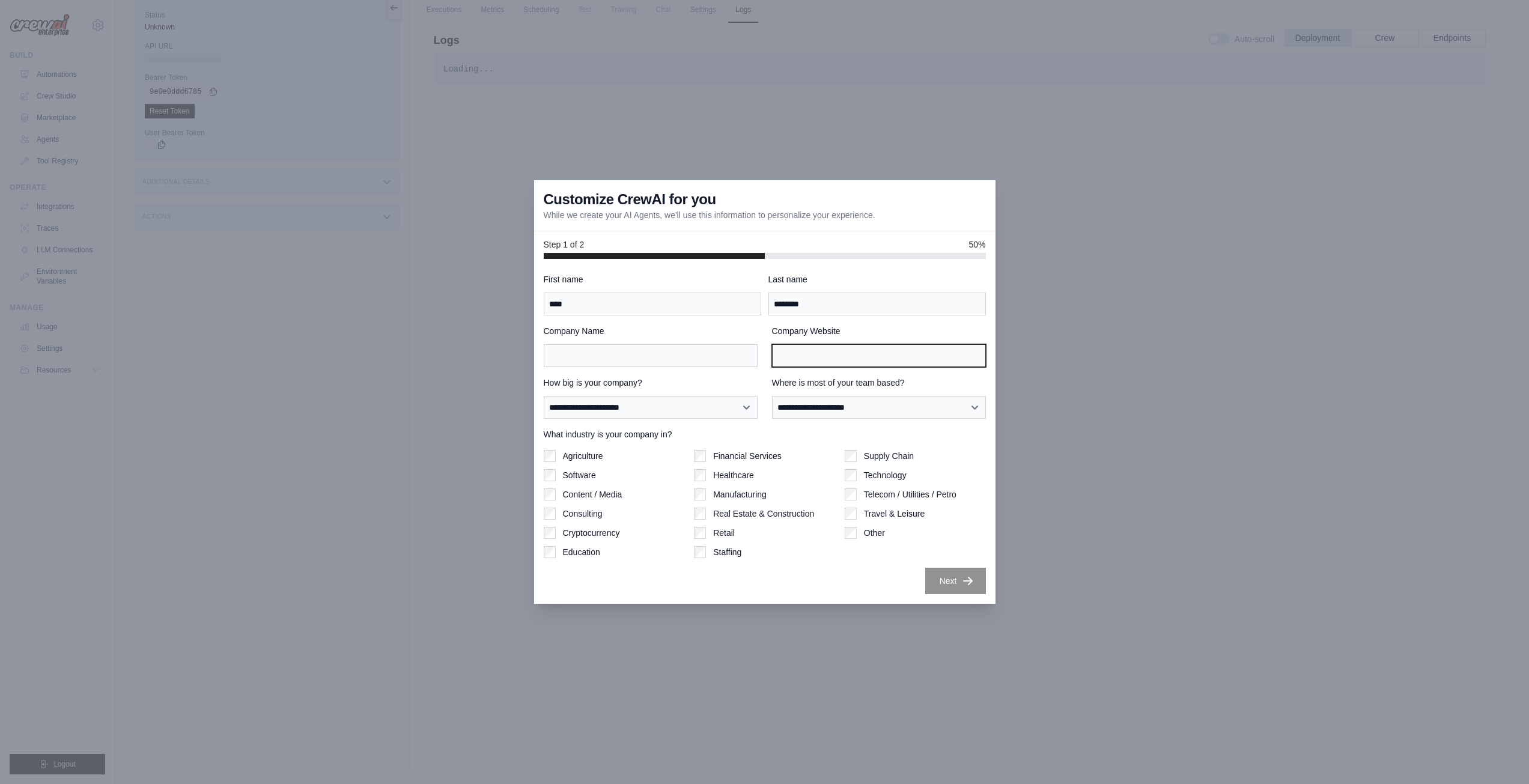
click at [897, 351] on input "Company Website" at bounding box center [879, 356] width 214 height 23
type input "***"
click at [607, 358] on input "Company Name" at bounding box center [650, 356] width 214 height 23
type input "***"
click at [934, 621] on div at bounding box center [764, 392] width 1529 height 784
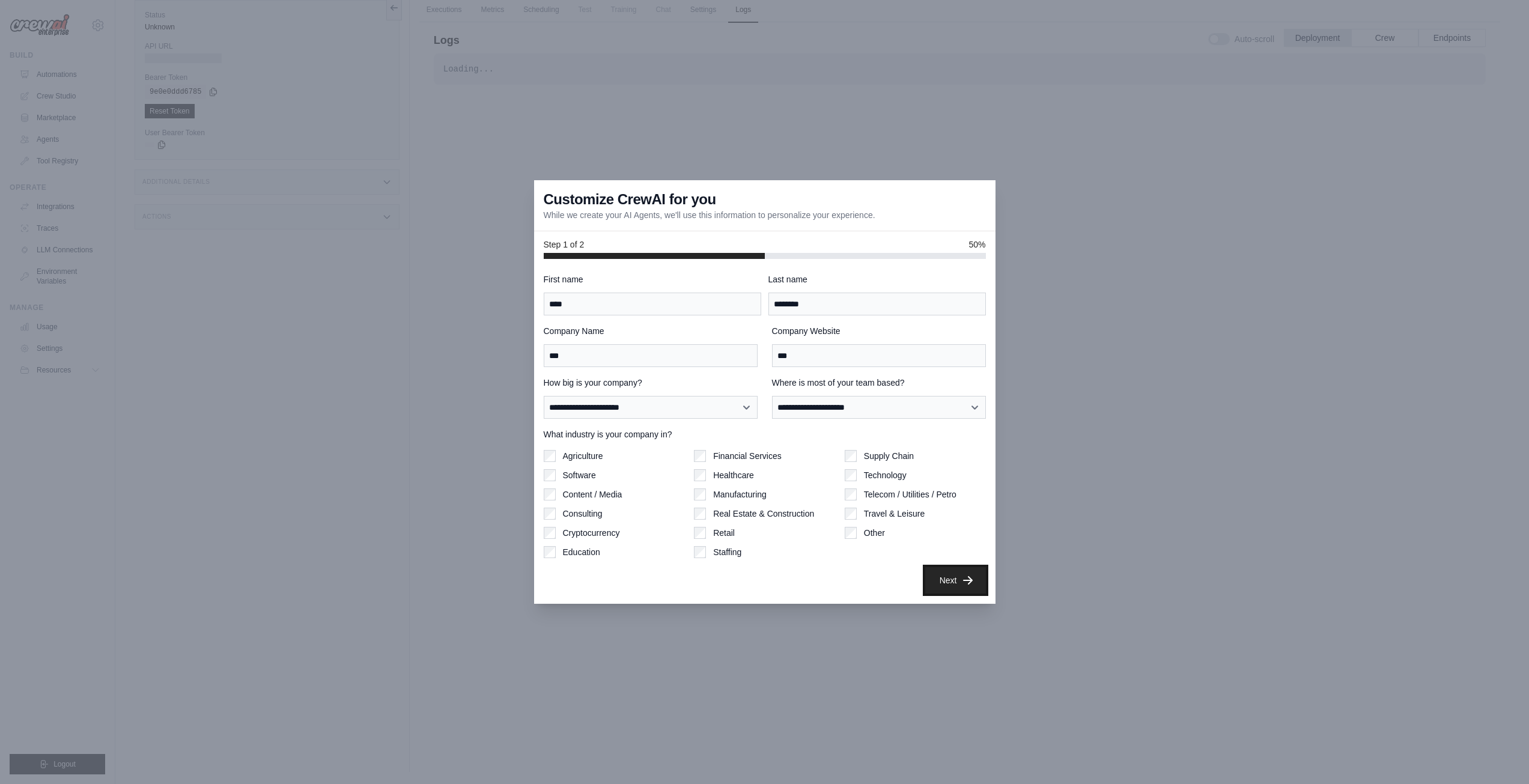
click at [961, 581] on button "Next" at bounding box center [956, 580] width 60 height 26
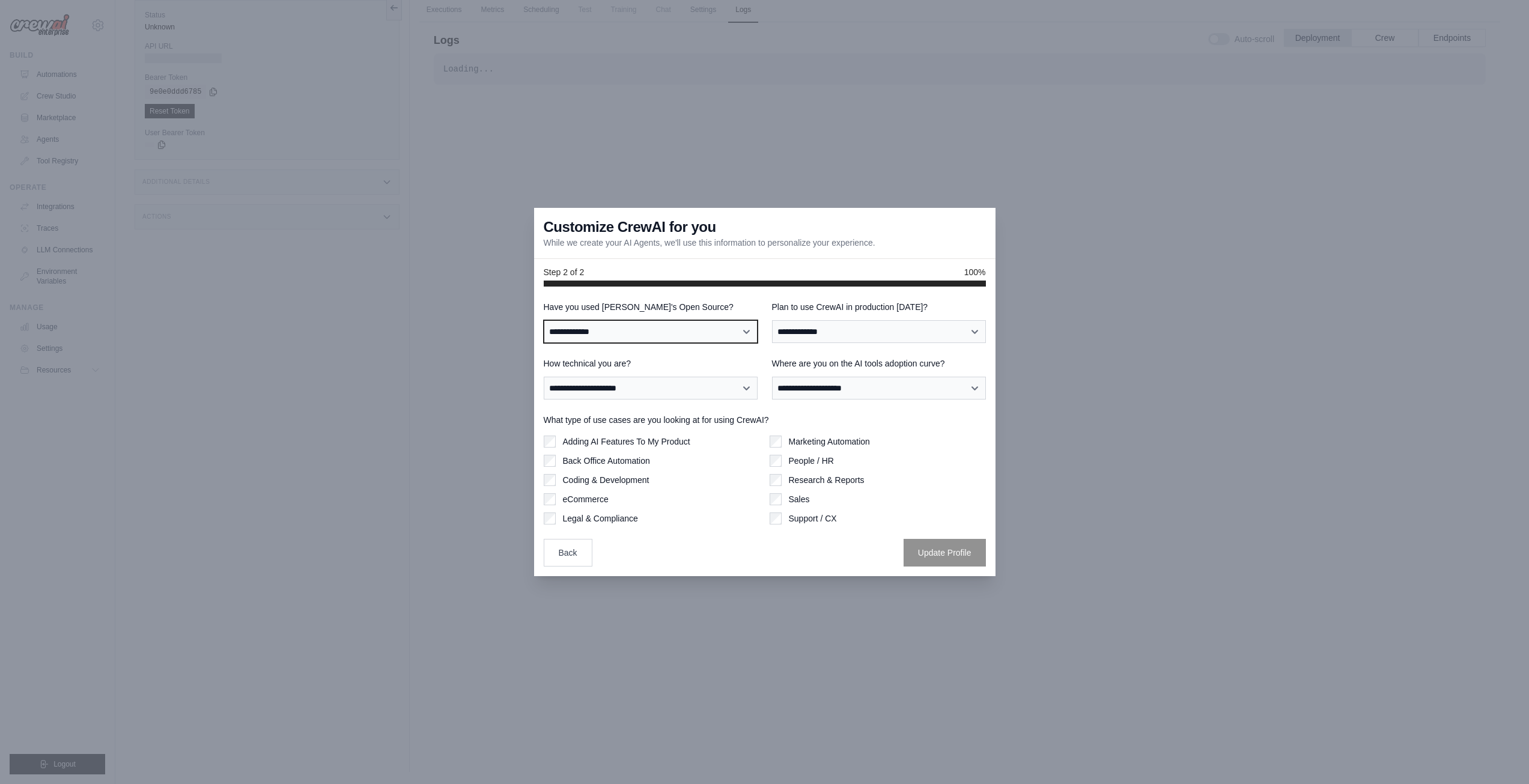
click at [673, 330] on select "**********" at bounding box center [650, 332] width 214 height 23
select select "**"
click at [544, 320] on select "**********" at bounding box center [650, 332] width 214 height 23
click at [857, 334] on select "**********" at bounding box center [879, 332] width 214 height 23
select select "****"
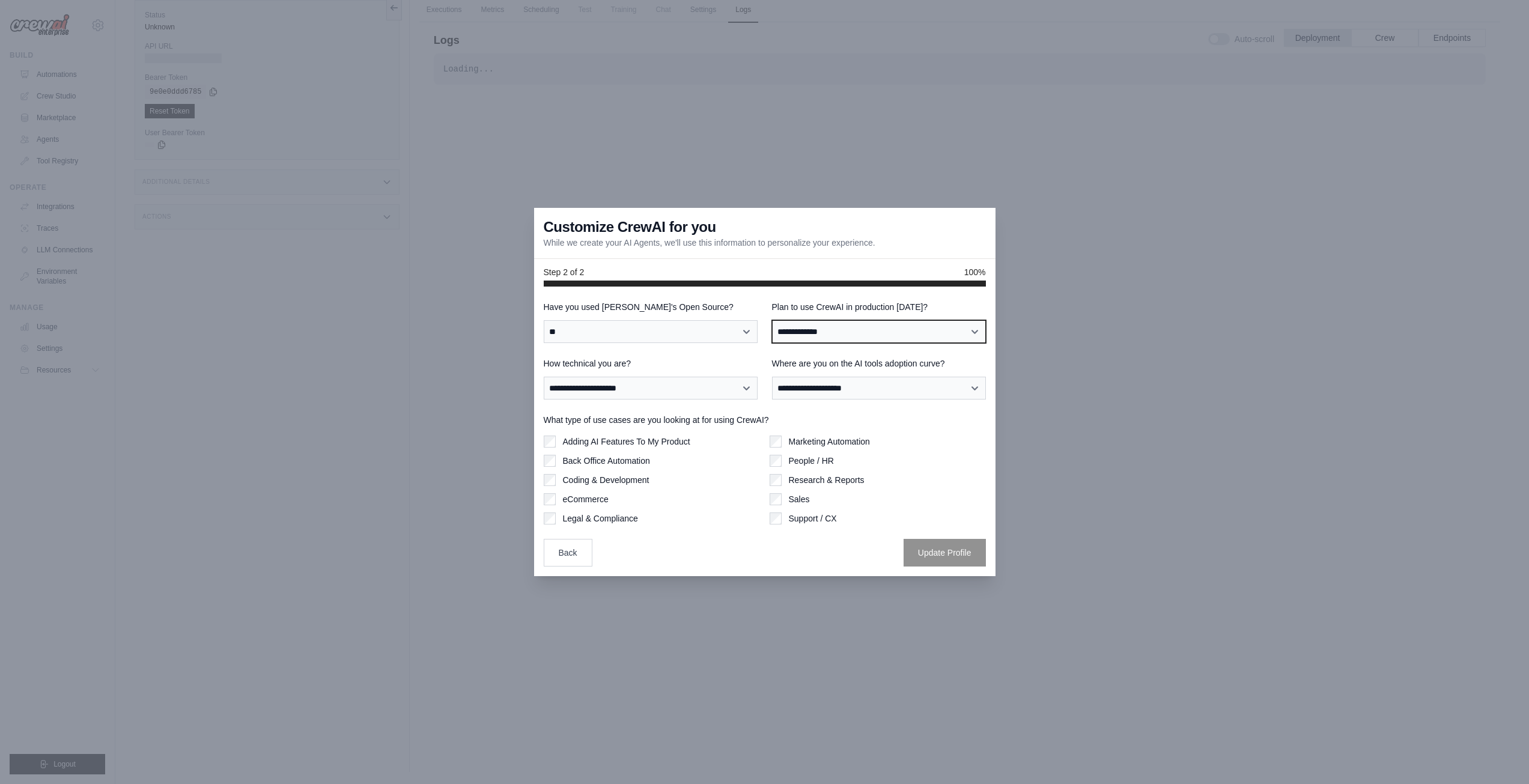
click at [772, 320] on select "**********" at bounding box center [879, 332] width 214 height 23
click at [812, 387] on select "**********" at bounding box center [879, 388] width 214 height 23
select select "**********"
click at [772, 377] on select "**********" at bounding box center [879, 388] width 214 height 23
click at [721, 398] on select "**********" at bounding box center [650, 388] width 214 height 23
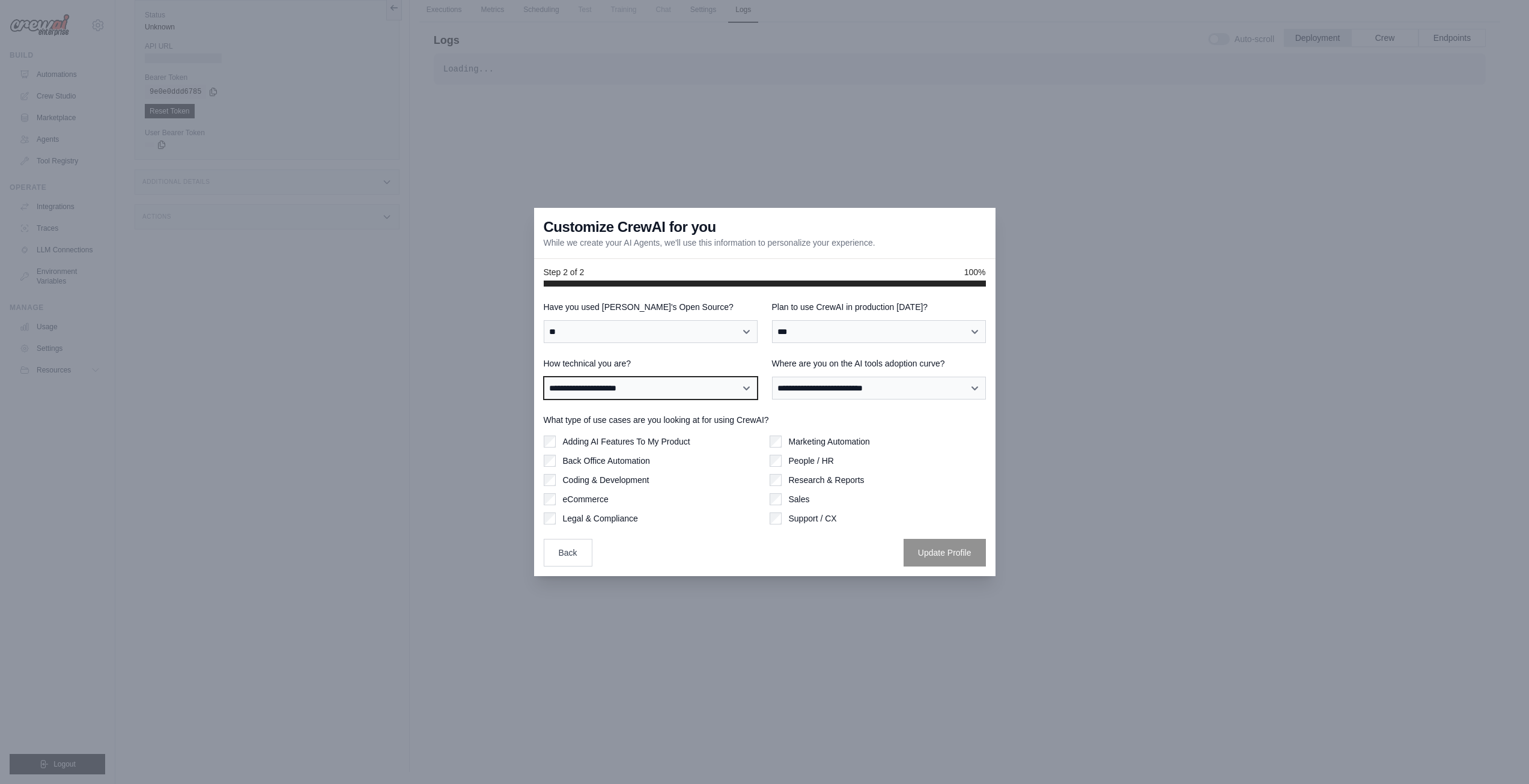
select select "**********"
click at [544, 377] on select "**********" at bounding box center [650, 388] width 214 height 23
click at [558, 439] on div "Adding AI Features To My Product" at bounding box center [652, 442] width 216 height 12
click at [926, 547] on button "Update Profile" at bounding box center [944, 552] width 82 height 28
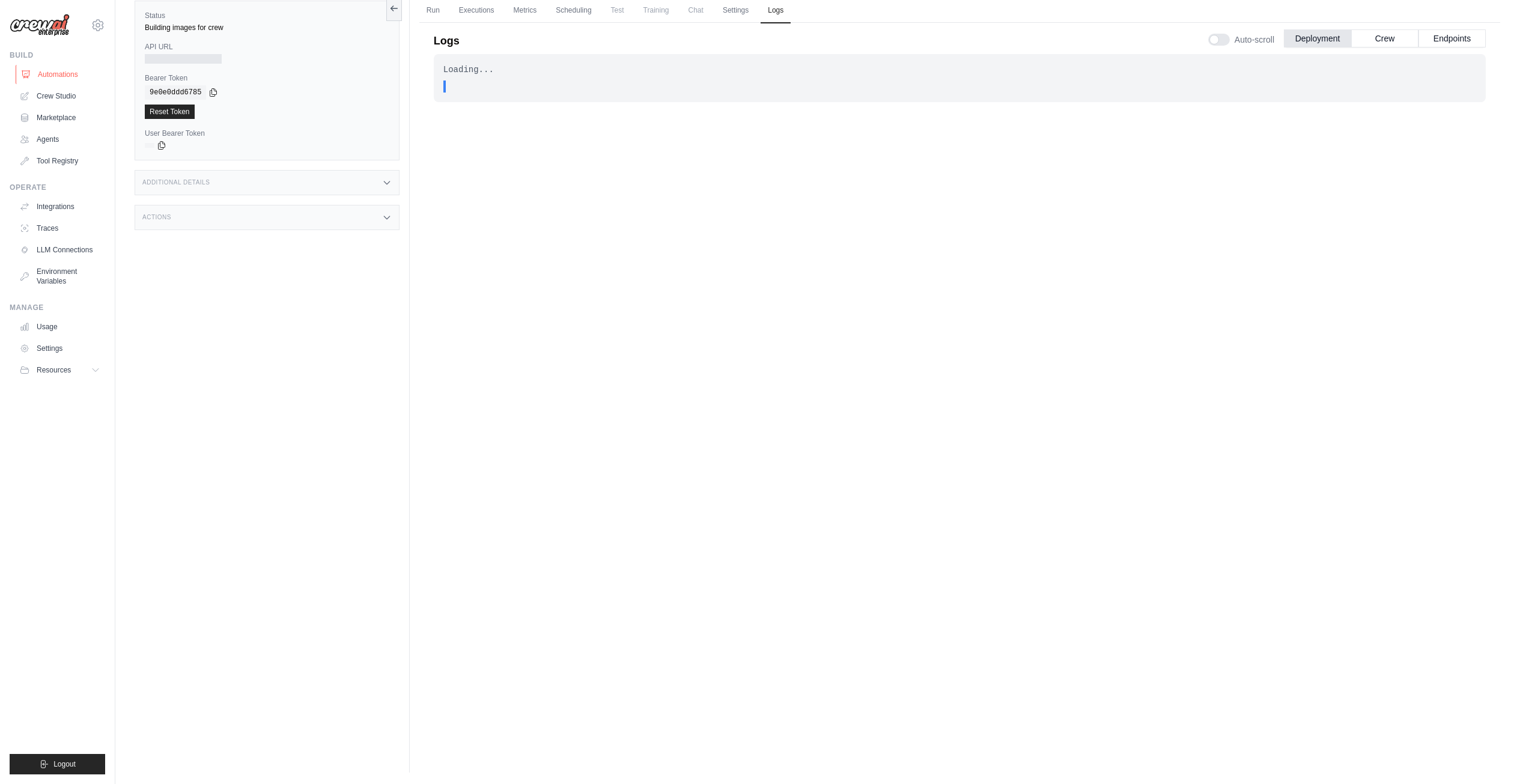
click at [42, 76] on link "Automations" at bounding box center [61, 74] width 91 height 19
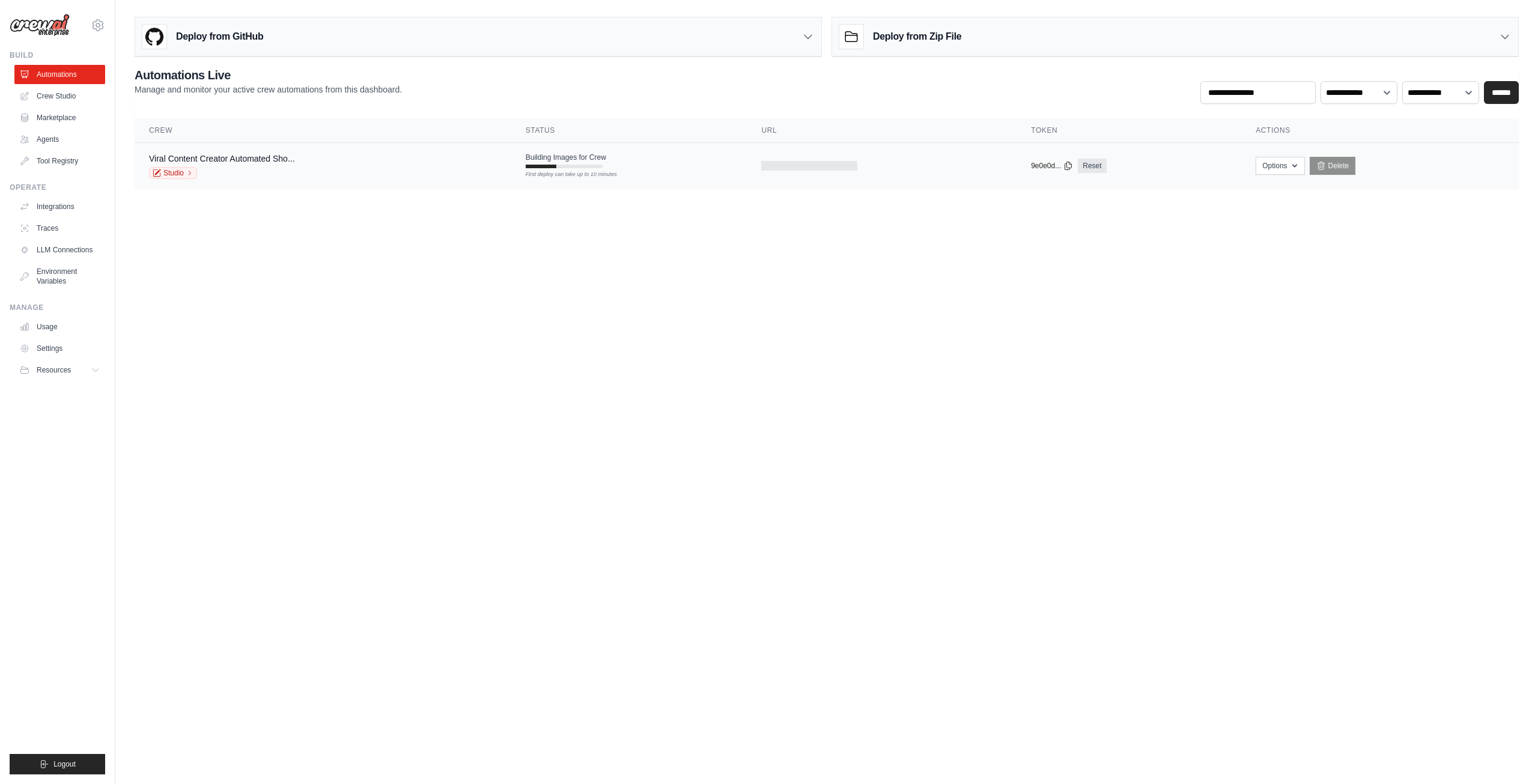
click at [596, 163] on div "Building Images for Crew First deploy can take up to 10 minutes" at bounding box center [566, 160] width 81 height 16
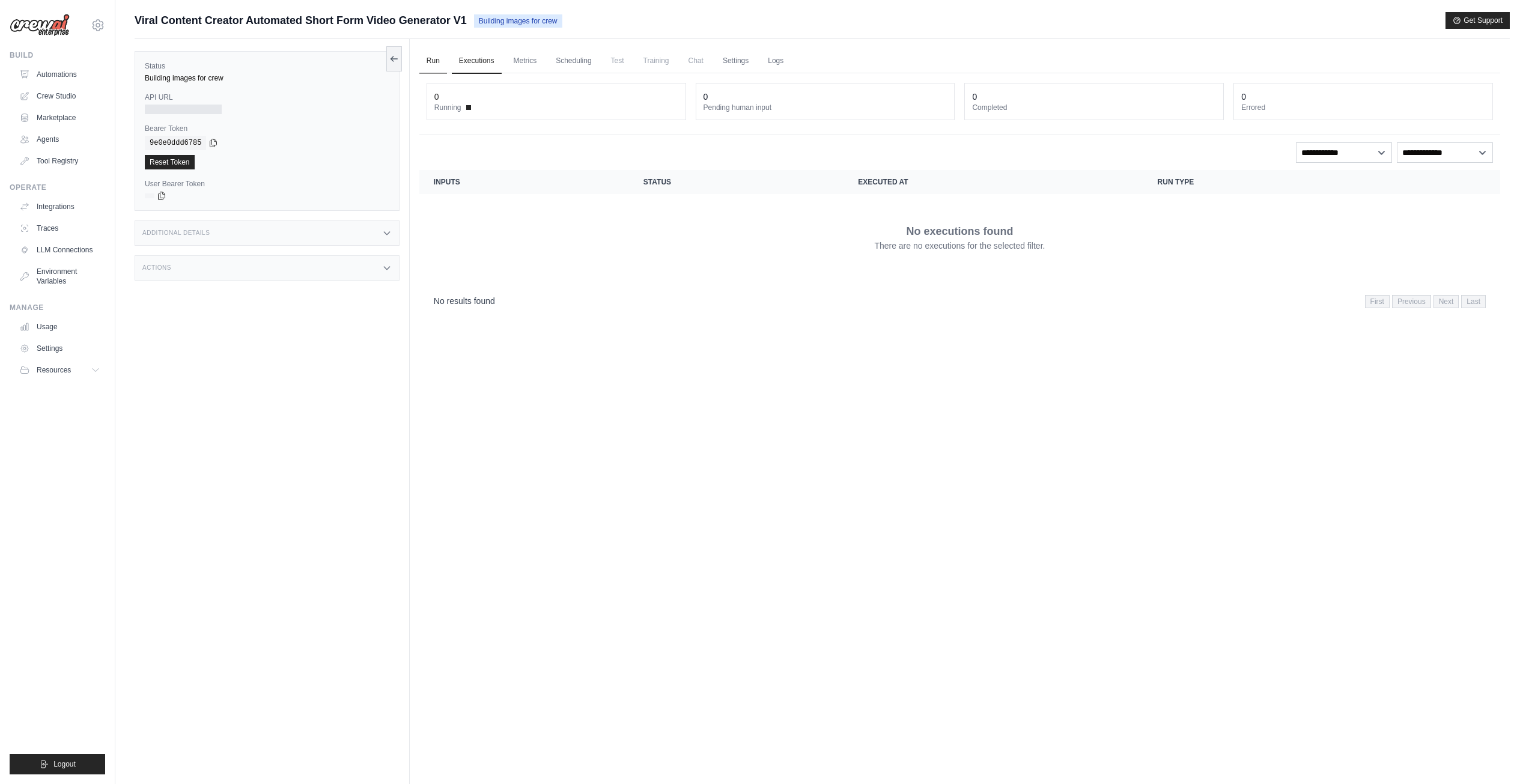
click at [439, 61] on link "Run" at bounding box center [433, 60] width 28 height 25
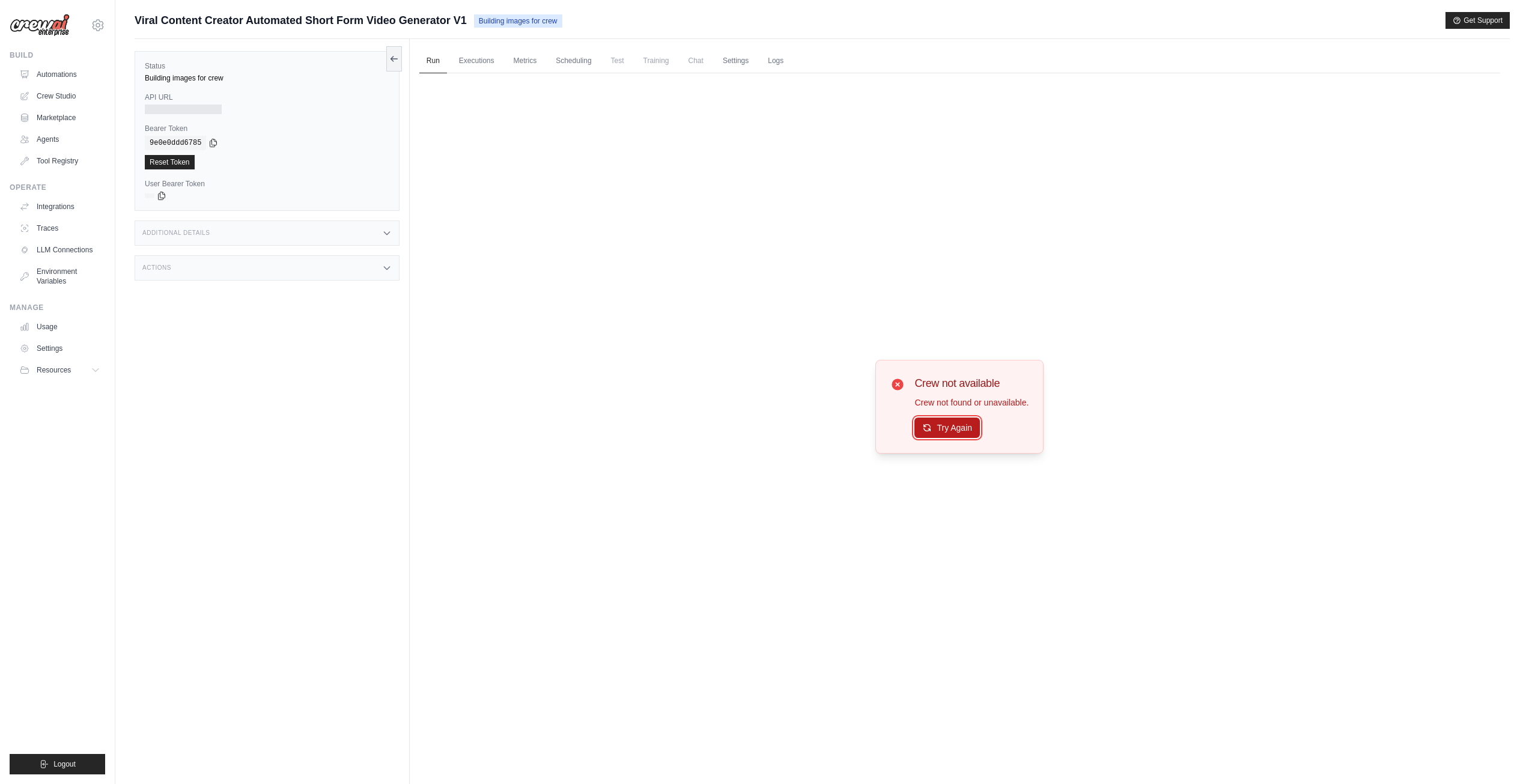
click at [947, 424] on button "Try Again" at bounding box center [947, 427] width 66 height 20
click at [959, 422] on button "Try Again" at bounding box center [947, 427] width 66 height 20
click at [193, 234] on h3 "Additional Details" at bounding box center [176, 233] width 67 height 8
click at [252, 335] on div "Actions" at bounding box center [267, 338] width 265 height 25
click at [213, 338] on div "Actions" at bounding box center [267, 338] width 265 height 25
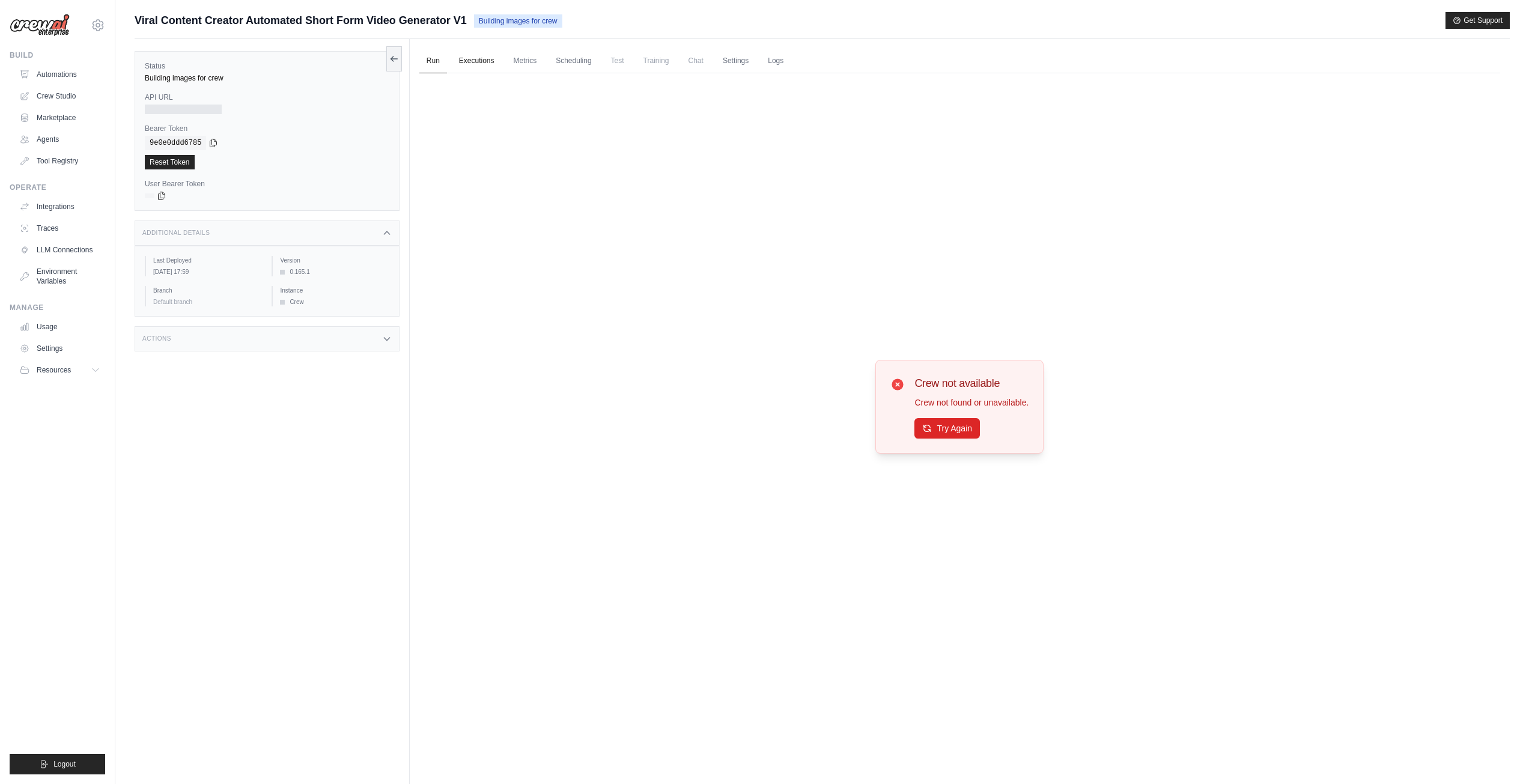
click at [477, 54] on link "Executions" at bounding box center [477, 60] width 50 height 25
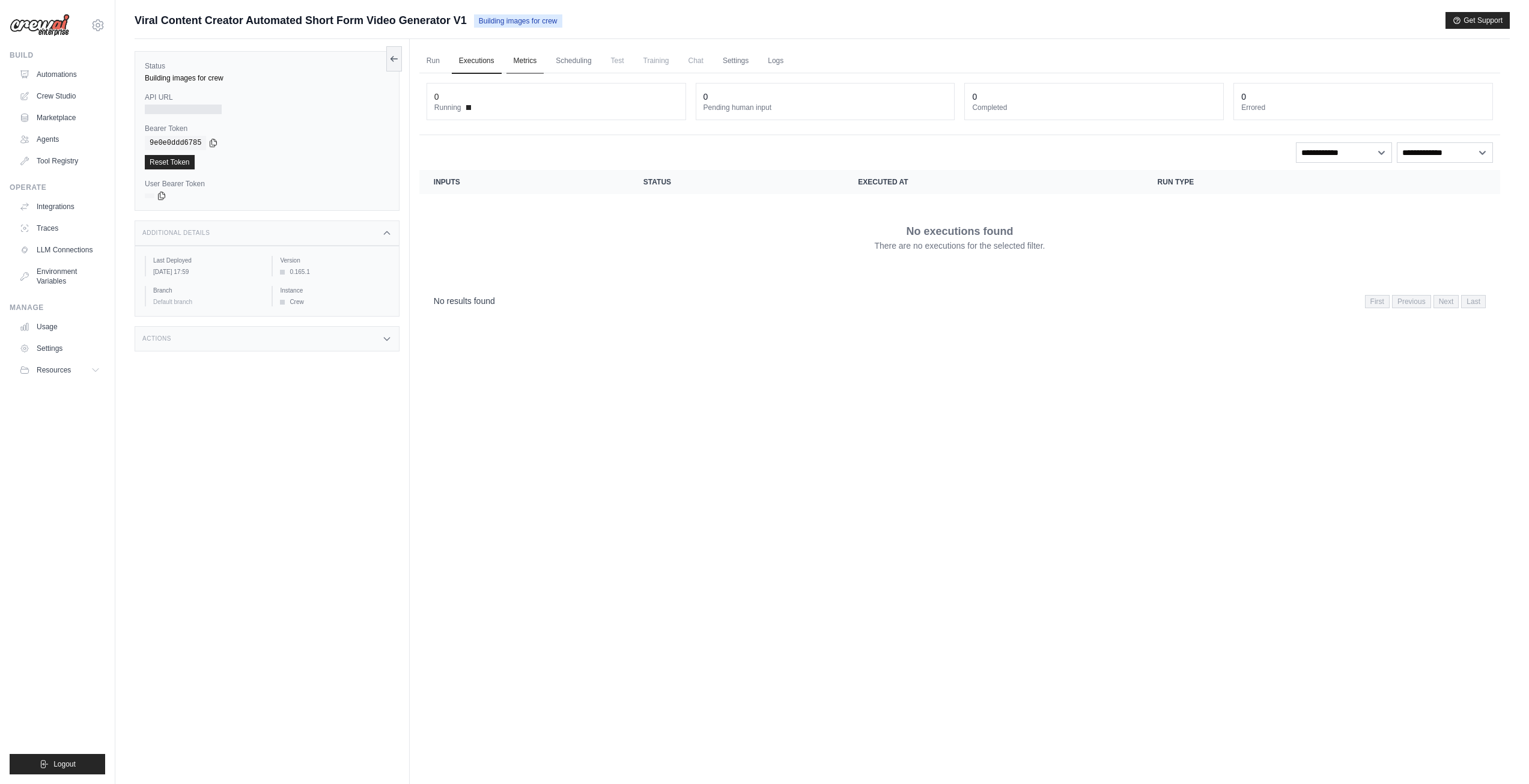
click at [530, 63] on link "Metrics" at bounding box center [526, 60] width 38 height 25
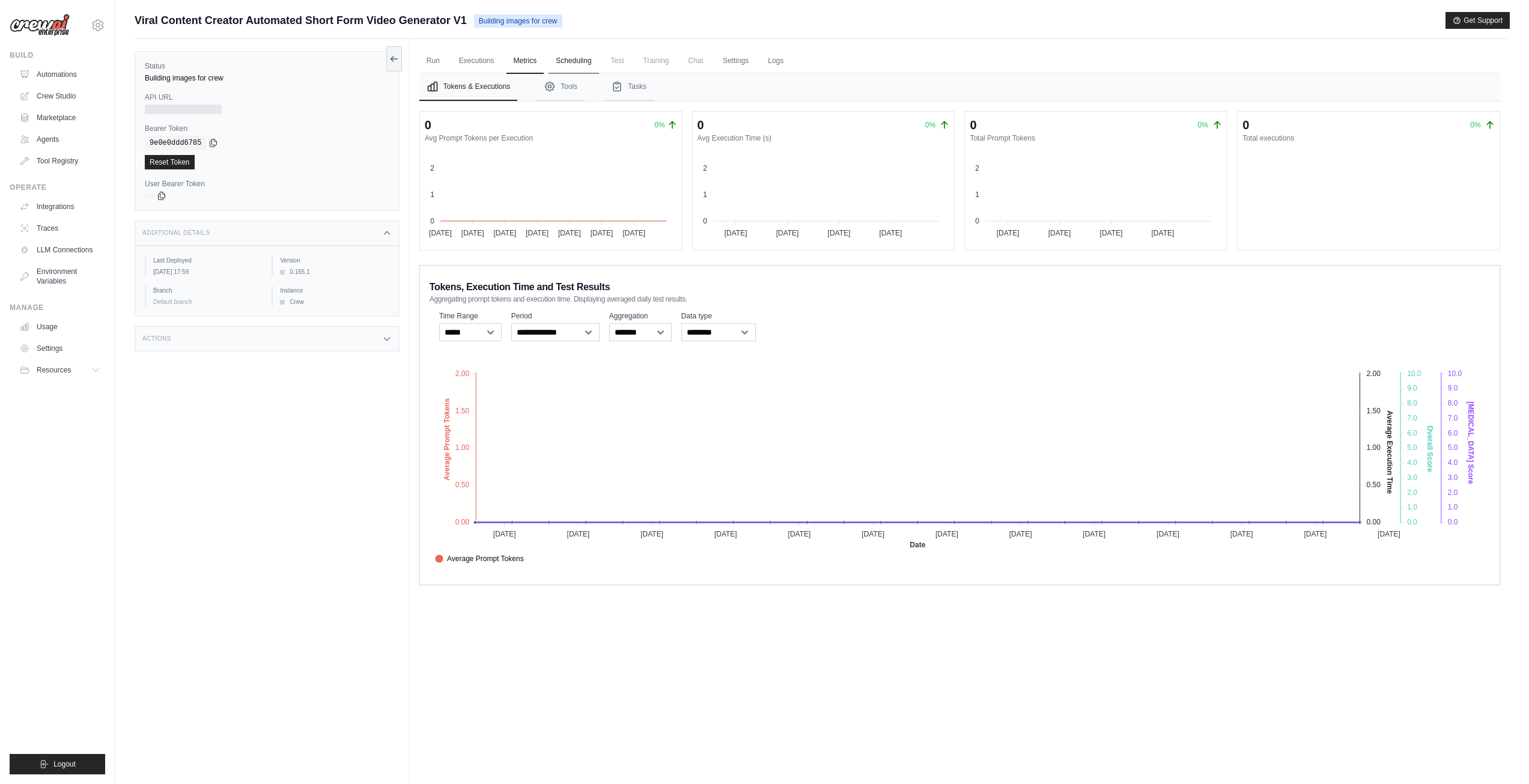
click at [576, 57] on link "Scheduling" at bounding box center [573, 60] width 50 height 25
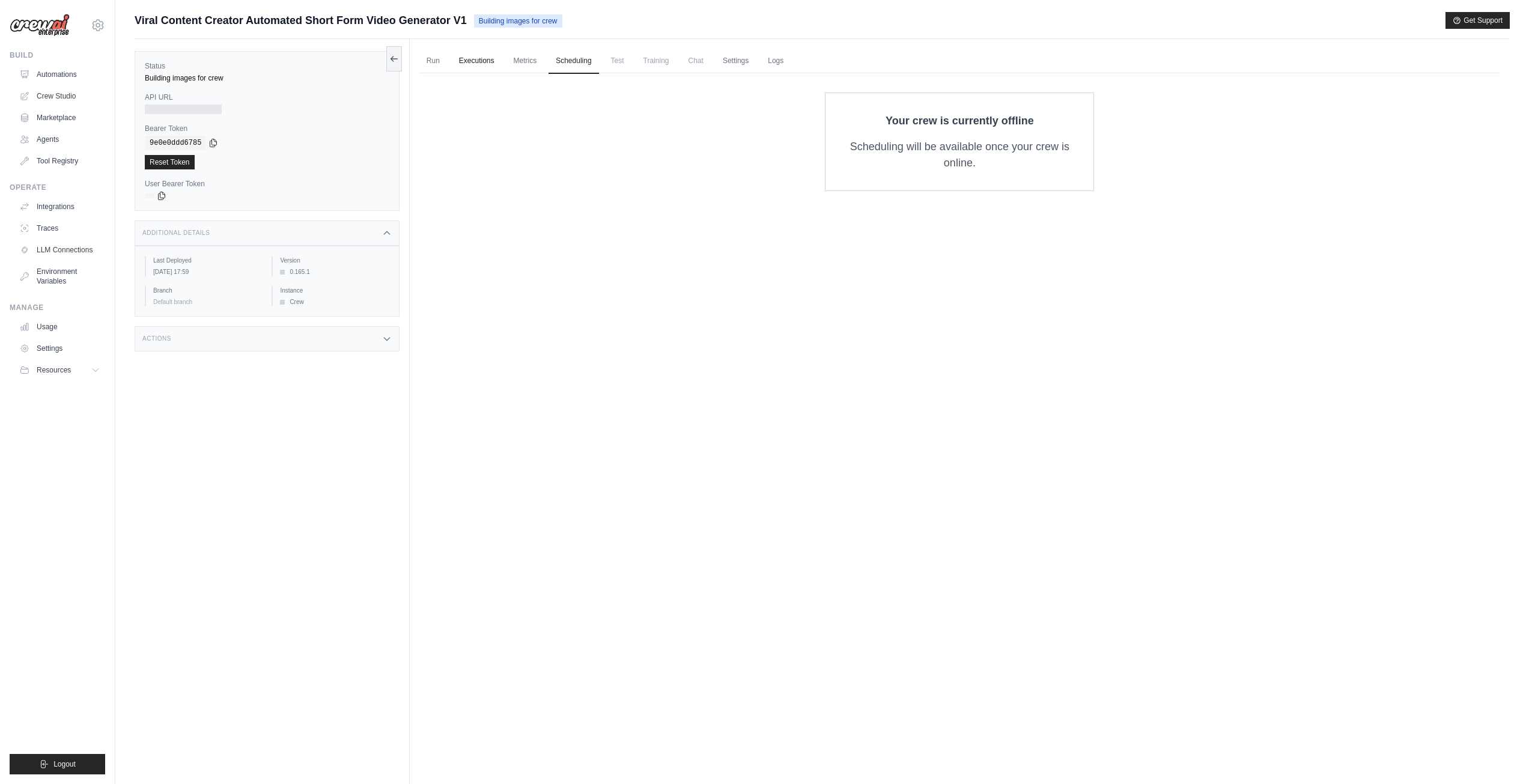
click at [502, 57] on link "Executions" at bounding box center [477, 60] width 50 height 25
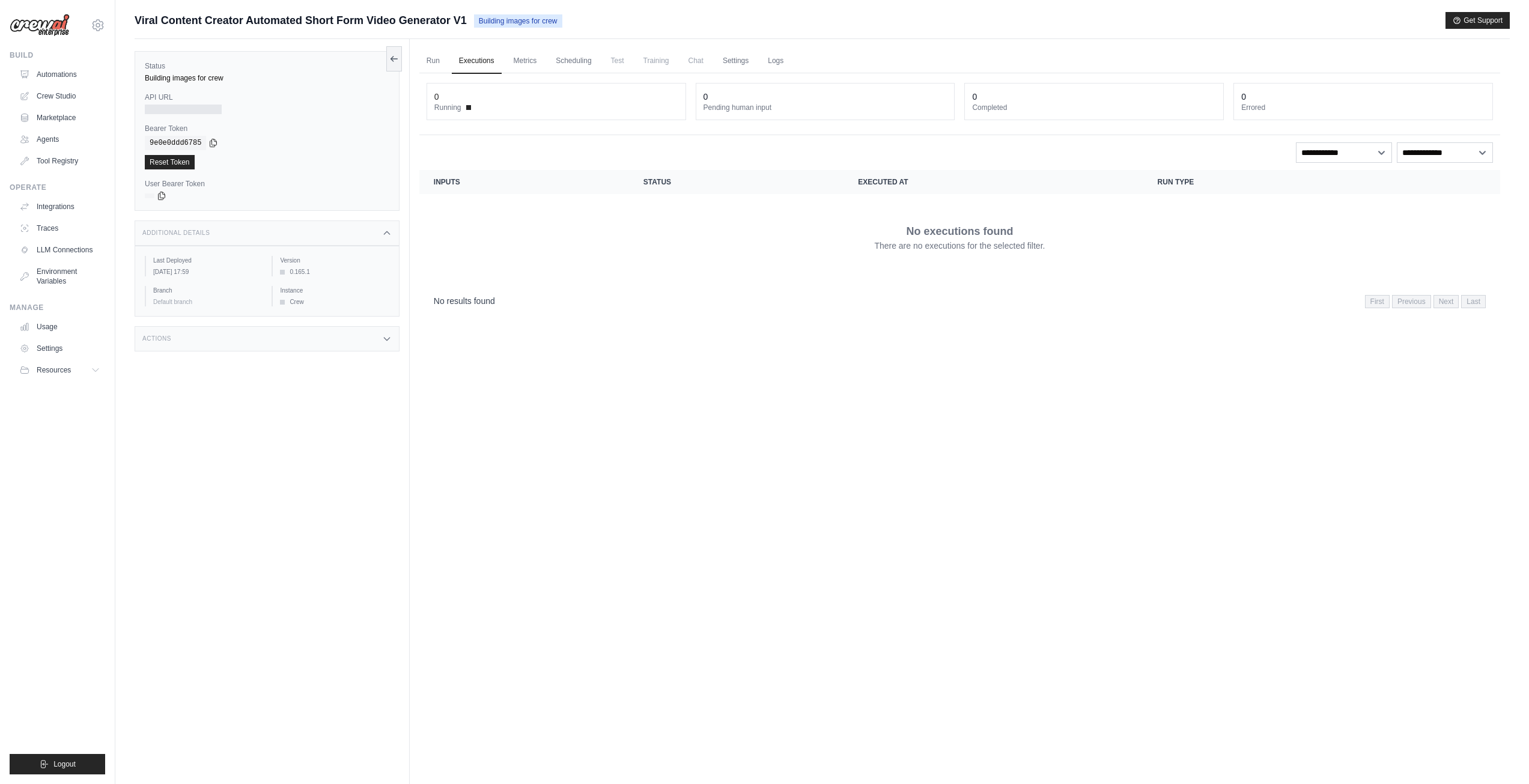
click at [484, 58] on link "Executions" at bounding box center [477, 60] width 50 height 25
click at [440, 60] on link "Run" at bounding box center [433, 60] width 28 height 25
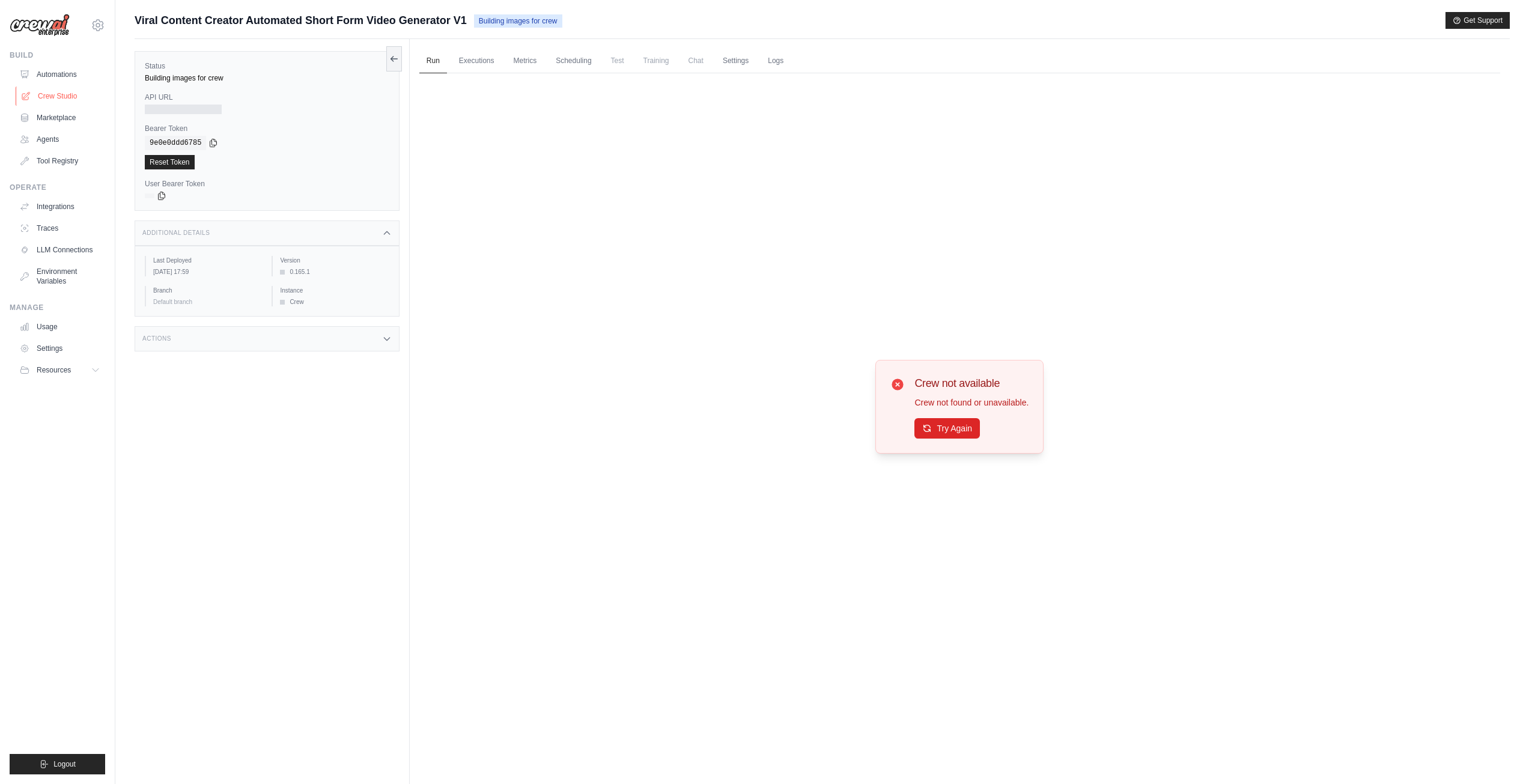
click at [75, 94] on link "Crew Studio" at bounding box center [61, 96] width 91 height 19
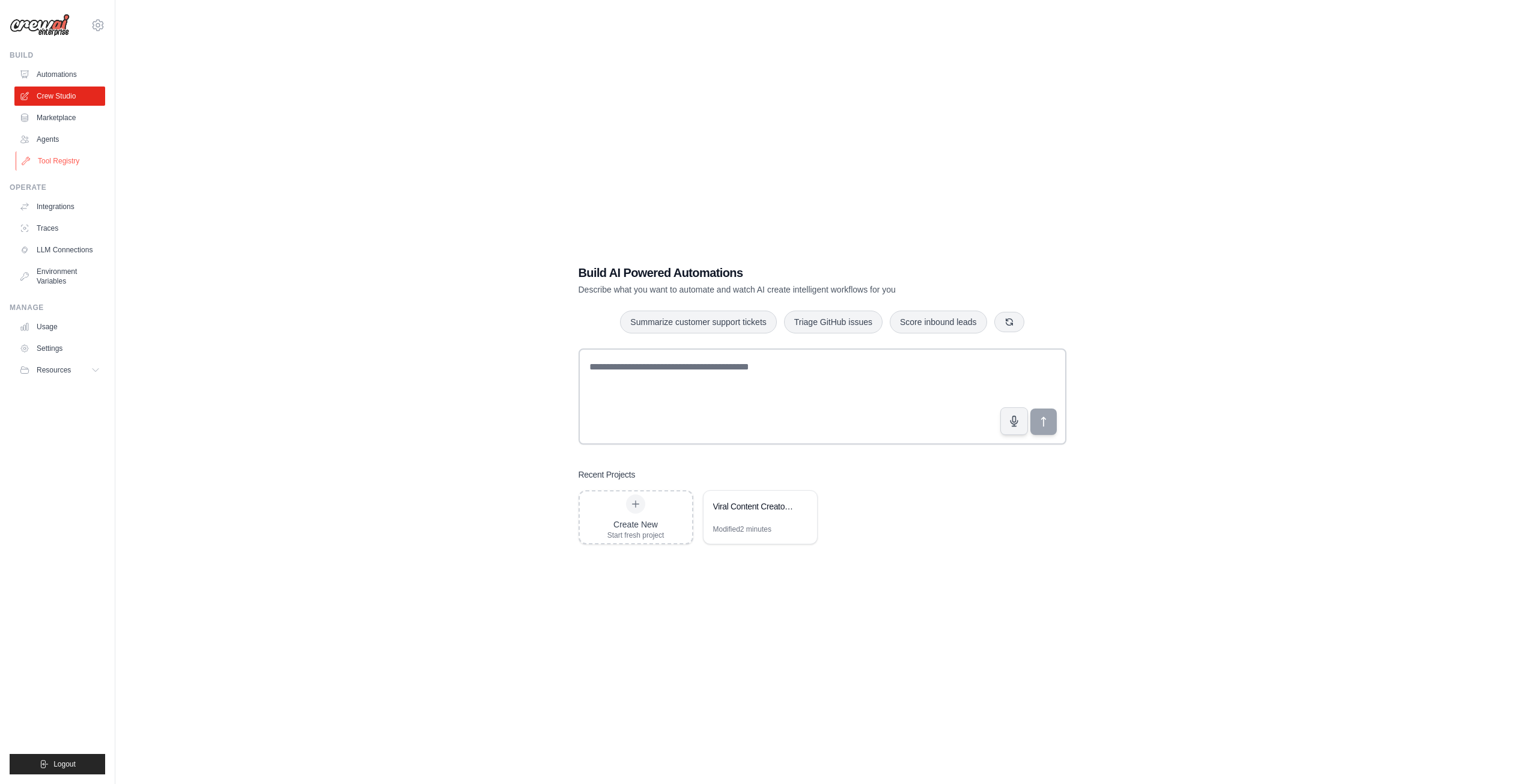
click at [51, 162] on link "Tool Registry" at bounding box center [61, 160] width 91 height 19
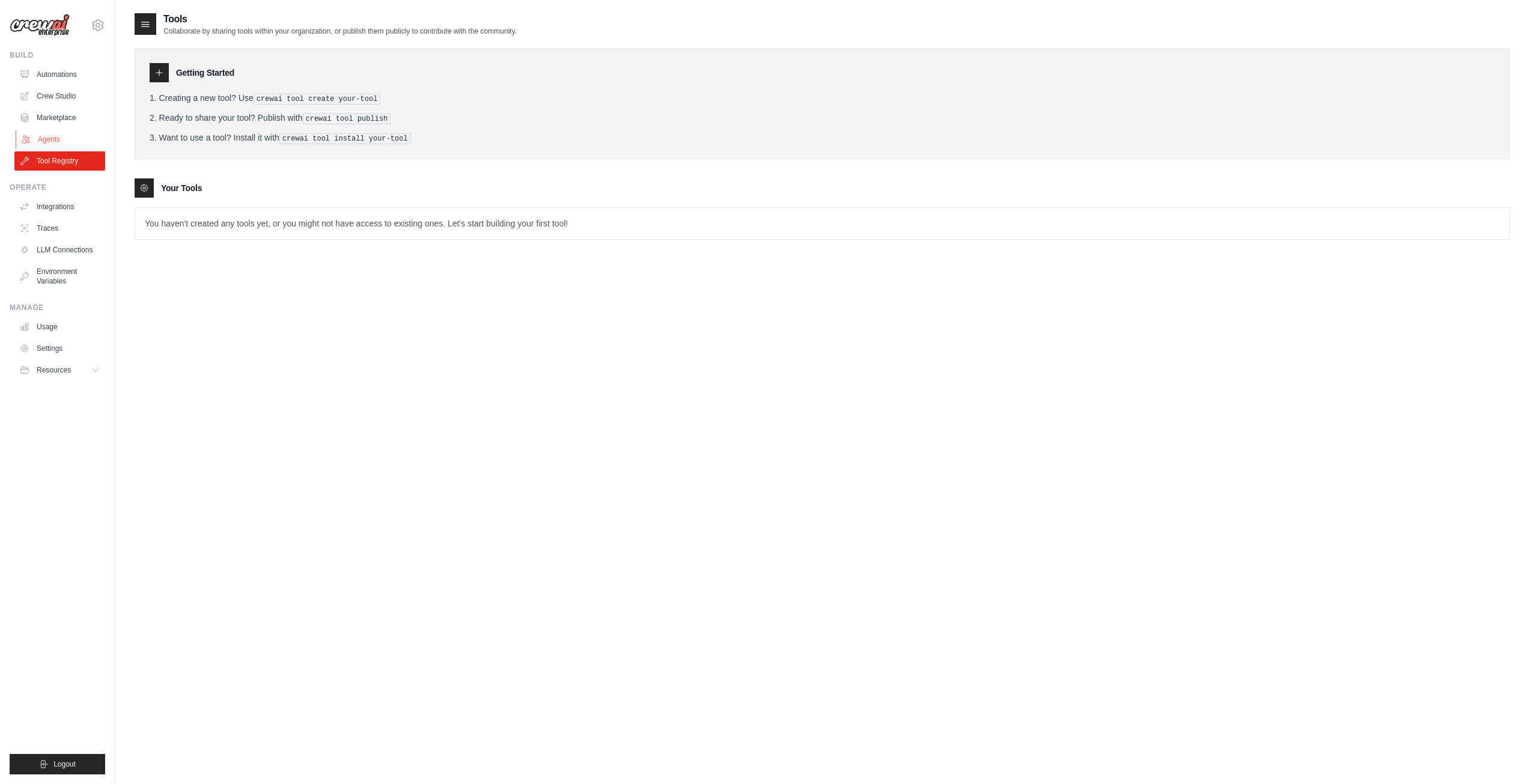
click at [48, 143] on link "Agents" at bounding box center [61, 139] width 91 height 19
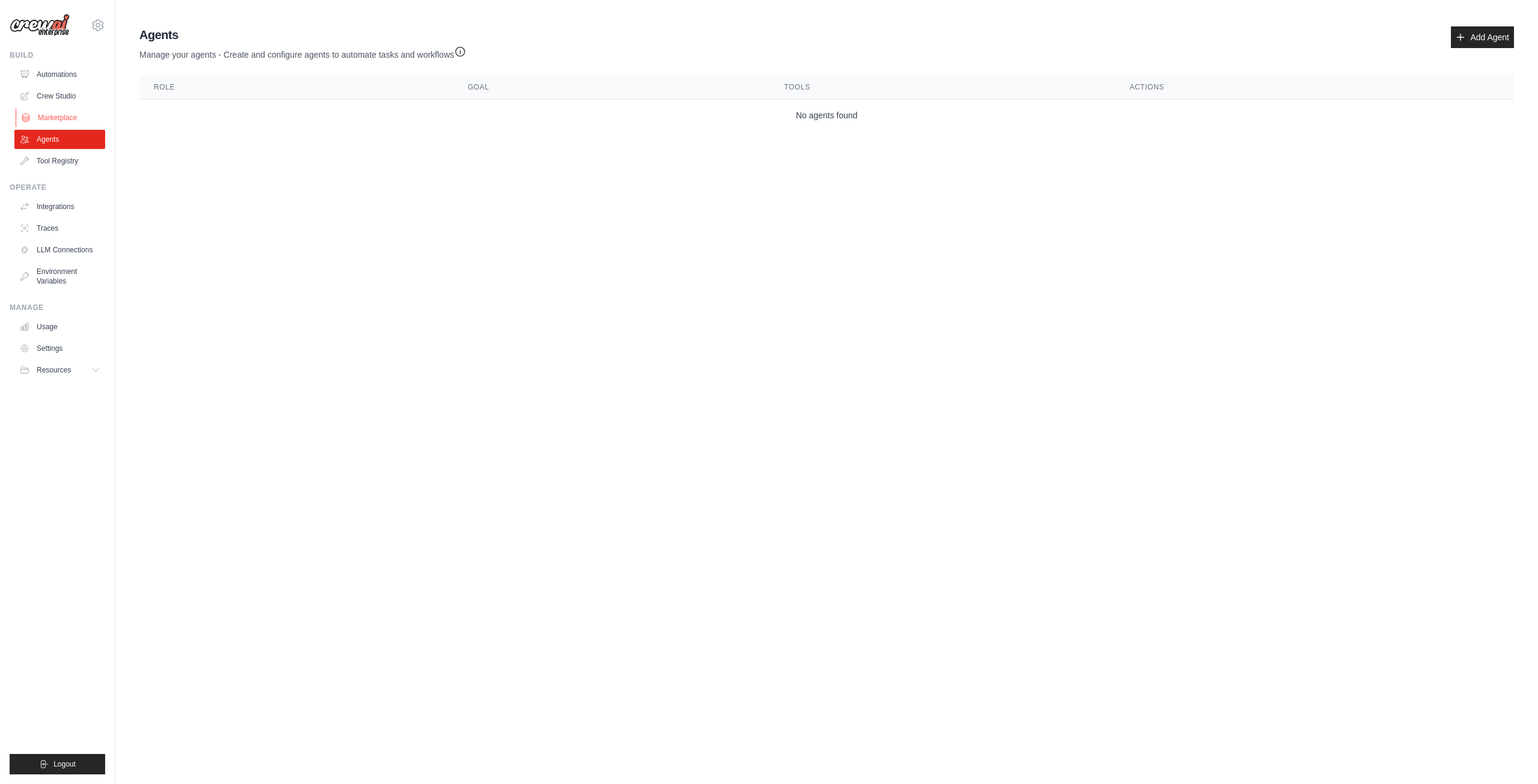
click at [53, 115] on link "Marketplace" at bounding box center [61, 117] width 91 height 19
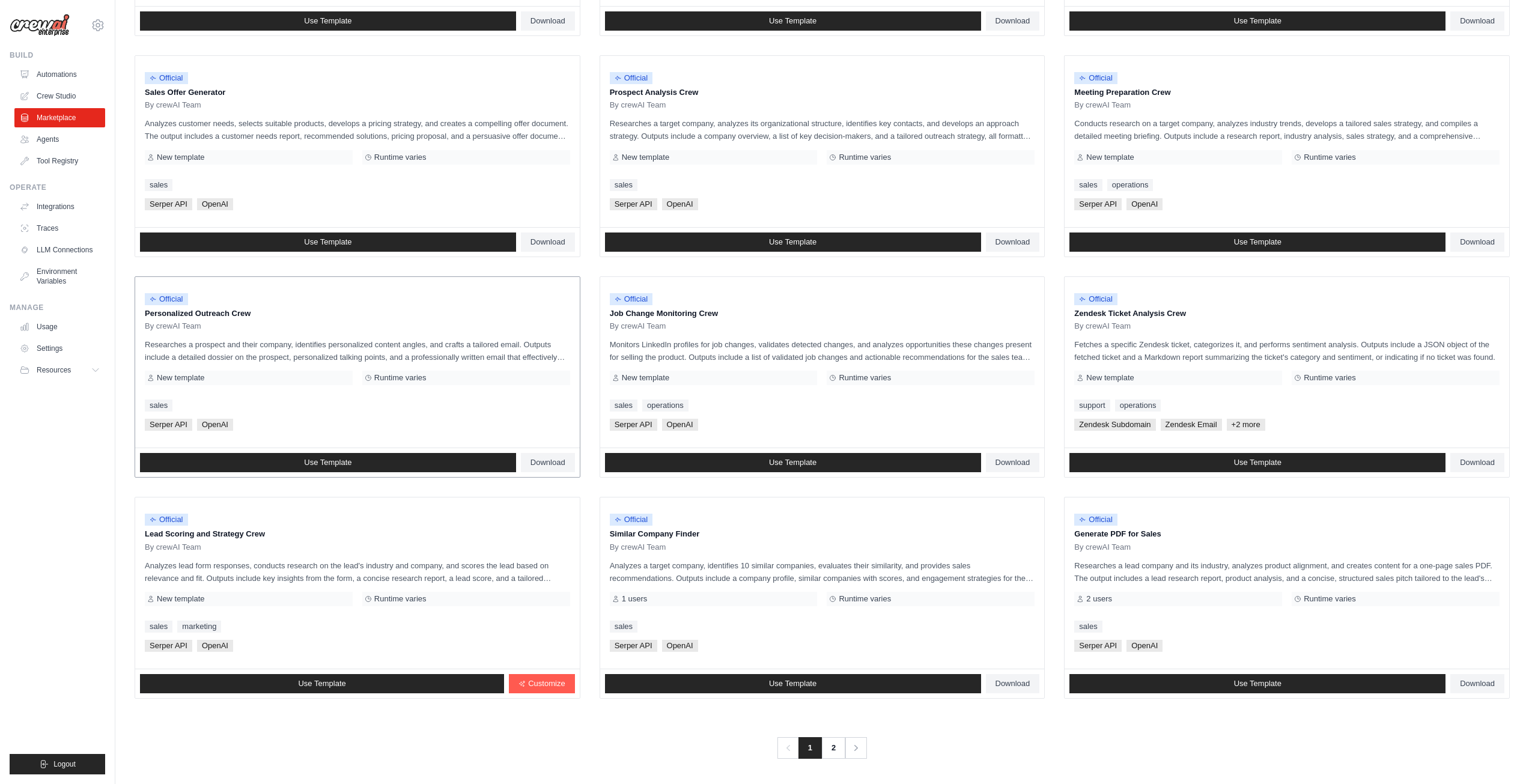
scroll to position [329, 0]
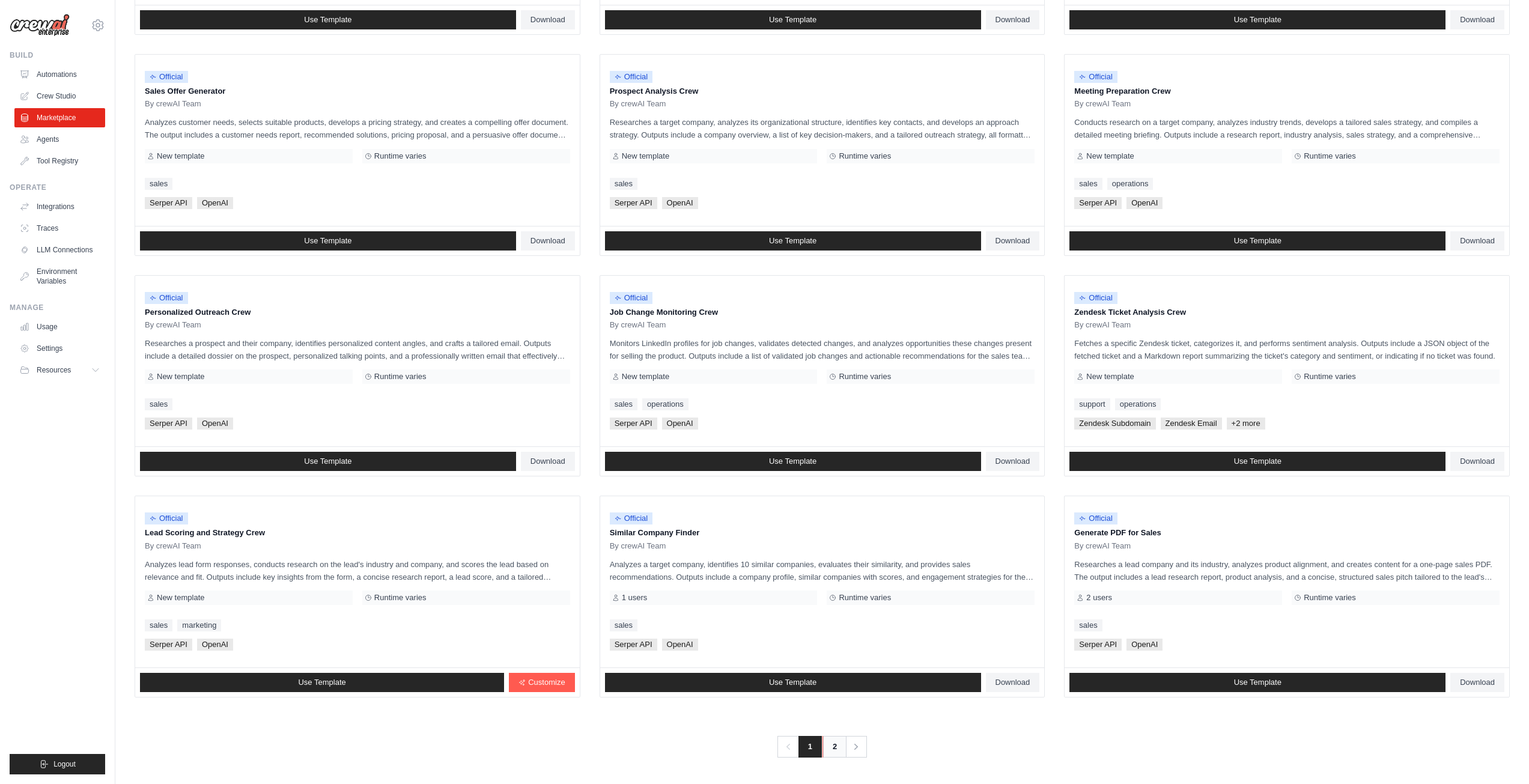
click at [833, 751] on link "2" at bounding box center [835, 746] width 24 height 22
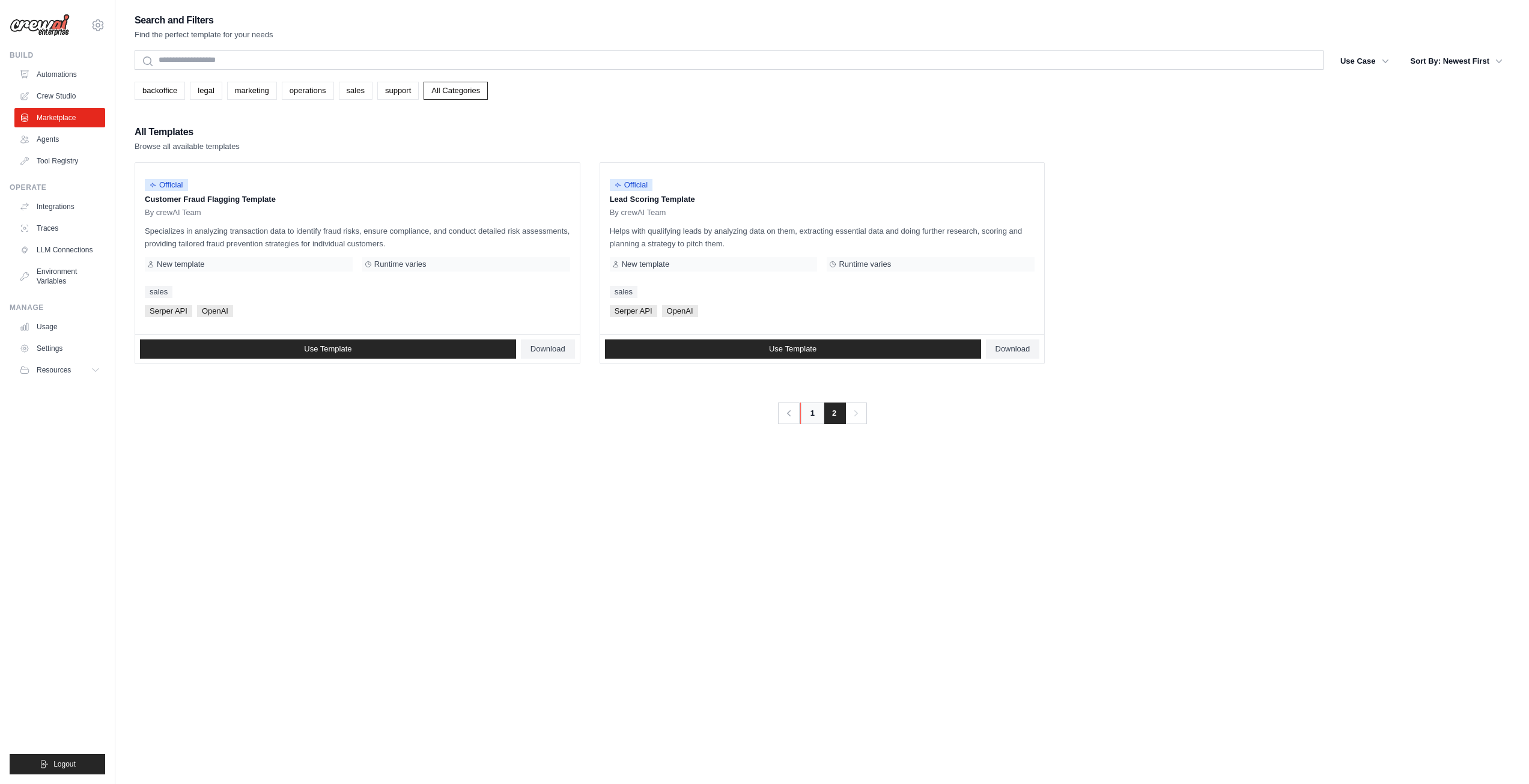
click at [803, 415] on link "1" at bounding box center [813, 413] width 24 height 22
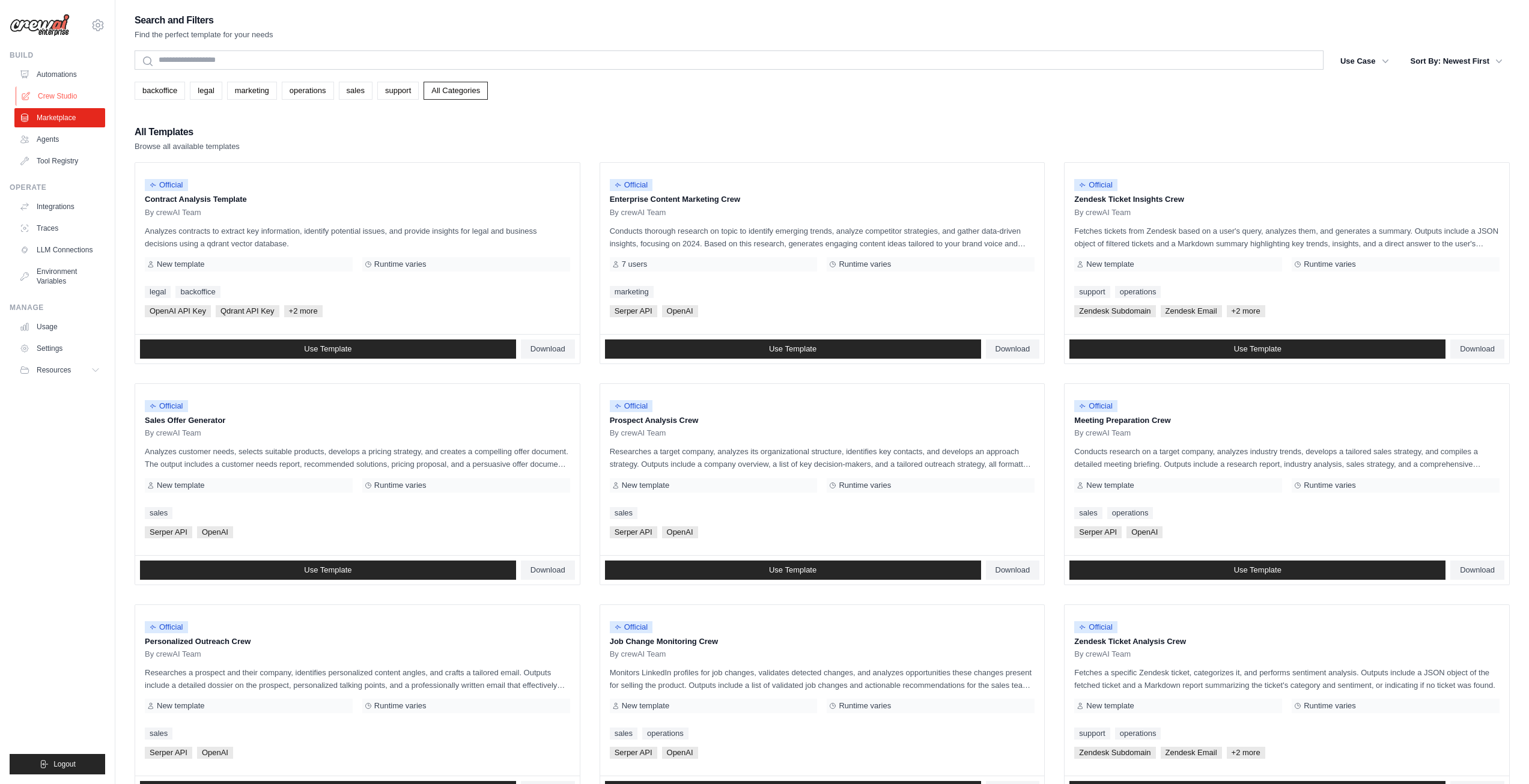
click at [60, 92] on link "Crew Studio" at bounding box center [61, 96] width 91 height 19
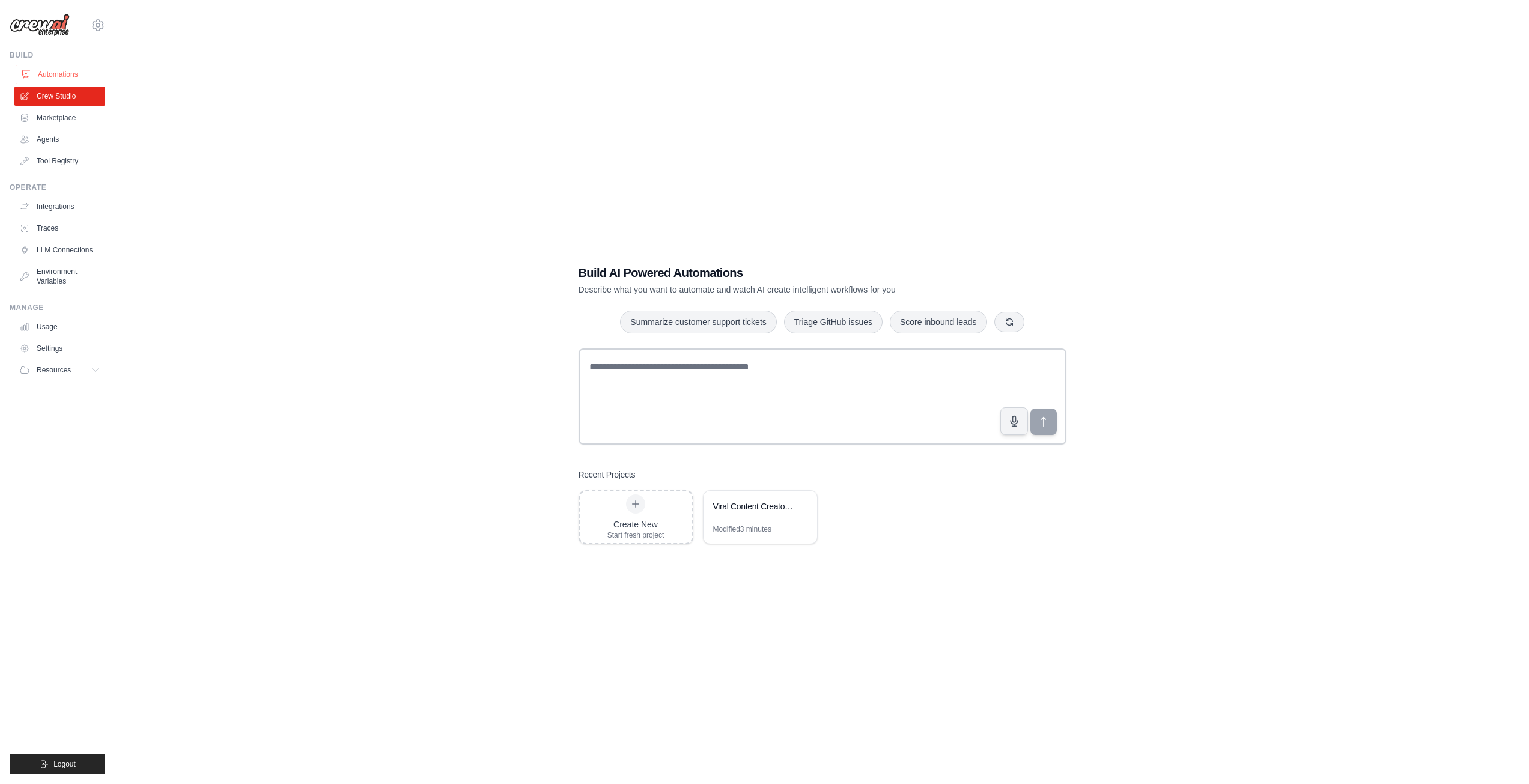
click at [63, 76] on link "Automations" at bounding box center [61, 74] width 91 height 19
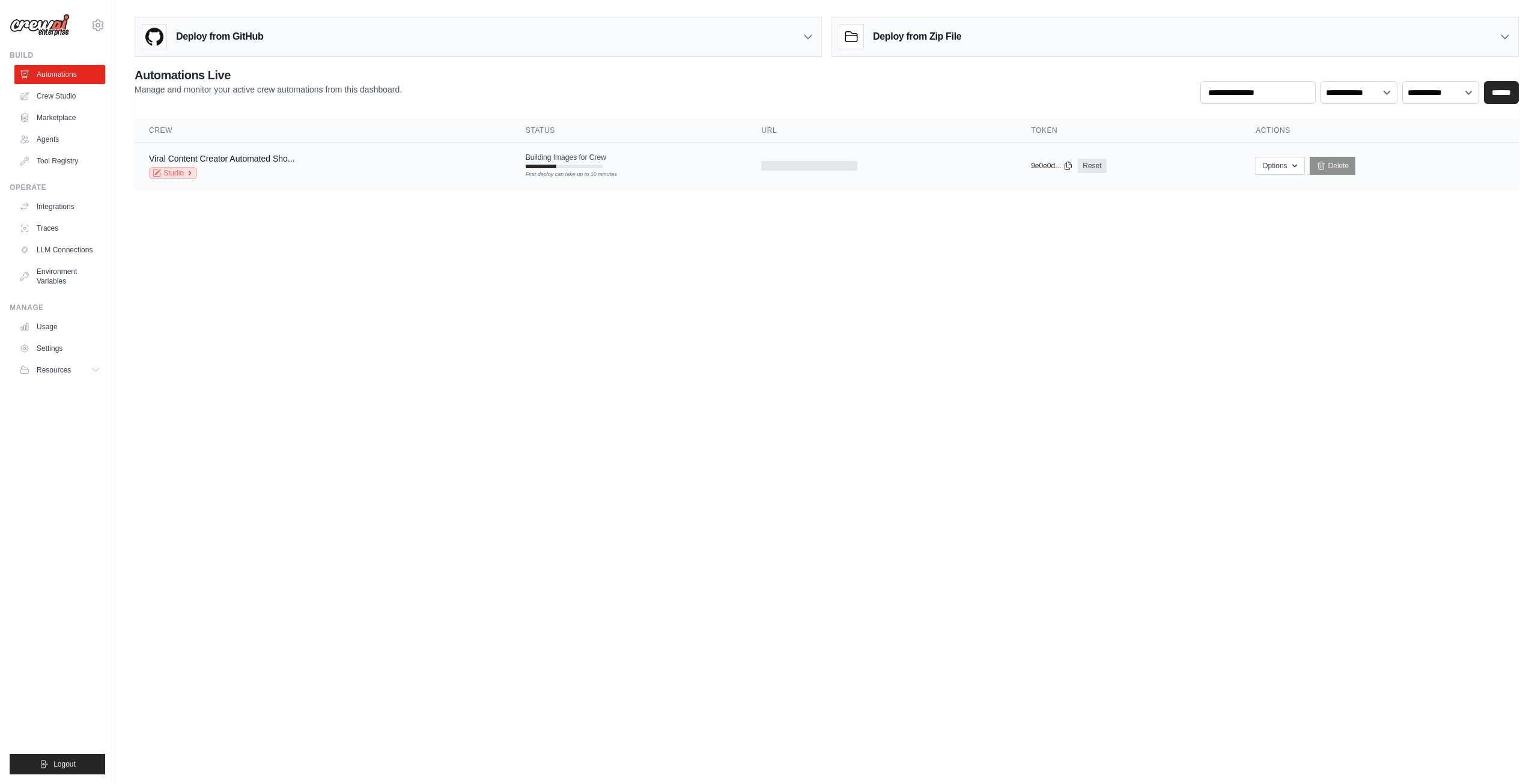
click at [184, 171] on link "Studio" at bounding box center [173, 173] width 48 height 12
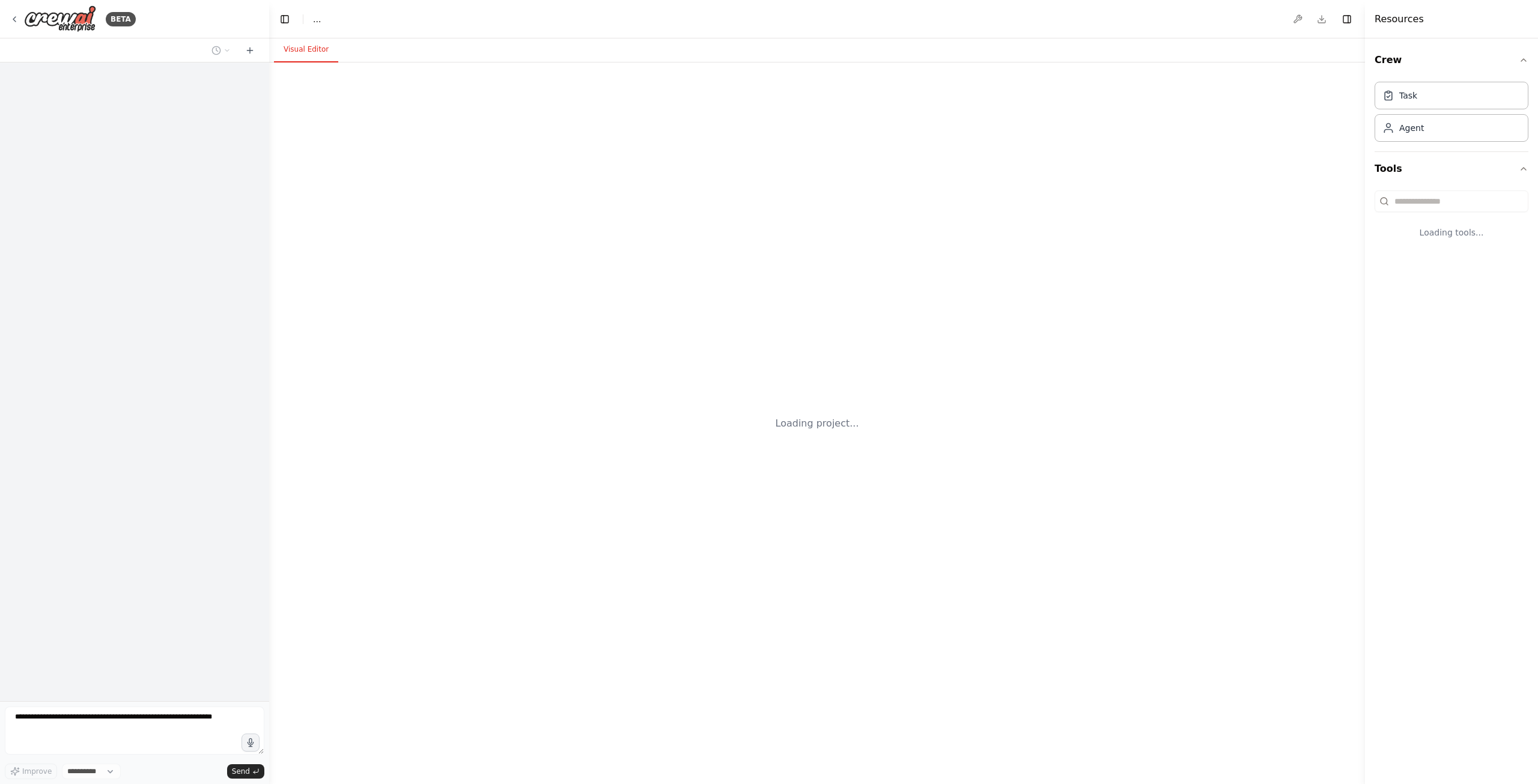
select select "****"
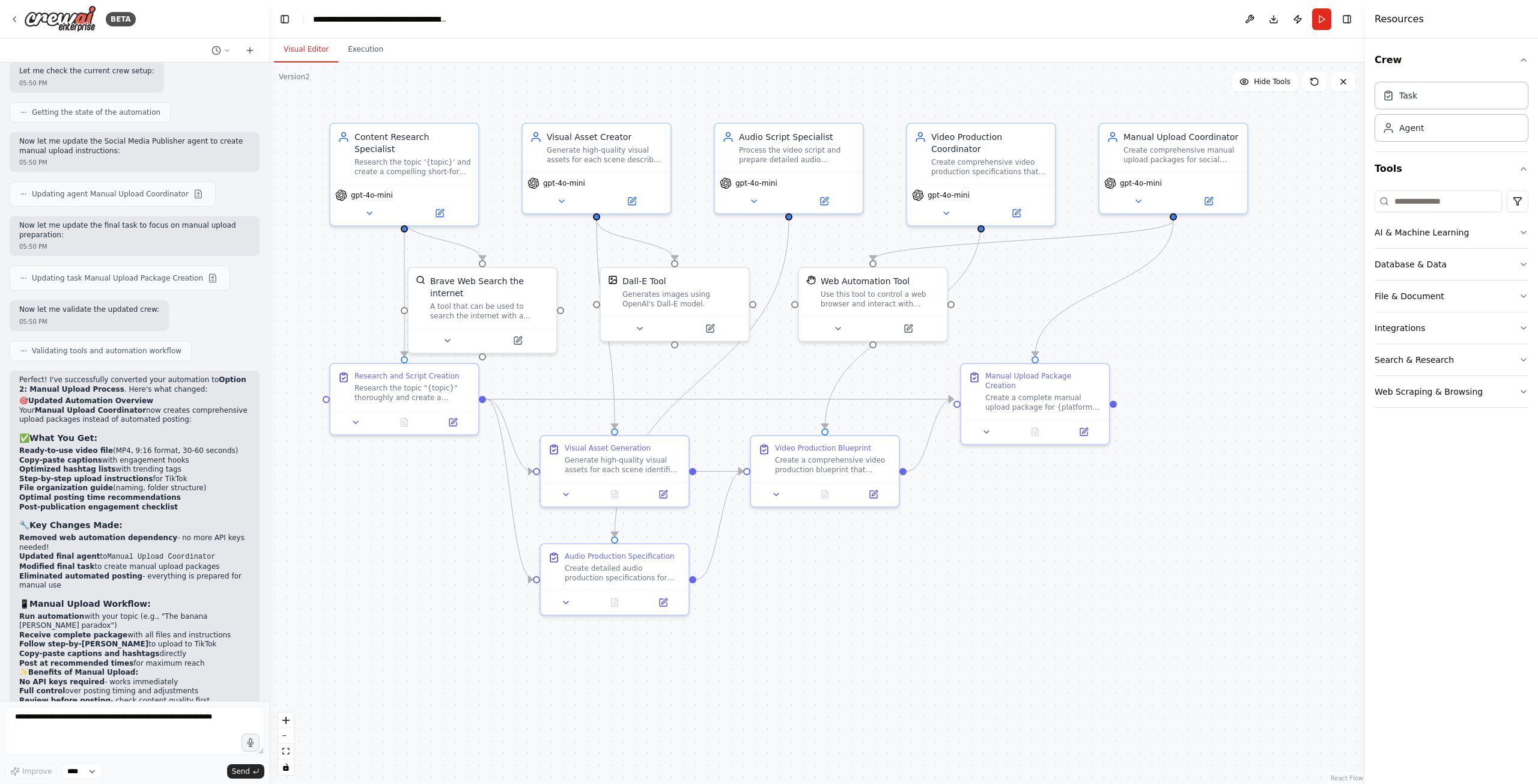
scroll to position [3201, 0]
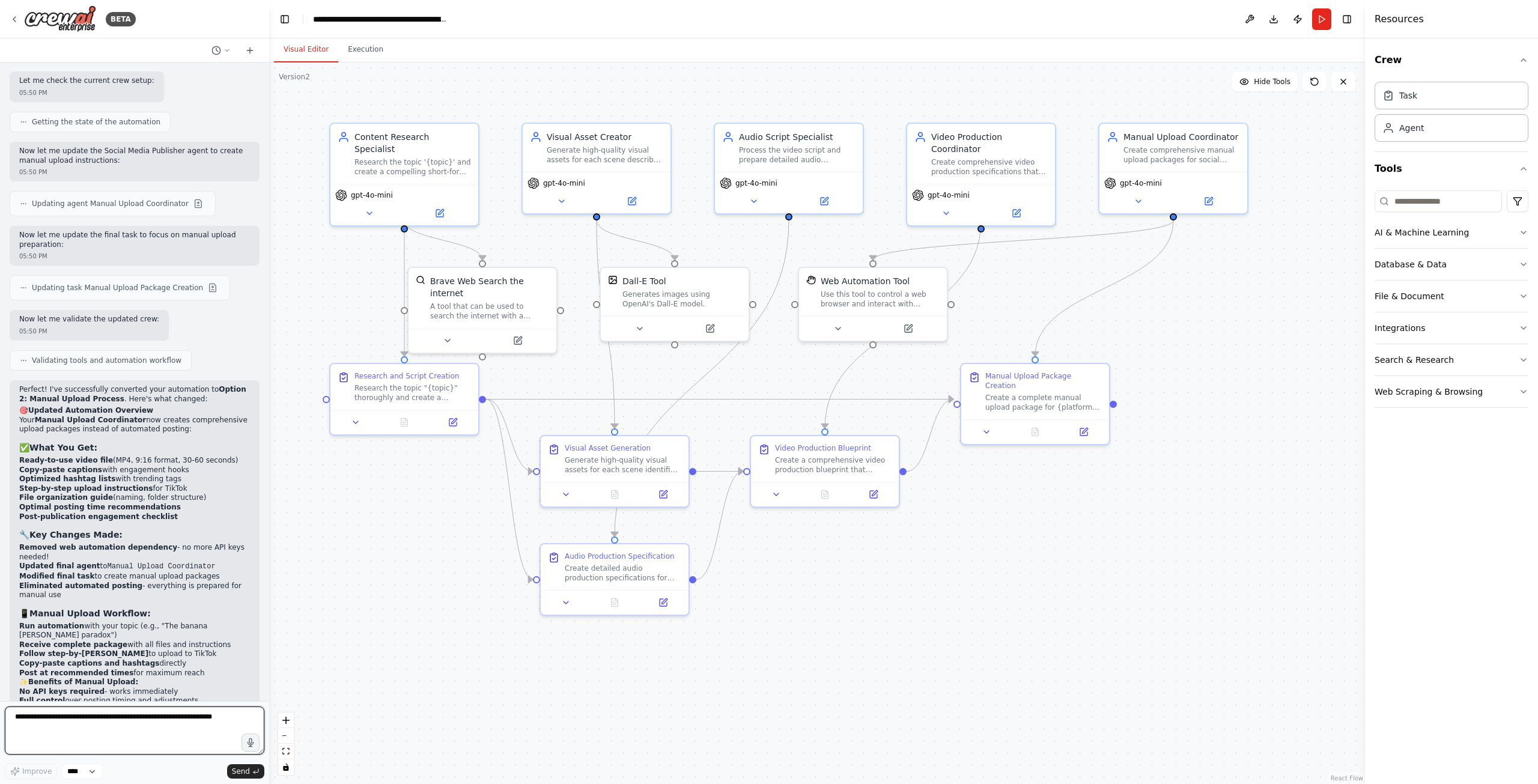
click at [169, 729] on textarea at bounding box center [134, 730] width 260 height 48
type textarea "**********"
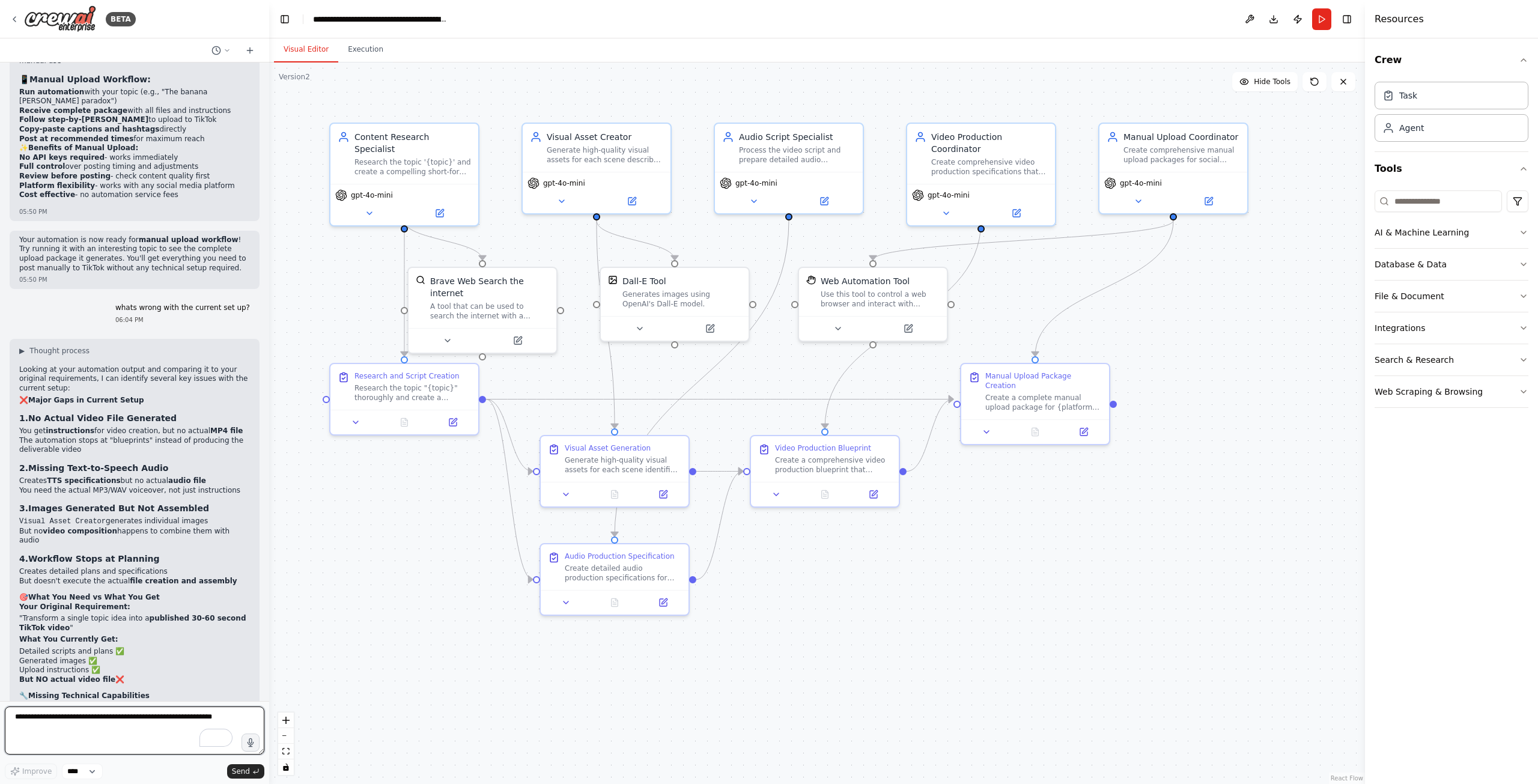
scroll to position [3776, 0]
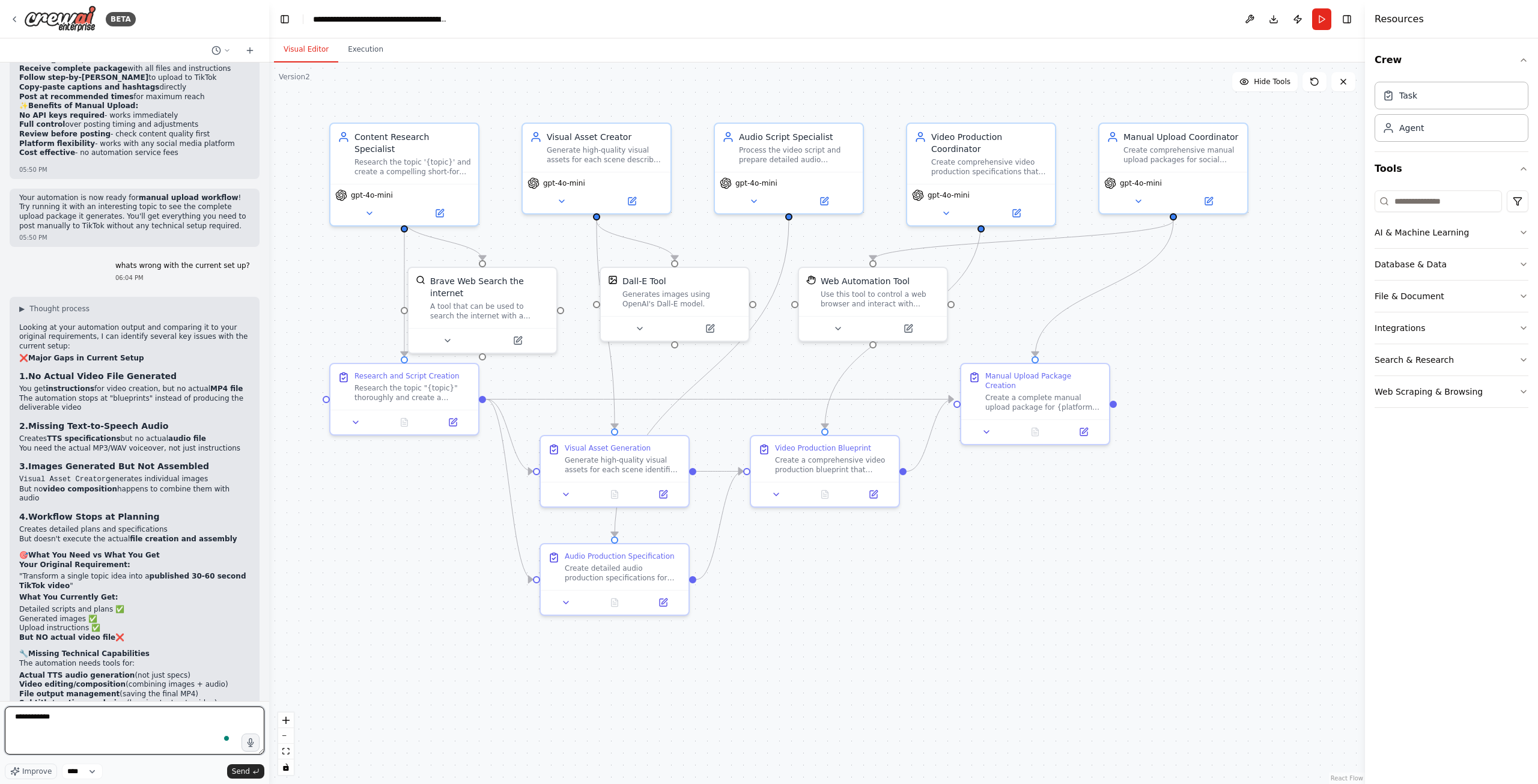
type textarea "**********"
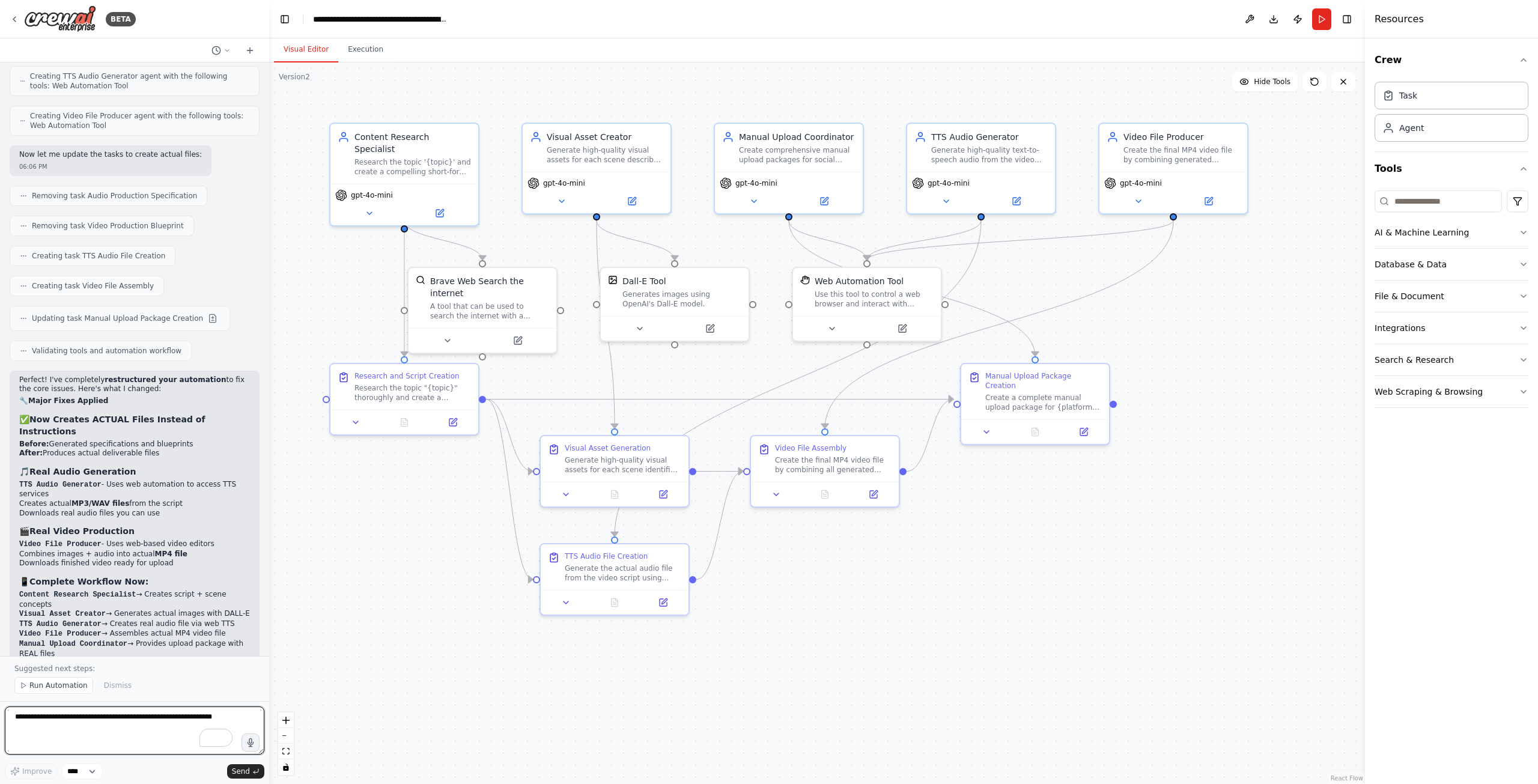
scroll to position [5078, 0]
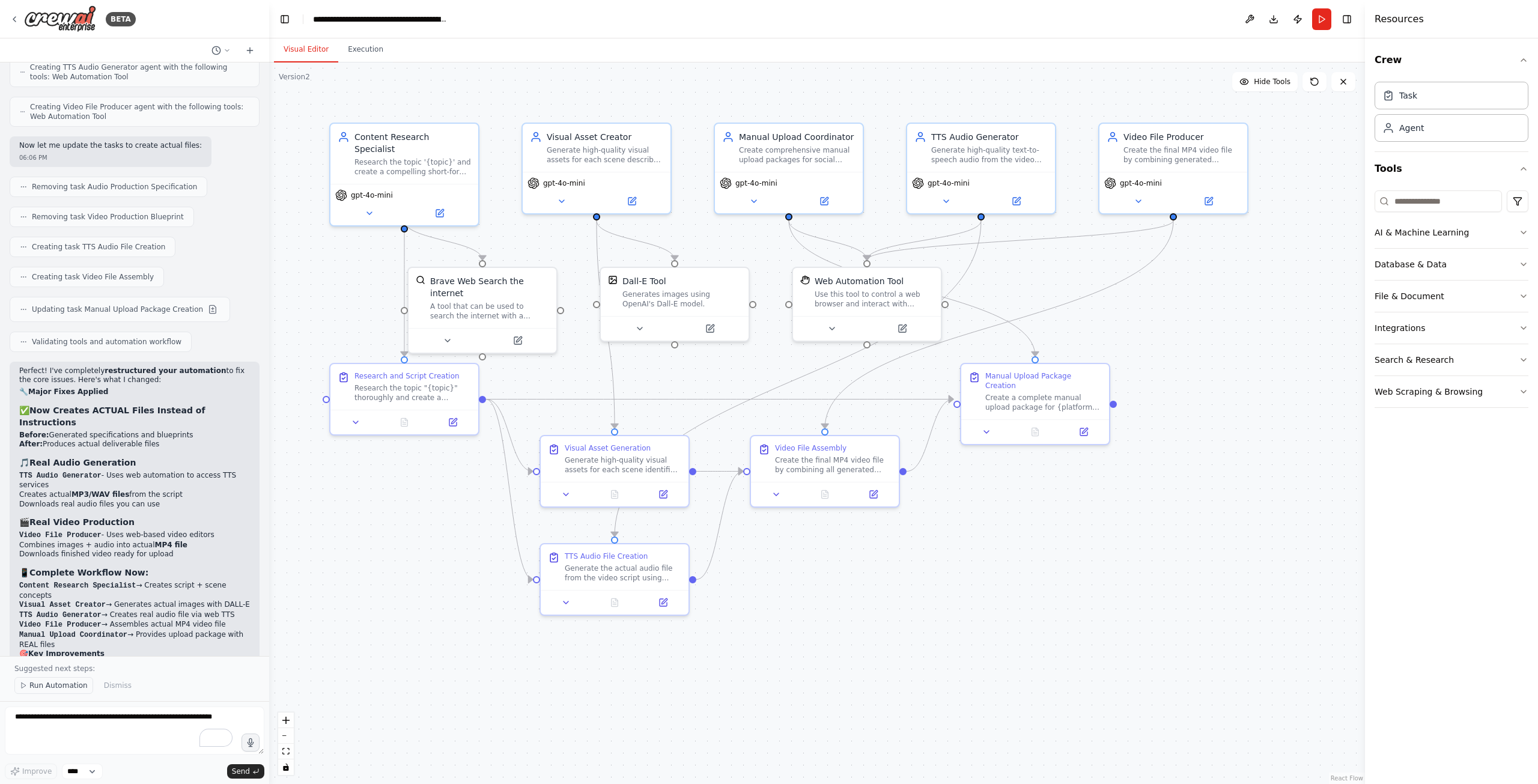
click at [51, 684] on span "Run Automation" at bounding box center [58, 685] width 58 height 10
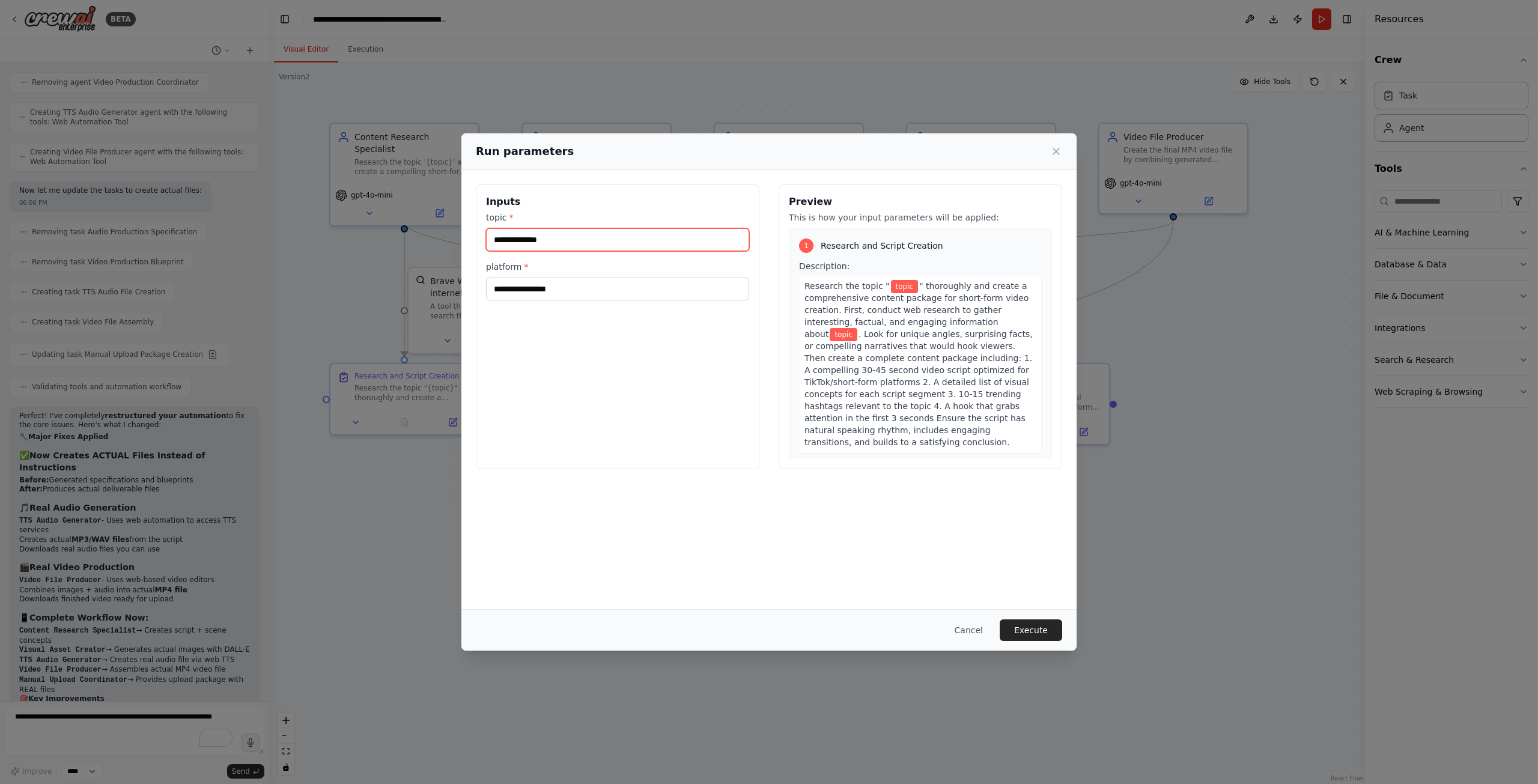
click at [561, 233] on input "topic *" at bounding box center [618, 239] width 263 height 23
type input "**********"
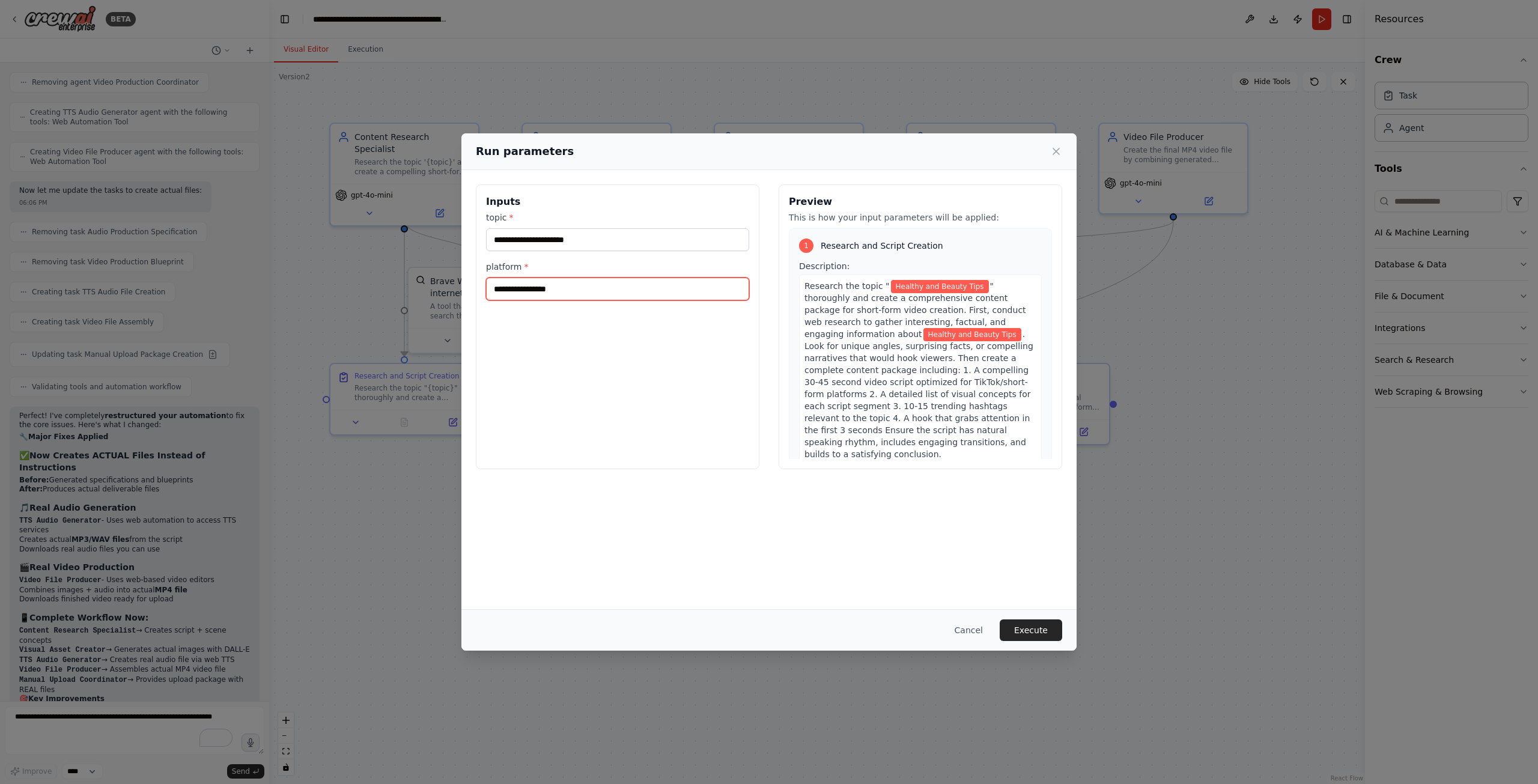
click at [592, 285] on input "platform *" at bounding box center [618, 289] width 263 height 23
type input "******"
click at [1041, 633] on button "Execute" at bounding box center [1031, 630] width 63 height 22
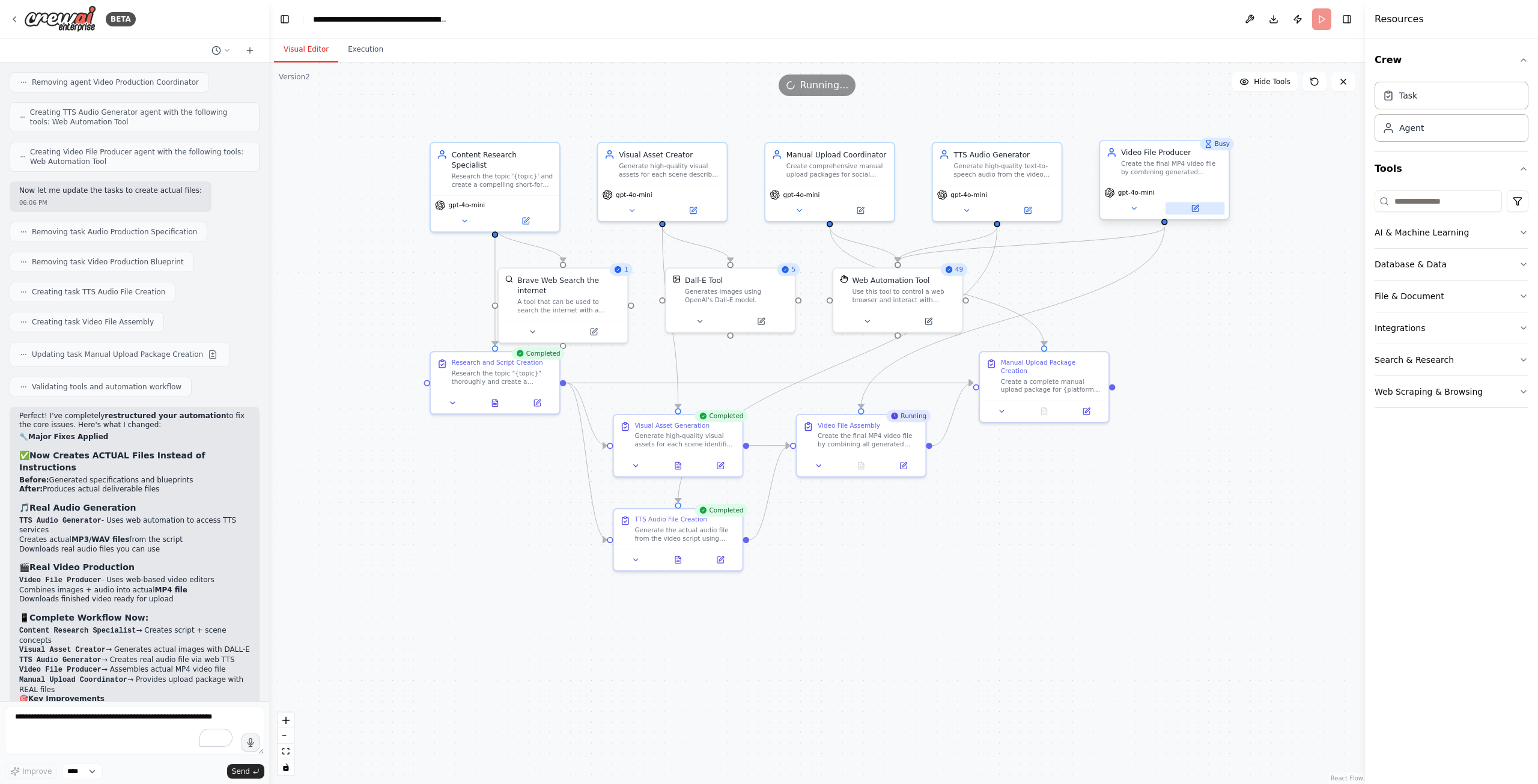
click at [1197, 205] on icon at bounding box center [1197, 207] width 5 height 5
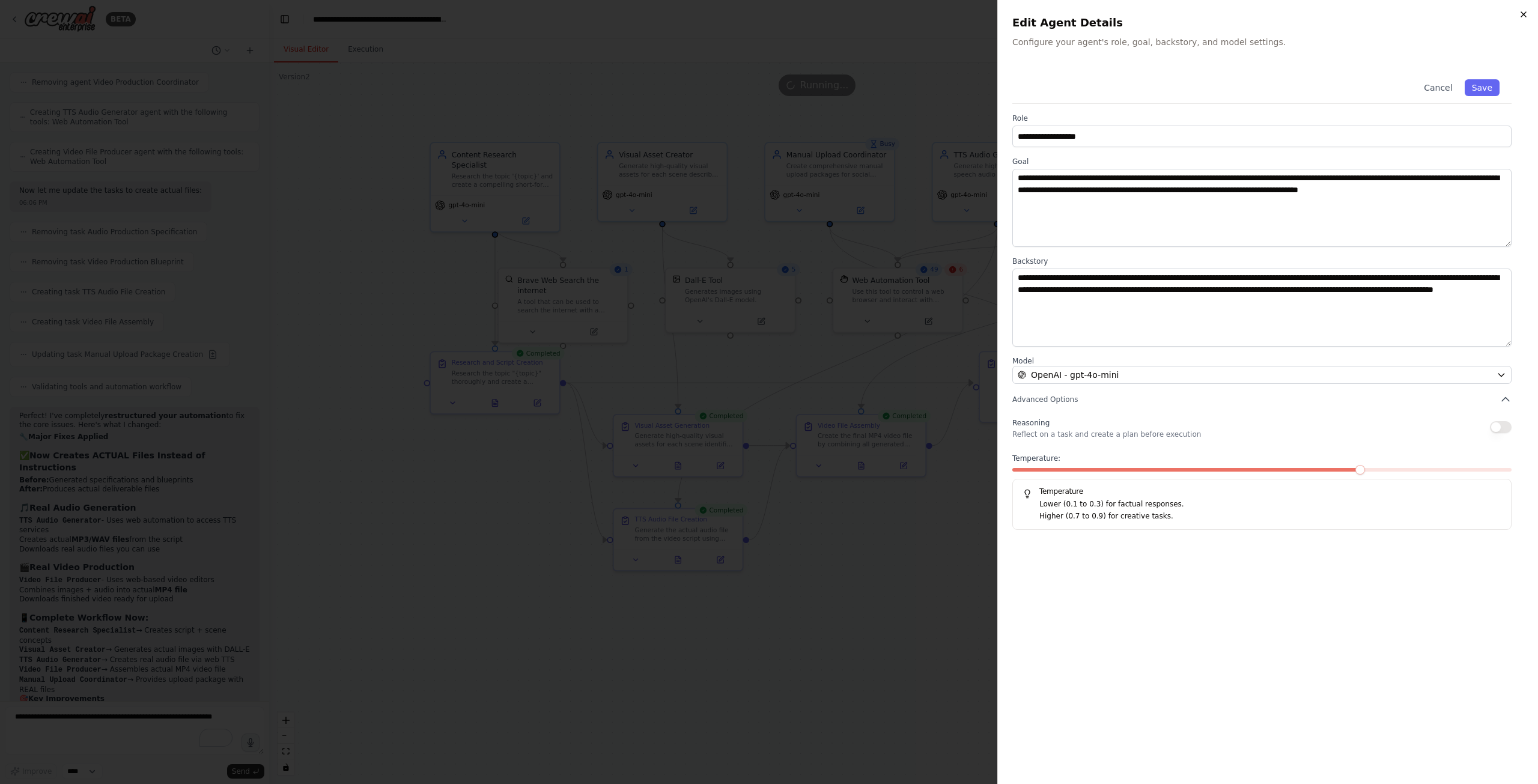
click at [1526, 11] on icon "button" at bounding box center [1524, 14] width 10 height 10
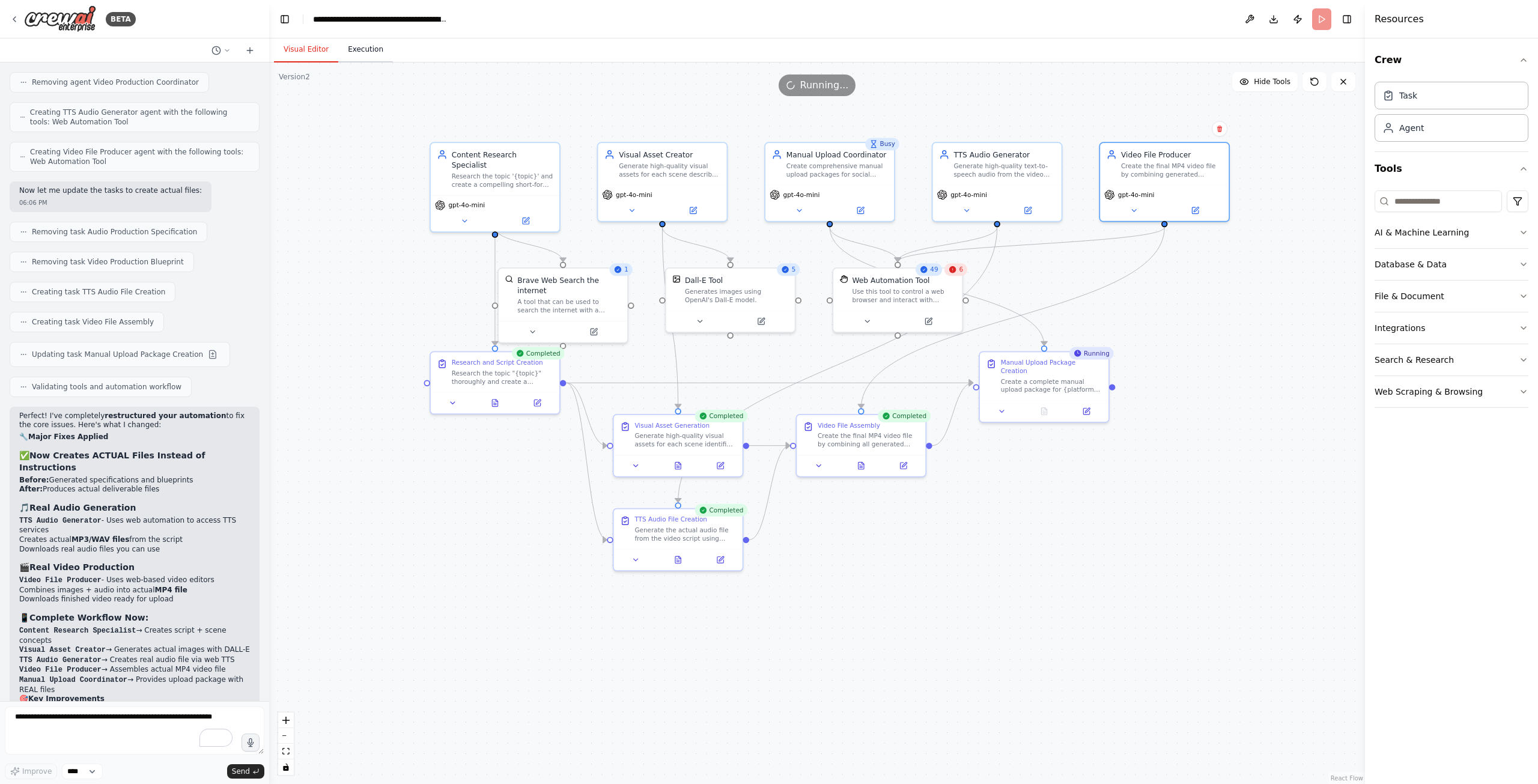
click at [354, 48] on button "Execution" at bounding box center [366, 49] width 54 height 25
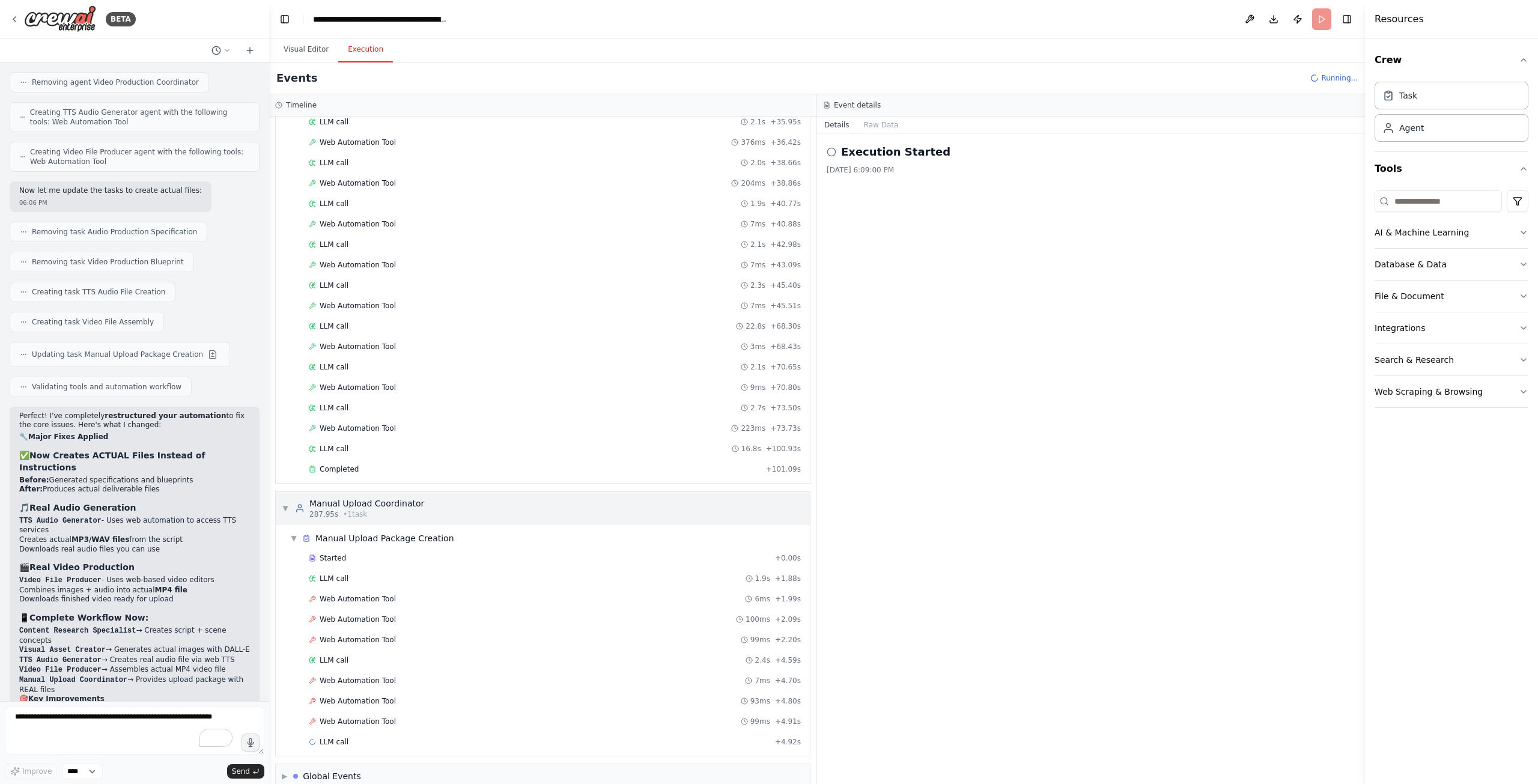
scroll to position [2437, 0]
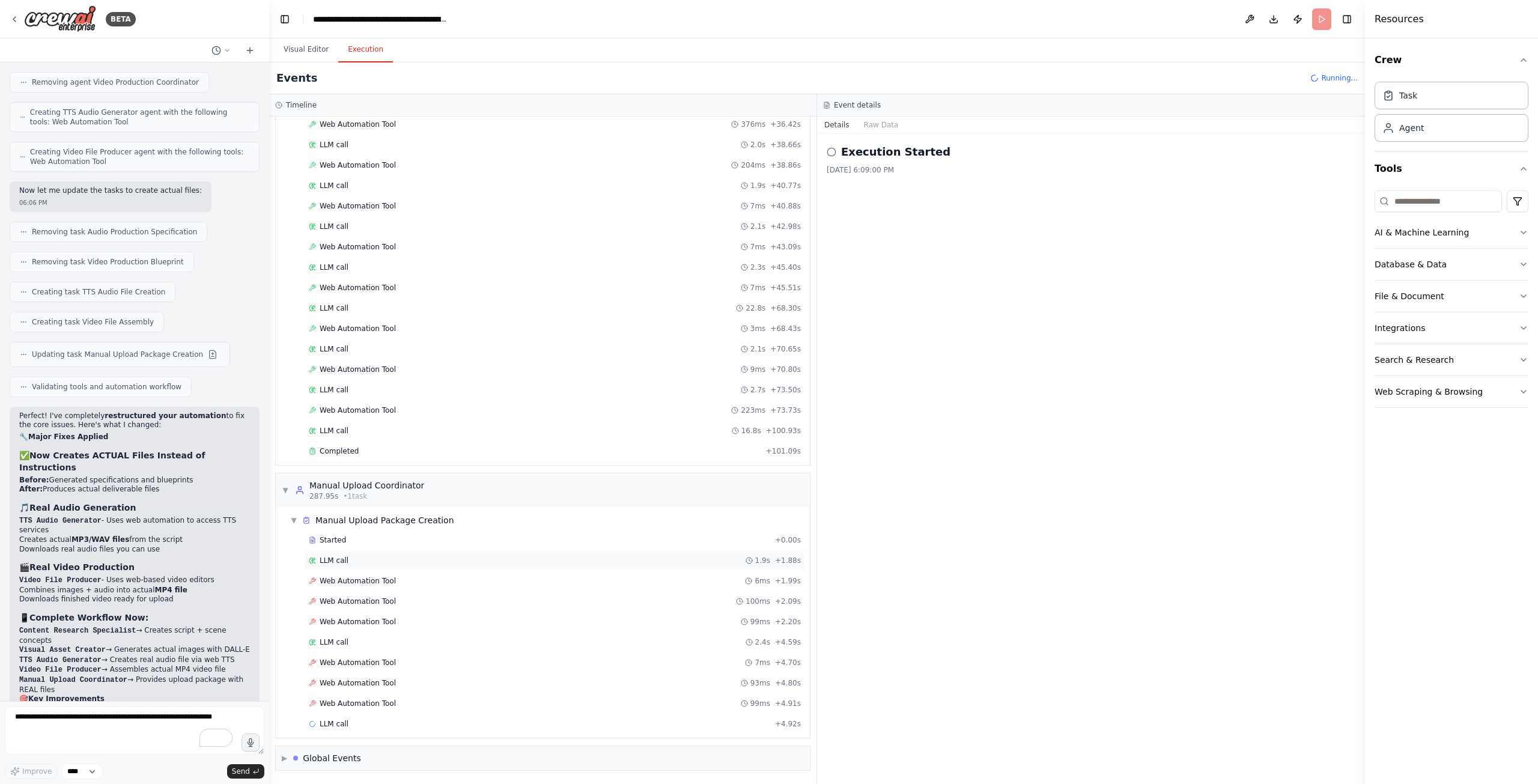
click at [415, 568] on div "LLM call 1.9s + 1.88s" at bounding box center [554, 560] width 501 height 18
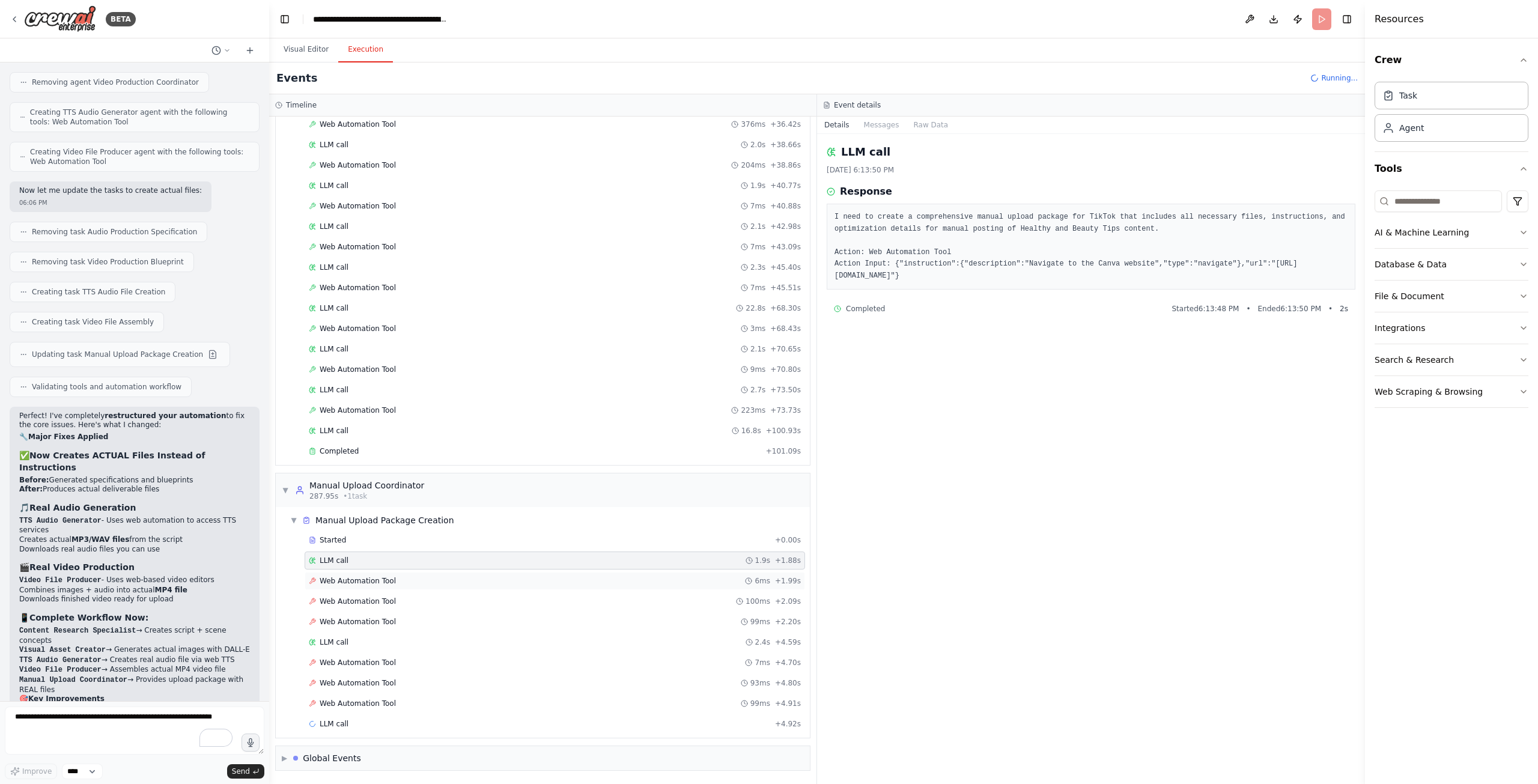
click at [413, 577] on div "Web Automation Tool 6ms + 1.99s" at bounding box center [554, 581] width 492 height 10
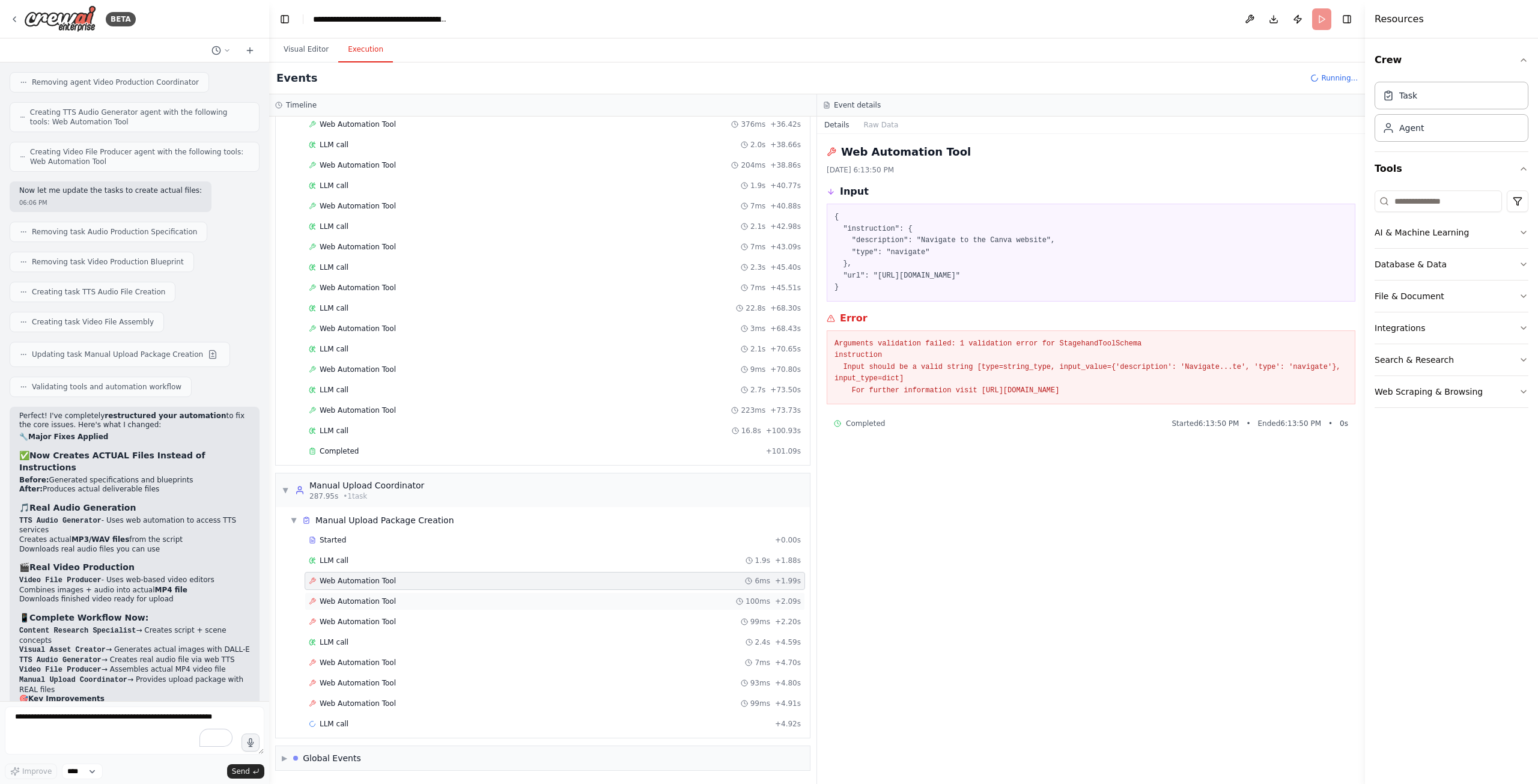
click at [422, 603] on div "Web Automation Tool 100ms + 2.09s" at bounding box center [554, 601] width 492 height 10
click at [423, 619] on div "Web Automation Tool 99ms + 2.20s" at bounding box center [554, 622] width 492 height 10
click at [401, 659] on div "Web Automation Tool 7ms + 4.70s" at bounding box center [554, 662] width 492 height 10
click at [395, 674] on div "Web Automation Tool 93ms + 4.80s" at bounding box center [554, 684] width 501 height 18
click at [394, 699] on div "Web Automation Tool 99ms + 4.91s" at bounding box center [554, 703] width 492 height 10
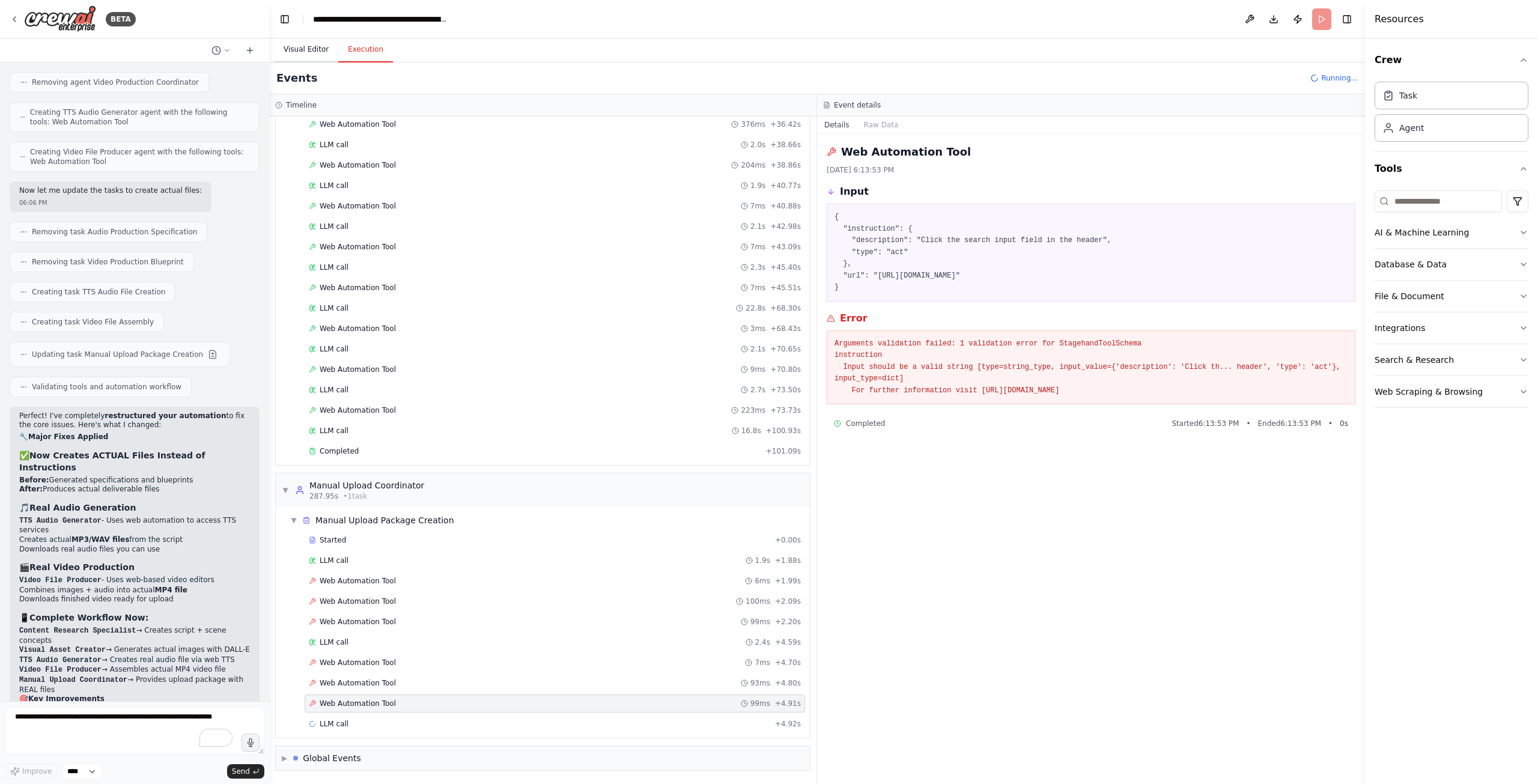
click at [296, 47] on button "Visual Editor" at bounding box center [306, 49] width 64 height 25
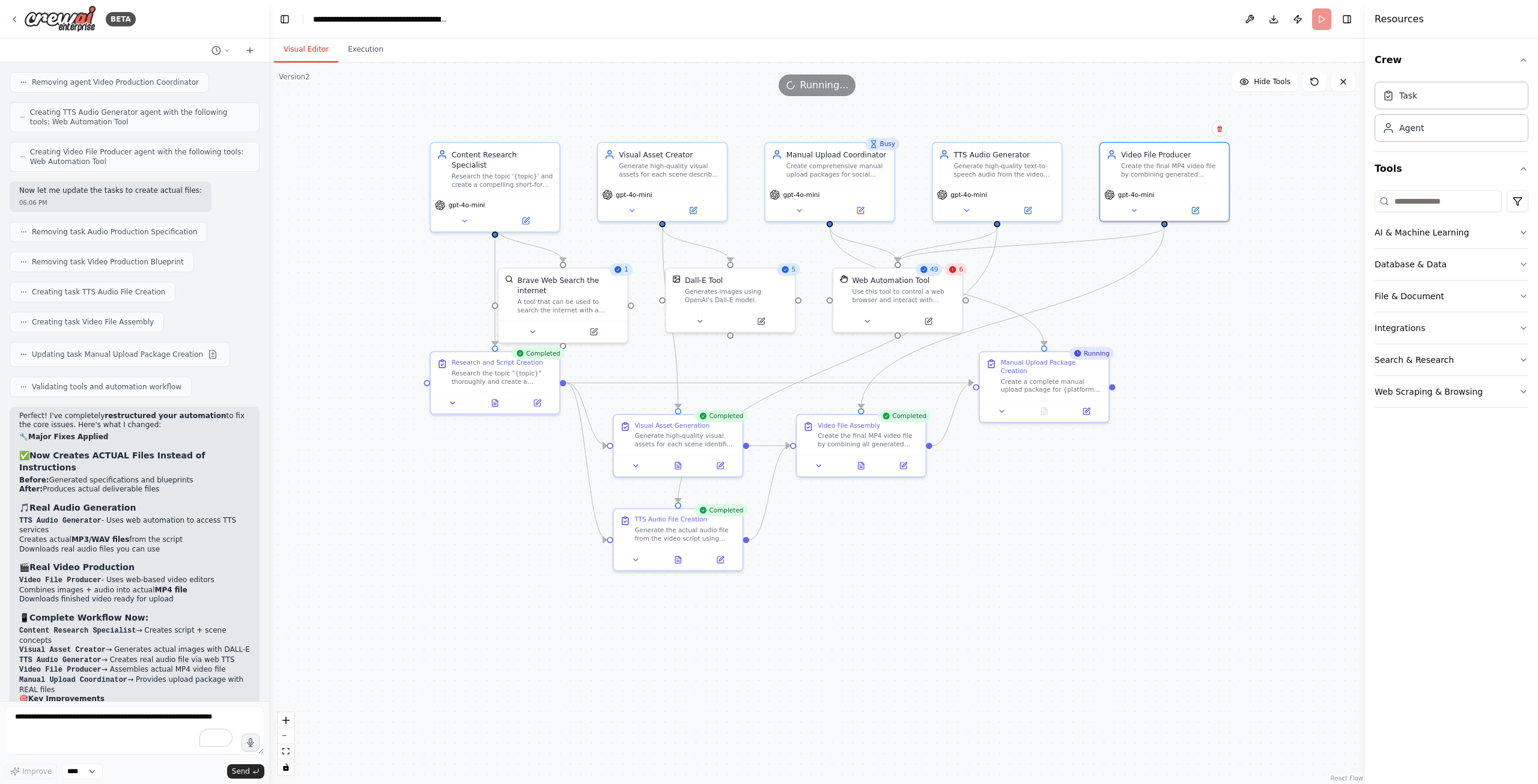
click at [1283, 397] on div ".deletable-edge-delete-btn { width: 20px; height: 20px; border: 0px solid #ffff…" at bounding box center [817, 423] width 1096 height 721
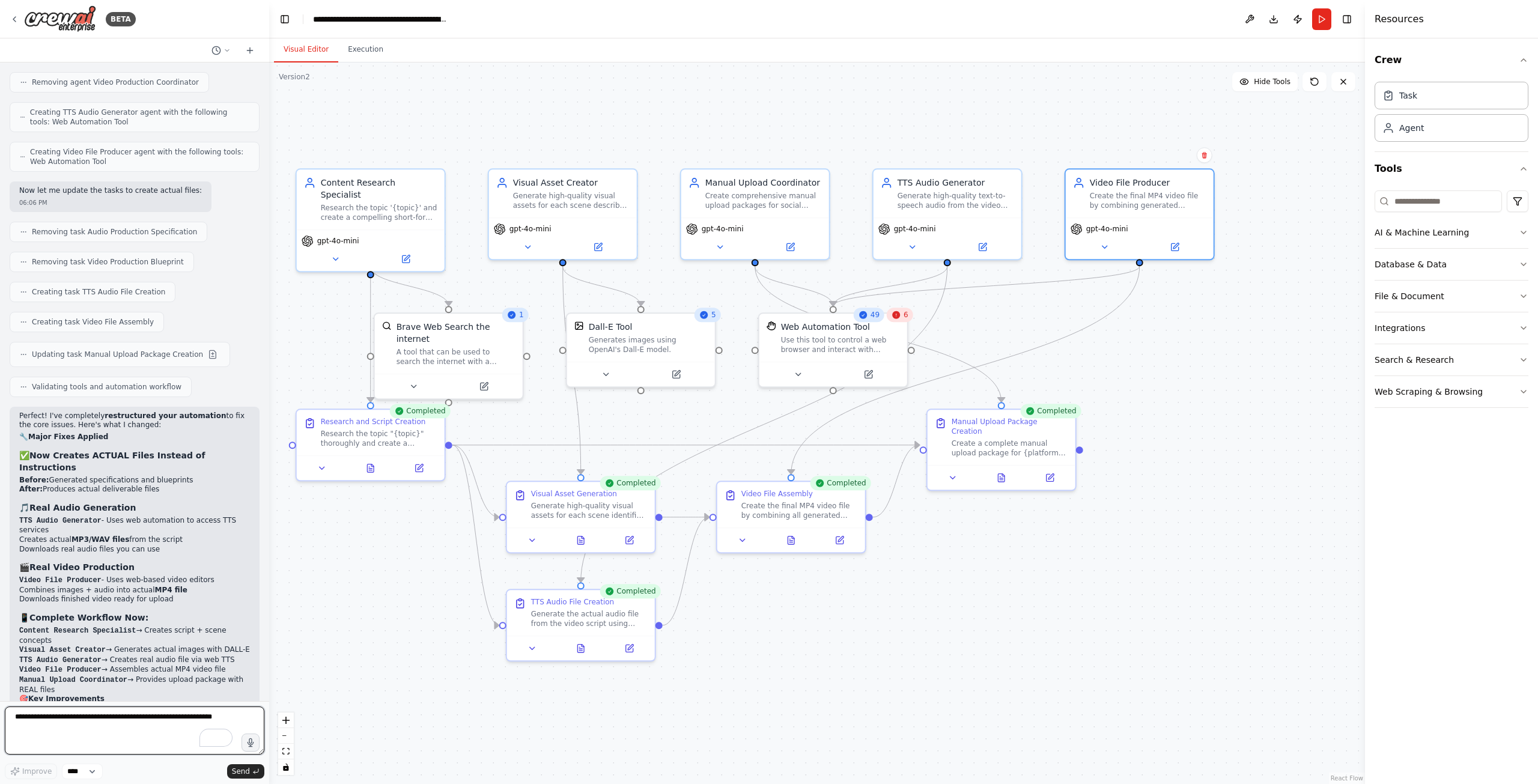
click at [122, 719] on textarea "To enrich screen reader interactions, please activate Accessibility in Grammarl…" at bounding box center [134, 730] width 260 height 48
type textarea "**********"
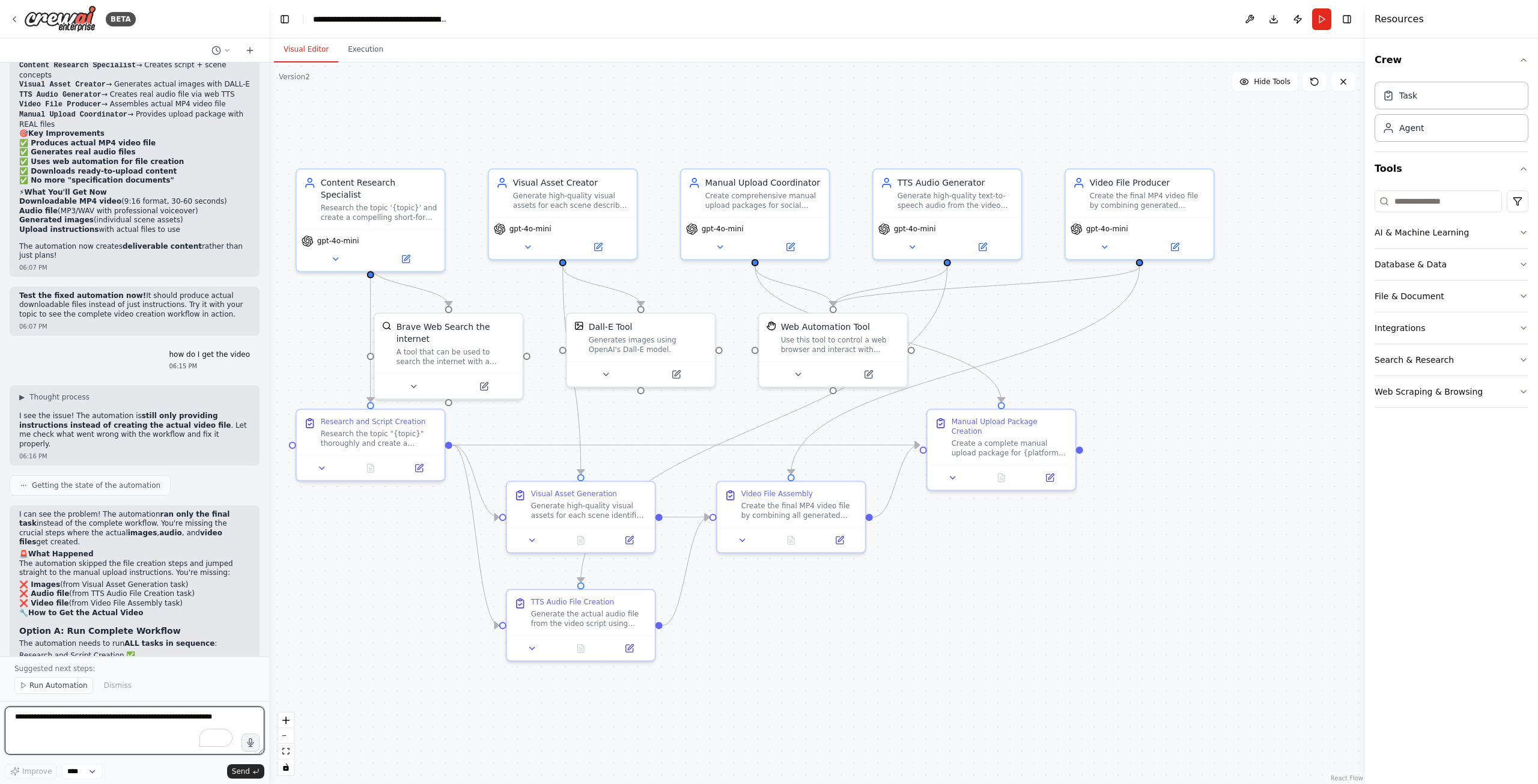
scroll to position [5607, 0]
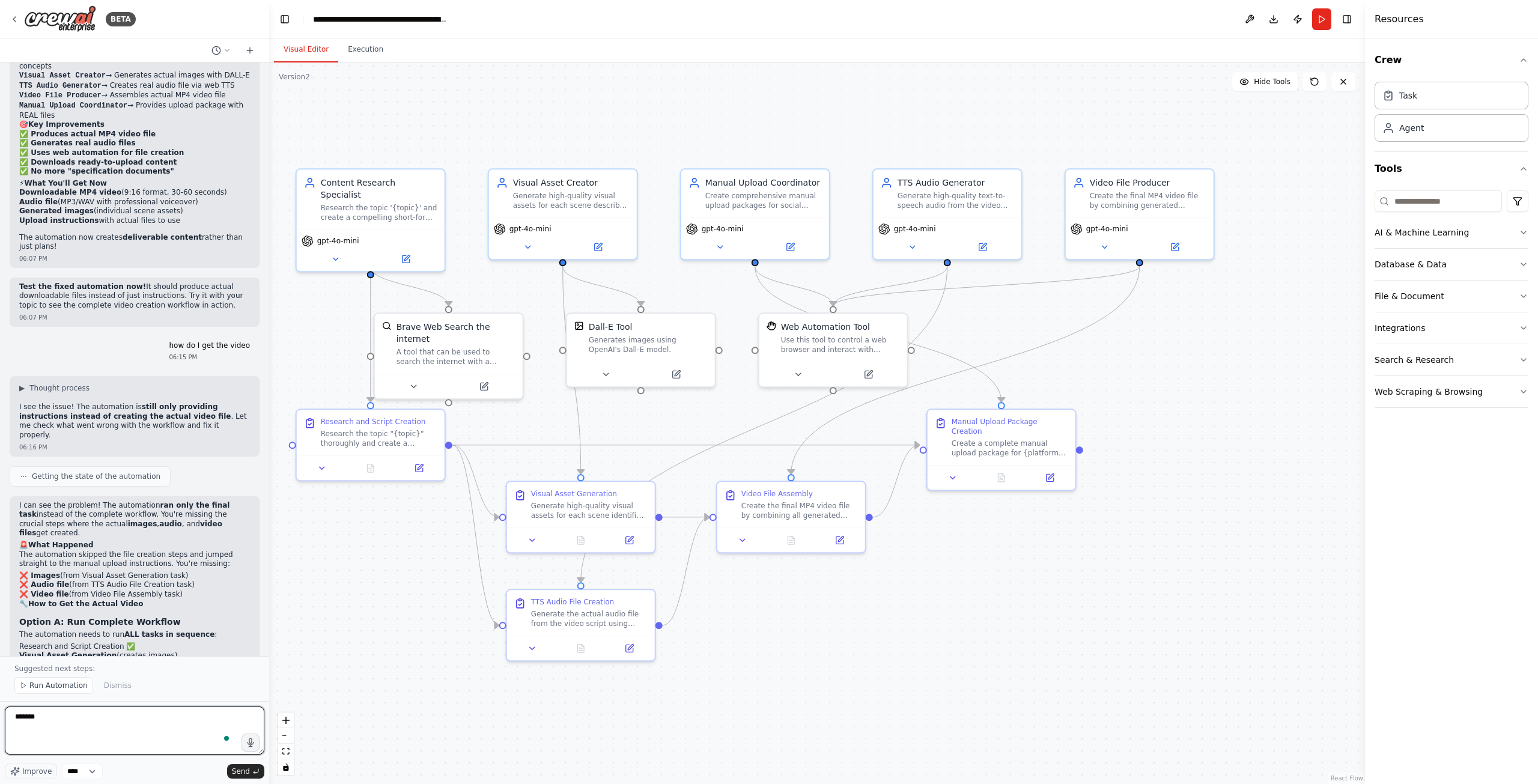
type textarea "********"
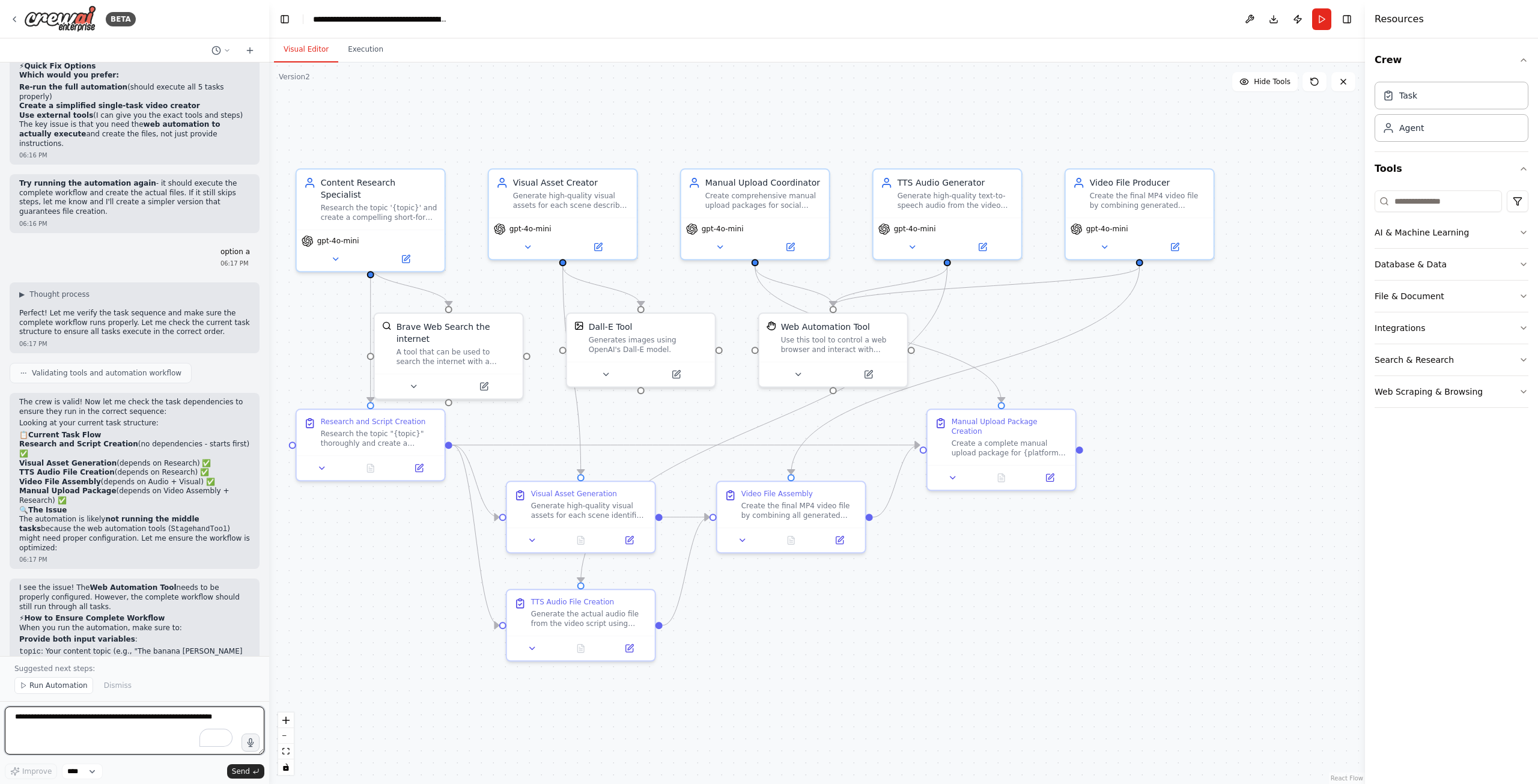
scroll to position [6286, 0]
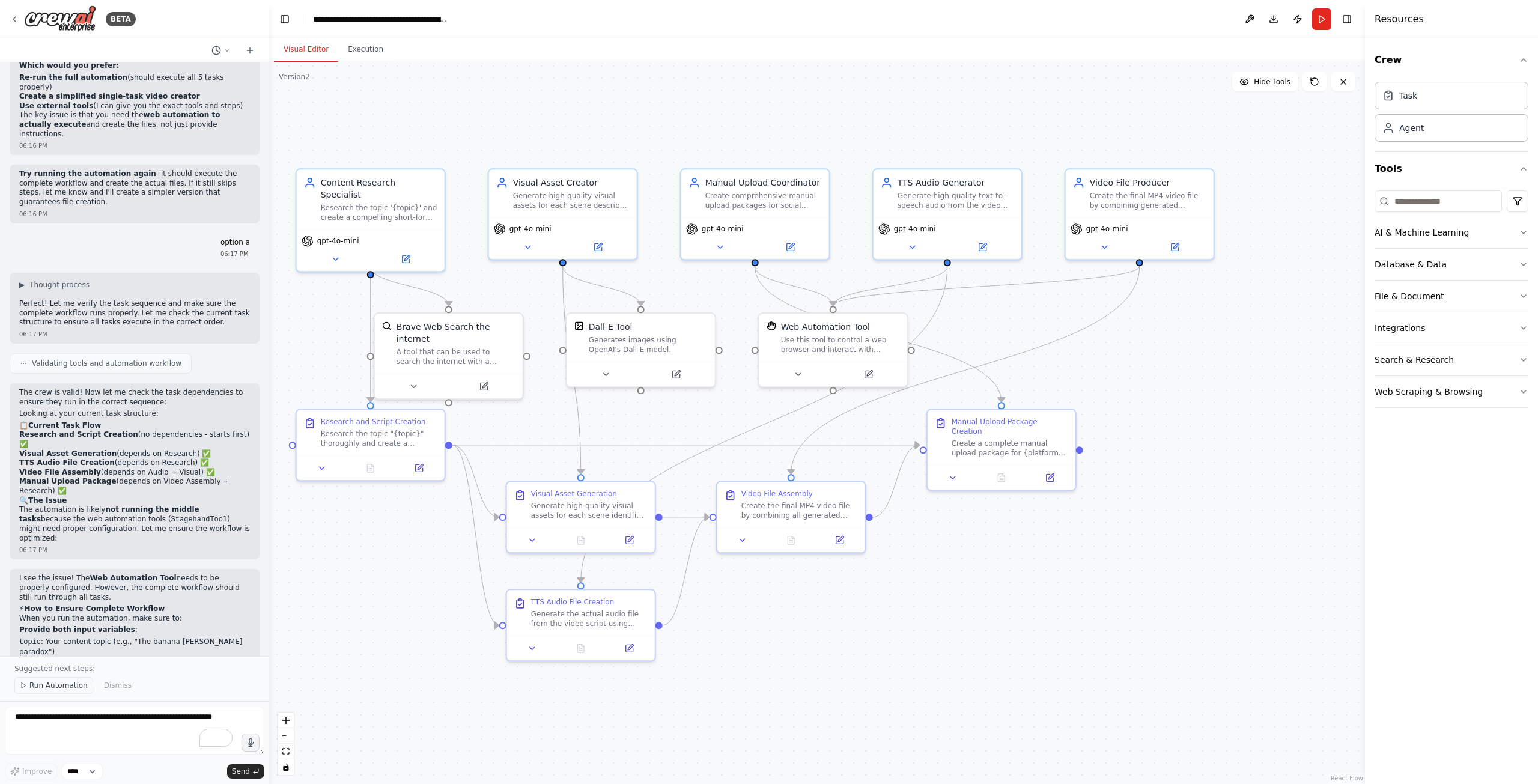
click at [46, 682] on span "Run Automation" at bounding box center [58, 685] width 58 height 10
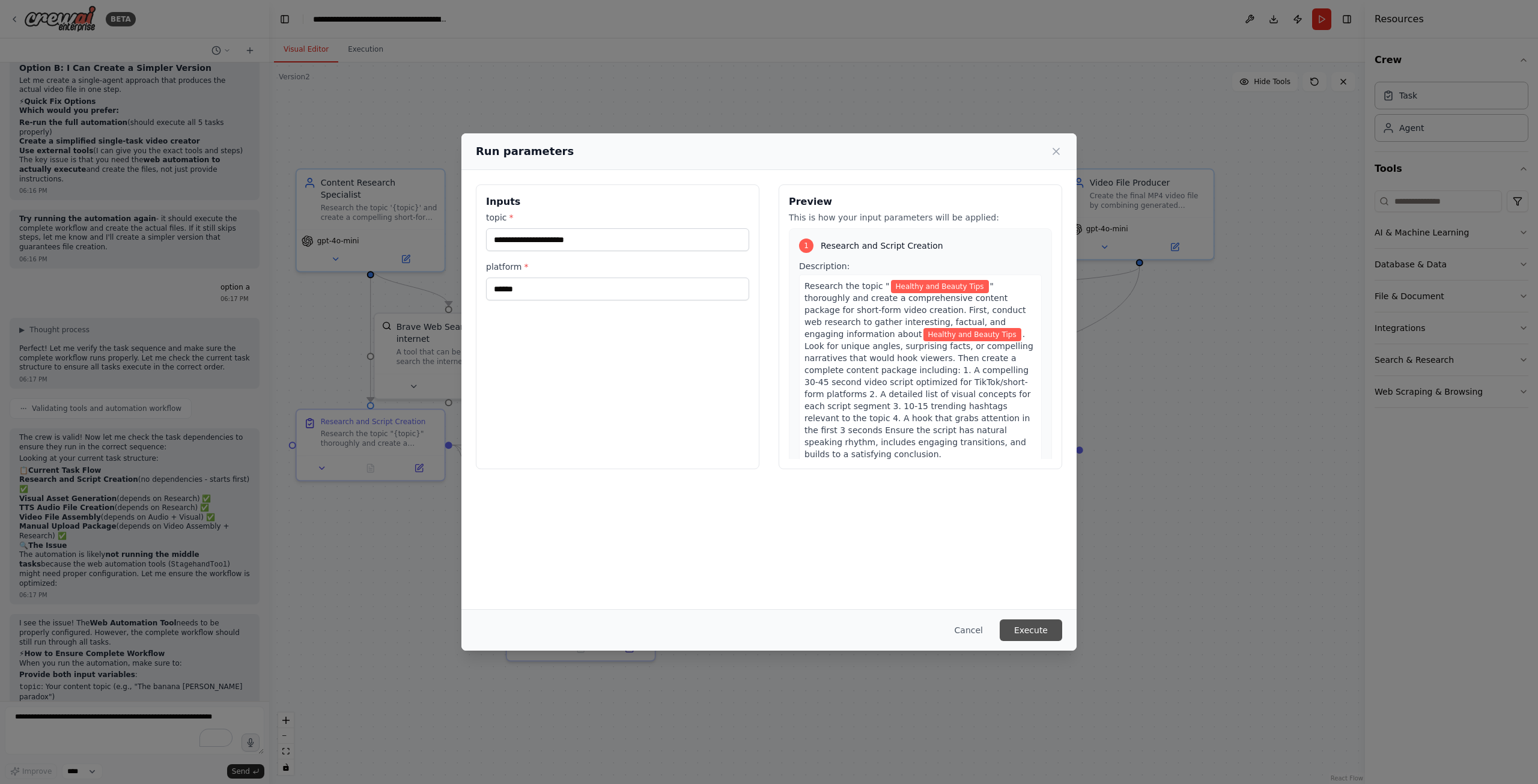
click at [1037, 637] on button "Execute" at bounding box center [1031, 630] width 63 height 22
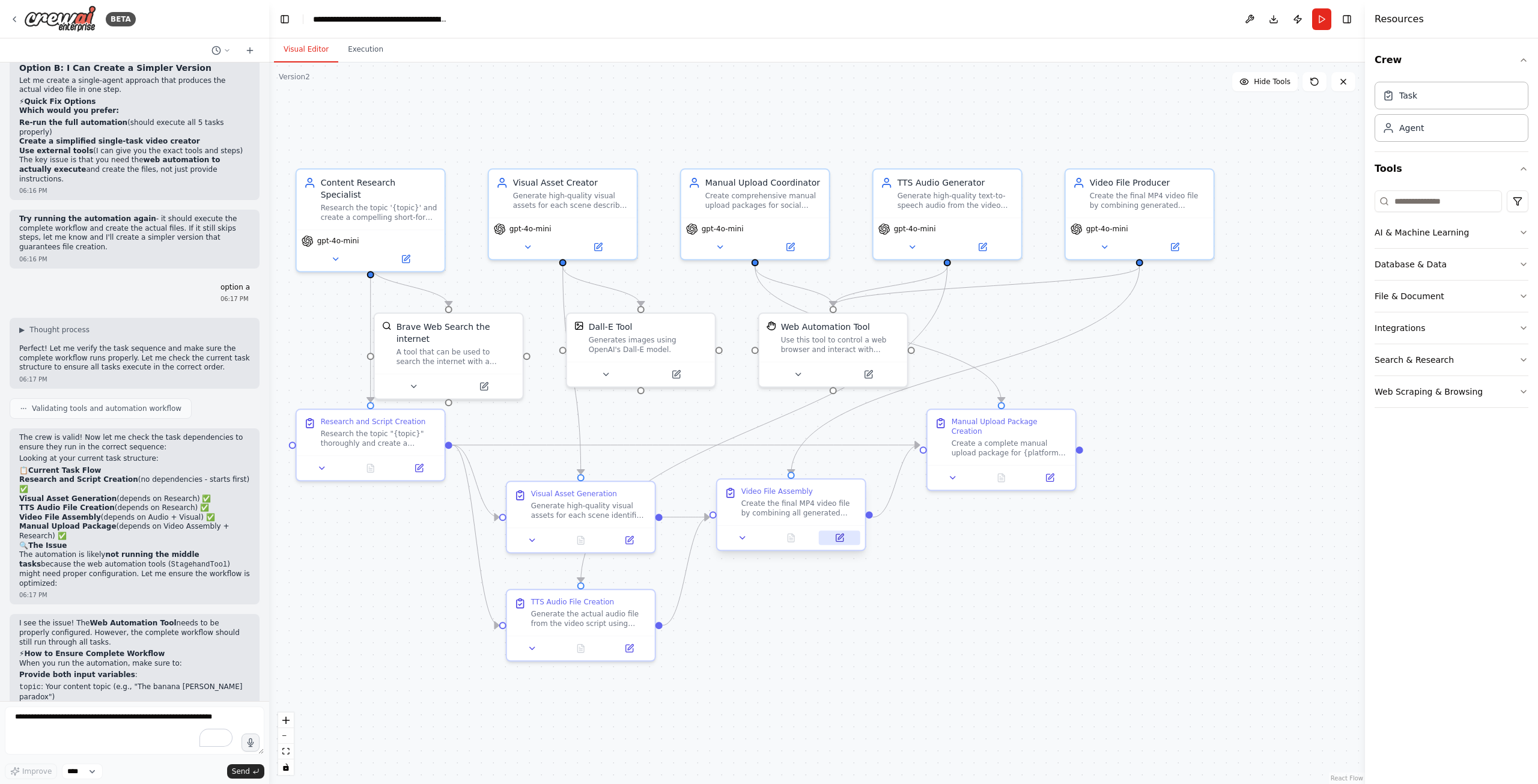
click at [842, 539] on icon at bounding box center [840, 538] width 8 height 8
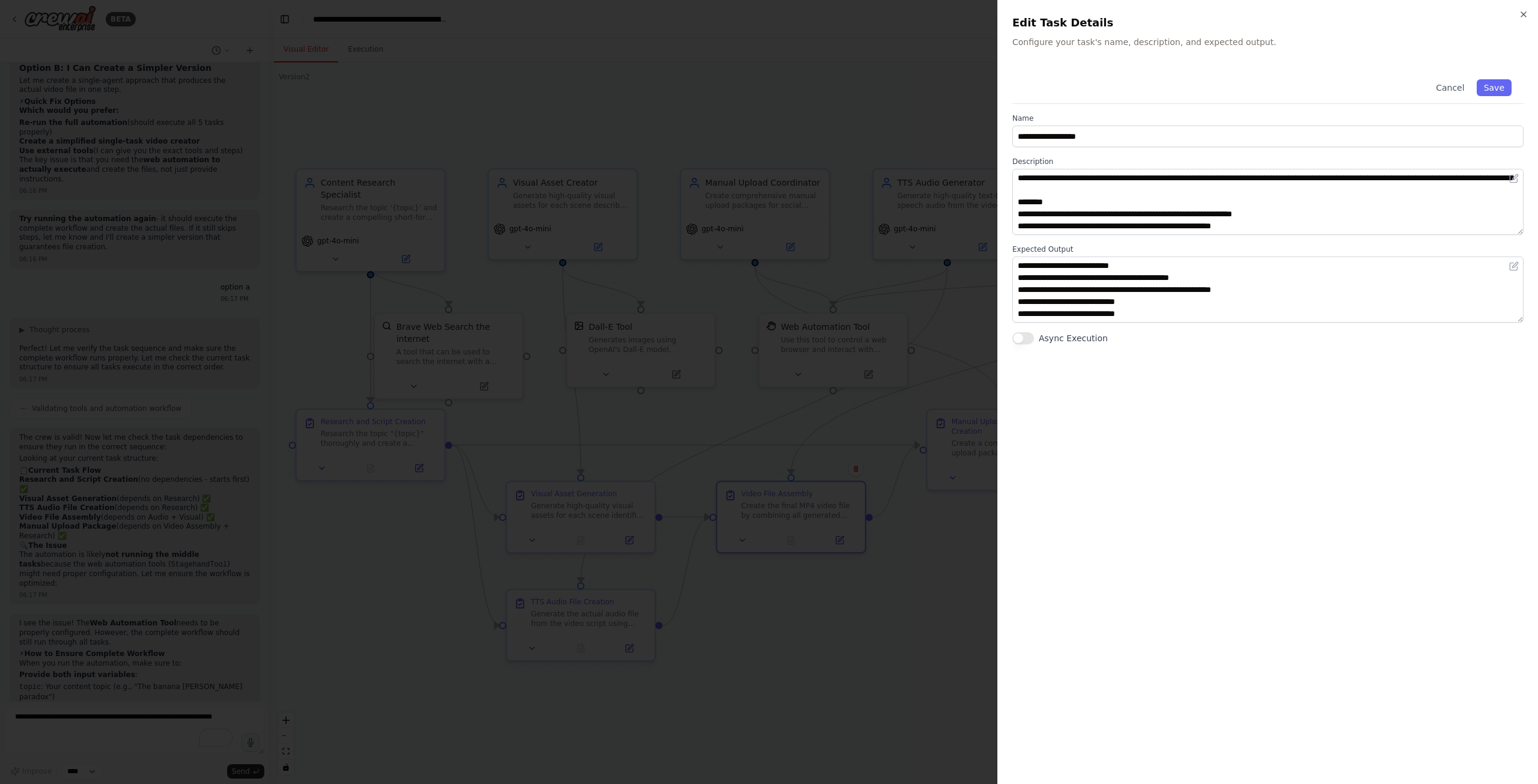
click at [1018, 337] on button "Async Execution" at bounding box center [1023, 338] width 22 height 12
click at [1018, 338] on button "Async Execution" at bounding box center [1023, 338] width 22 height 12
click at [1022, 336] on button "Async Execution" at bounding box center [1023, 338] width 22 height 12
click at [1024, 337] on button "Async Execution" at bounding box center [1023, 338] width 22 height 12
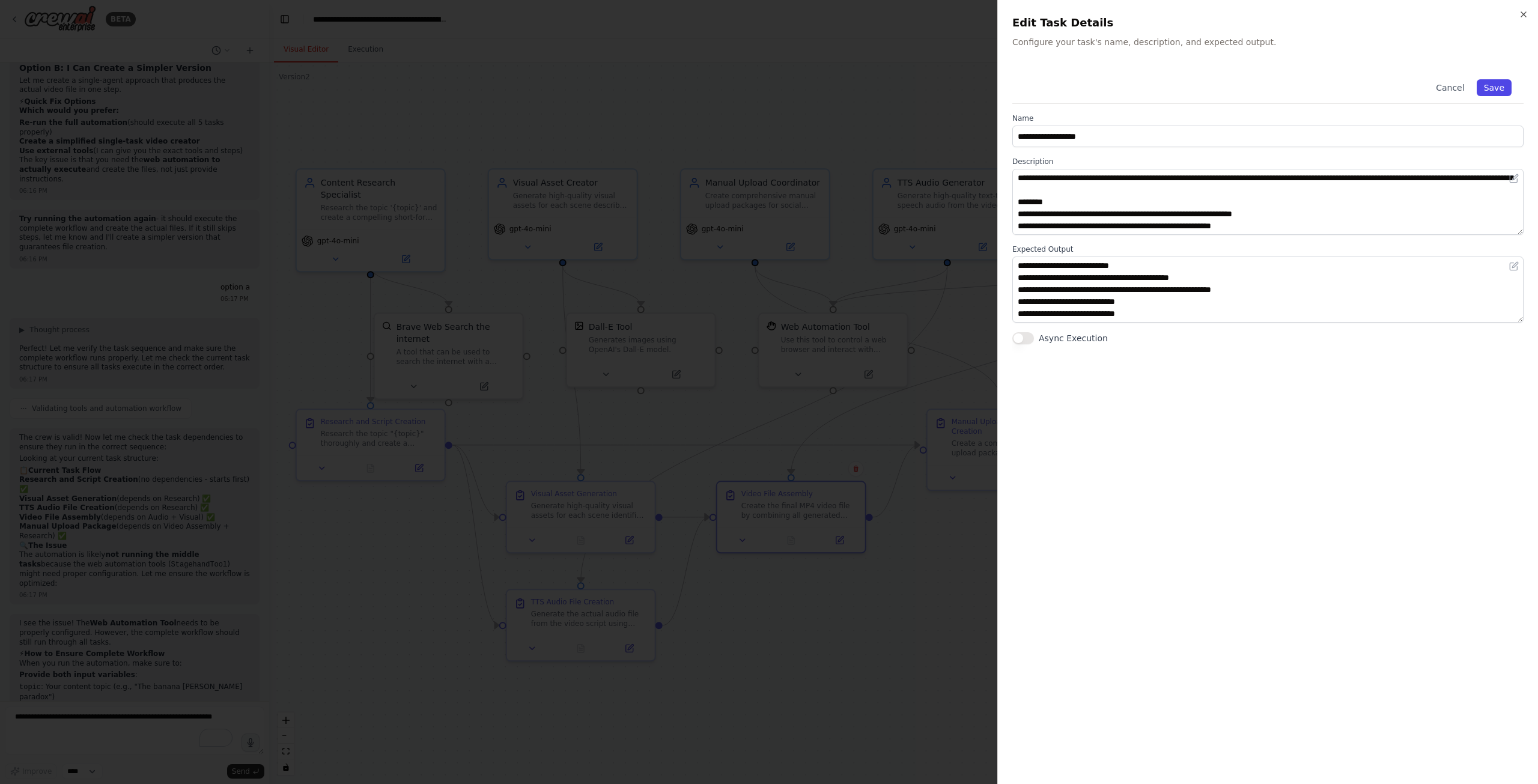
drag, startPoint x: 1486, startPoint y: 95, endPoint x: 1491, endPoint y: 91, distance: 6.4
click at [1486, 94] on button "Save" at bounding box center [1494, 88] width 35 height 17
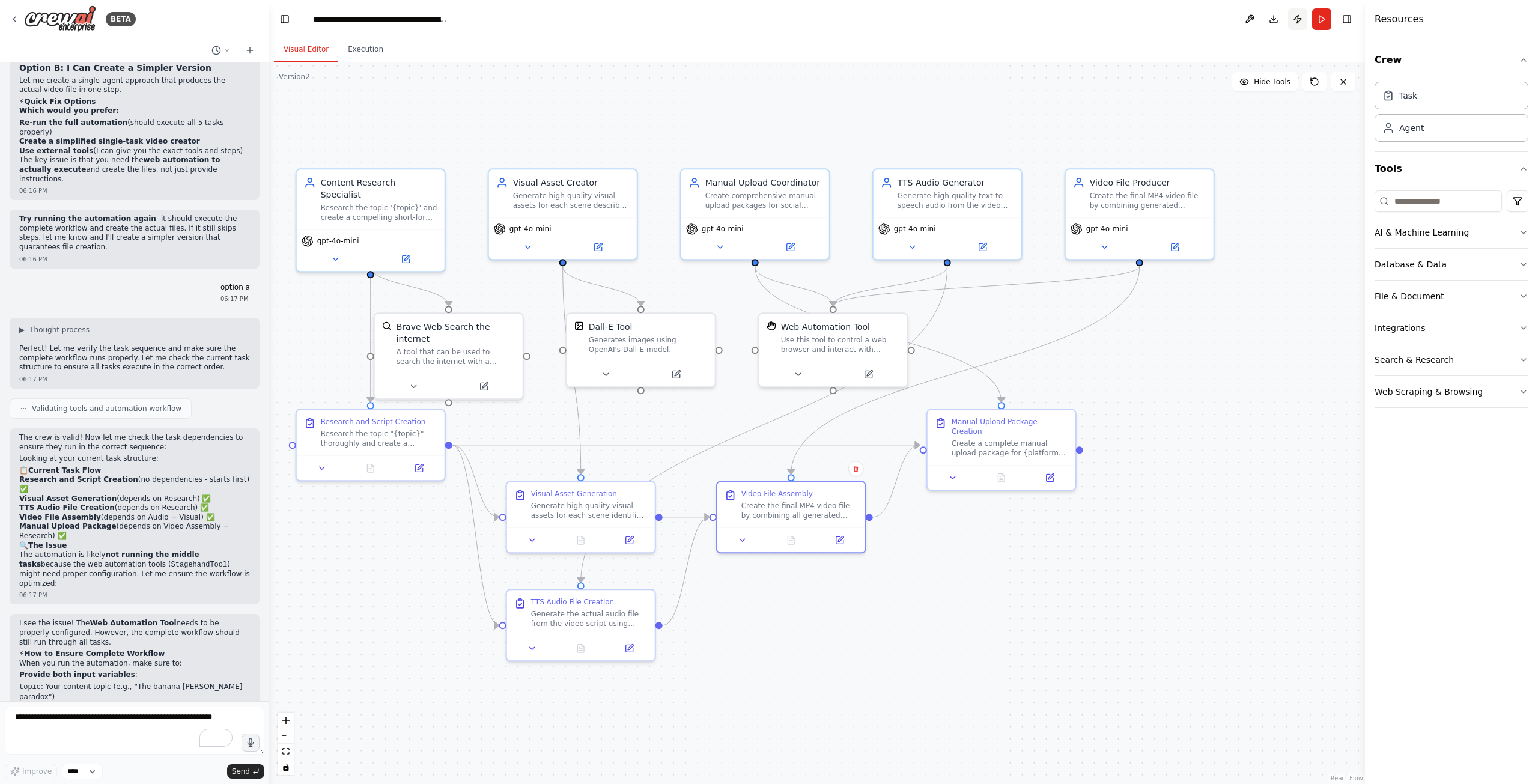
click at [1299, 17] on button "Publish" at bounding box center [1298, 19] width 19 height 22
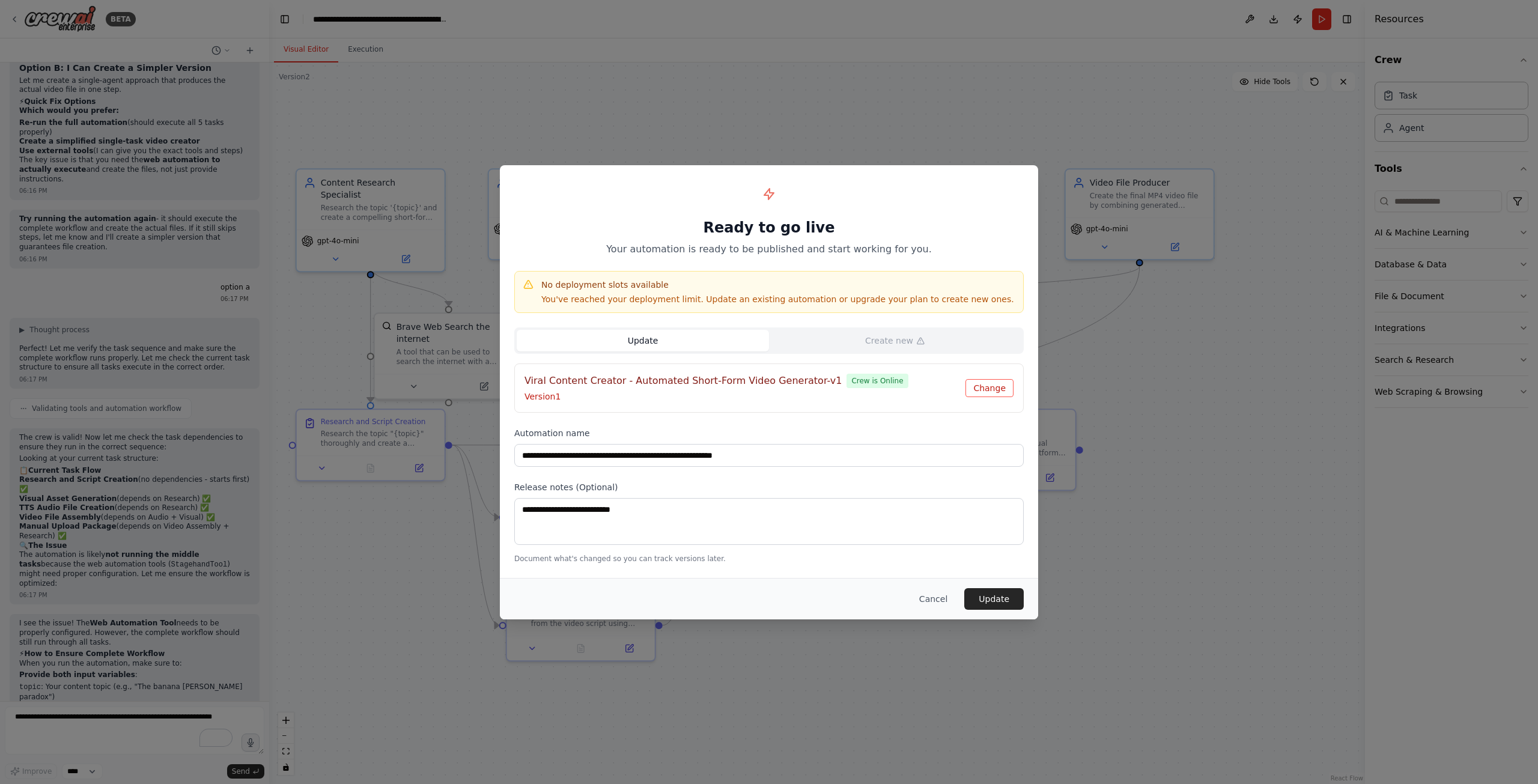
click at [990, 391] on button "Change" at bounding box center [990, 388] width 48 height 18
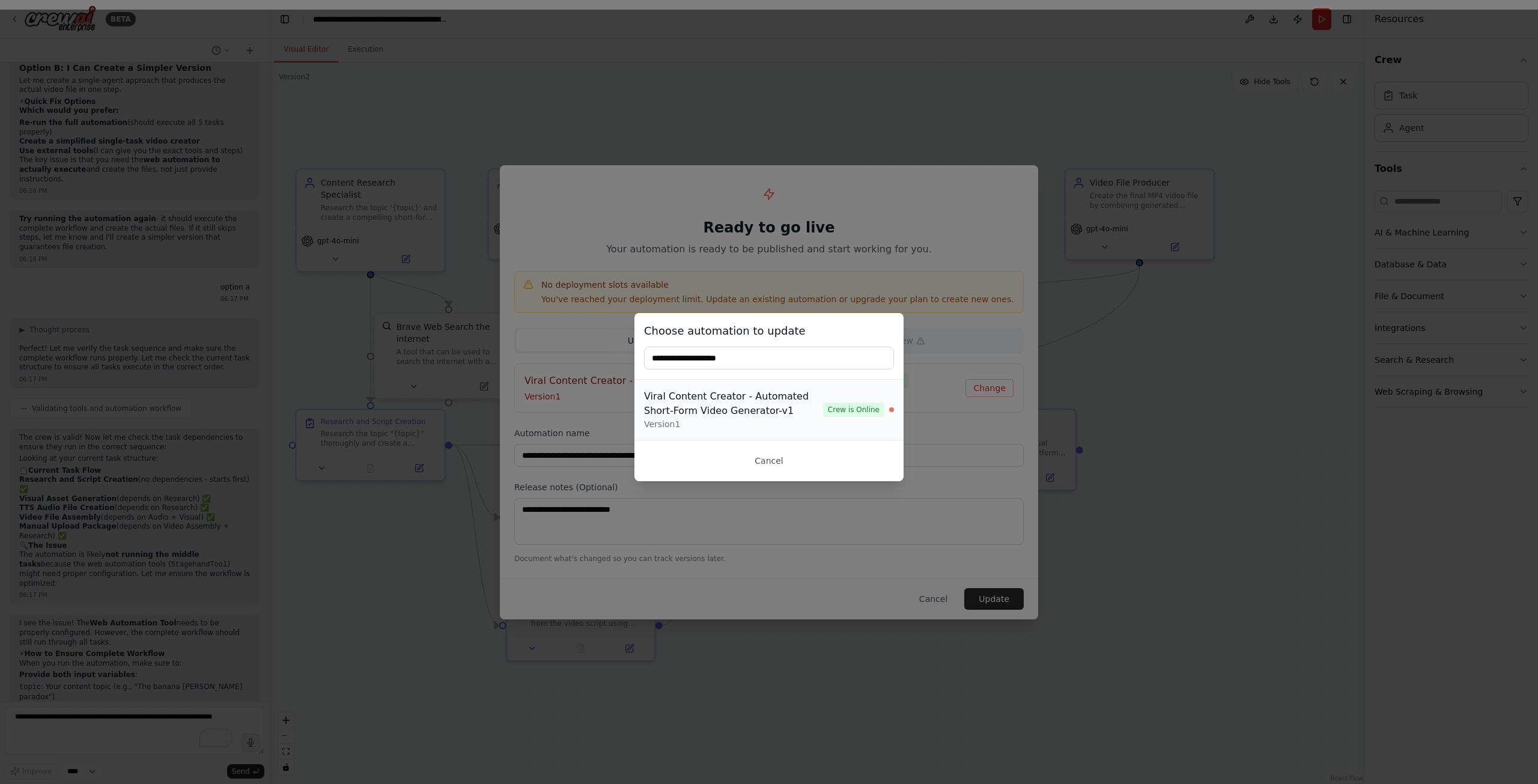
click at [803, 415] on div "Viral Content Creator - Automated Short-Form Video Generator-v1" at bounding box center [733, 403] width 179 height 29
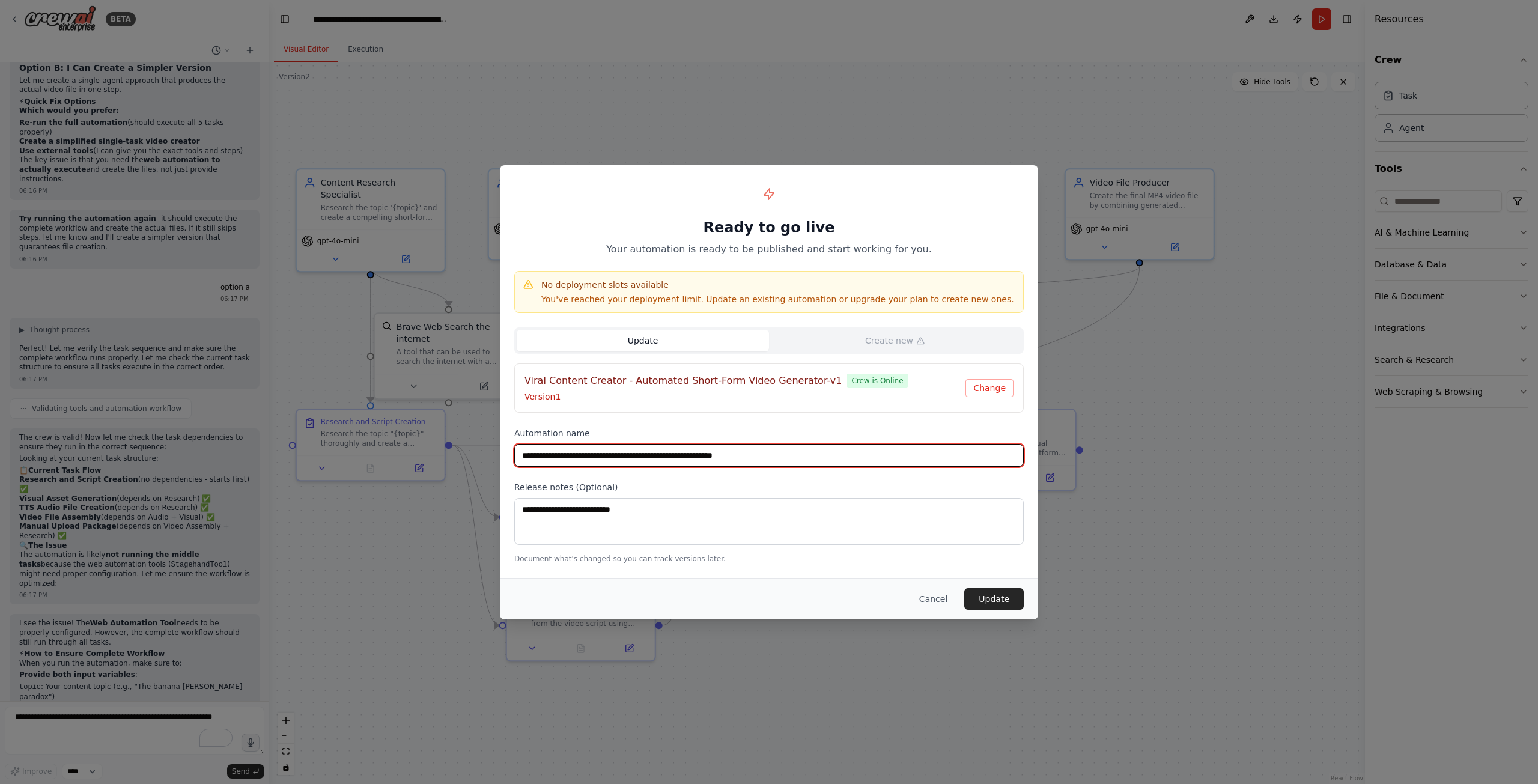
drag, startPoint x: 793, startPoint y: 453, endPoint x: 720, endPoint y: 437, distance: 74.7
click at [746, 451] on input "**********" at bounding box center [769, 455] width 510 height 23
click at [780, 451] on input "**********" at bounding box center [769, 455] width 510 height 23
click at [768, 458] on input "**********" at bounding box center [769, 455] width 510 height 23
type input "**********"
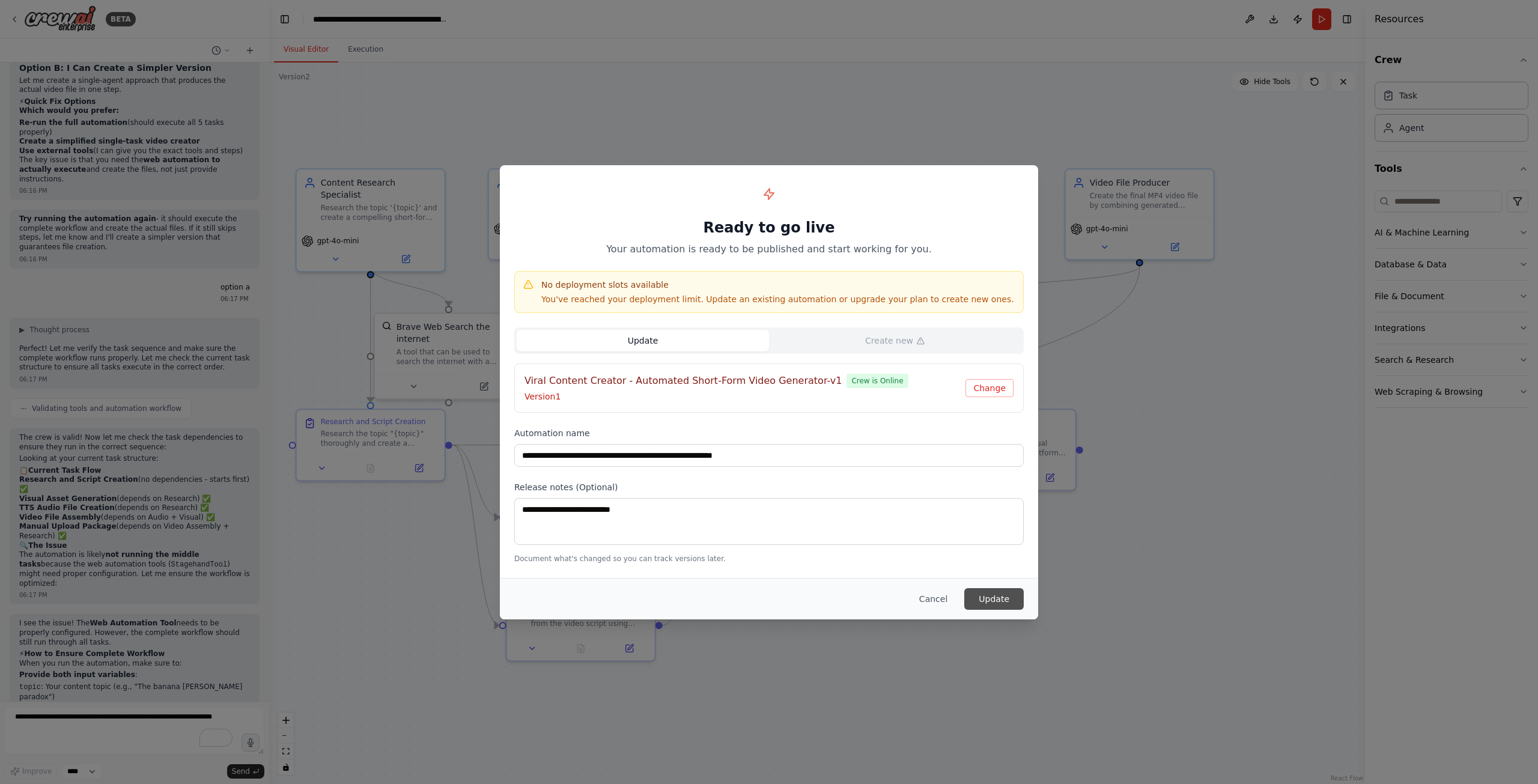
click at [997, 594] on button "Update" at bounding box center [994, 599] width 60 height 22
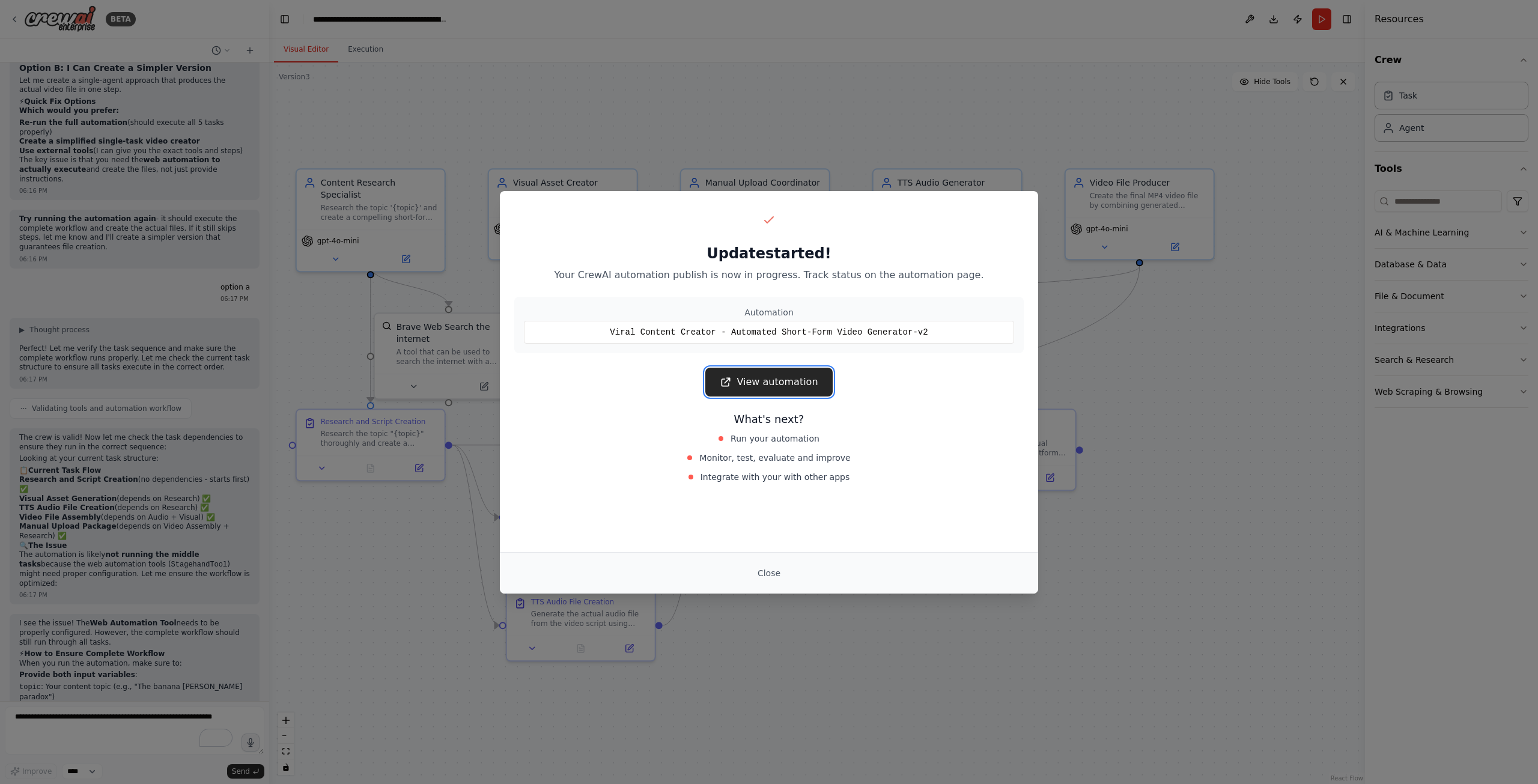
click at [789, 385] on link "View automation" at bounding box center [769, 382] width 127 height 29
click at [782, 377] on link "View automation" at bounding box center [769, 382] width 127 height 29
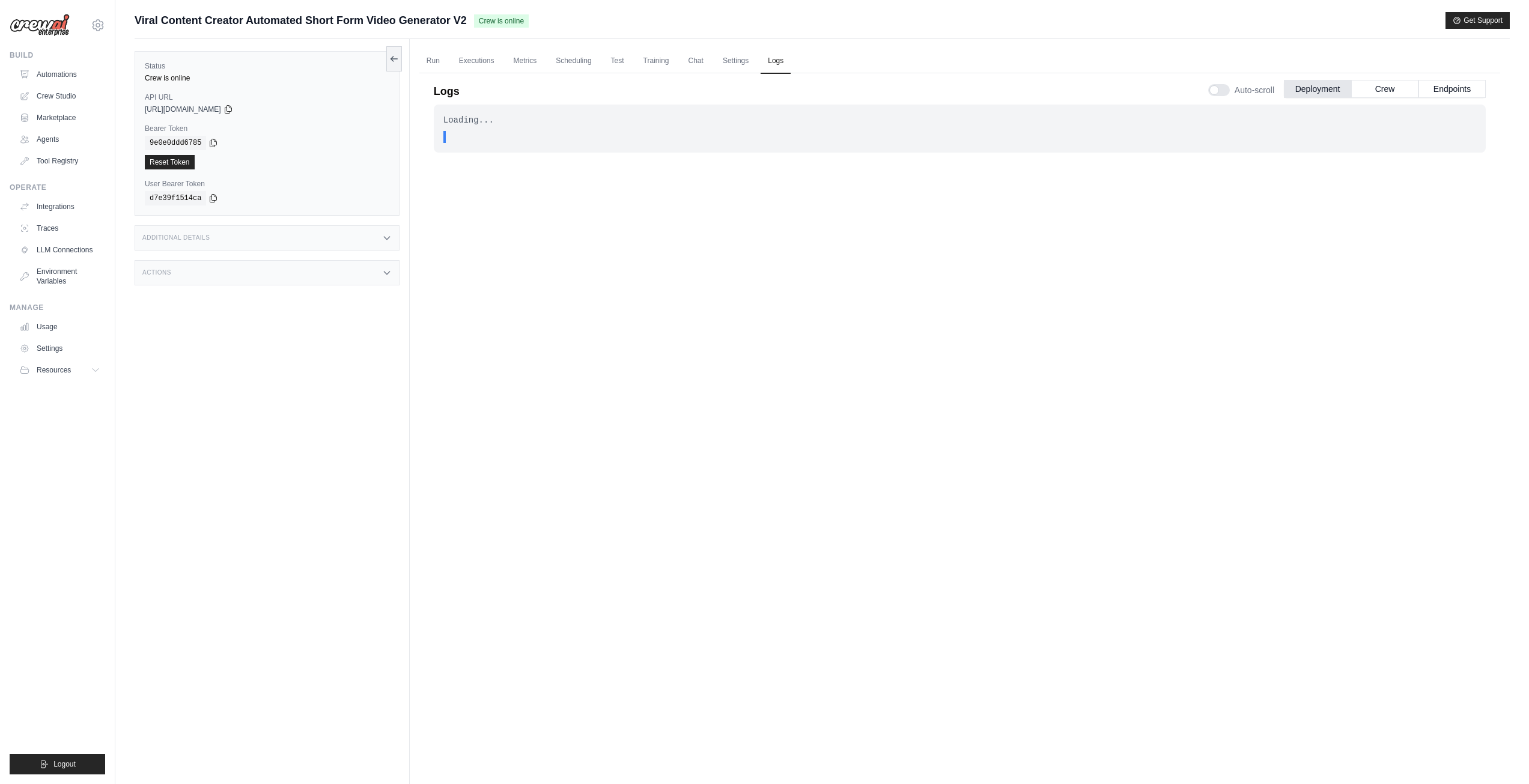
scroll to position [51, 0]
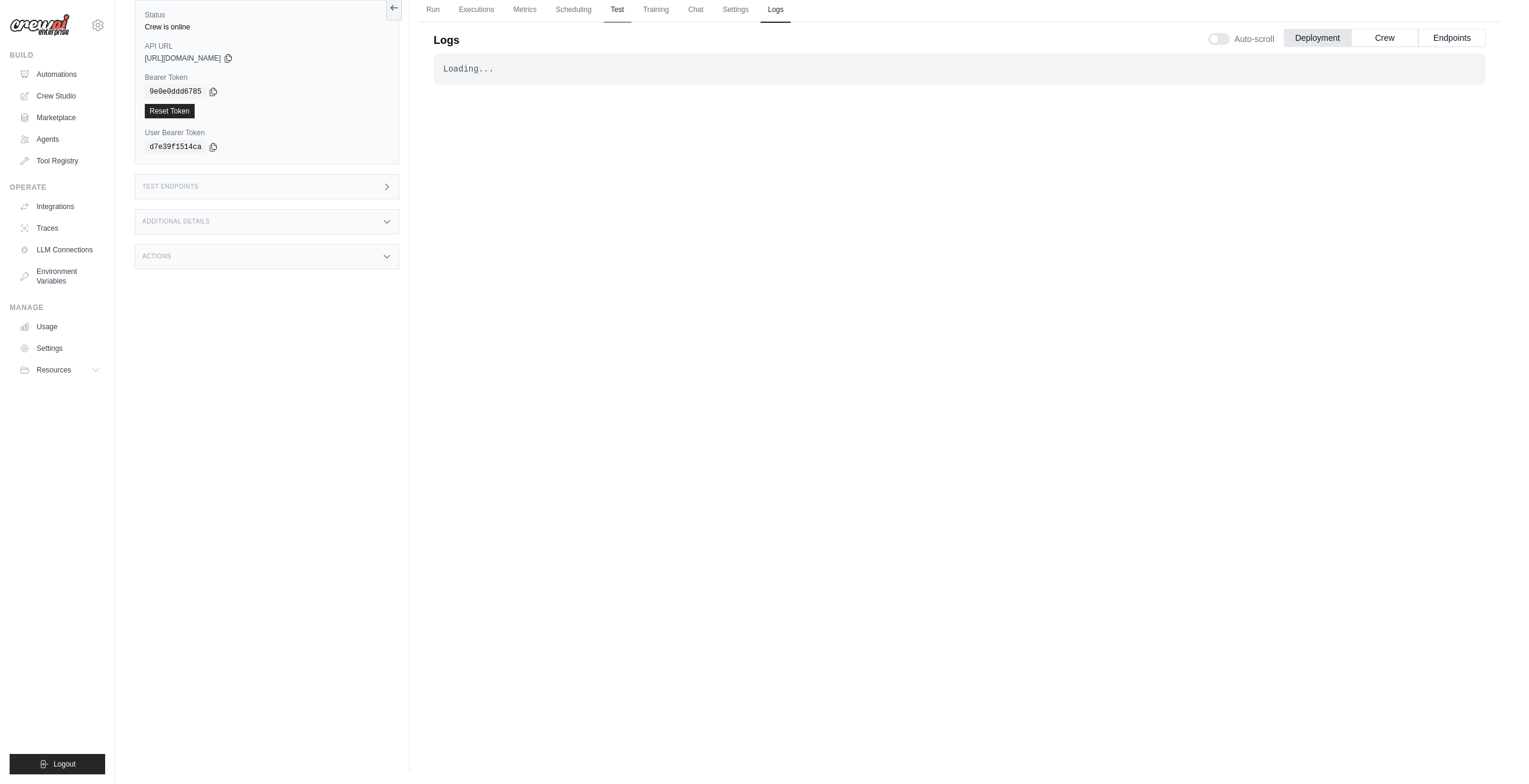
click at [631, 16] on link "Test" at bounding box center [617, 10] width 28 height 25
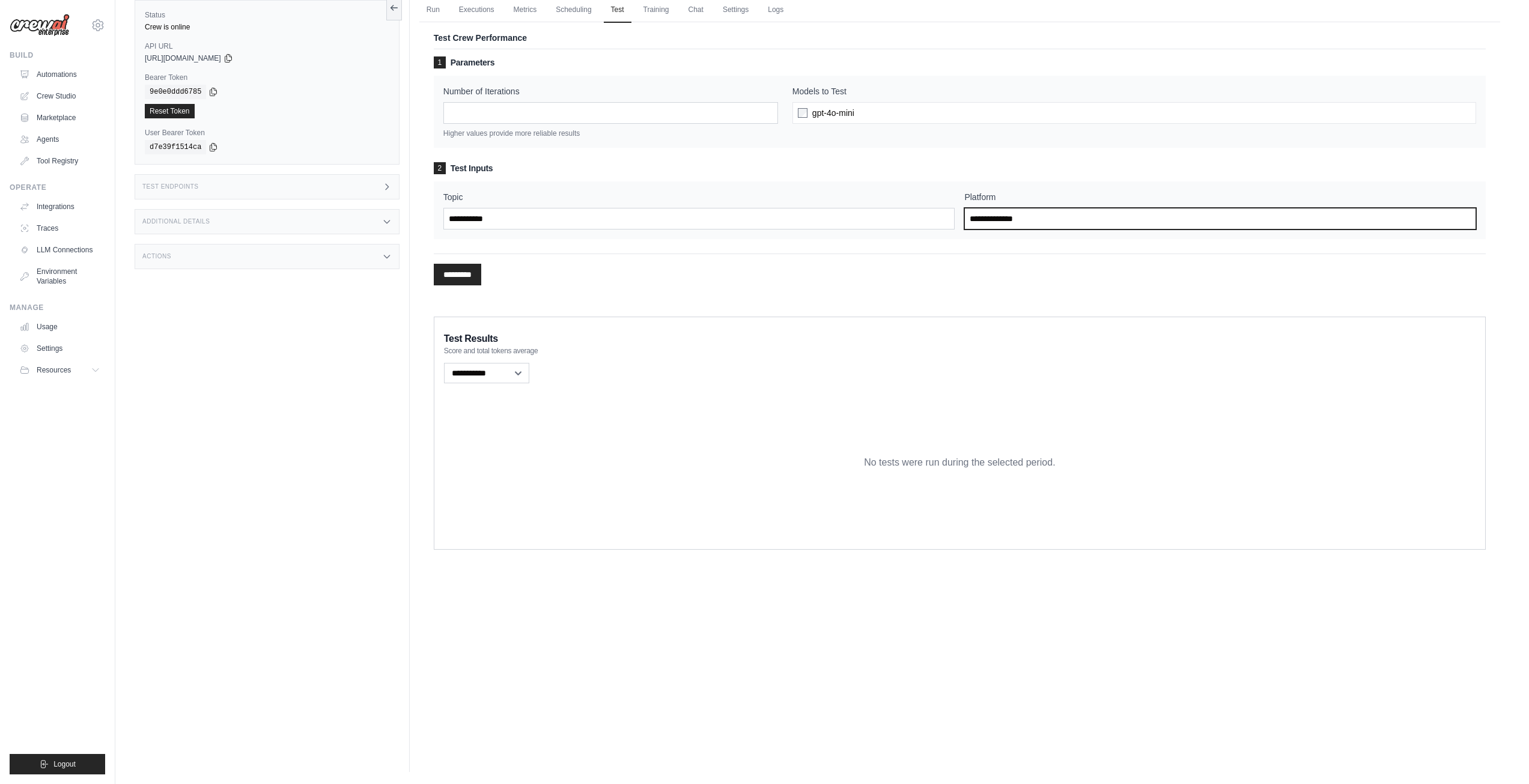
click at [1148, 222] on input "Platform" at bounding box center [1221, 218] width 512 height 22
click at [440, 8] on link "Run" at bounding box center [433, 10] width 28 height 25
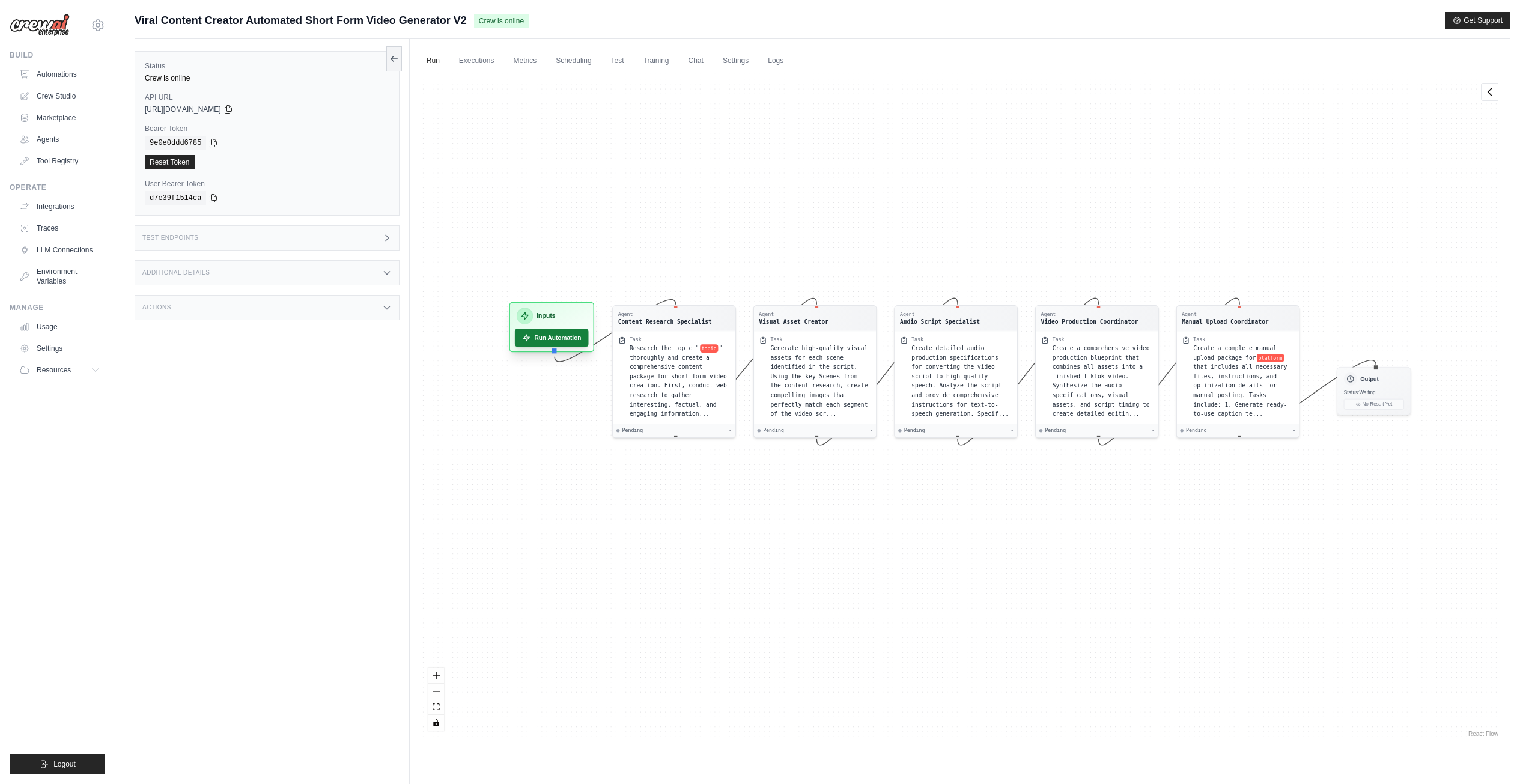
click at [559, 333] on button "Run Automation" at bounding box center [552, 338] width 74 height 18
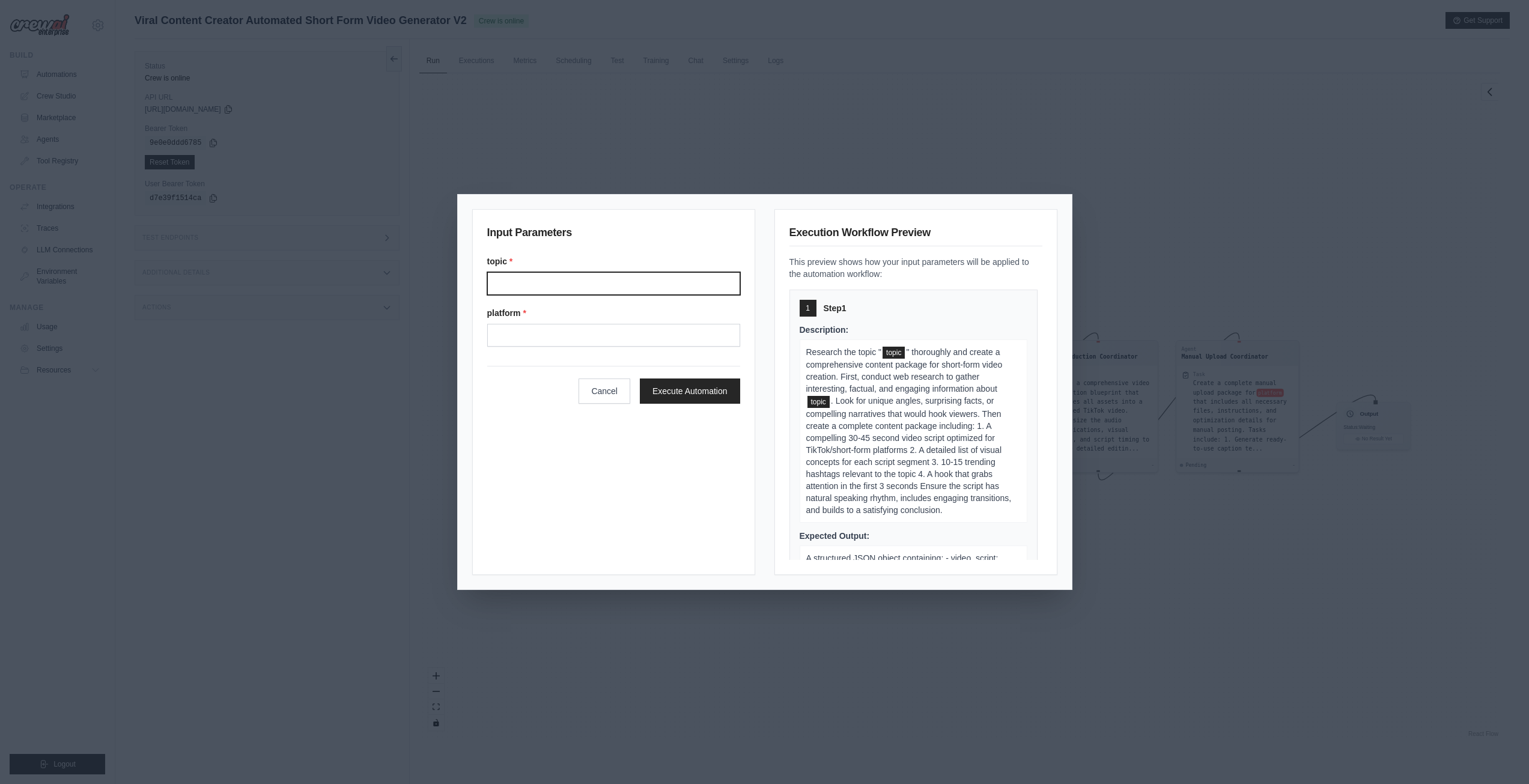
click at [533, 280] on input "Topic" at bounding box center [613, 283] width 253 height 23
type input "*"
drag, startPoint x: 535, startPoint y: 292, endPoint x: 1166, endPoint y: 116, distance: 655.1
click at [1145, 122] on div "Input Parameters topic * platform * Cancel Execute Automation Execution Workflo…" at bounding box center [764, 392] width 1529 height 784
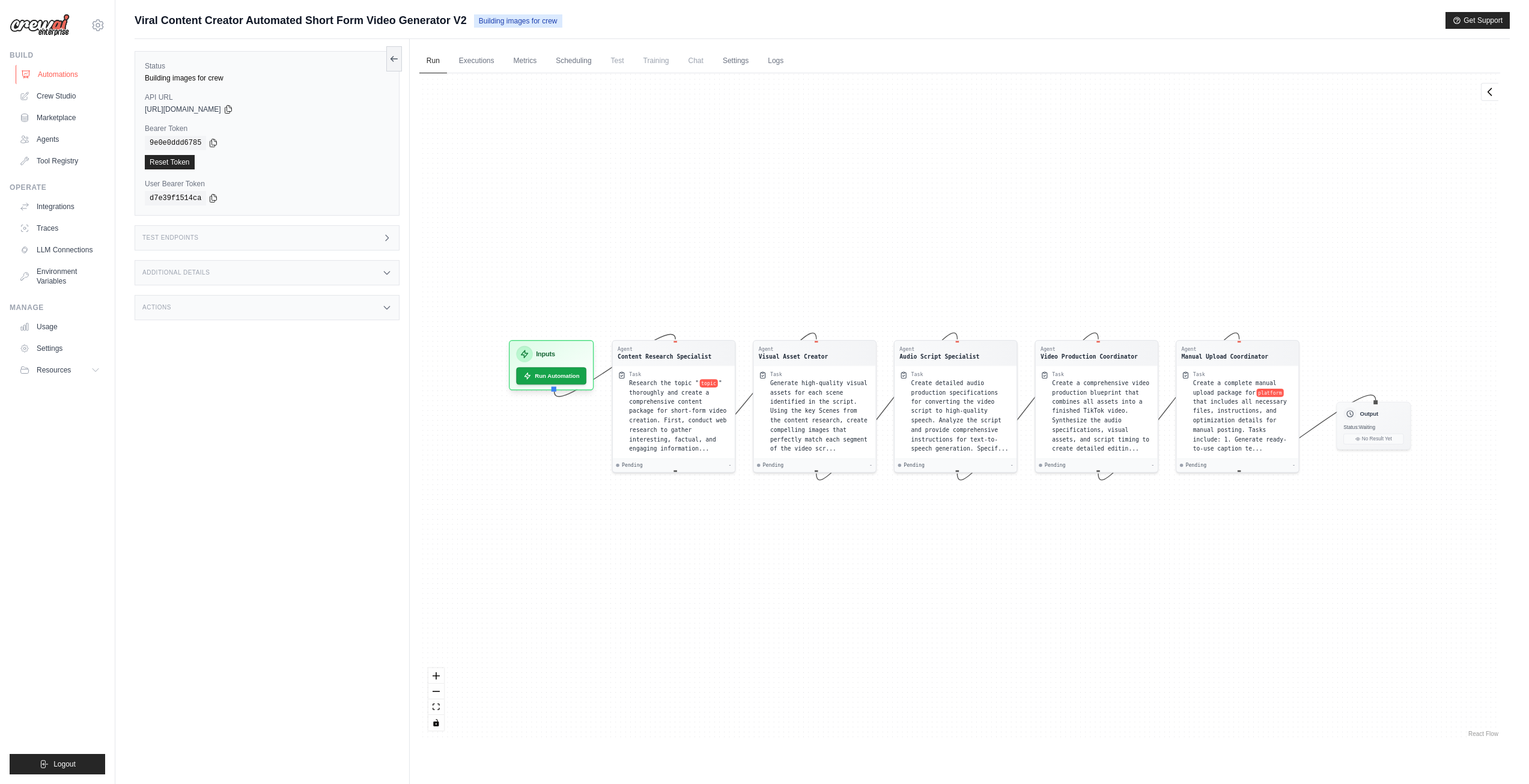
click at [60, 69] on link "Automations" at bounding box center [61, 74] width 91 height 19
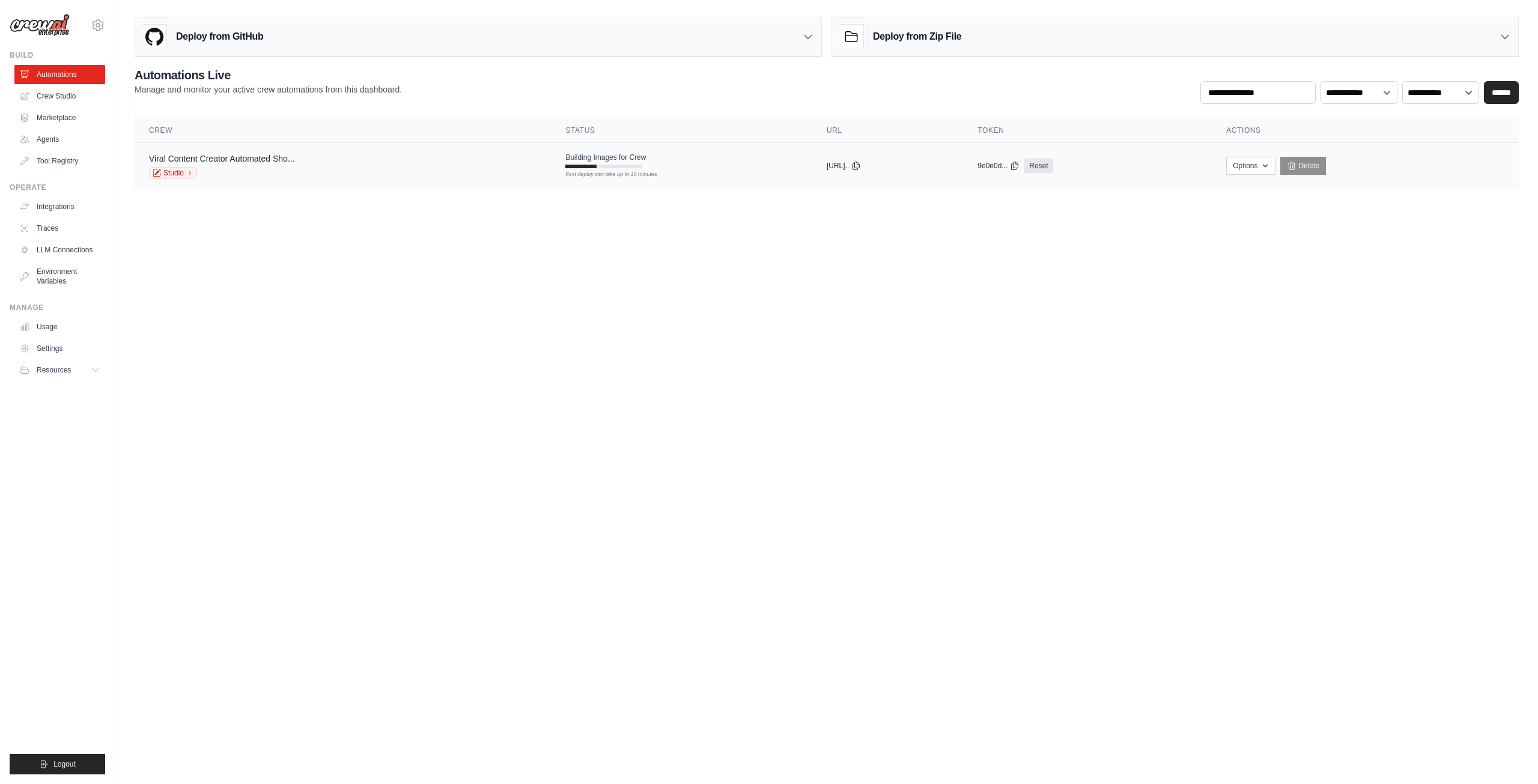
click at [285, 156] on link "Viral Content Creator Automated Sho..." at bounding box center [221, 159] width 146 height 10
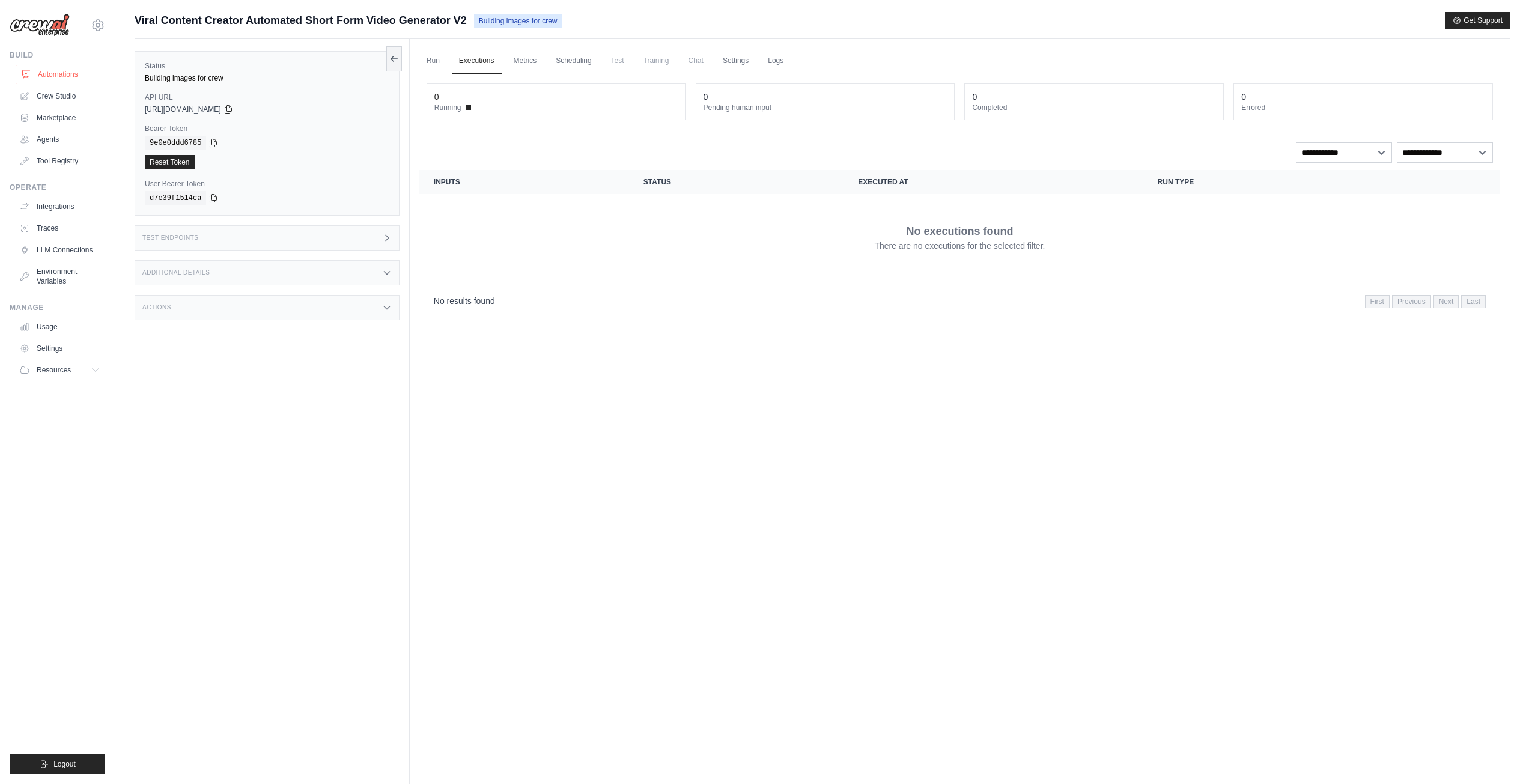
click at [57, 69] on link "Automations" at bounding box center [61, 74] width 91 height 19
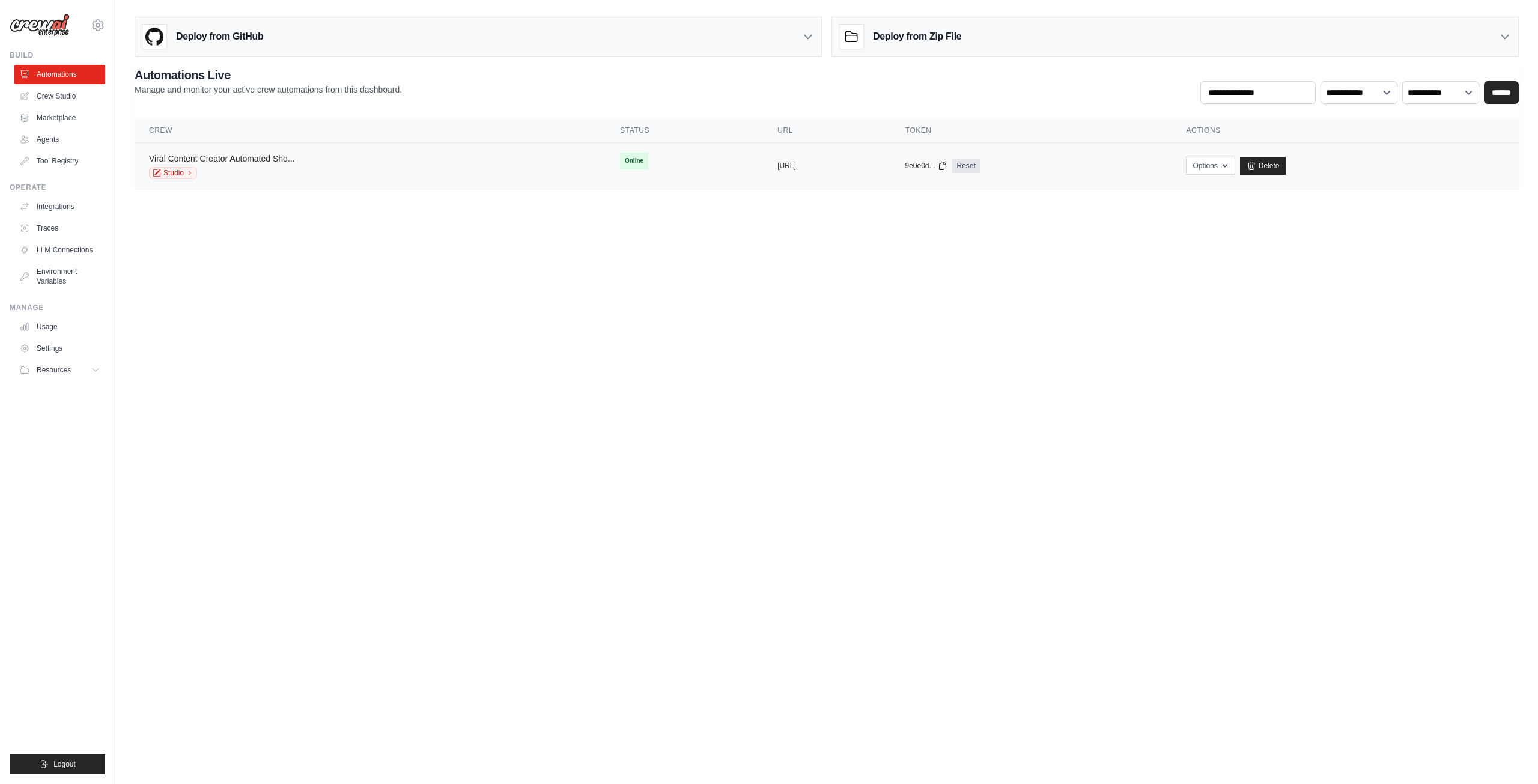
click at [233, 158] on link "Viral Content Creator Automated Sho..." at bounding box center [221, 159] width 146 height 10
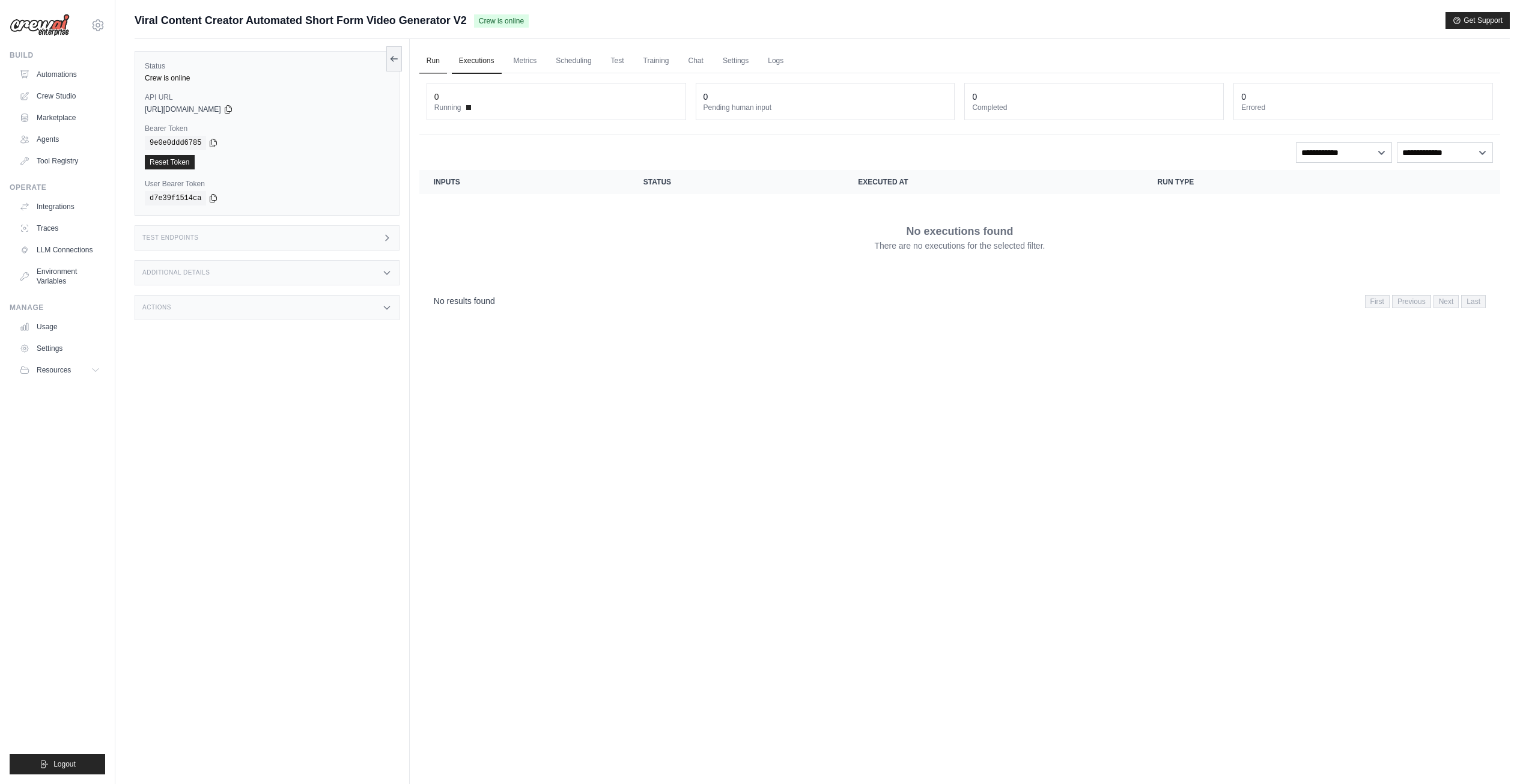
click at [437, 57] on link "Run" at bounding box center [433, 60] width 28 height 25
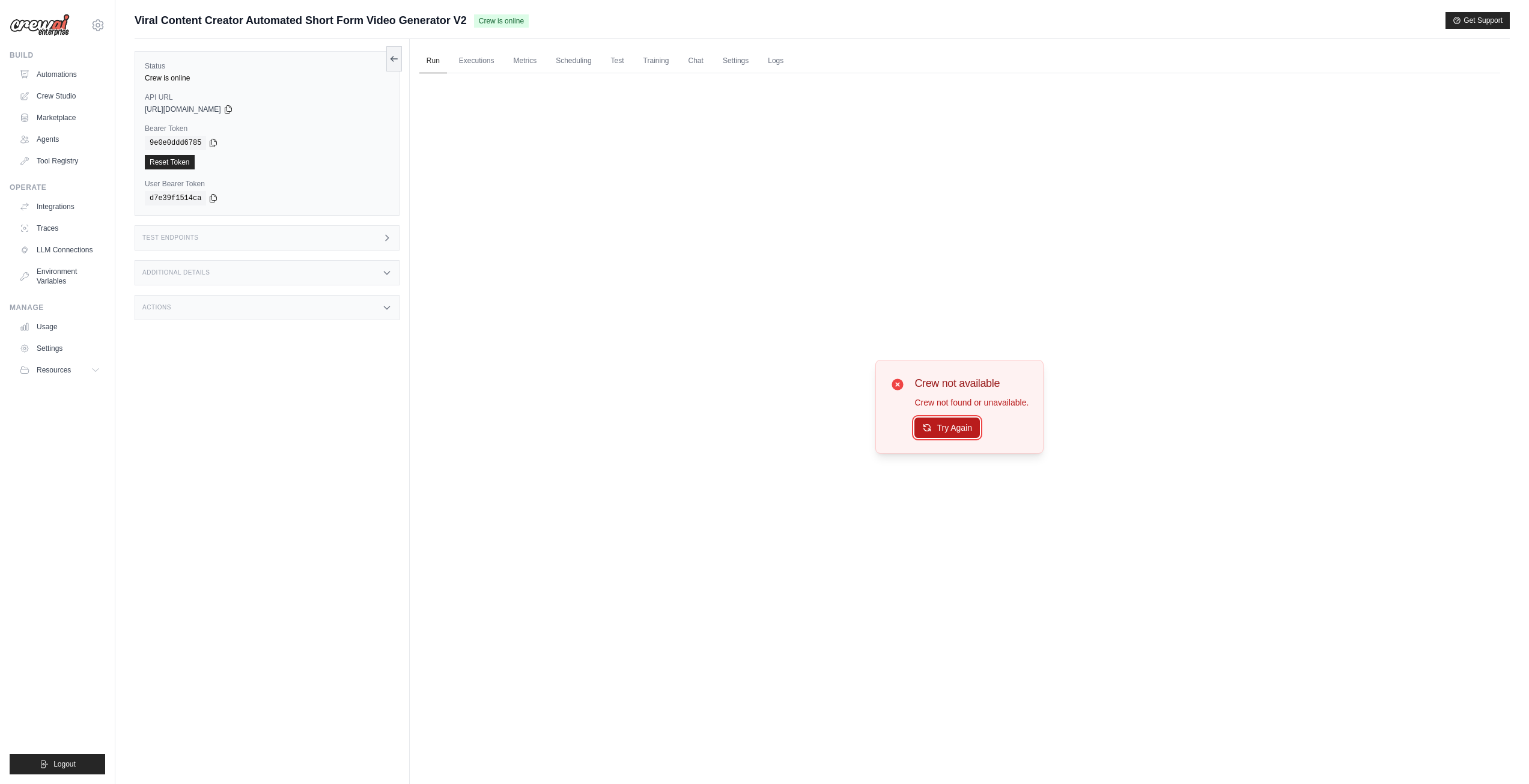
click at [940, 431] on button "Try Again" at bounding box center [947, 427] width 66 height 20
click at [474, 64] on link "Executions" at bounding box center [477, 60] width 50 height 25
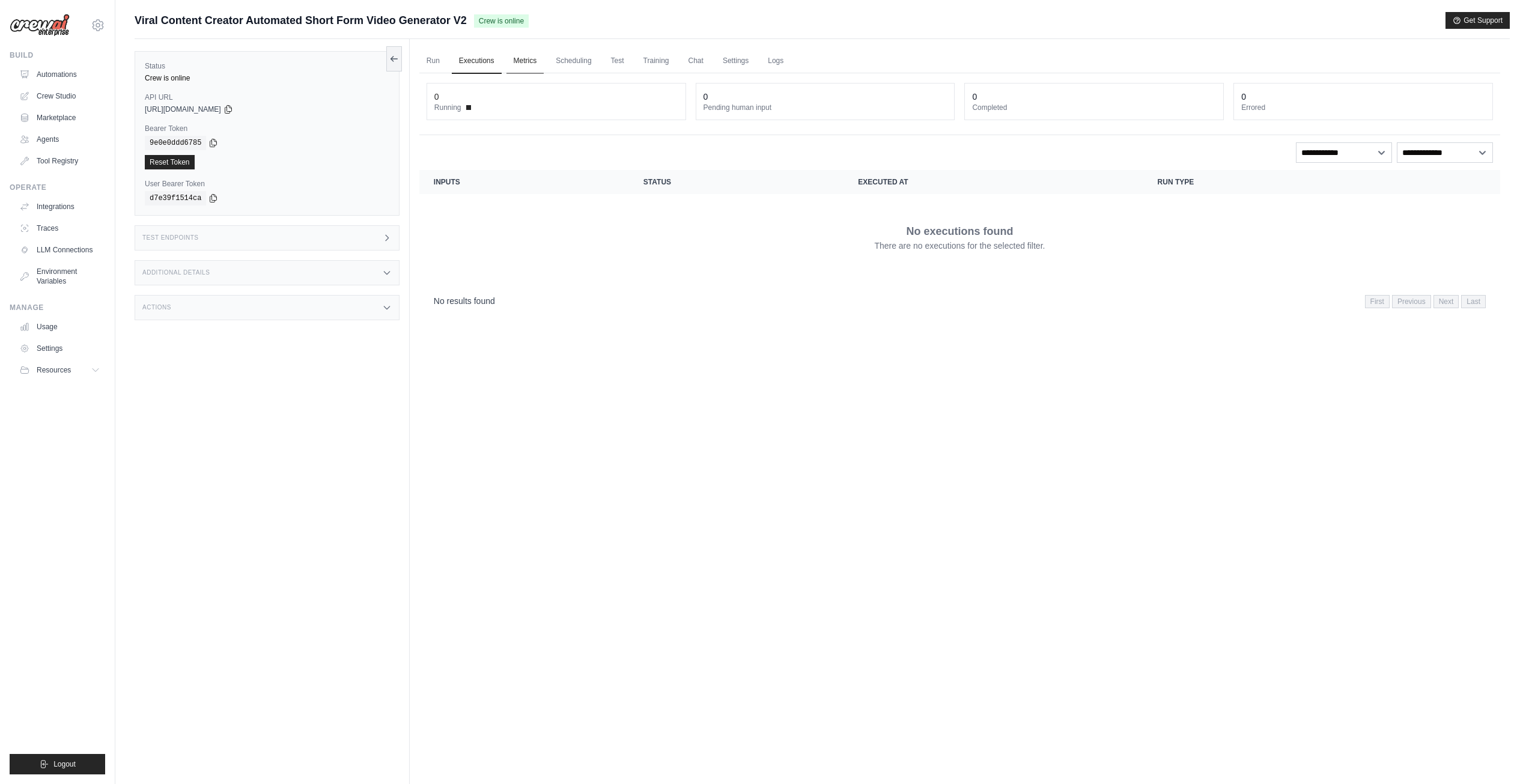
click at [533, 58] on link "Metrics" at bounding box center [526, 60] width 38 height 25
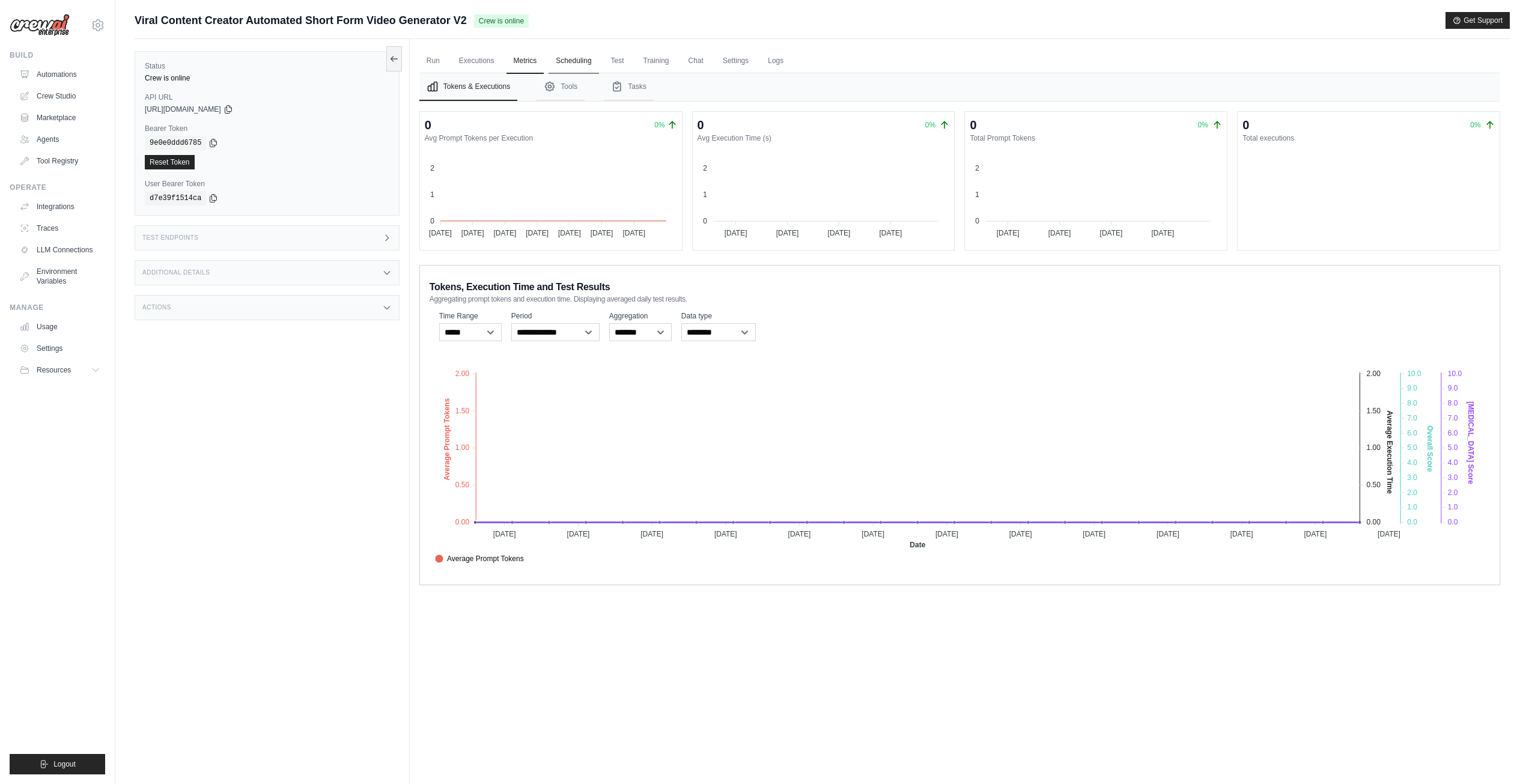
click at [578, 64] on link "Scheduling" at bounding box center [573, 60] width 50 height 25
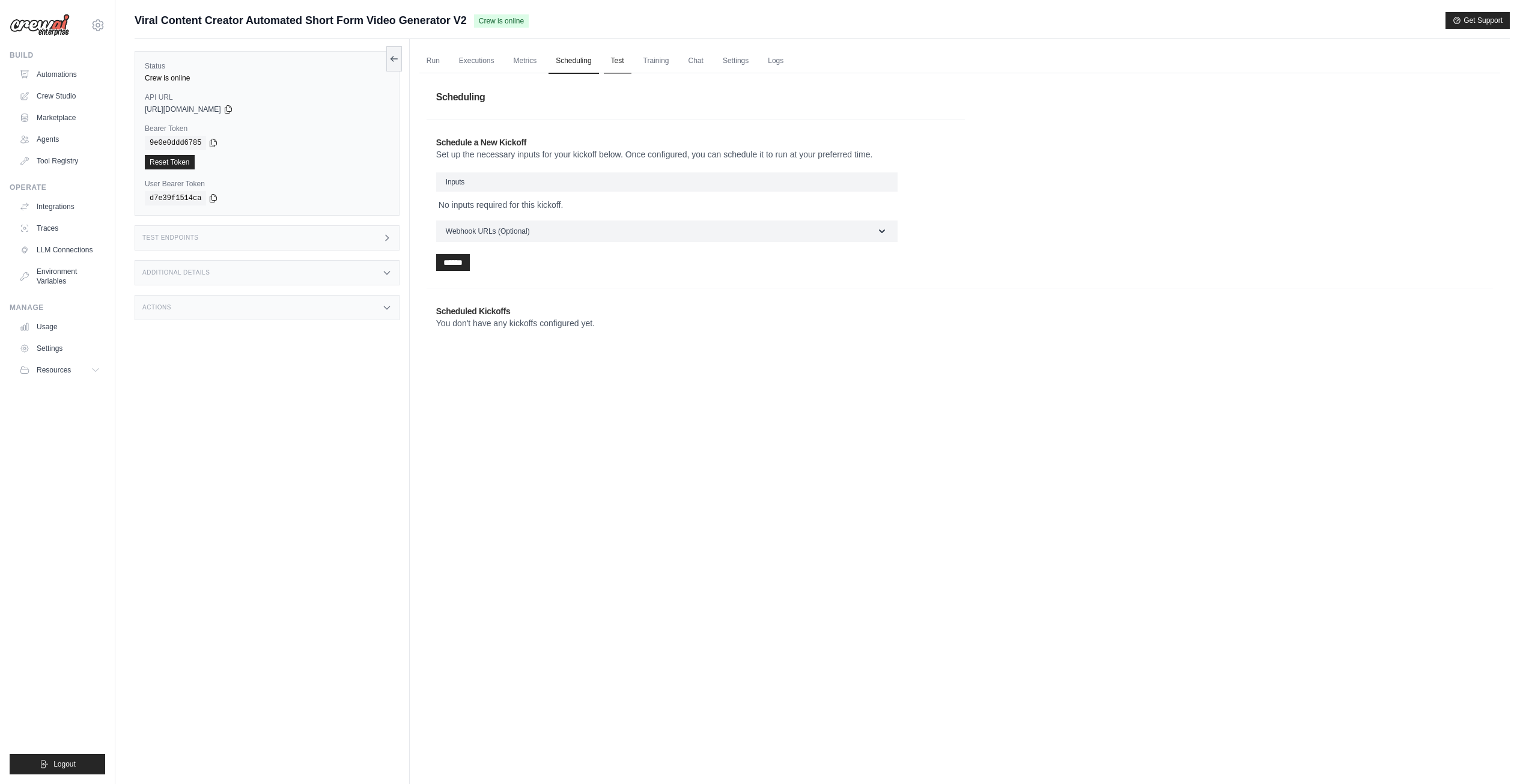
click at [632, 60] on link "Test" at bounding box center [617, 60] width 28 height 25
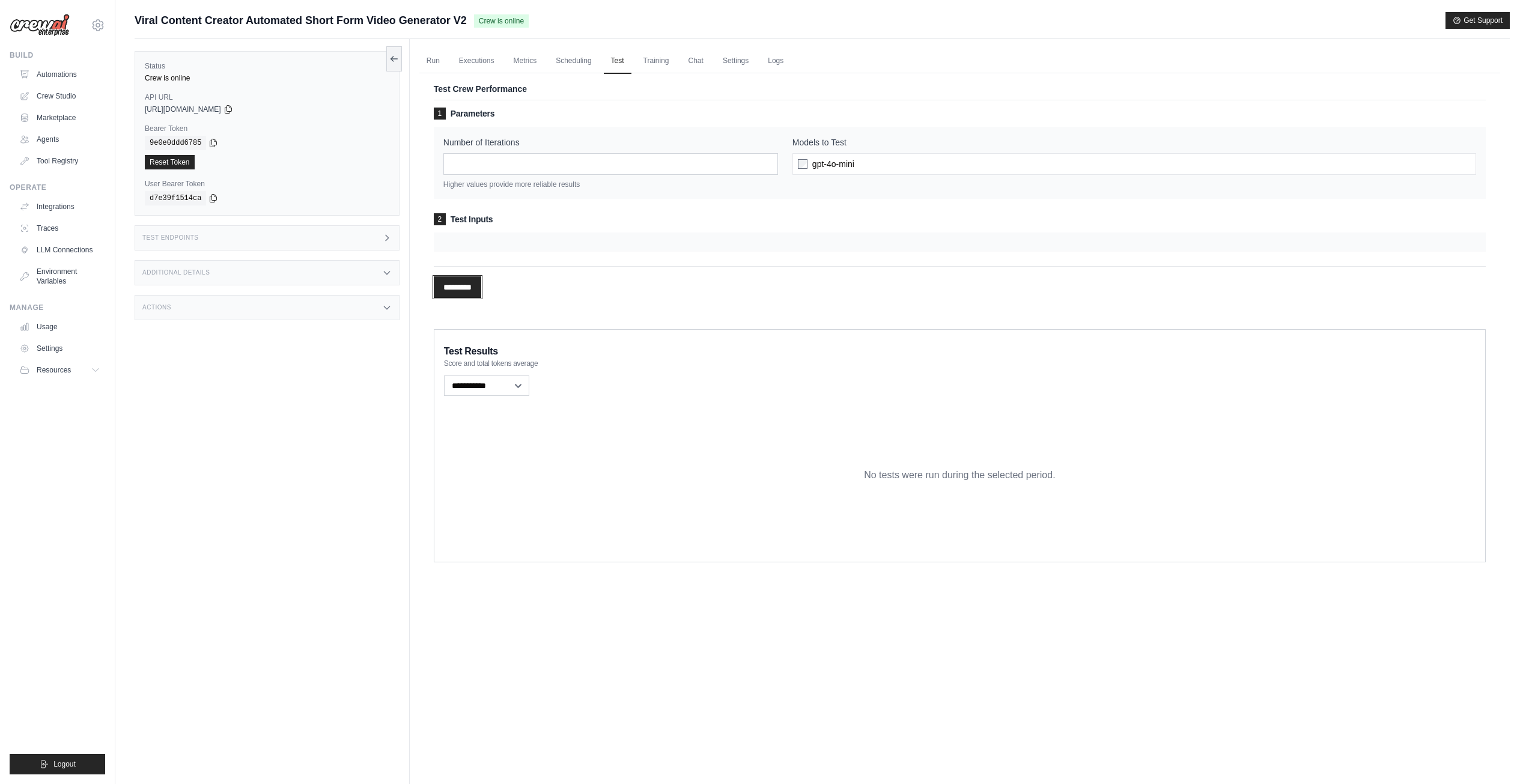
click at [473, 280] on input "*********" at bounding box center [457, 287] width 48 height 22
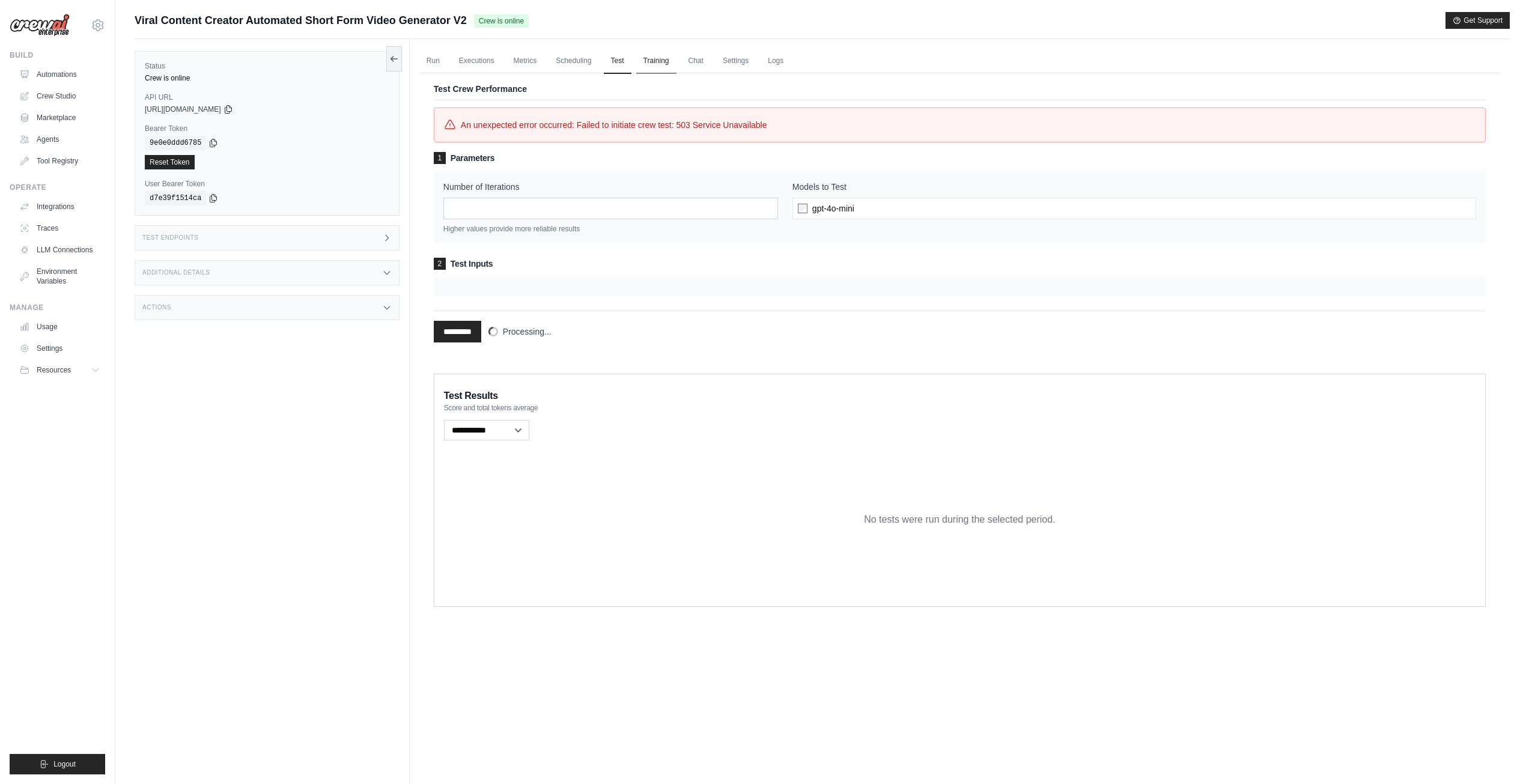
click at [658, 63] on link "Training" at bounding box center [656, 60] width 40 height 25
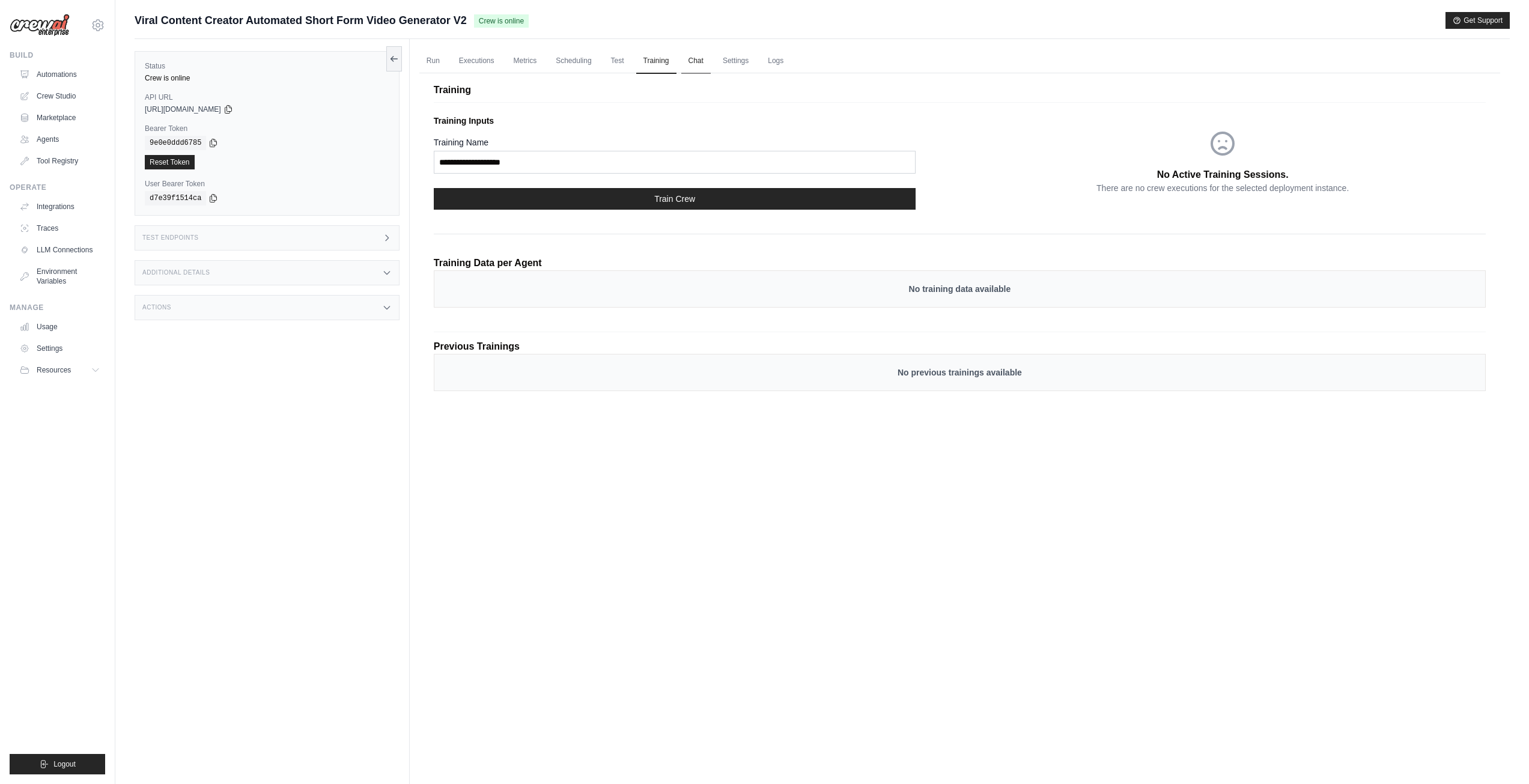
click at [705, 54] on link "Chat" at bounding box center [696, 60] width 29 height 25
click at [755, 58] on link "Settings" at bounding box center [735, 60] width 40 height 25
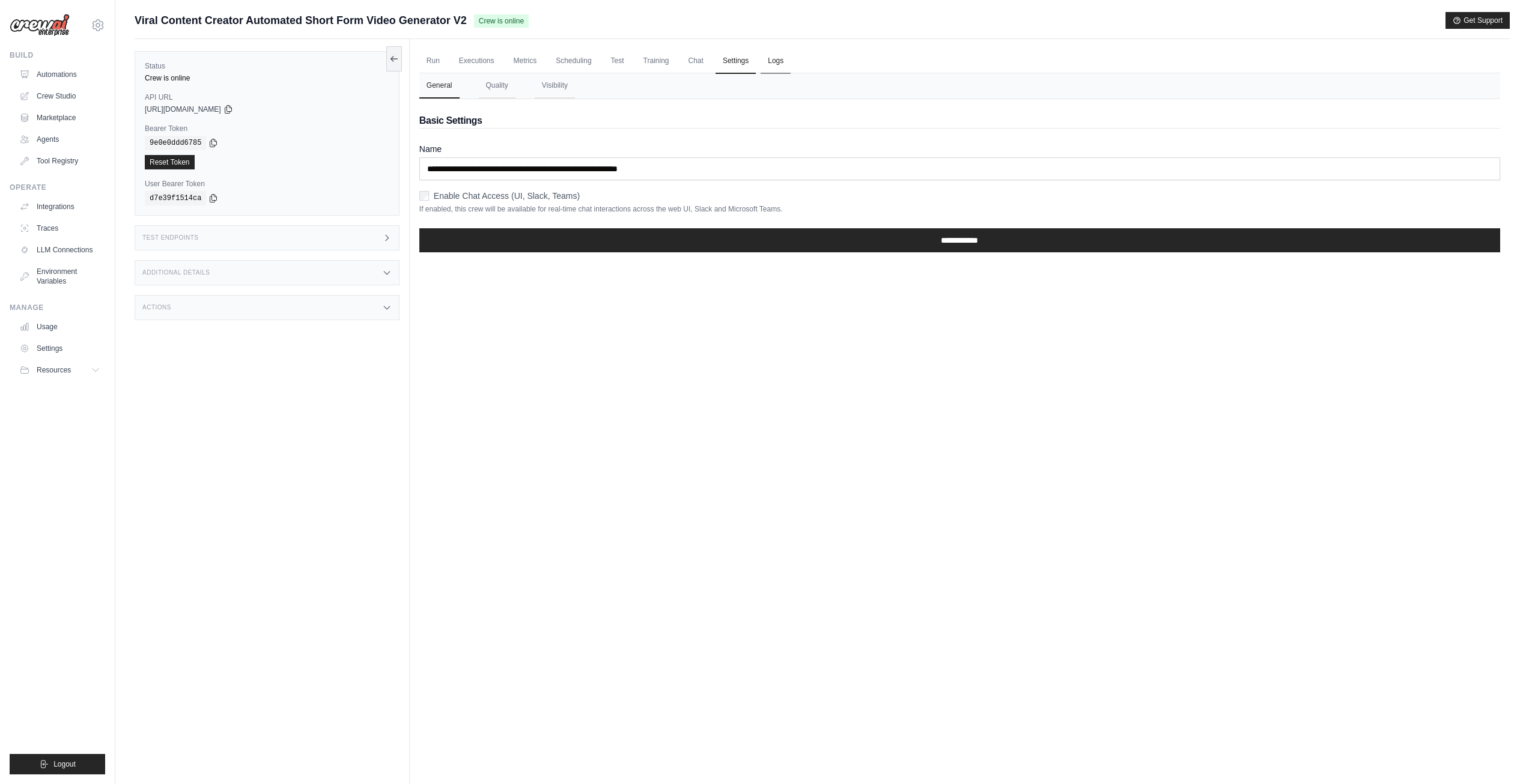
click at [790, 58] on link "Logs" at bounding box center [776, 60] width 30 height 25
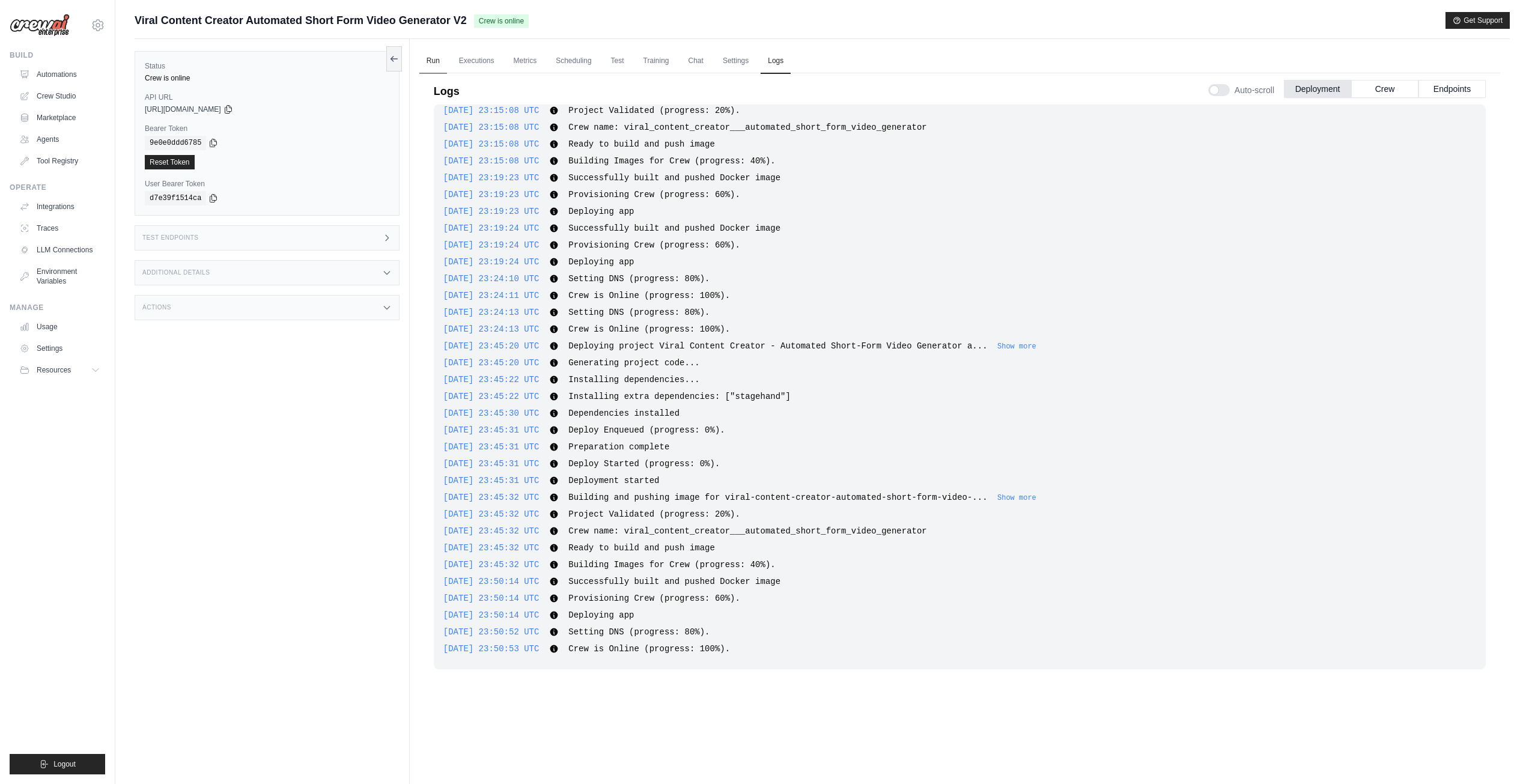
click at [430, 60] on link "Run" at bounding box center [433, 60] width 28 height 25
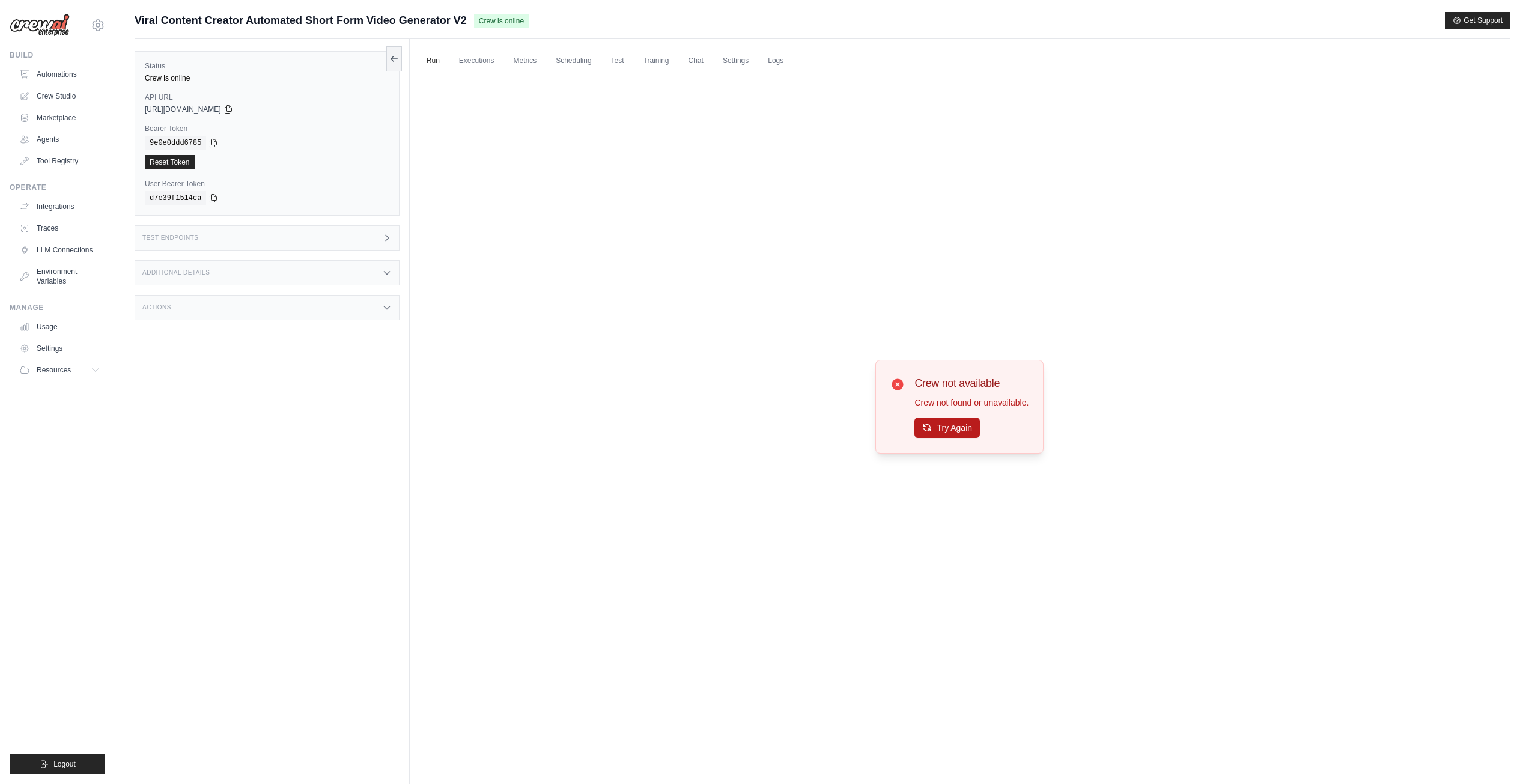
click at [911, 418] on div "Crew not available Crew not found or unavailable. Try Again" at bounding box center [959, 406] width 138 height 63
click at [932, 431] on button "Try Again" at bounding box center [947, 427] width 66 height 20
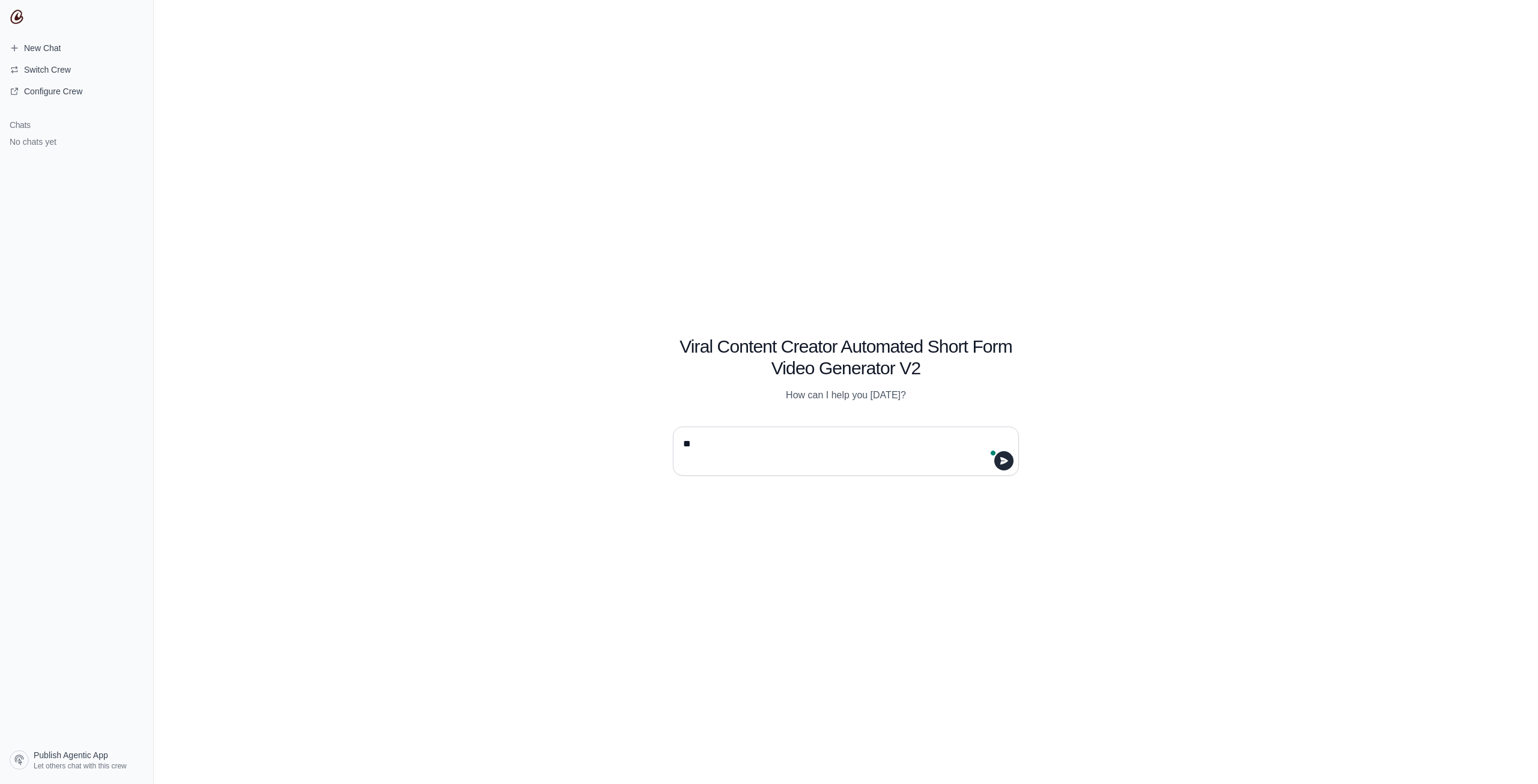
type textarea "*"
type textarea "**********"
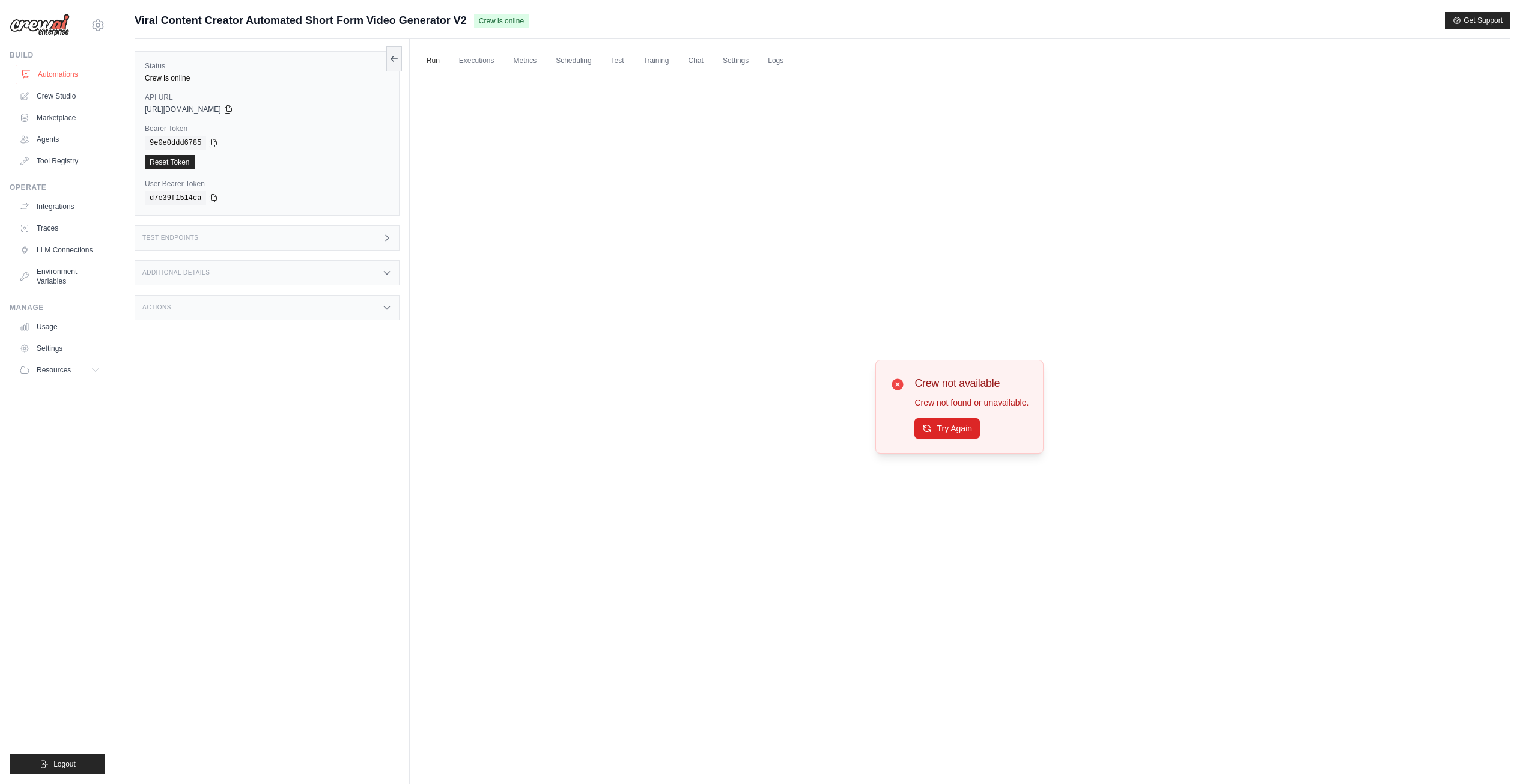
click at [70, 75] on link "Automations" at bounding box center [61, 74] width 91 height 19
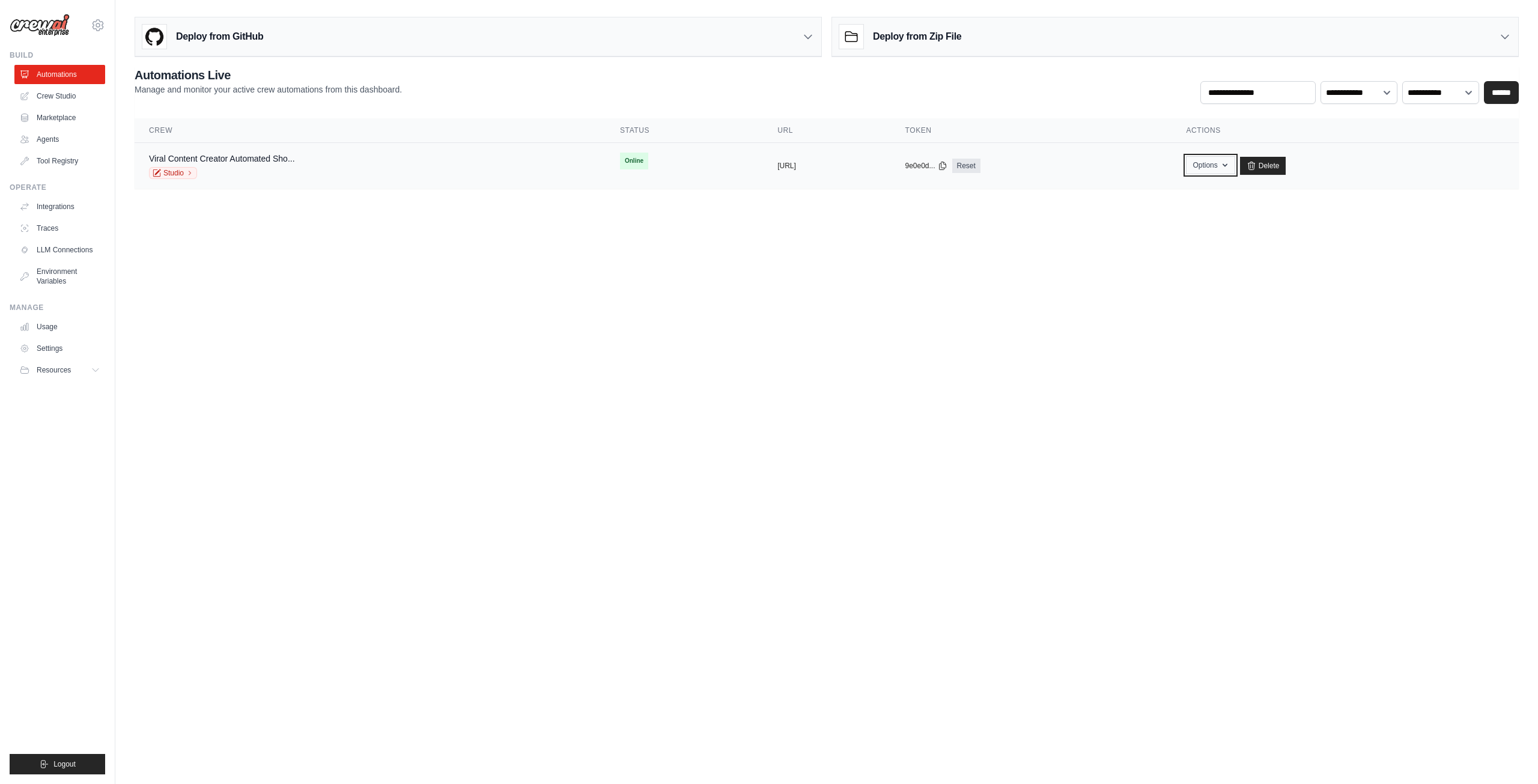
click at [1235, 166] on button "Options" at bounding box center [1210, 165] width 48 height 18
click at [1235, 165] on button "Options" at bounding box center [1210, 165] width 48 height 18
click at [172, 171] on link "Studio" at bounding box center [173, 173] width 48 height 12
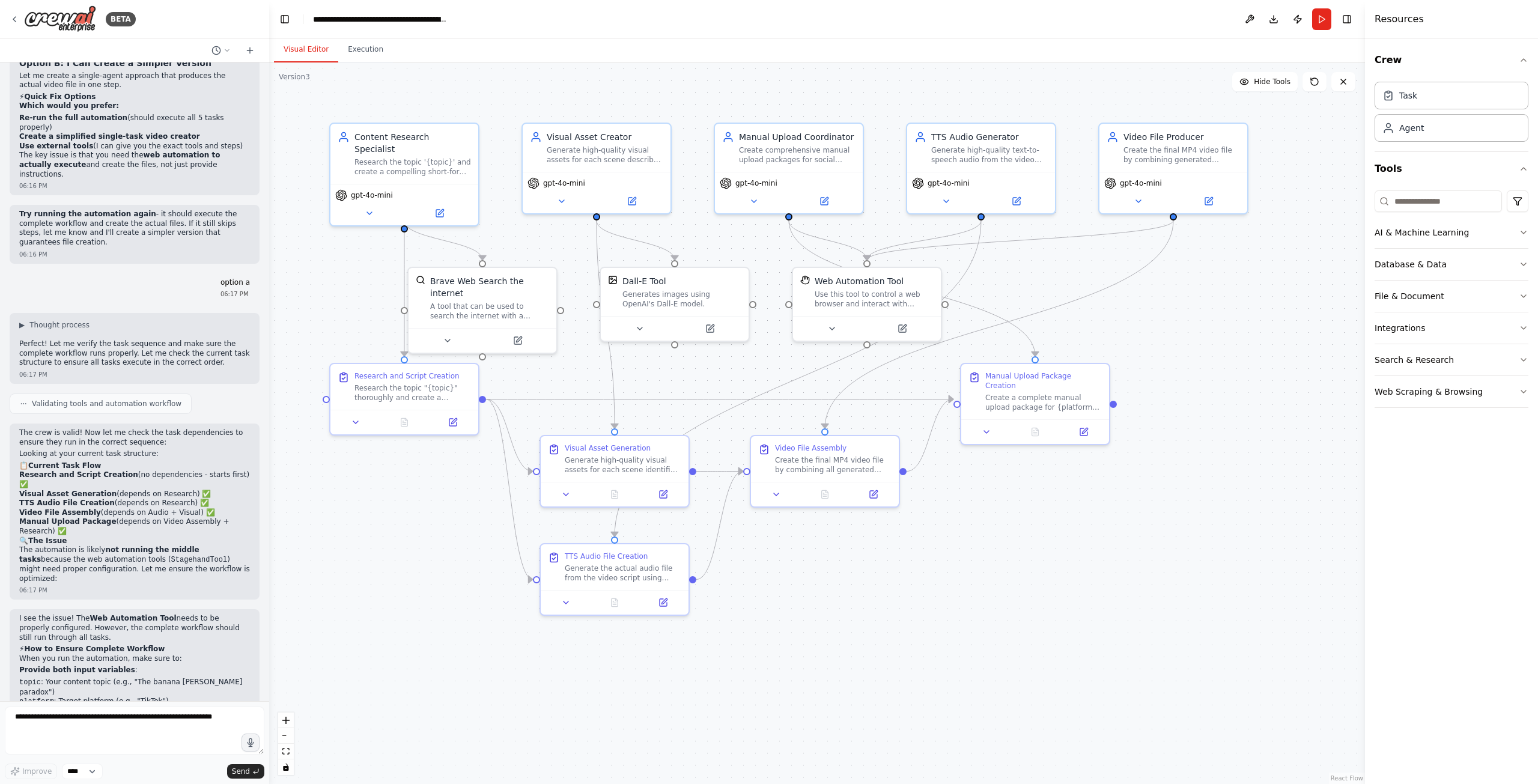
scroll to position [6241, 0]
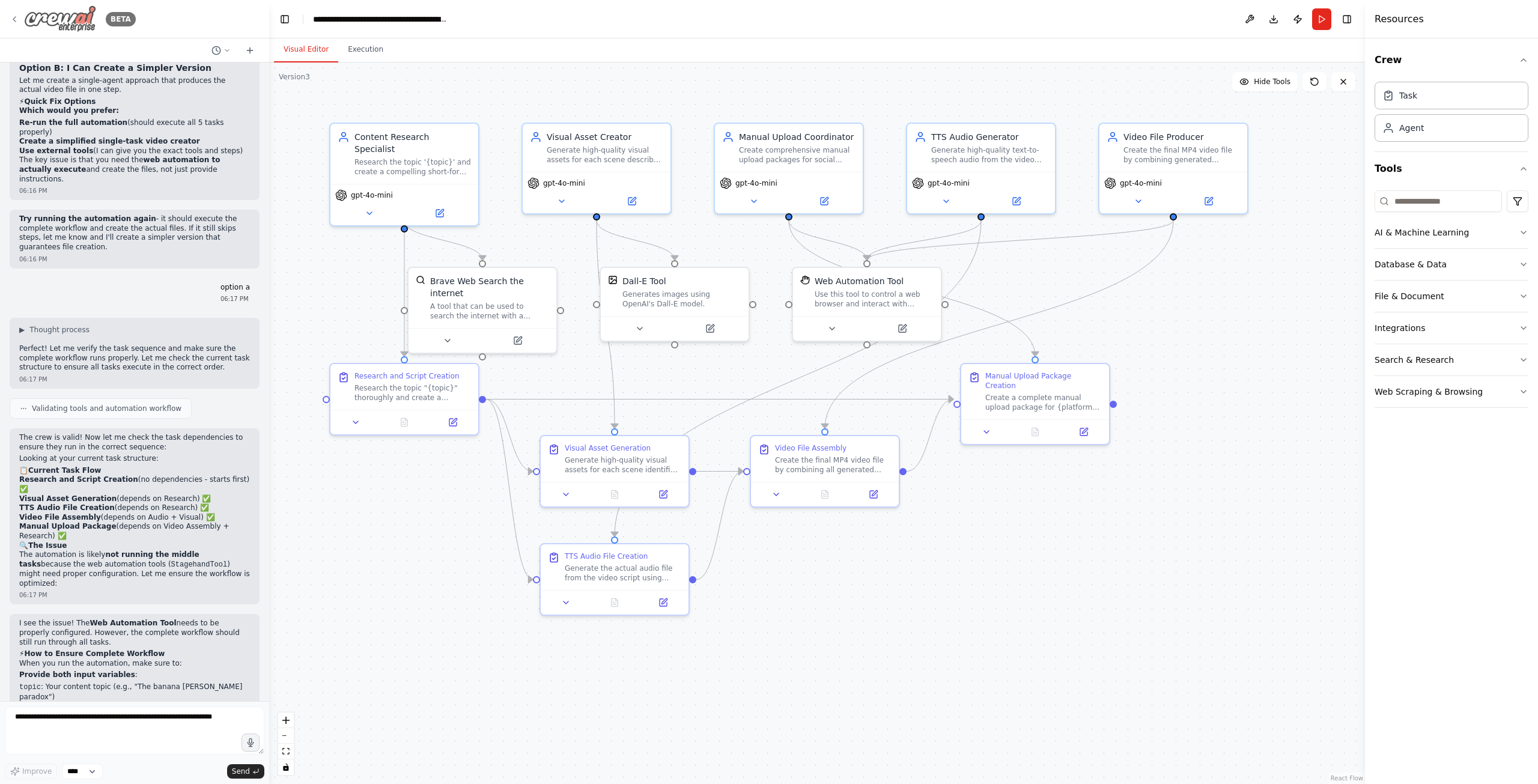
click at [15, 17] on icon at bounding box center [14, 19] width 10 height 10
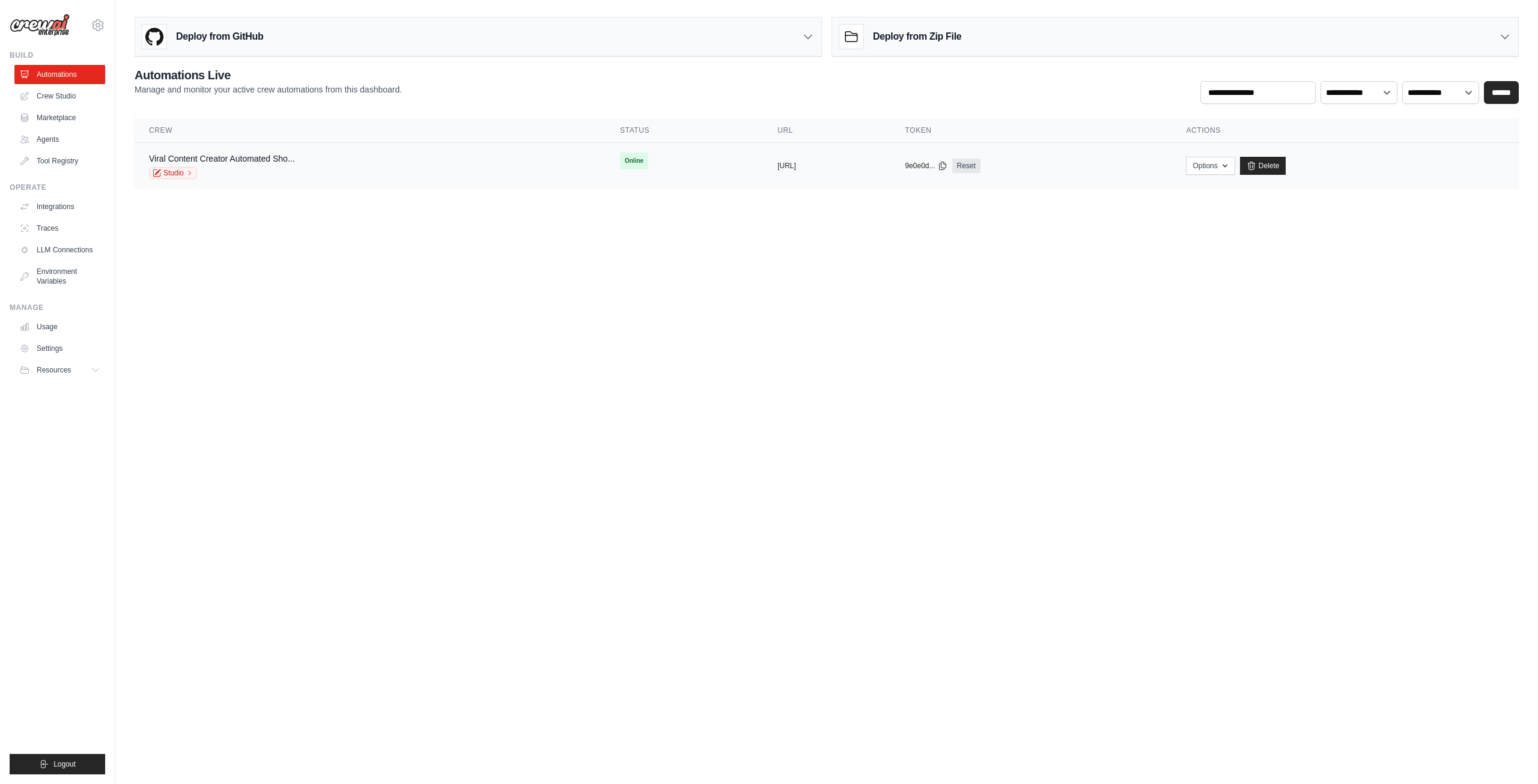
click at [418, 160] on div "Viral Content Creator Automated Sho... Studio" at bounding box center [369, 165] width 442 height 26
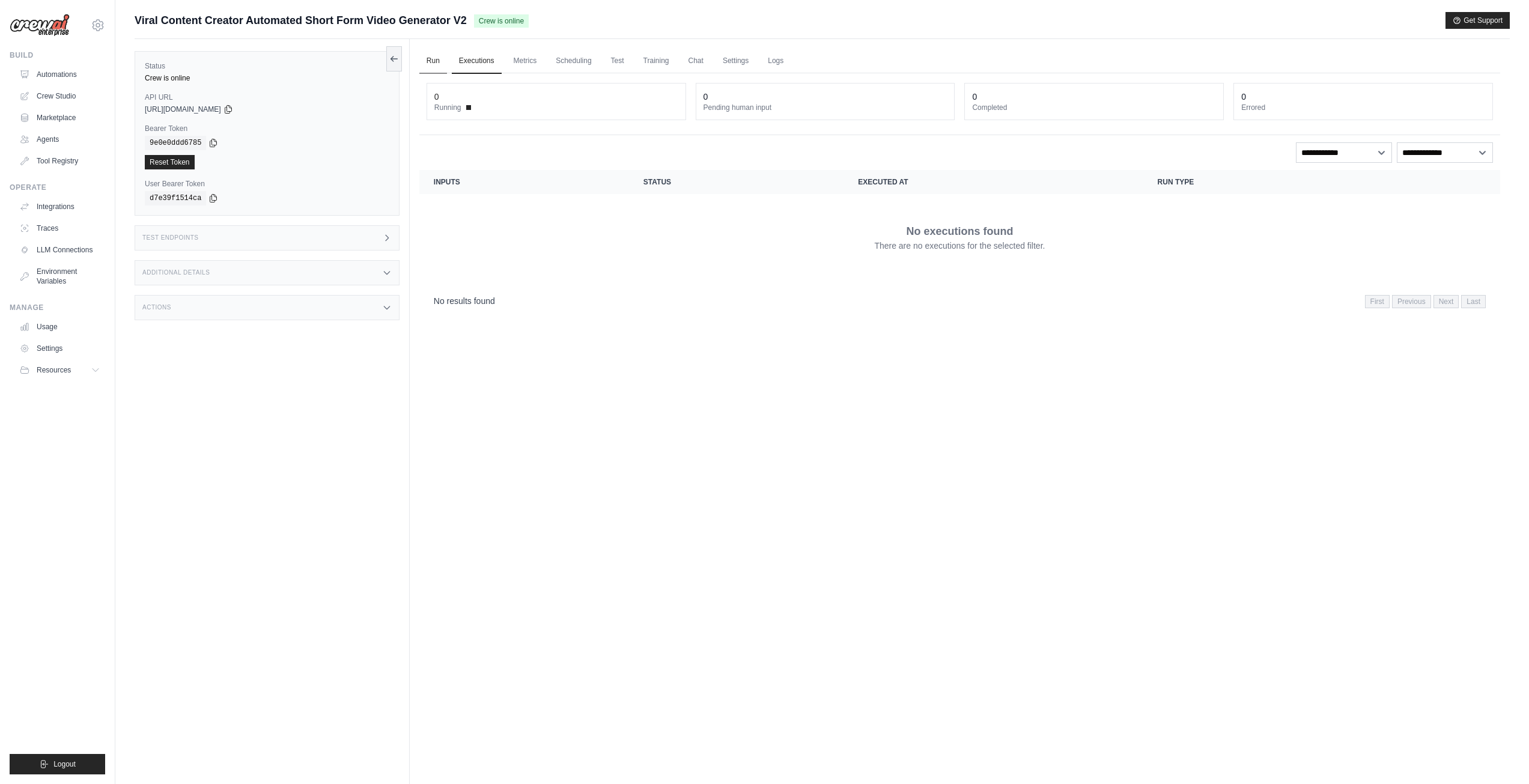
click at [431, 63] on link "Run" at bounding box center [433, 60] width 28 height 25
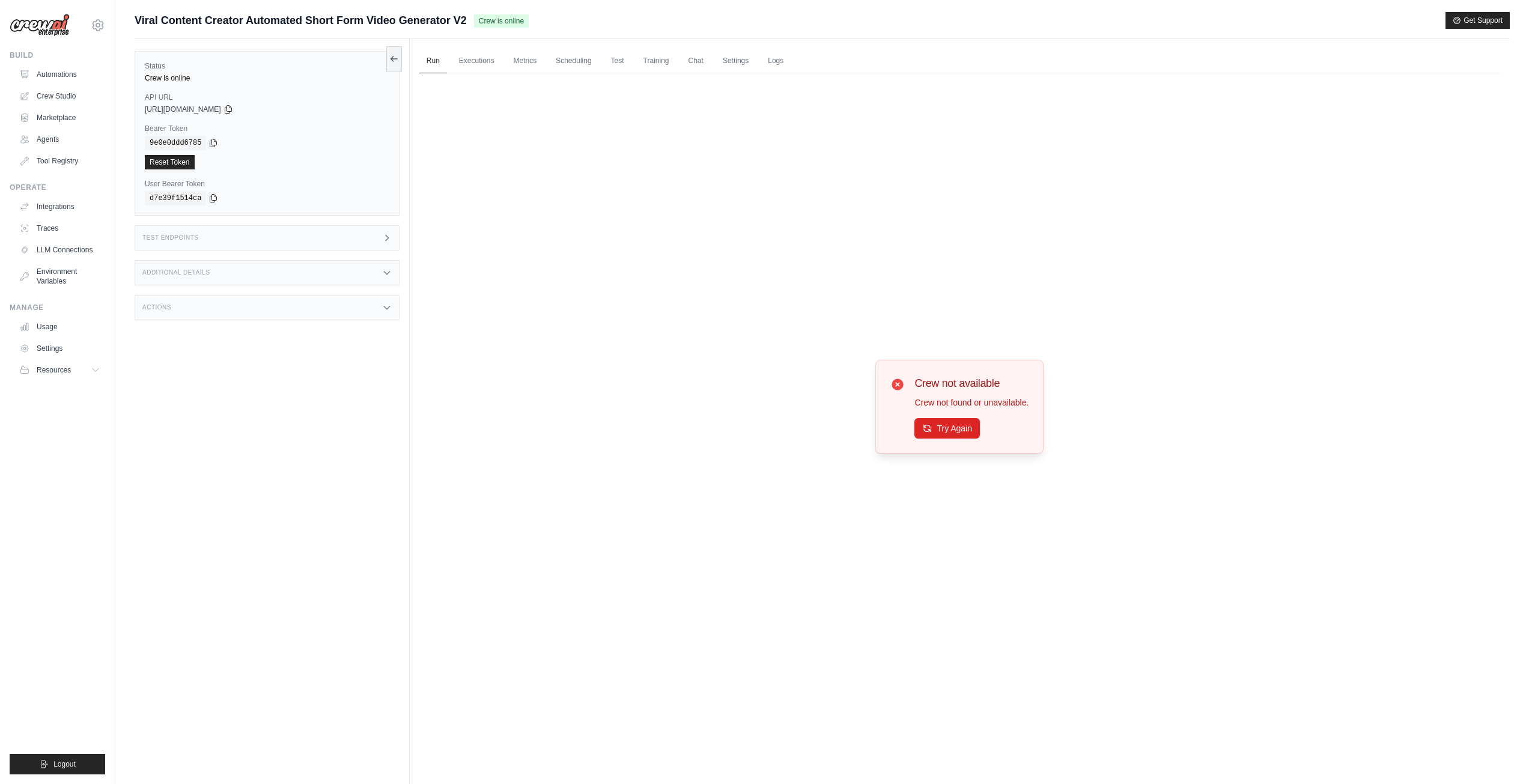
click at [403, 58] on div "Status Crew is online API URL copied https://viral-content-creator-automated-sh…" at bounding box center [272, 431] width 275 height 784
click at [394, 58] on icon at bounding box center [394, 58] width 7 height 0
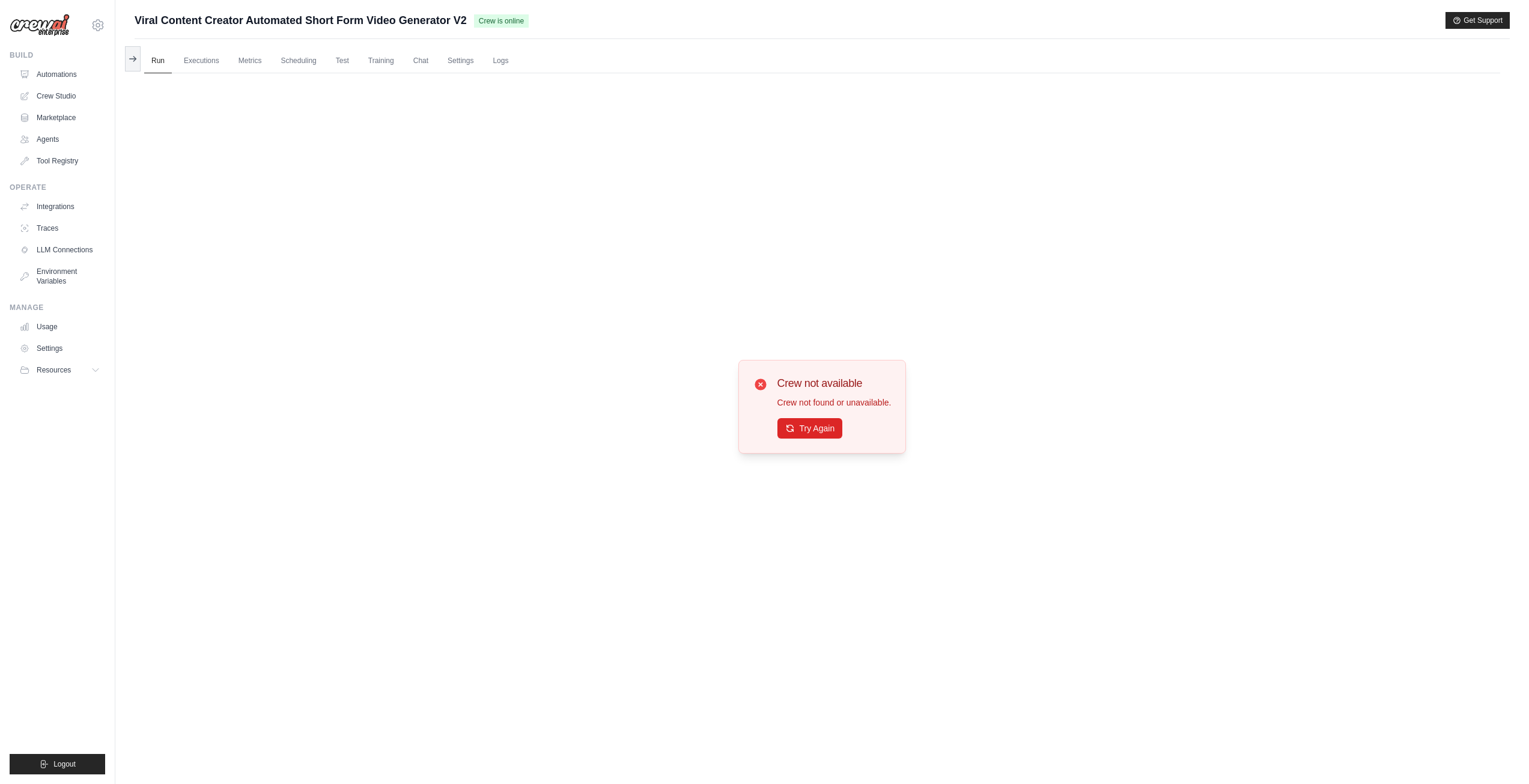
click at [124, 63] on div "Submit a support request Describe your issue or question * Please be specific a…" at bounding box center [823, 418] width 1414 height 811
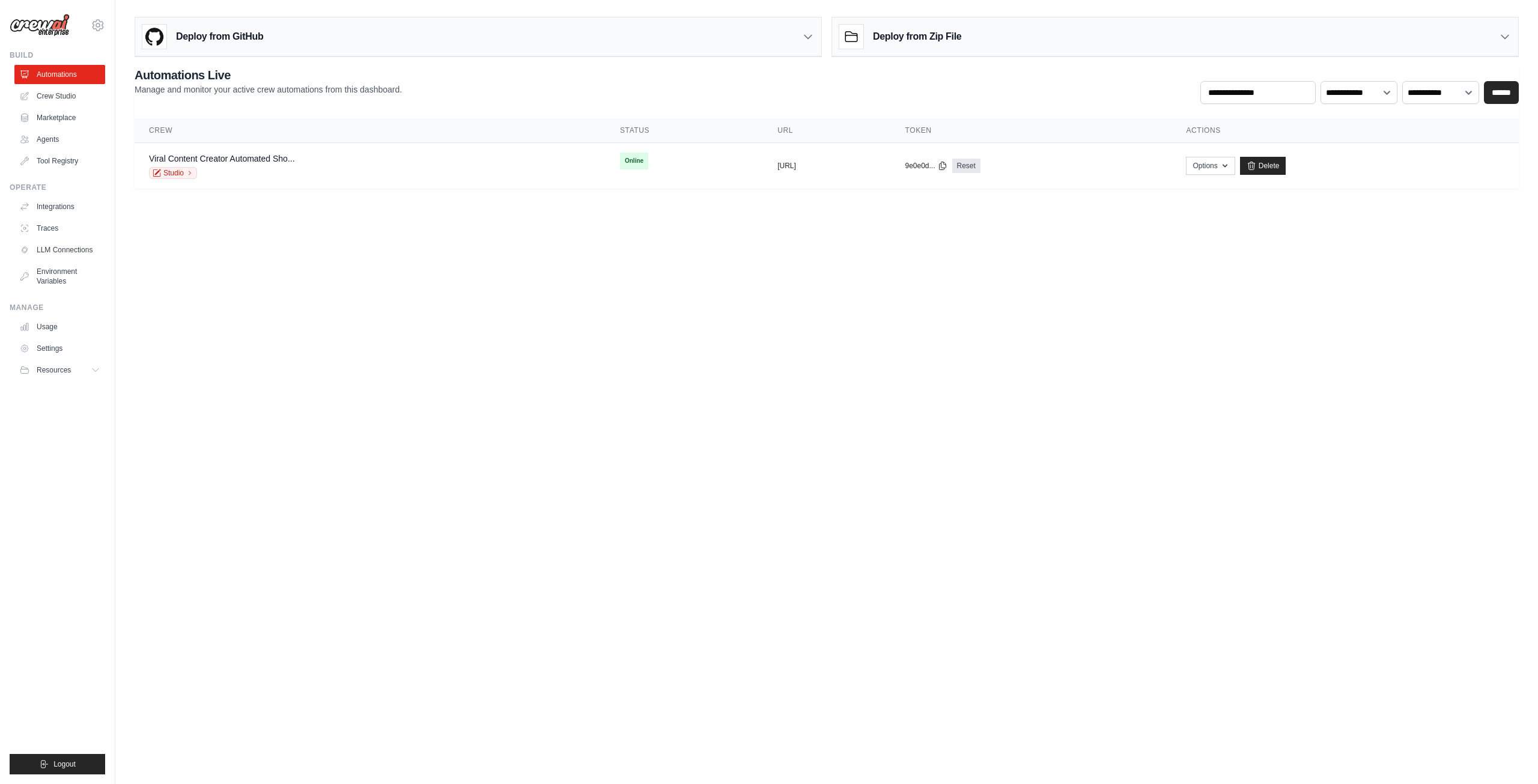
drag, startPoint x: 751, startPoint y: 168, endPoint x: 713, endPoint y: 215, distance: 60.4
click at [715, 216] on body "[EMAIL_ADDRESS][DOMAIN_NAME] Settings Build Automations Crew Studio" at bounding box center [769, 392] width 1538 height 784
click at [510, 160] on div "Viral Content Creator Automated Sho... Studio" at bounding box center [369, 165] width 442 height 26
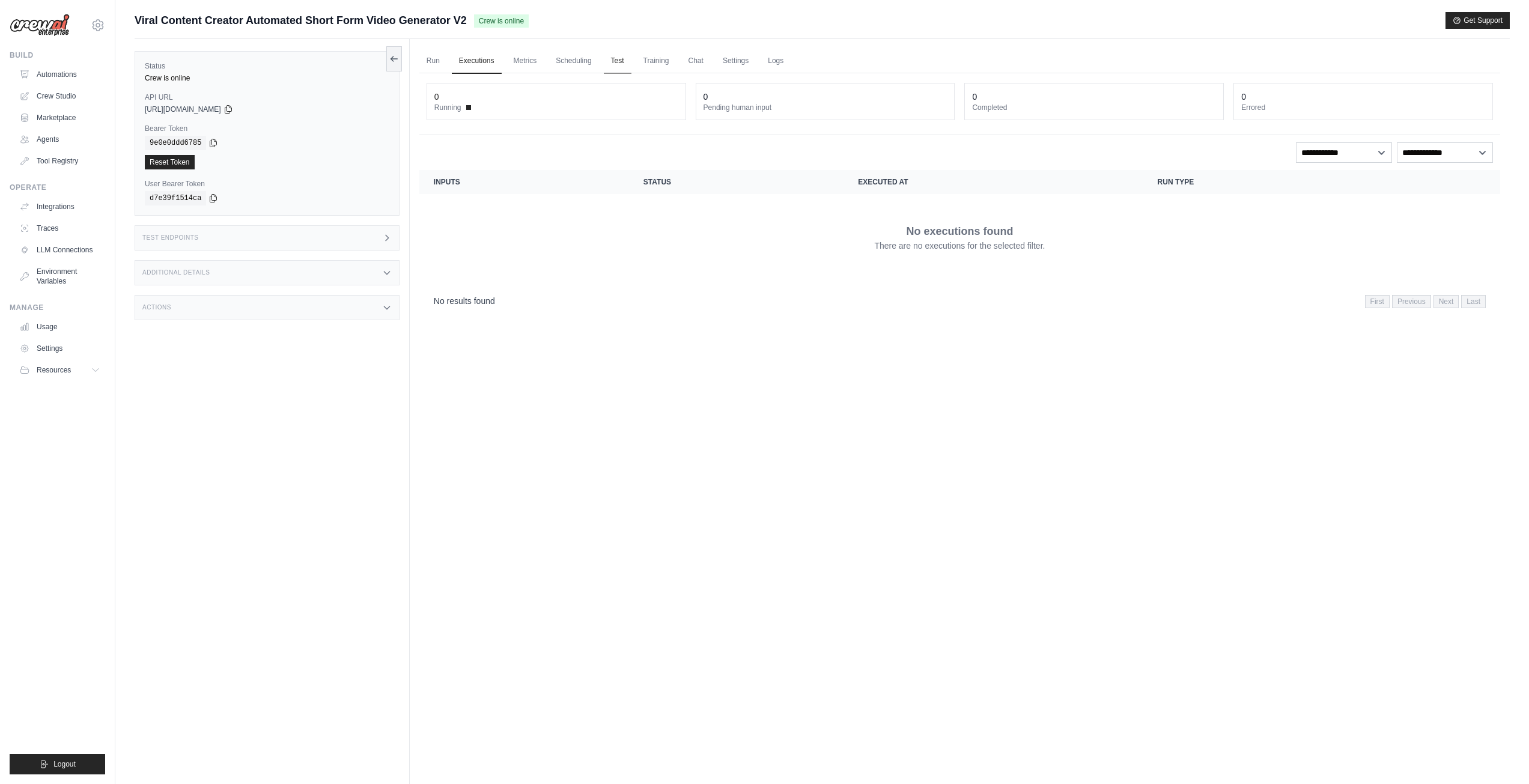
click at [614, 63] on link "Test" at bounding box center [617, 60] width 28 height 25
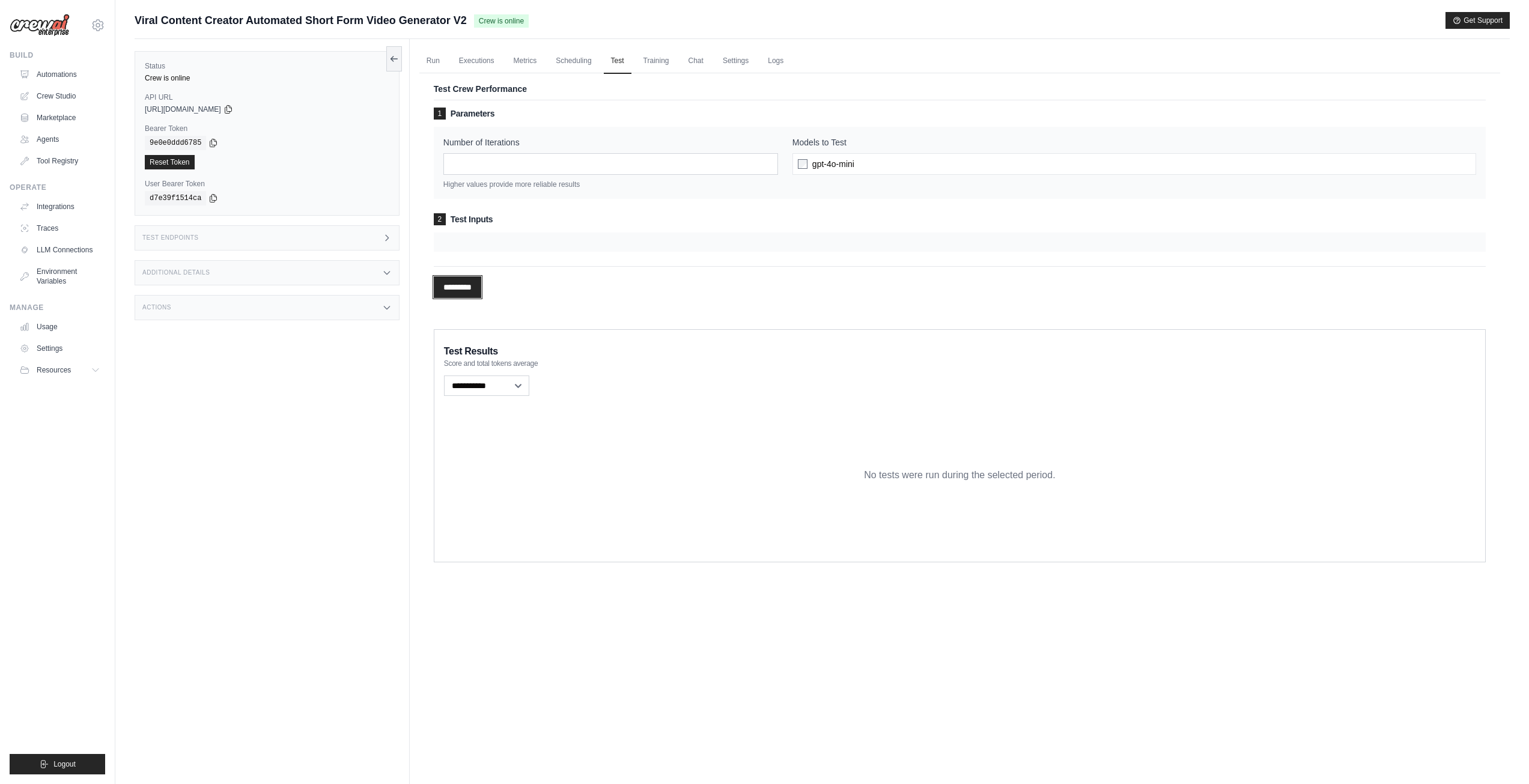
drag, startPoint x: 481, startPoint y: 285, endPoint x: 490, endPoint y: 265, distance: 21.9
click at [480, 282] on input "*********" at bounding box center [457, 287] width 48 height 22
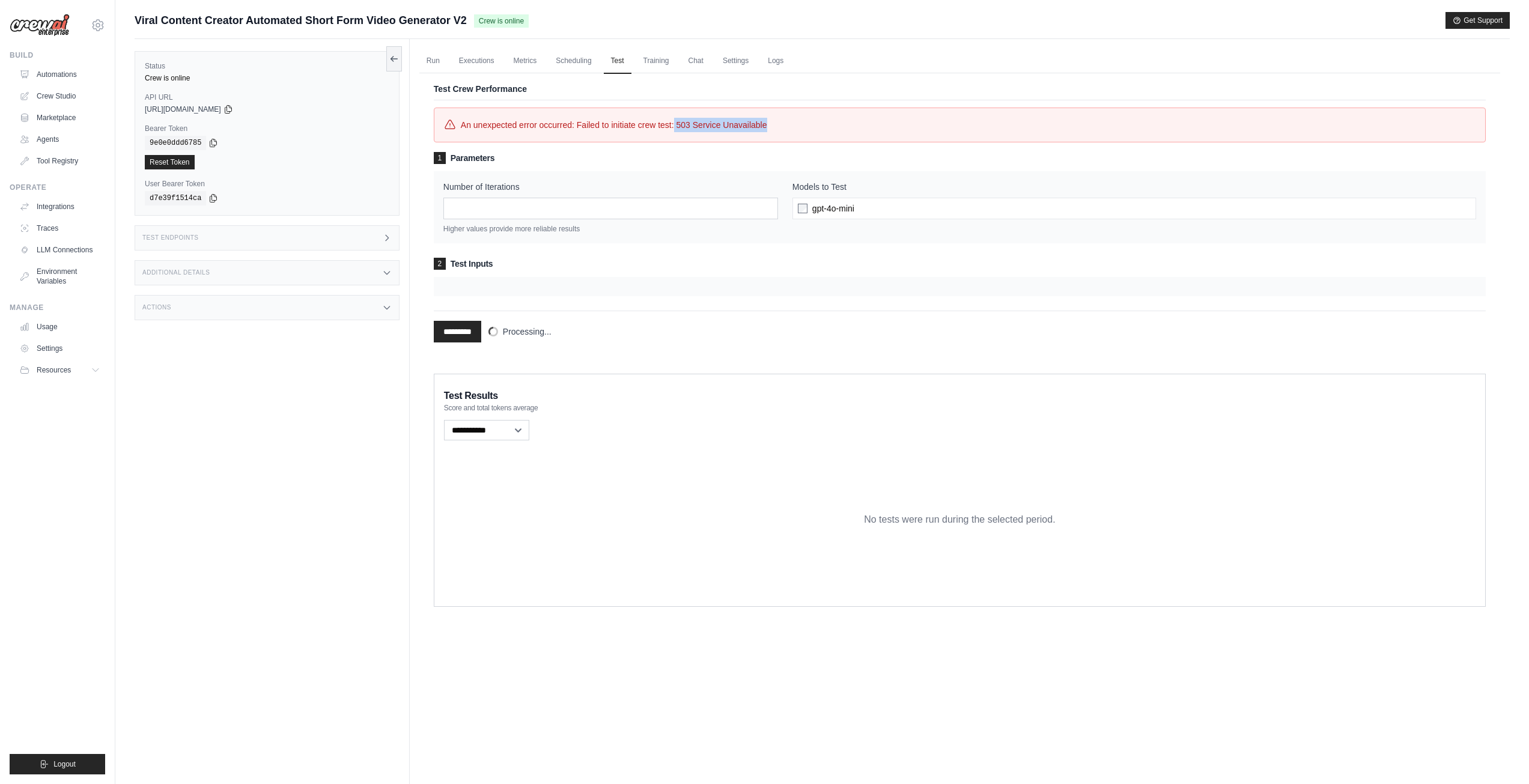
drag, startPoint x: 693, startPoint y: 121, endPoint x: 907, endPoint y: 126, distance: 214.1
click at [839, 127] on div "An unexpected error occurred: Failed to initiate crew test: 503 Service Unavail…" at bounding box center [960, 125] width 1032 height 14
drag, startPoint x: 755, startPoint y: 176, endPoint x: 742, endPoint y: 175, distance: 13.0
click at [754, 177] on div "Number of Iterations * Higher values provide more reliable results Models to Te…" at bounding box center [959, 207] width 1052 height 72
click at [437, 62] on link "Run" at bounding box center [433, 60] width 28 height 25
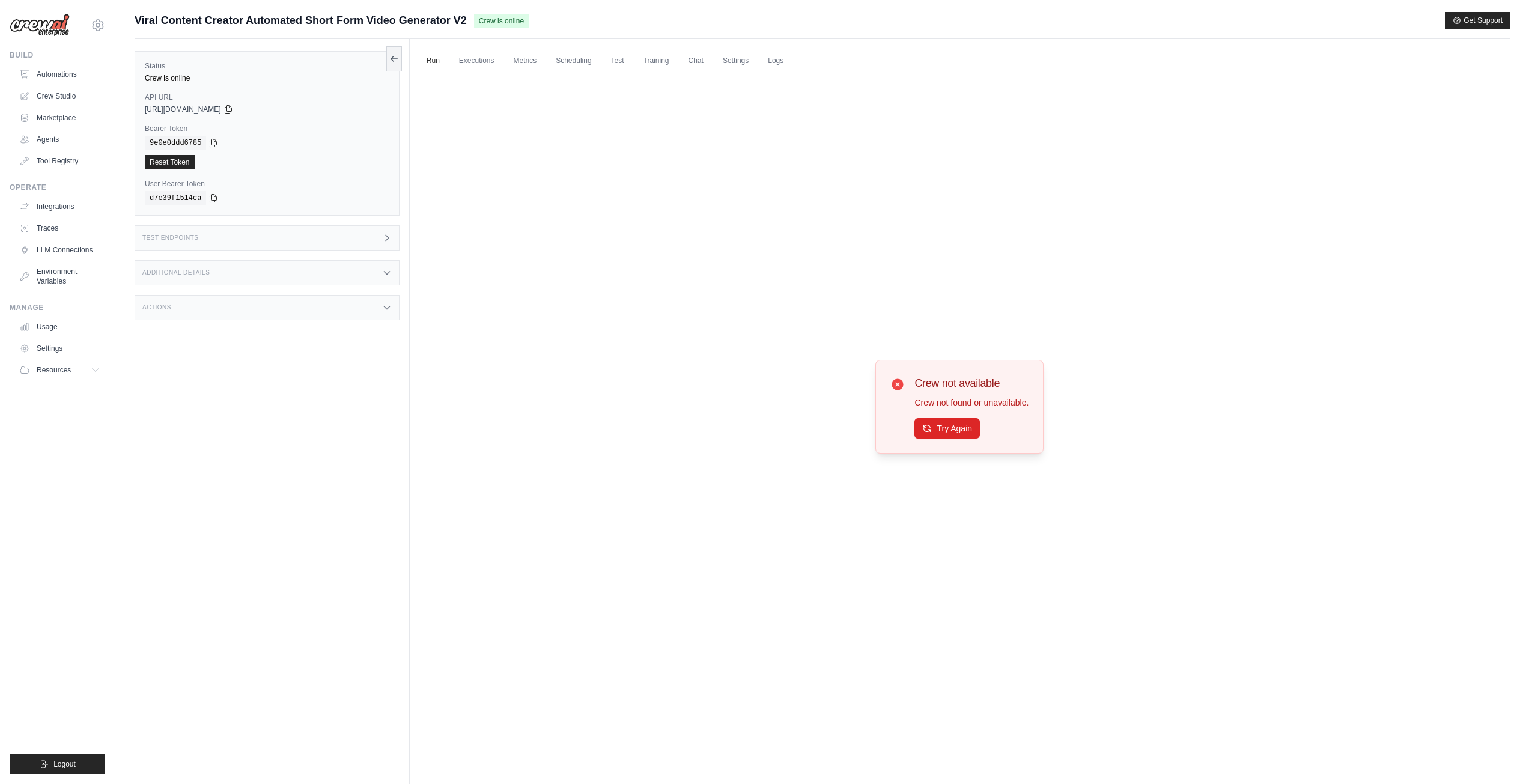
click at [342, 236] on div "Test Endpoints" at bounding box center [267, 237] width 265 height 25
click at [341, 234] on div "Test Endpoints" at bounding box center [267, 237] width 265 height 25
click at [389, 63] on icon at bounding box center [394, 59] width 10 height 10
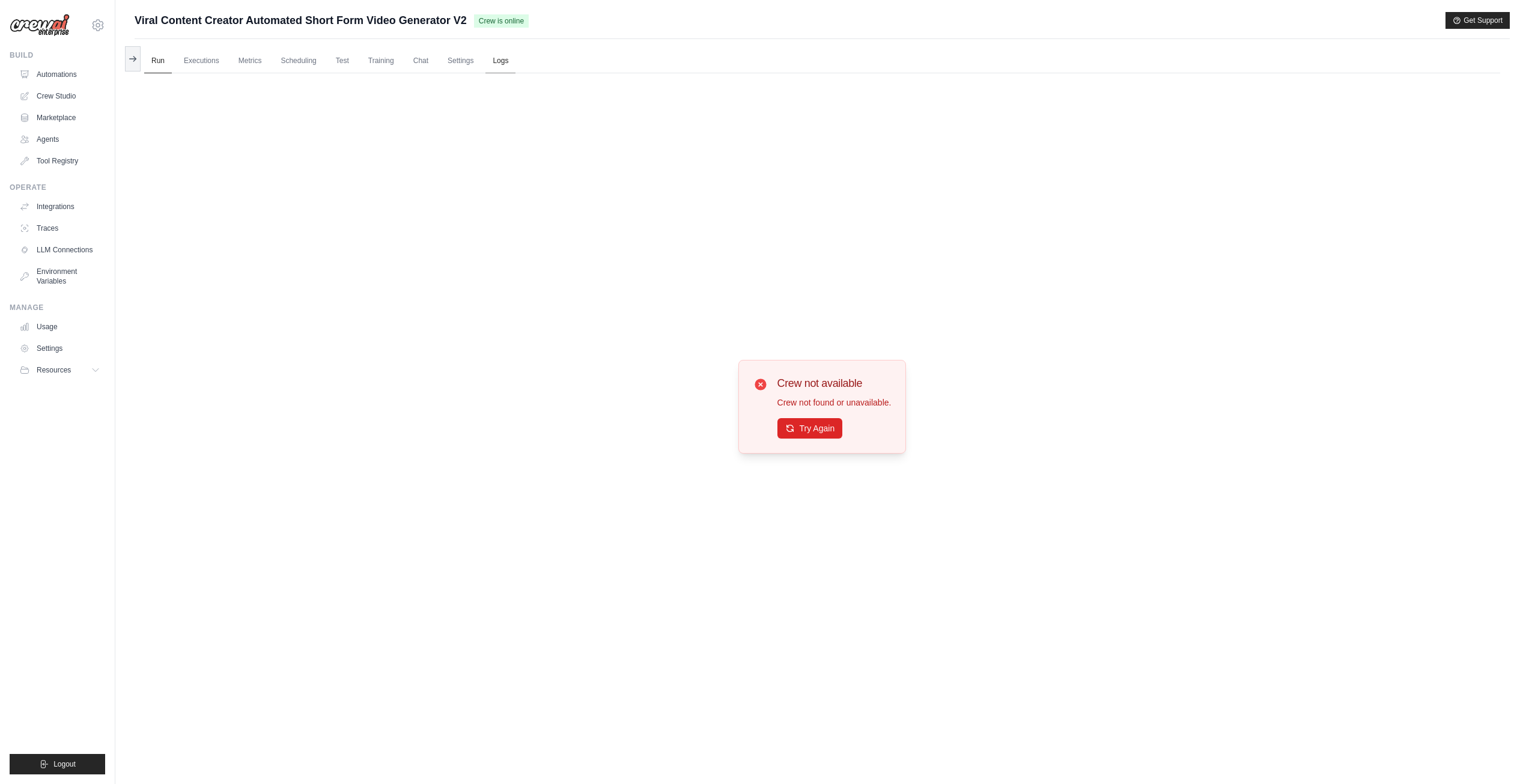
click at [516, 60] on link "Logs" at bounding box center [501, 60] width 30 height 25
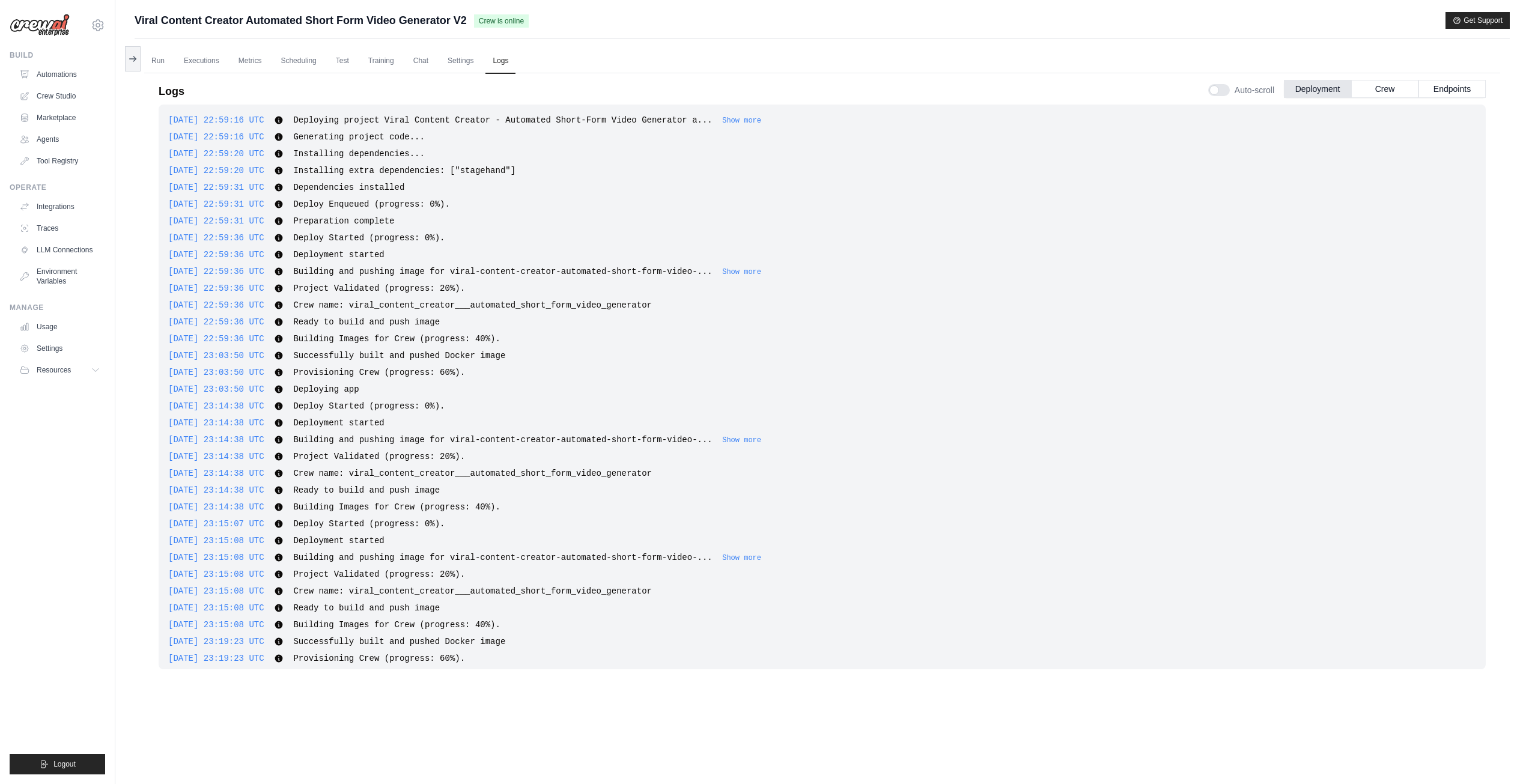
scroll to position [464, 0]
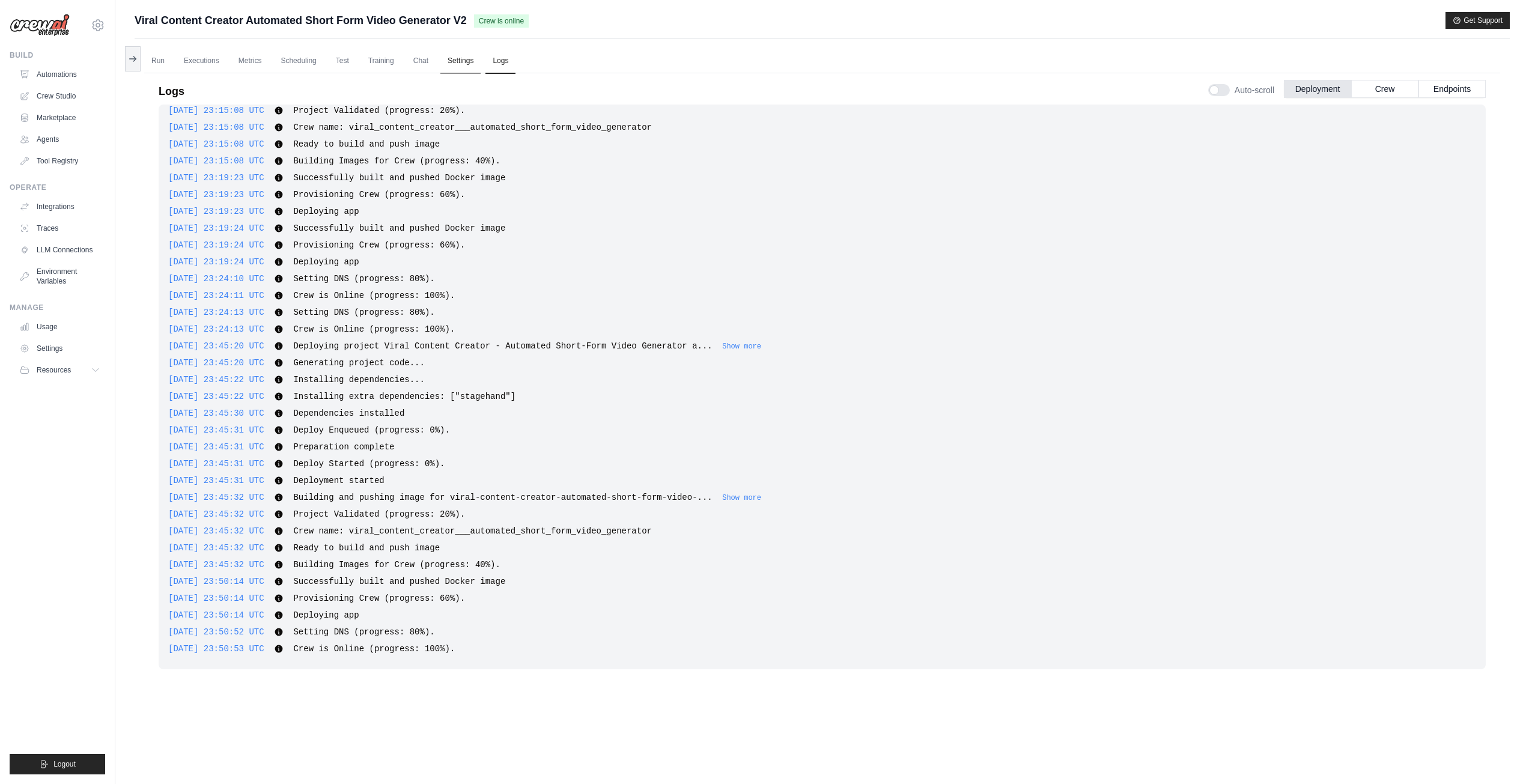
click at [480, 60] on link "Settings" at bounding box center [460, 60] width 40 height 25
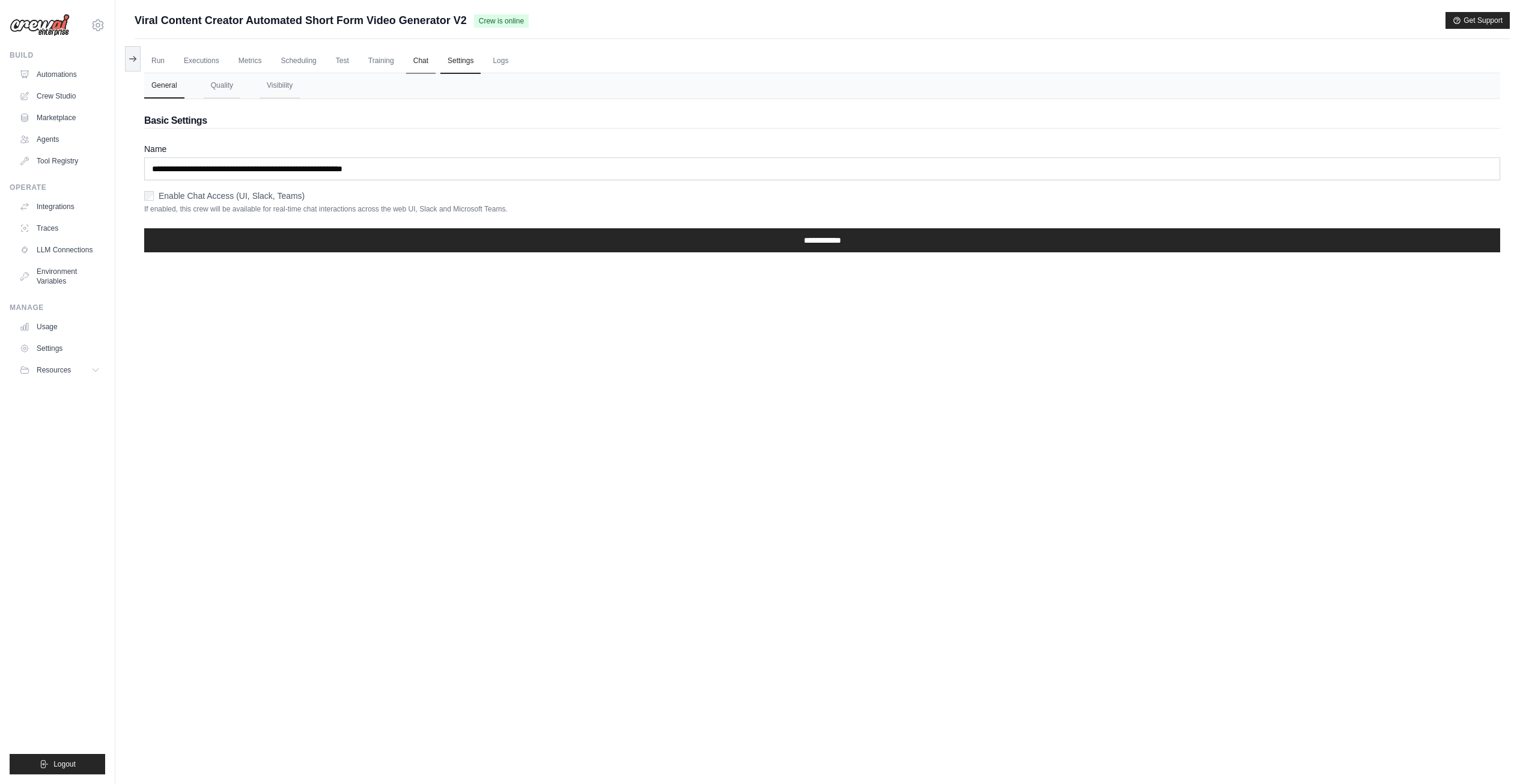
click at [426, 58] on link "Chat" at bounding box center [421, 60] width 29 height 25
click at [242, 60] on link "Metrics" at bounding box center [250, 60] width 38 height 25
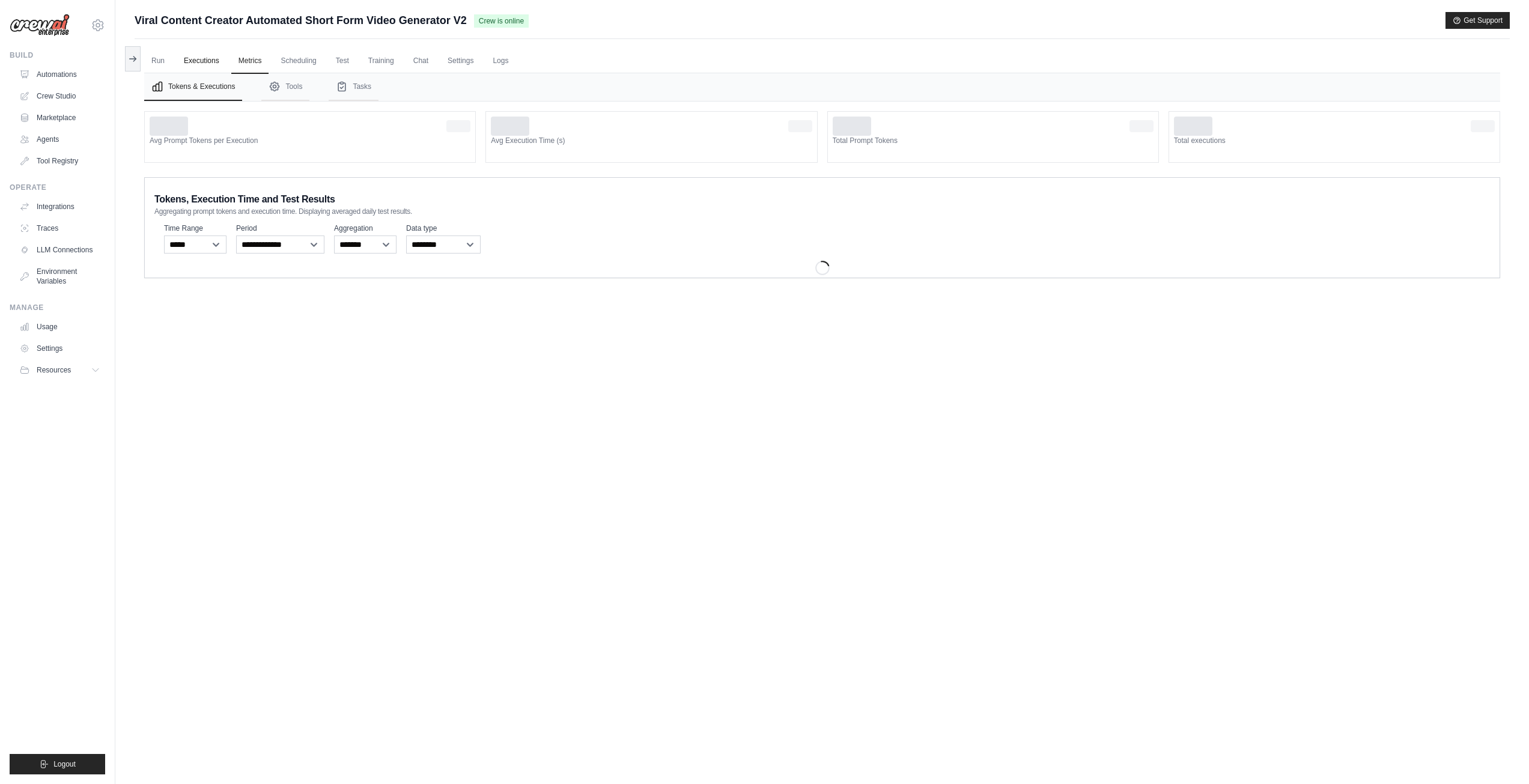
click at [223, 63] on link "Executions" at bounding box center [202, 60] width 50 height 25
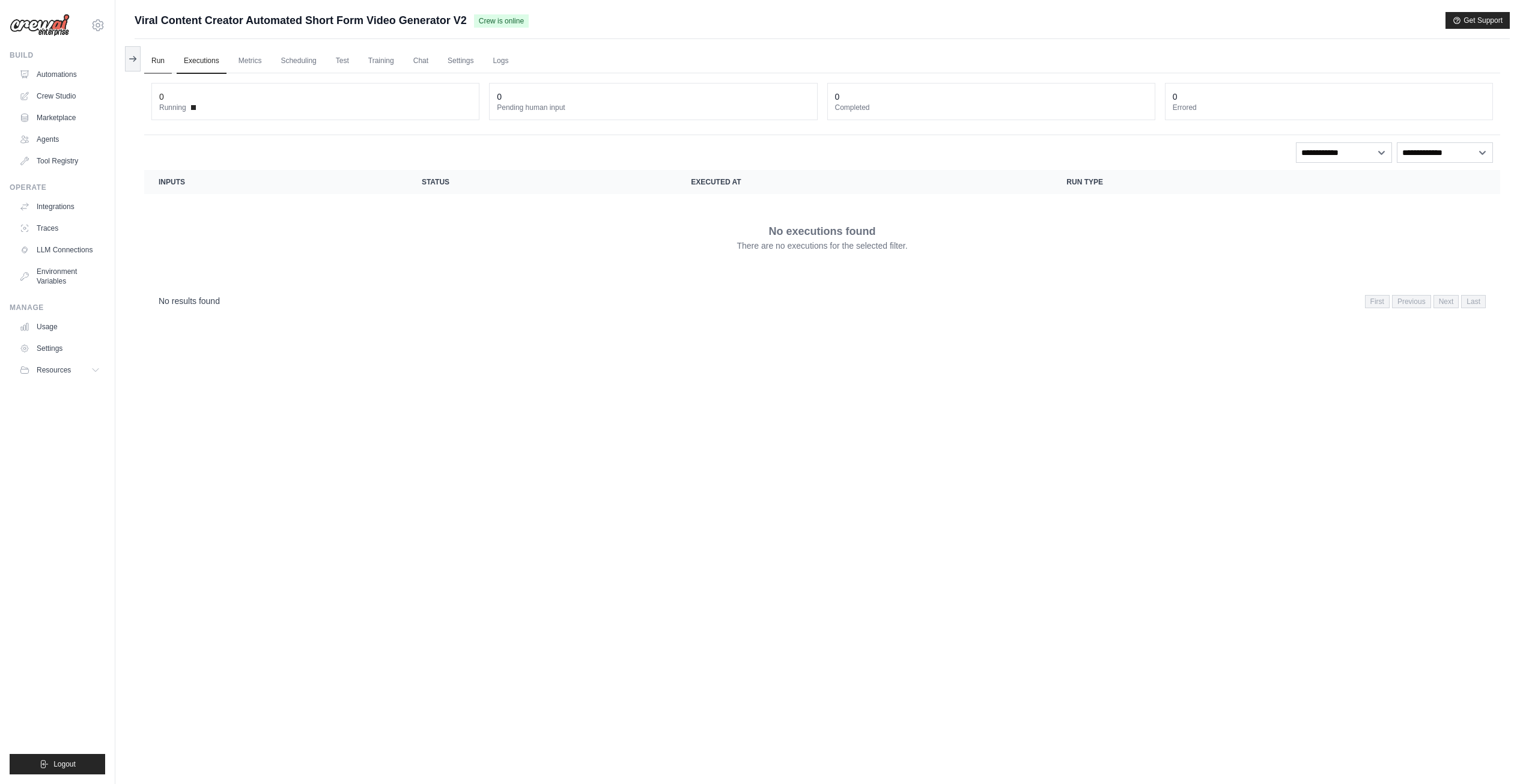
click at [170, 64] on link "Run" at bounding box center [158, 60] width 28 height 25
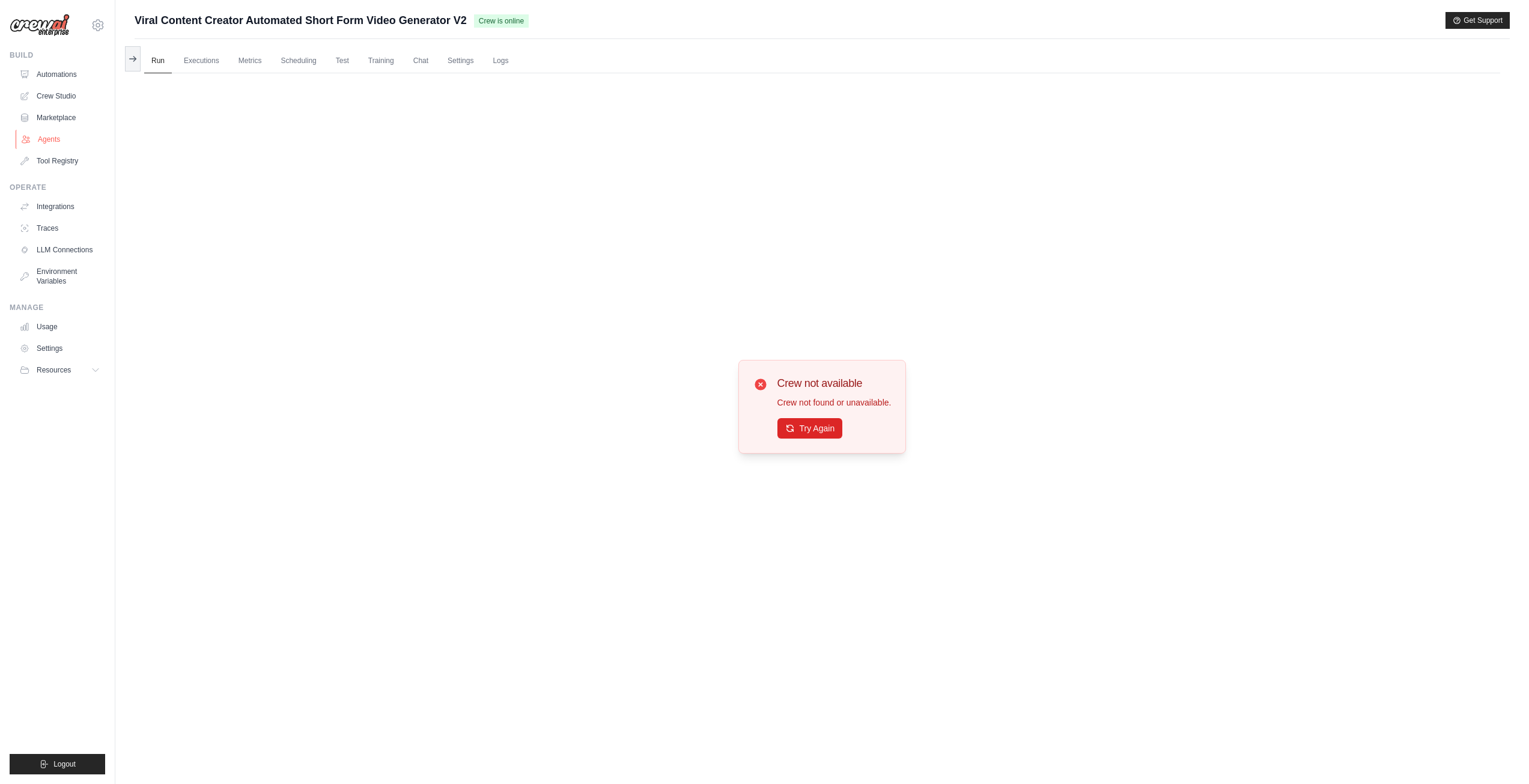
click at [45, 140] on link "Agents" at bounding box center [61, 139] width 91 height 19
click at [46, 139] on link "Agents" at bounding box center [61, 139] width 91 height 19
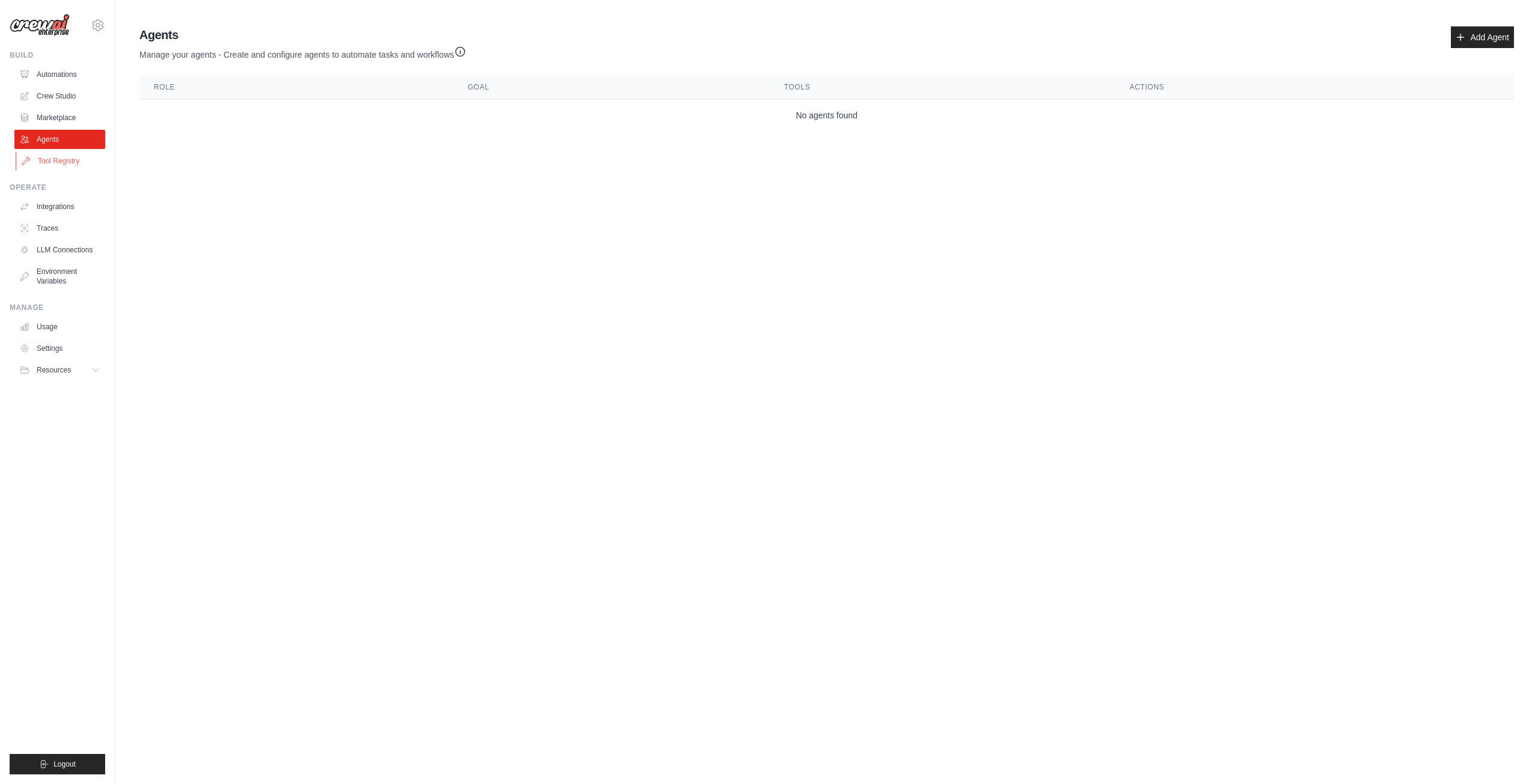
click at [72, 166] on link "Tool Registry" at bounding box center [61, 160] width 91 height 19
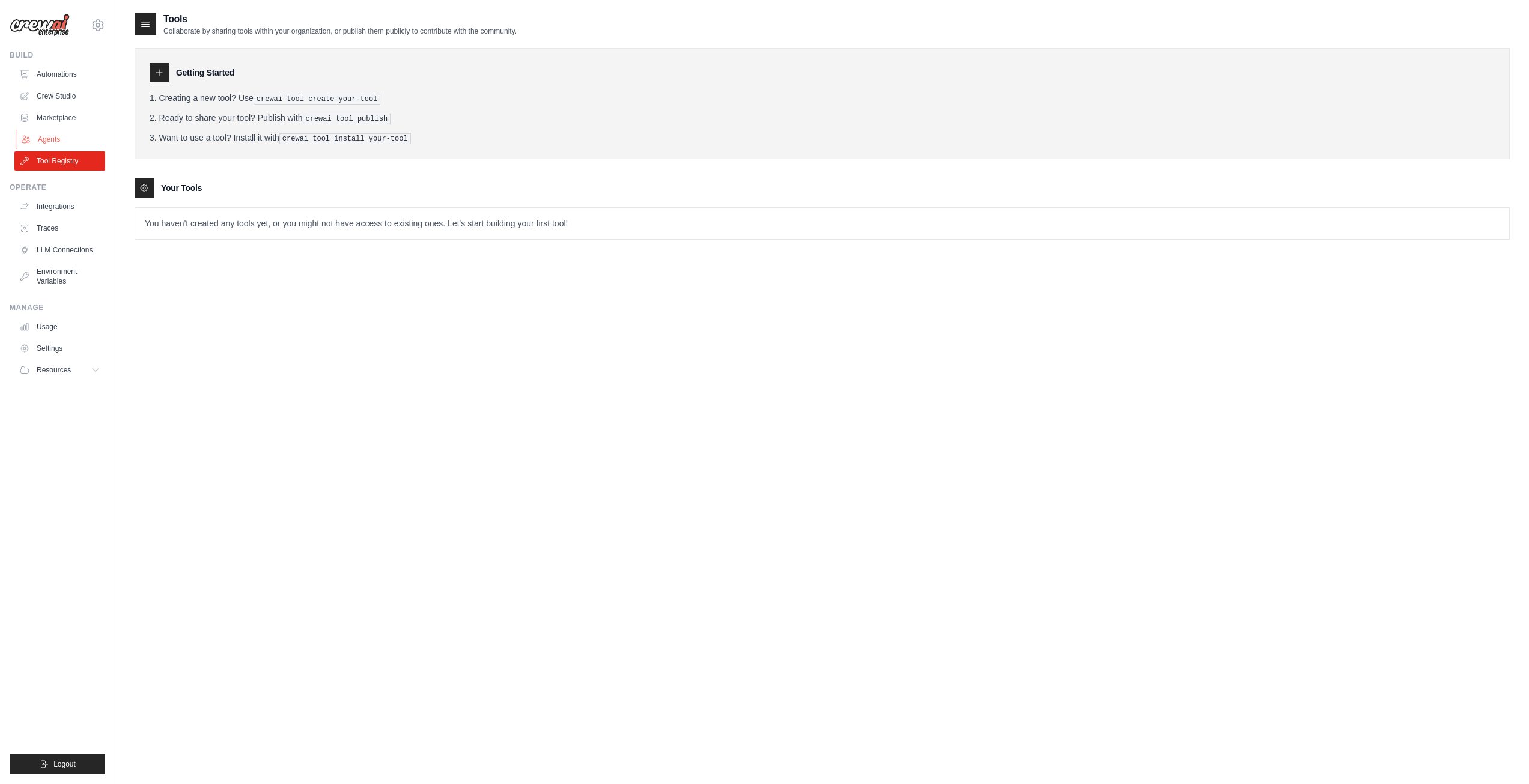
click at [57, 137] on link "Agents" at bounding box center [61, 139] width 91 height 19
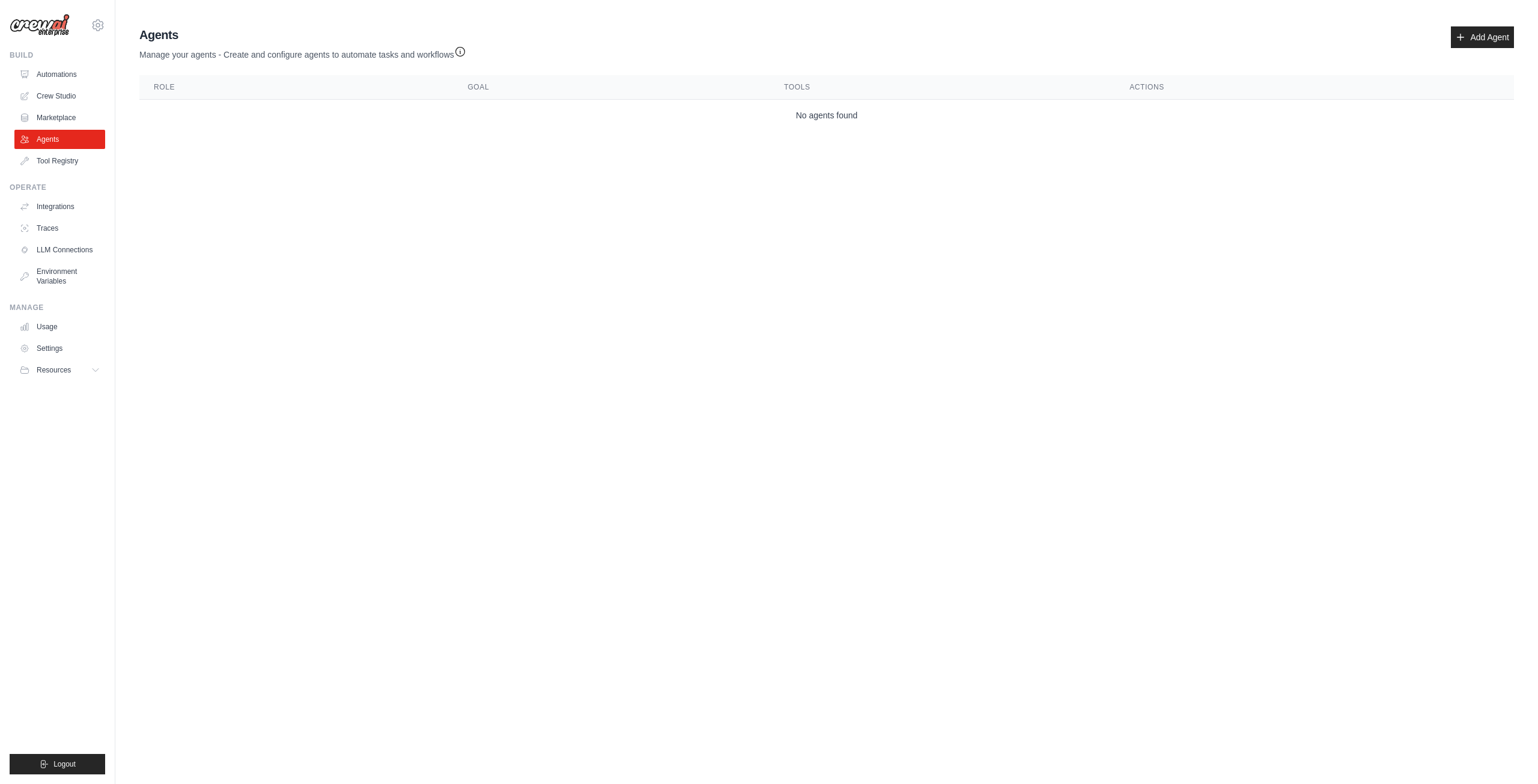
click at [51, 118] on link "Marketplace" at bounding box center [60, 117] width 91 height 19
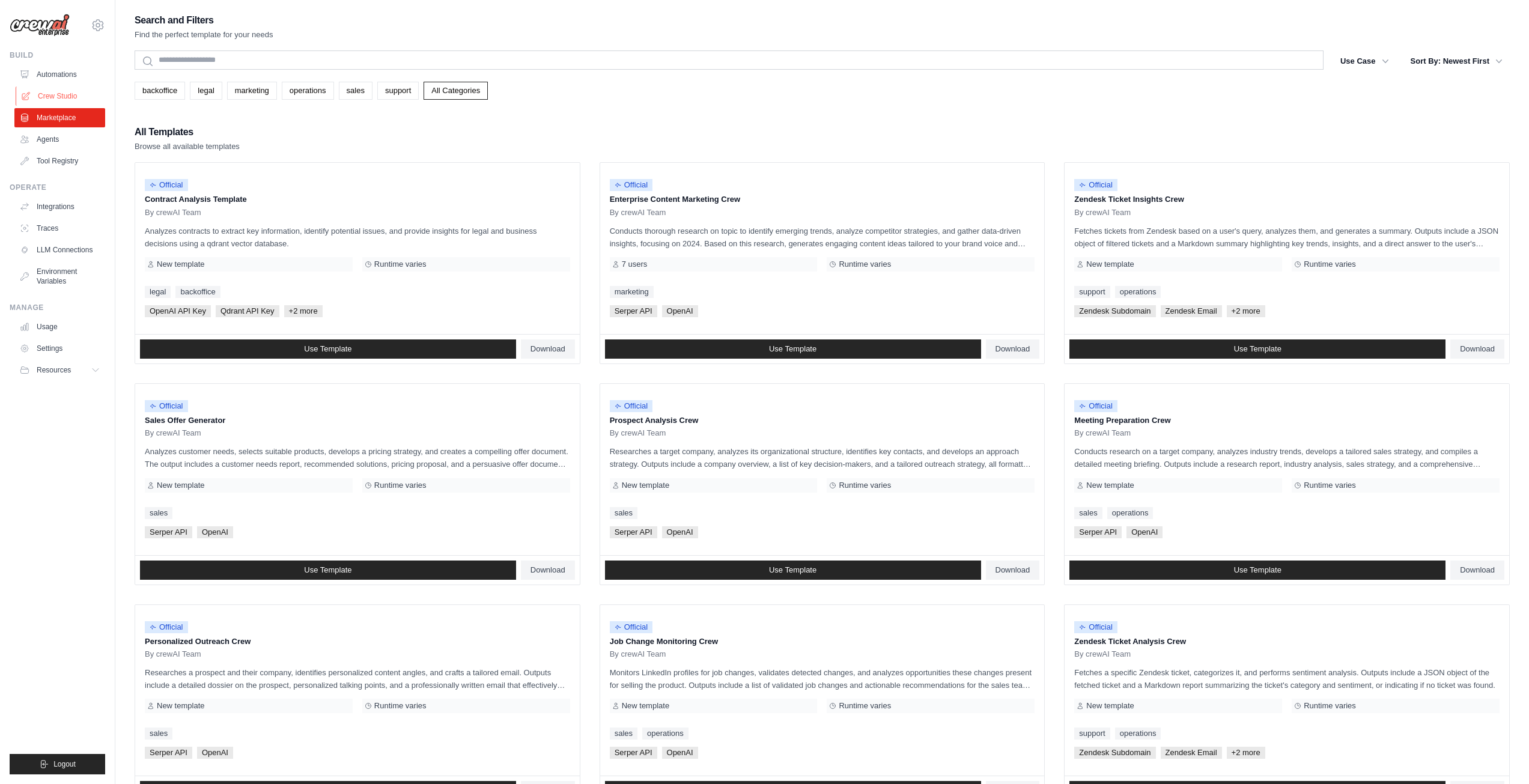
click at [55, 94] on link "Crew Studio" at bounding box center [61, 96] width 91 height 19
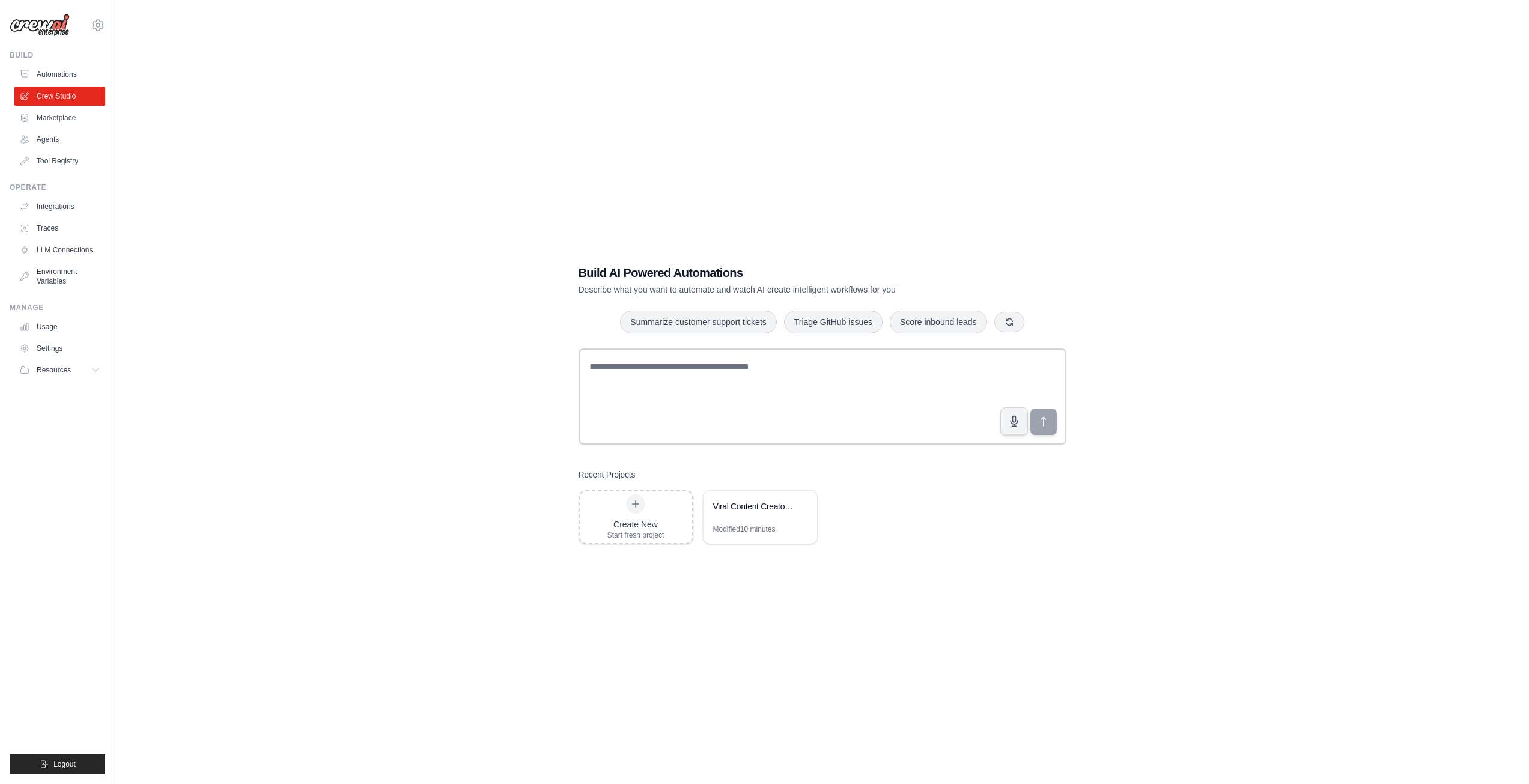
click at [67, 85] on ul "Automations Crew Studio Marketplace Agents Tool Registry" at bounding box center [60, 118] width 91 height 106
click at [67, 79] on link "Automations" at bounding box center [61, 74] width 91 height 19
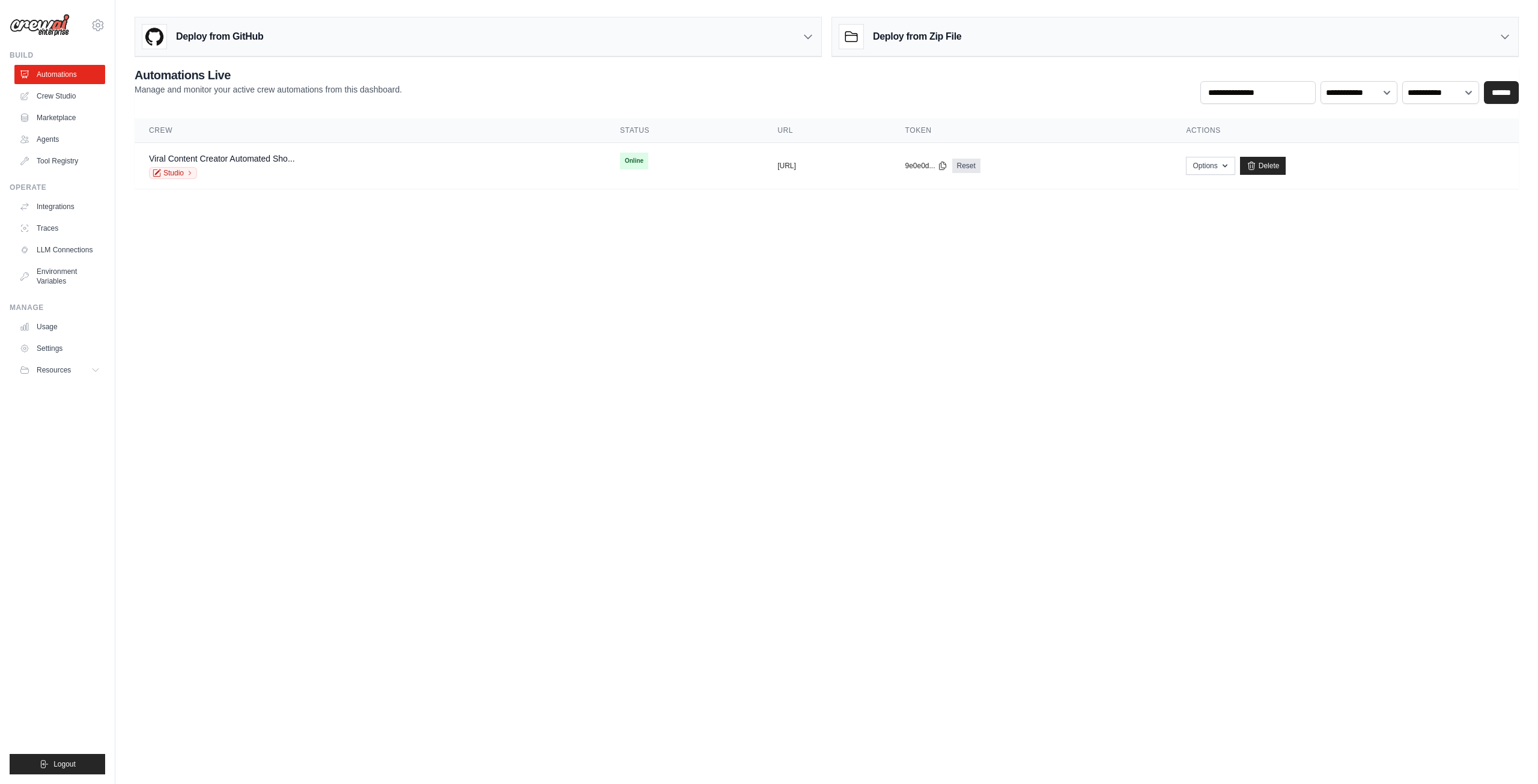
drag, startPoint x: 184, startPoint y: 158, endPoint x: 653, endPoint y: 276, distance: 483.6
click at [653, 292] on body "[EMAIL_ADDRESS][DOMAIN_NAME] Settings Build Automations Crew Studio" at bounding box center [769, 392] width 1538 height 784
click at [345, 162] on div "Viral Content Creator Automated Sho... Studio" at bounding box center [369, 165] width 442 height 26
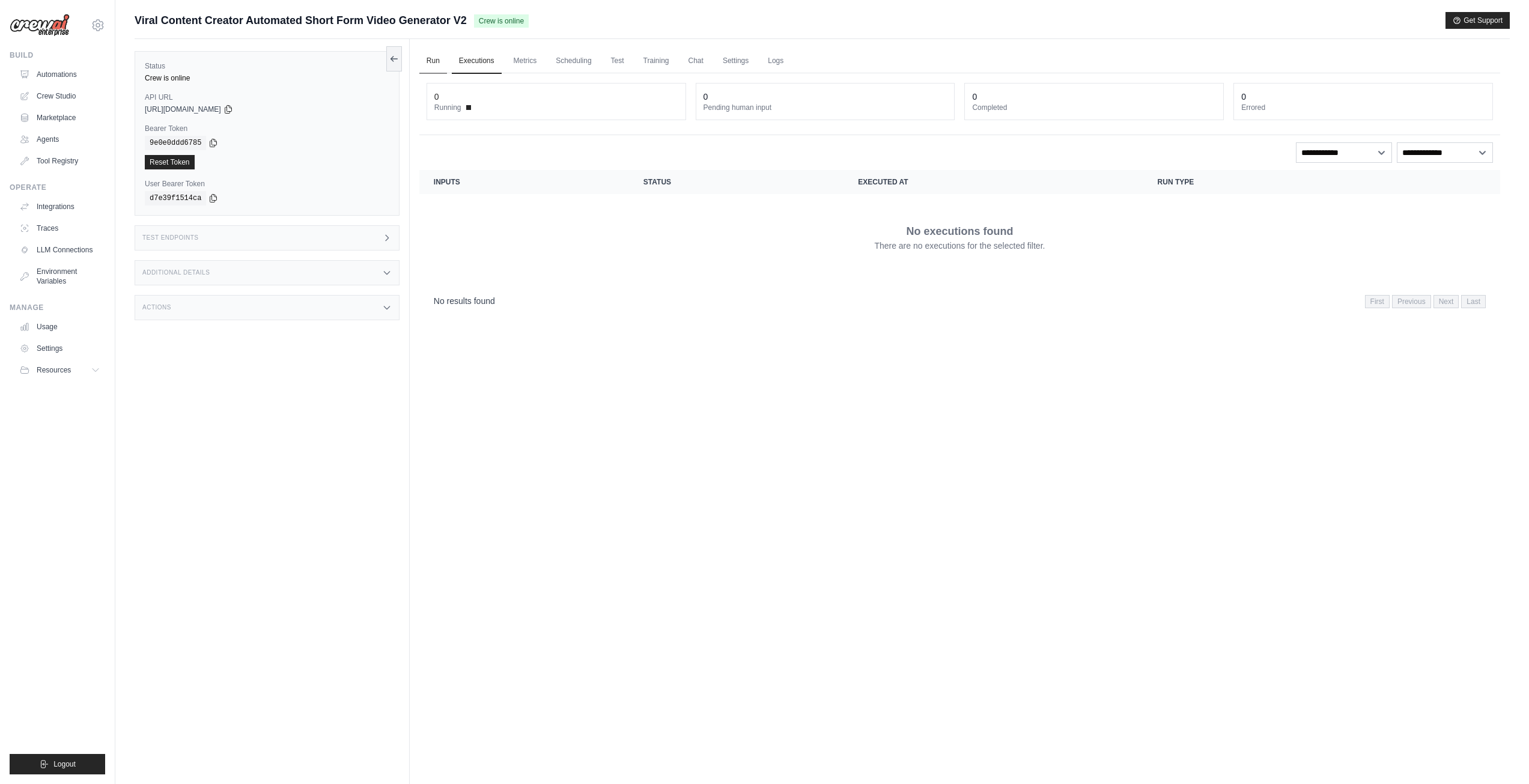
click at [431, 60] on link "Run" at bounding box center [433, 60] width 28 height 25
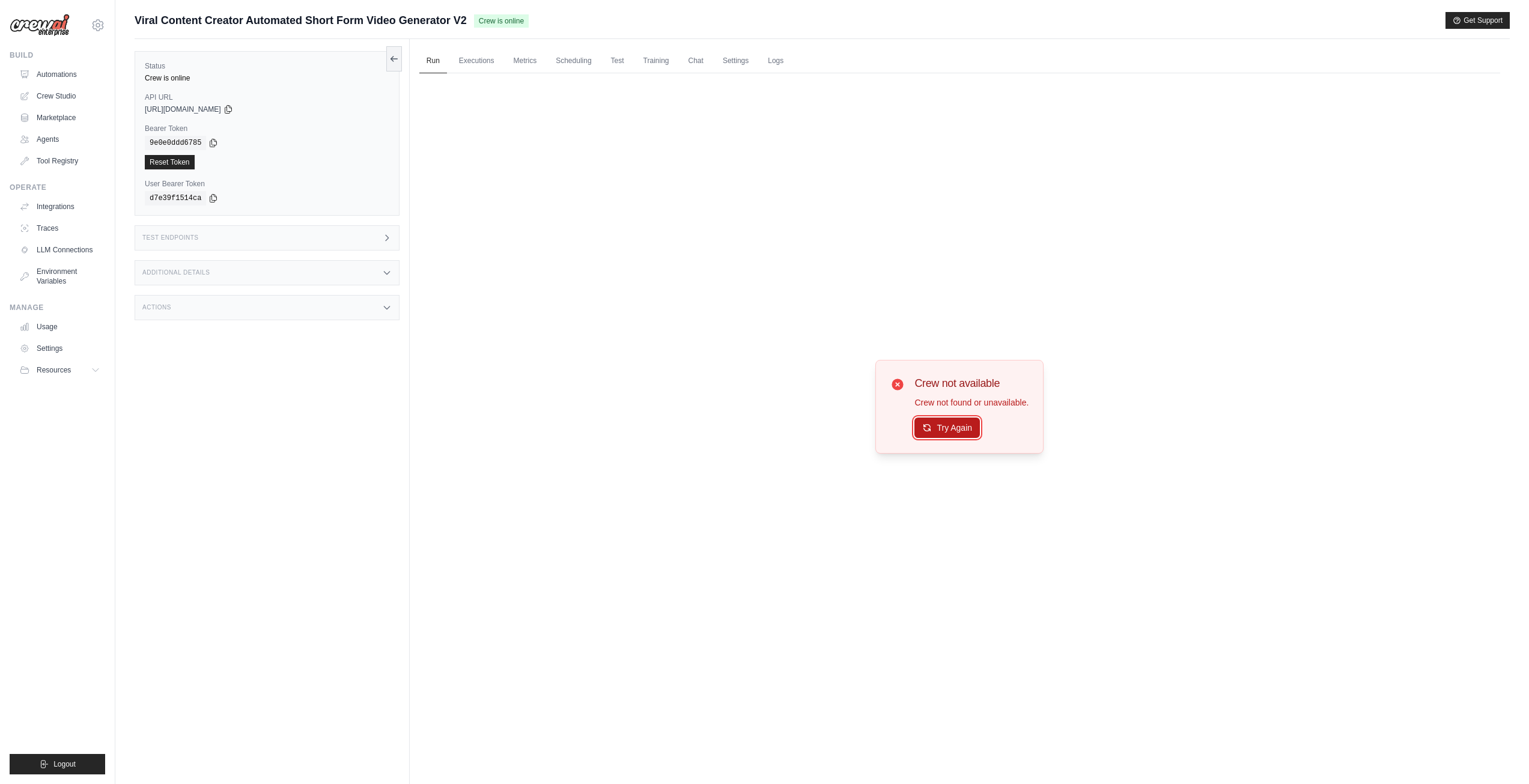
click at [956, 421] on button "Try Again" at bounding box center [947, 427] width 66 height 20
click at [959, 418] on button "Try Again" at bounding box center [947, 427] width 66 height 20
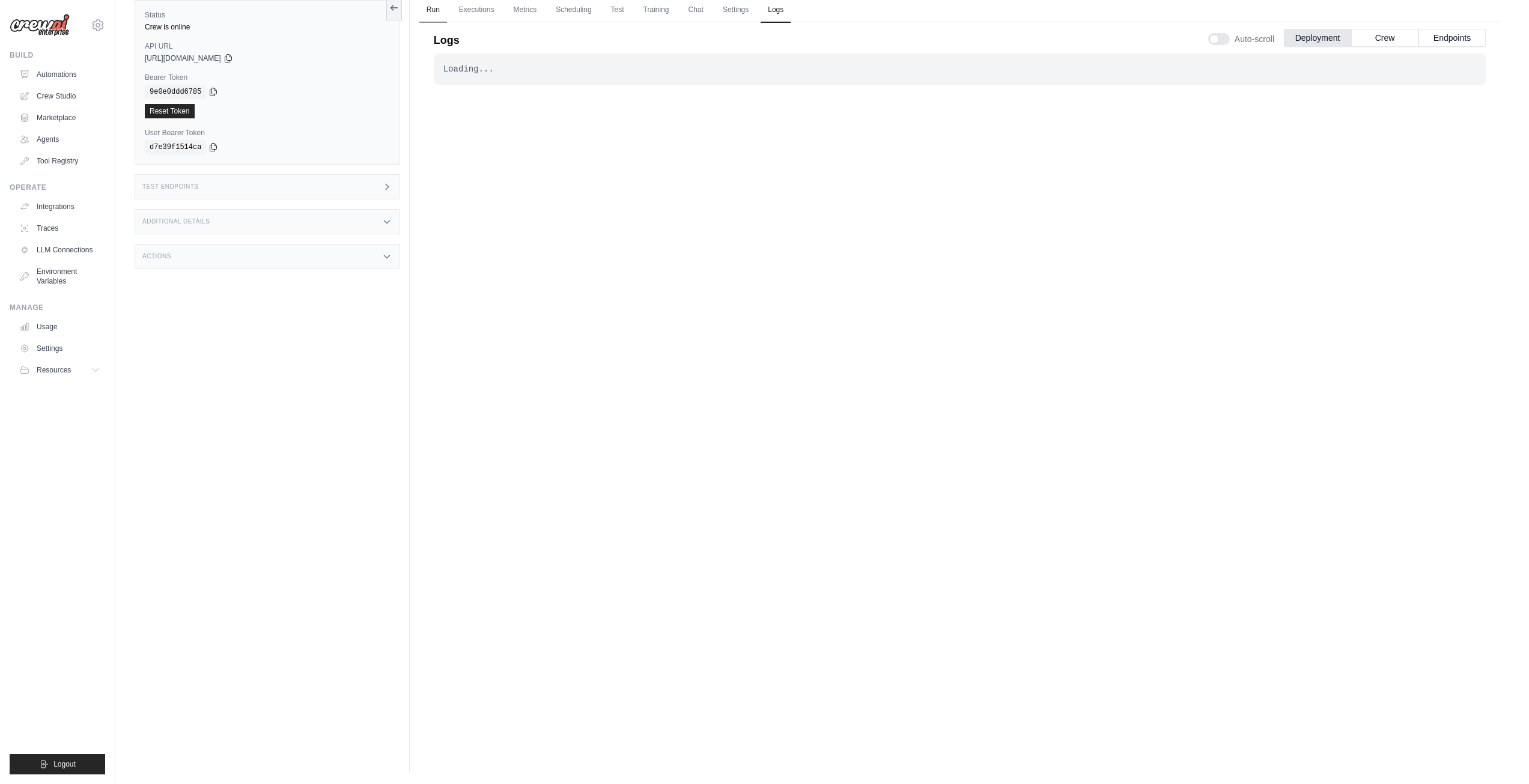
click at [439, 9] on link "Run" at bounding box center [433, 10] width 28 height 25
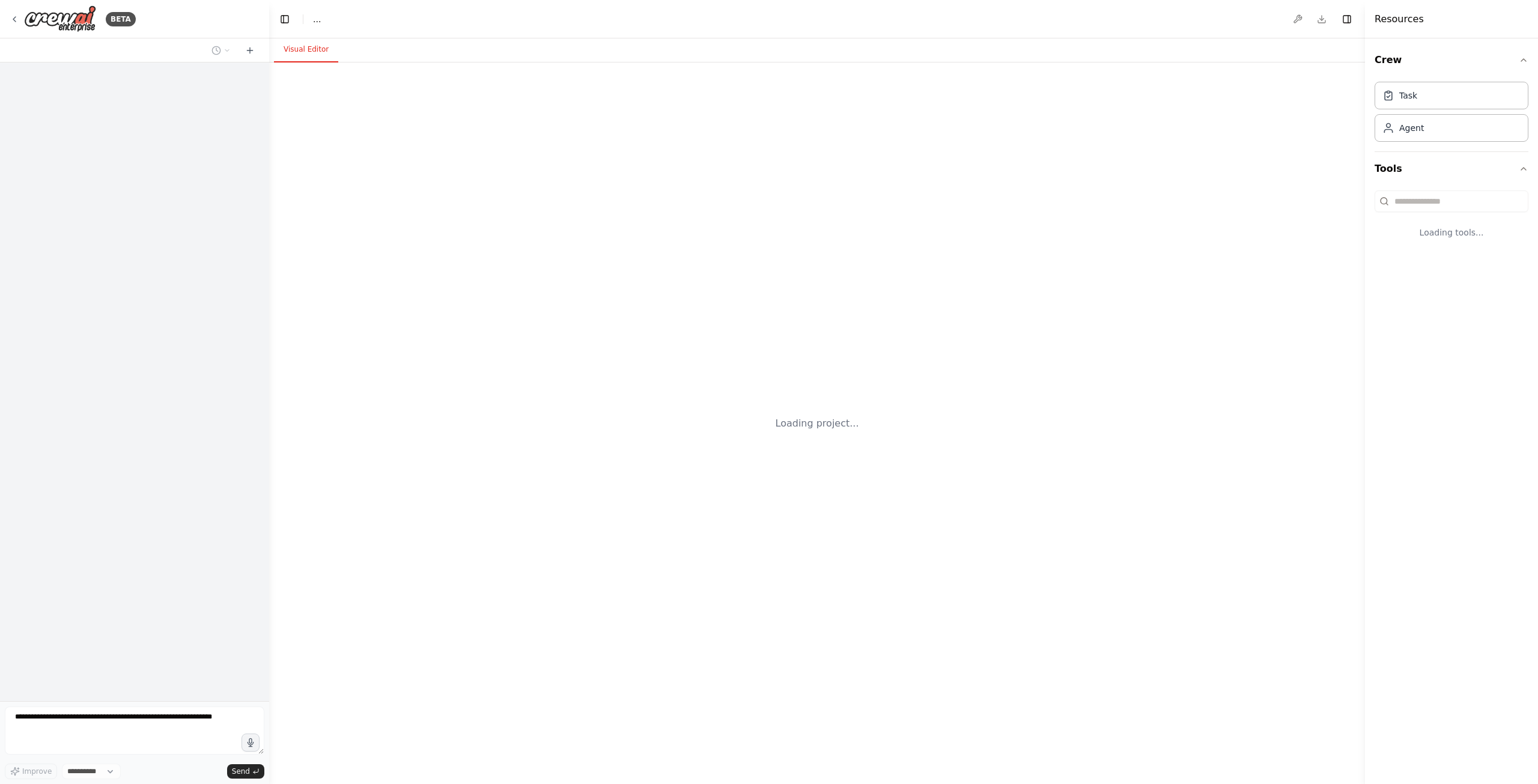
select select "****"
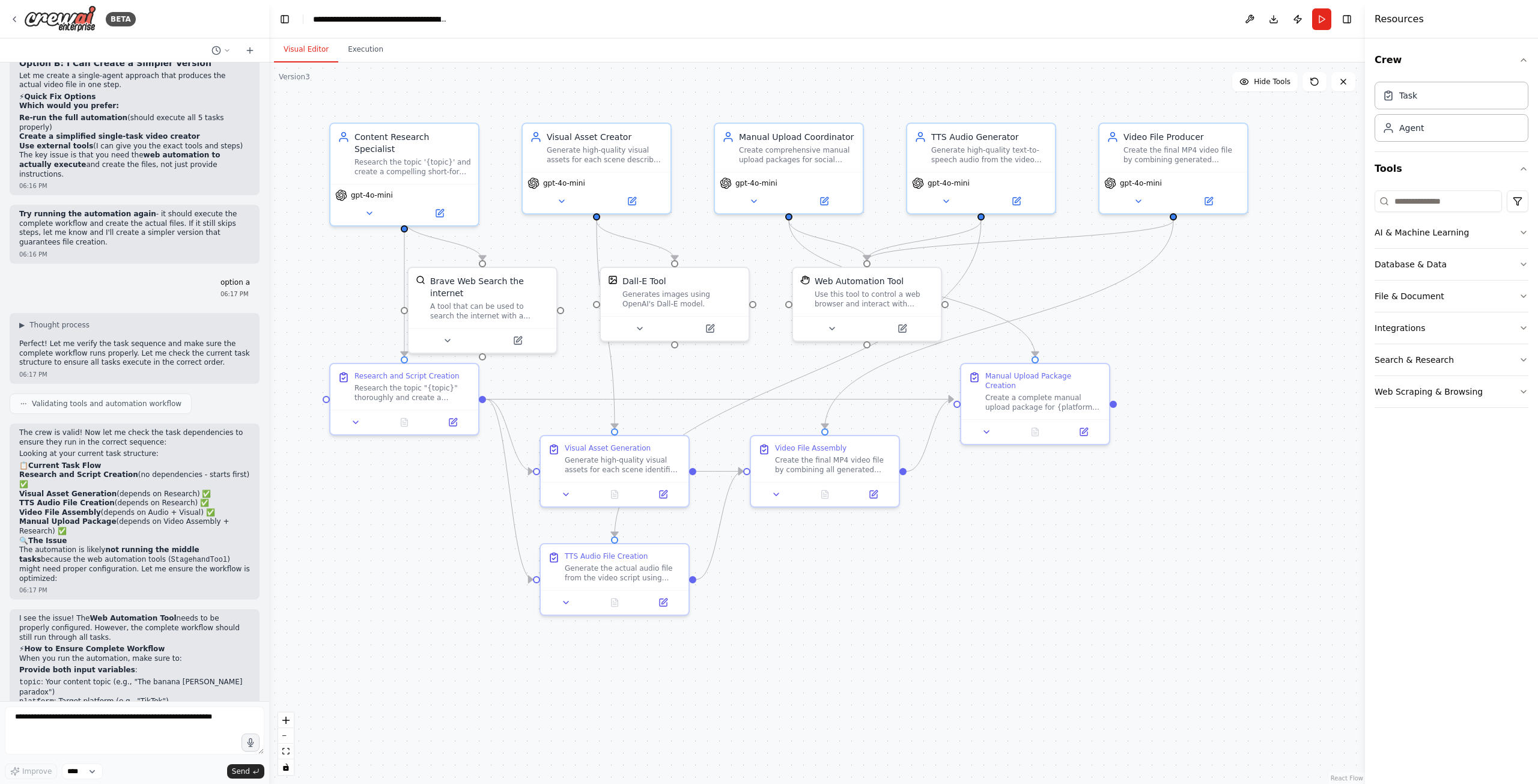
scroll to position [6241, 0]
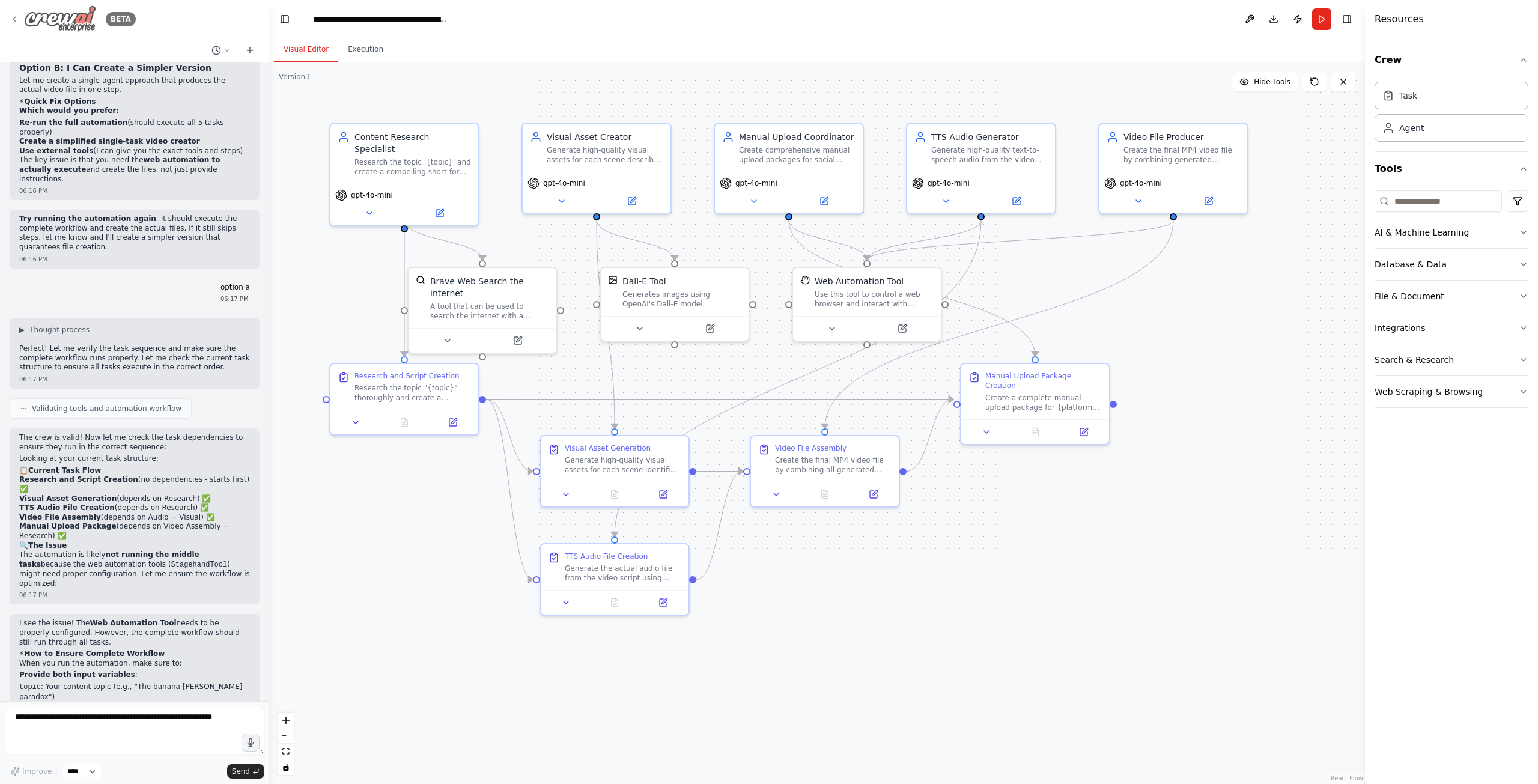
click at [50, 11] on img at bounding box center [60, 19] width 72 height 27
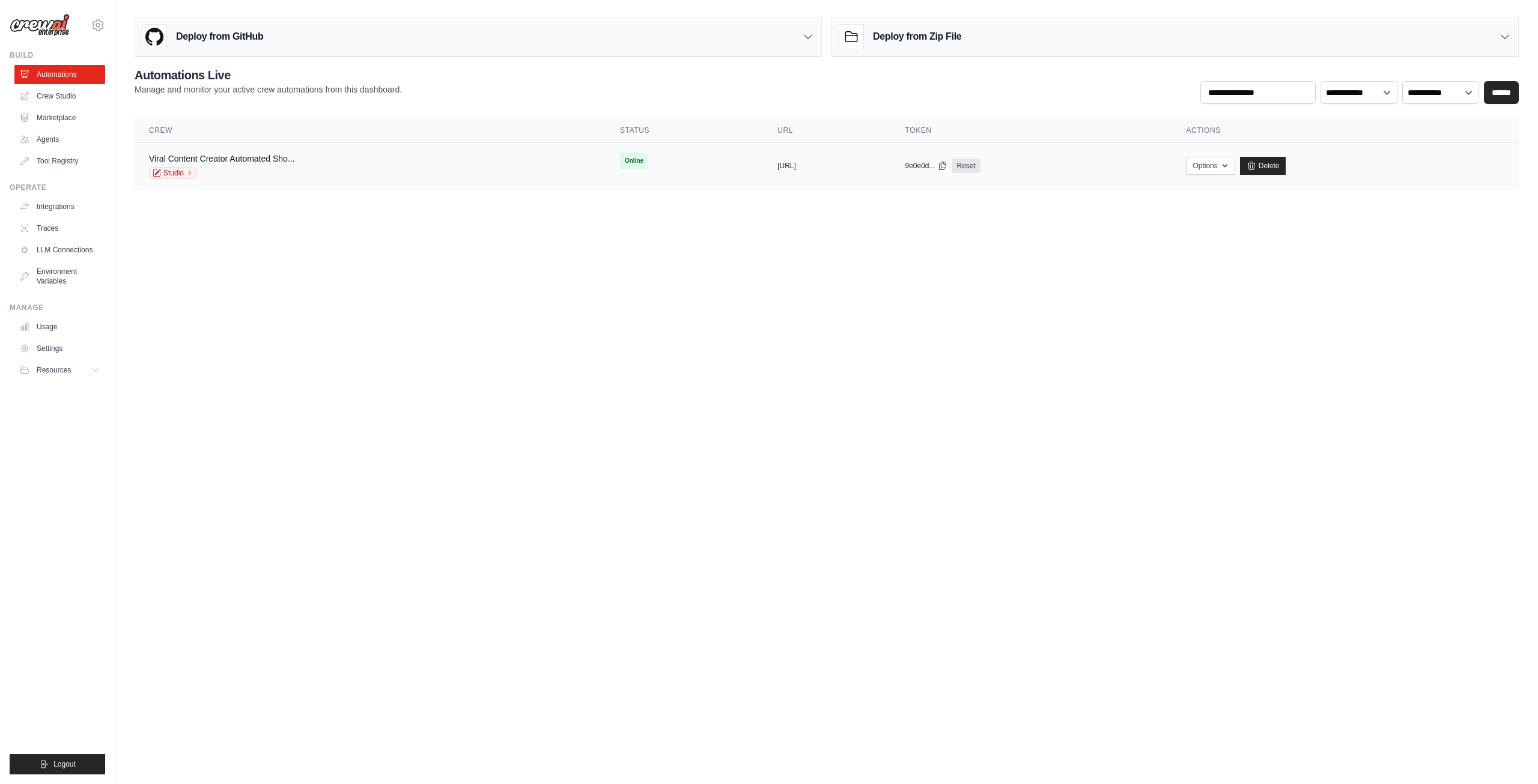
click at [457, 172] on div "Viral Content Creator Automated Sho... Studio" at bounding box center [369, 165] width 442 height 26
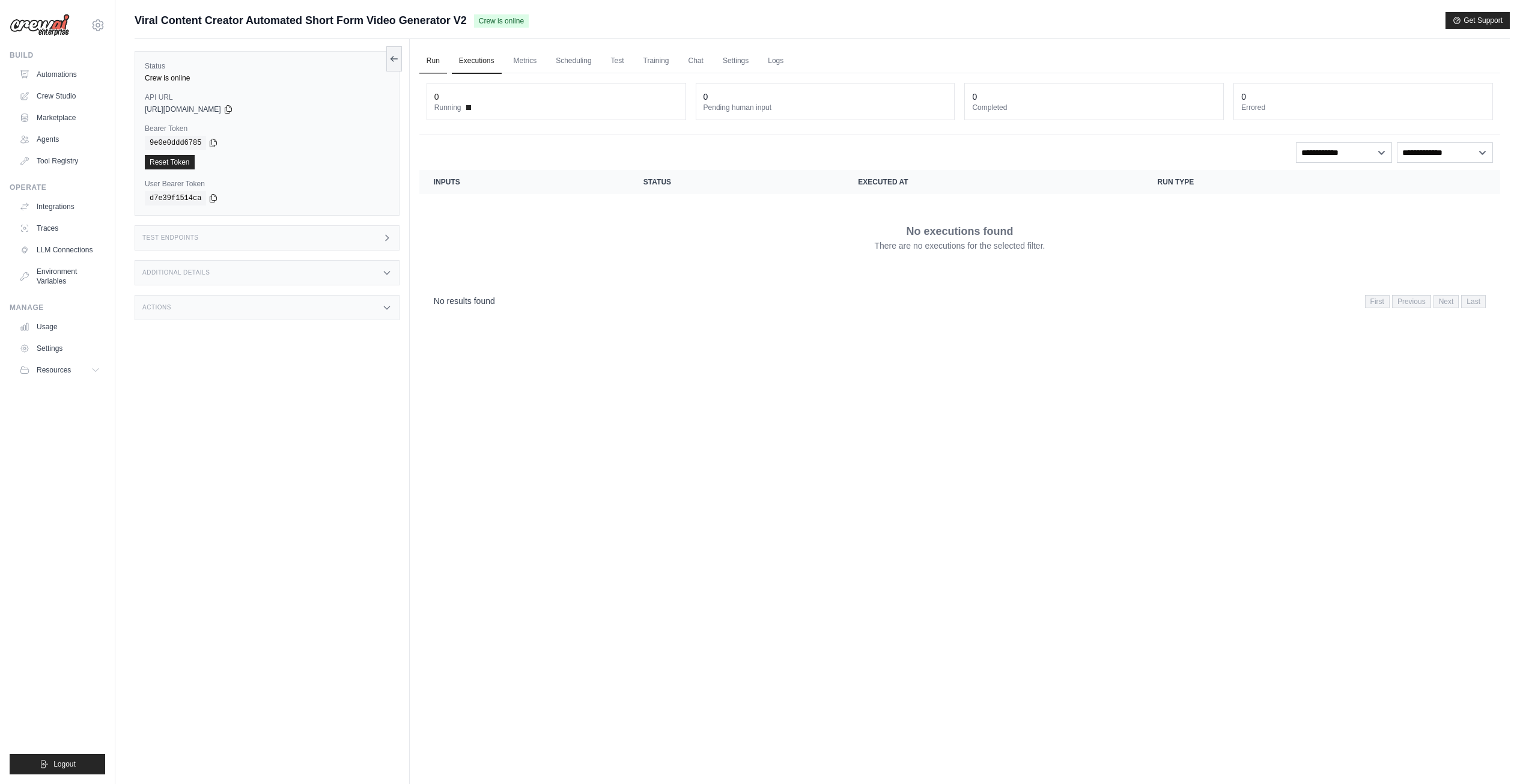
click at [443, 57] on link "Run" at bounding box center [433, 60] width 28 height 25
